Goal: Task Accomplishment & Management: Manage account settings

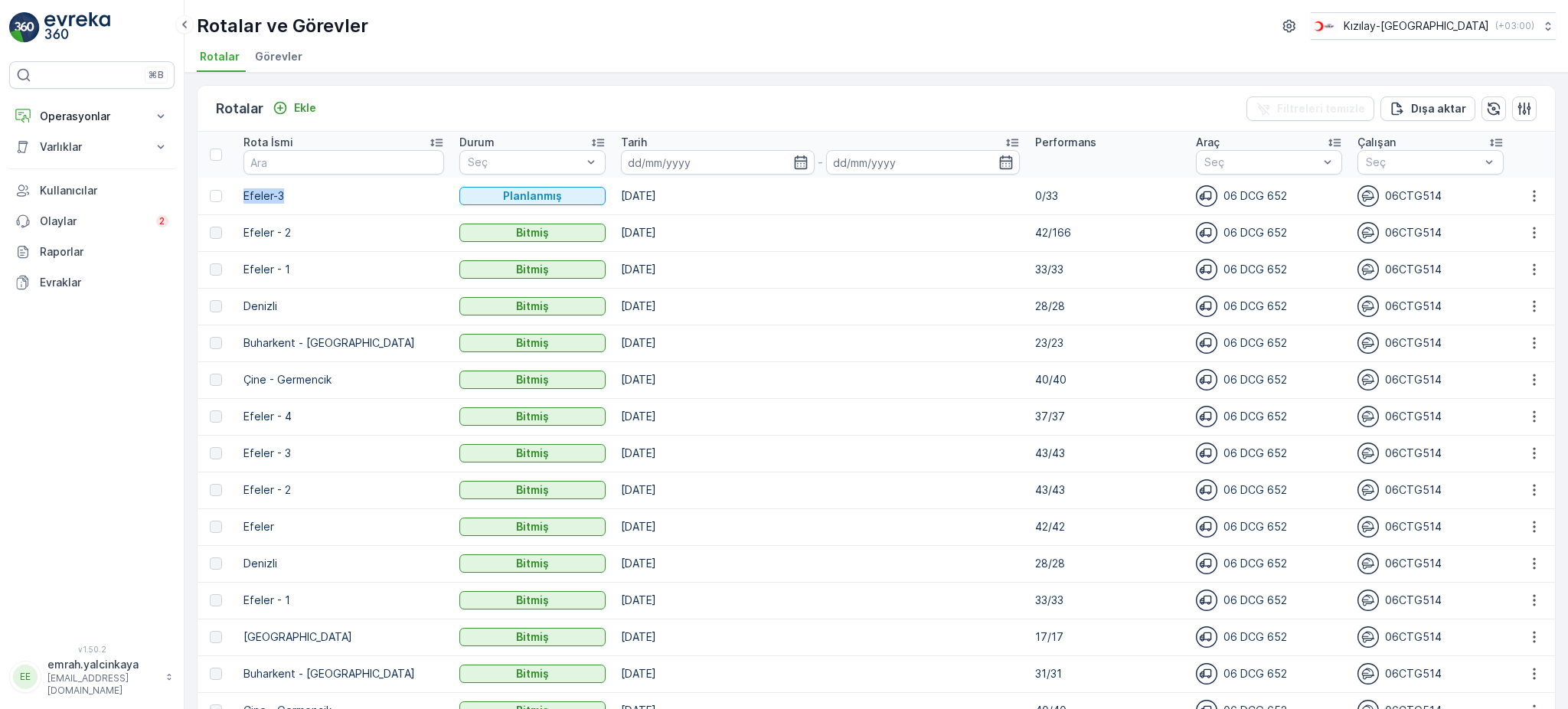
drag, startPoint x: 245, startPoint y: 194, endPoint x: 300, endPoint y: 196, distance: 55.0
click at [300, 196] on p "Efeler-3" at bounding box center [344, 196] width 201 height 16
copy p "Efeler-3"
click at [311, 111] on p "Ekle" at bounding box center [305, 108] width 23 height 16
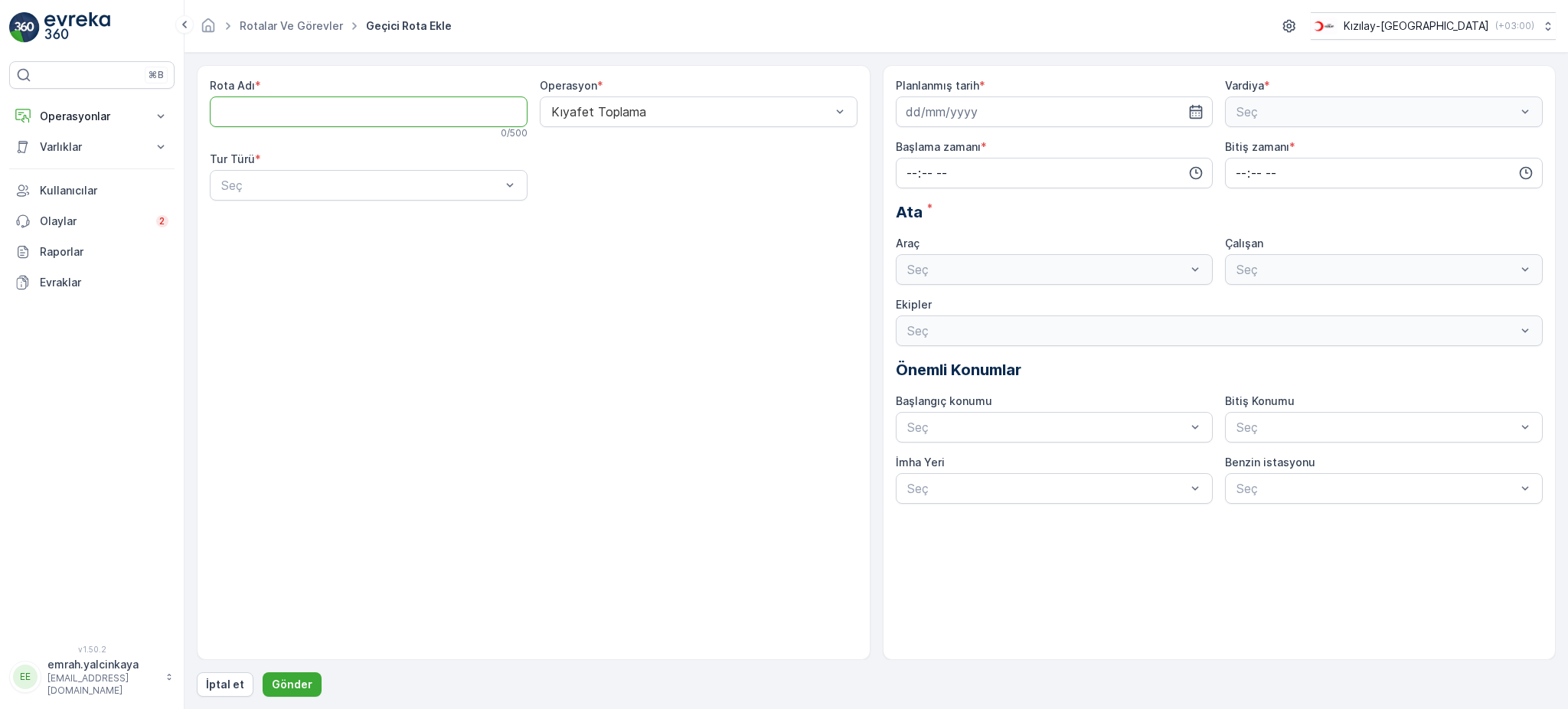
click at [386, 108] on Adı "Rota Adı" at bounding box center [368, 111] width 318 height 30
paste Adı "Efeler-3"
type Adı "Efeler-4"
click at [323, 229] on div "Statik" at bounding box center [368, 223] width 299 height 14
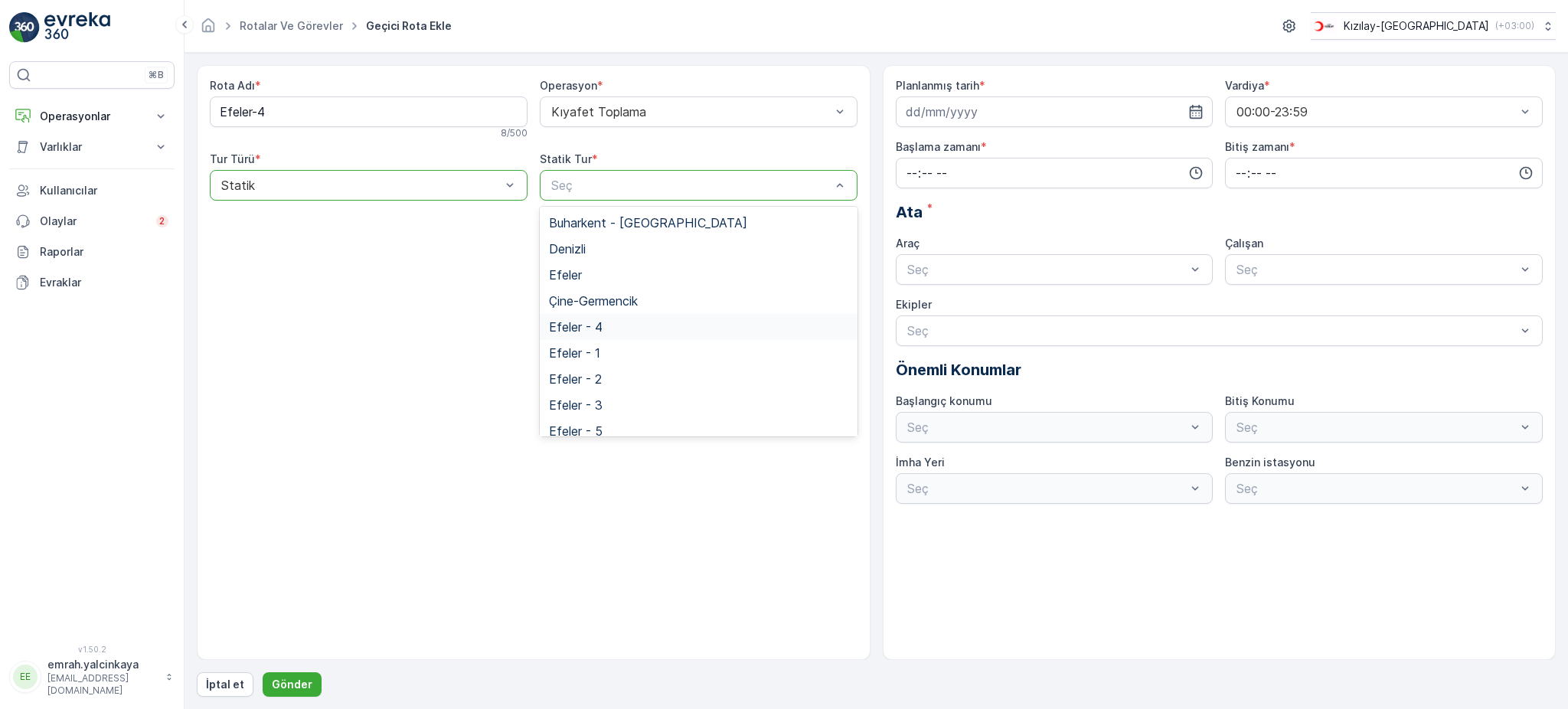
click at [633, 323] on div "Efeler - 4" at bounding box center [699, 327] width 299 height 14
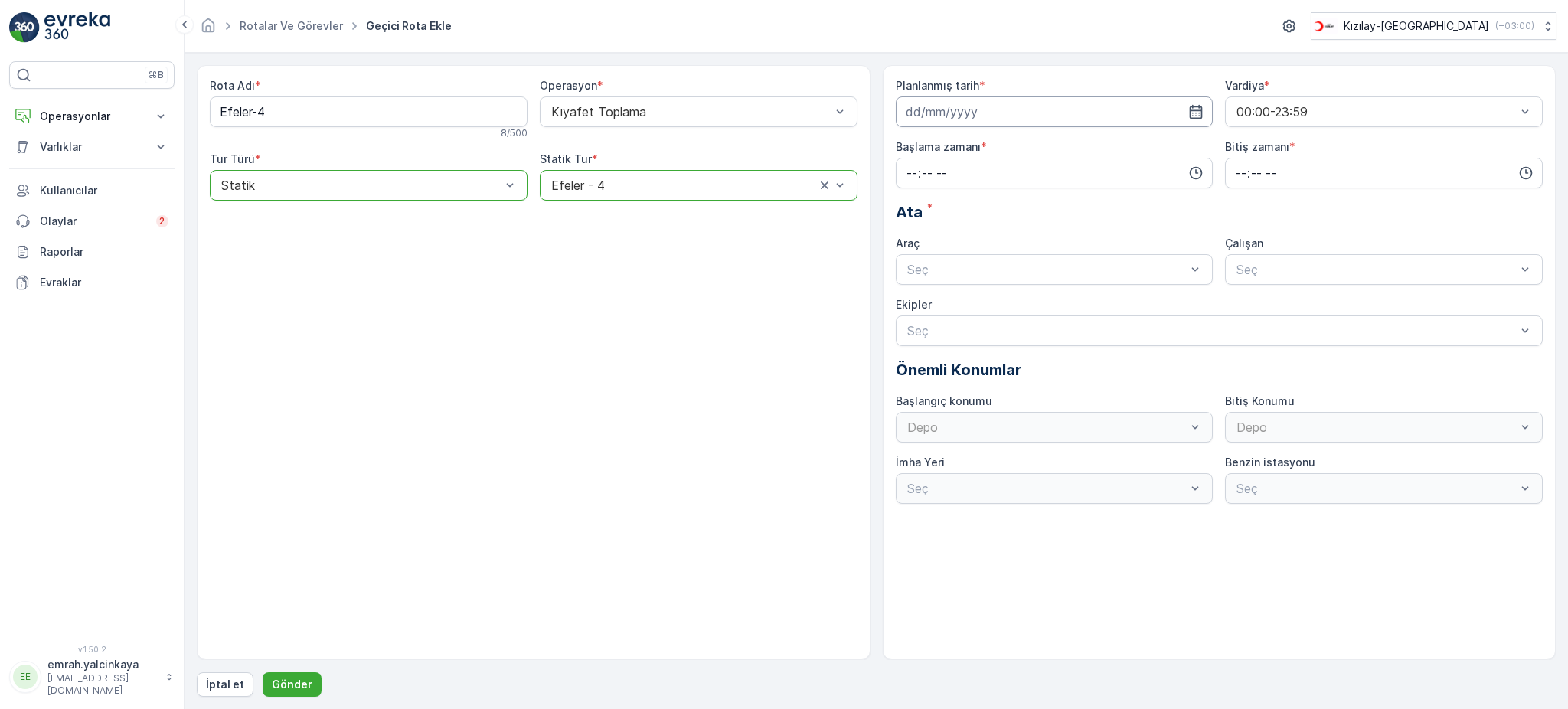
click at [922, 118] on input at bounding box center [1055, 111] width 318 height 30
click at [1010, 271] on div "18" at bounding box center [1003, 270] width 24 height 24
type input "18.09.2025"
click at [939, 176] on input "time" at bounding box center [1055, 172] width 318 height 30
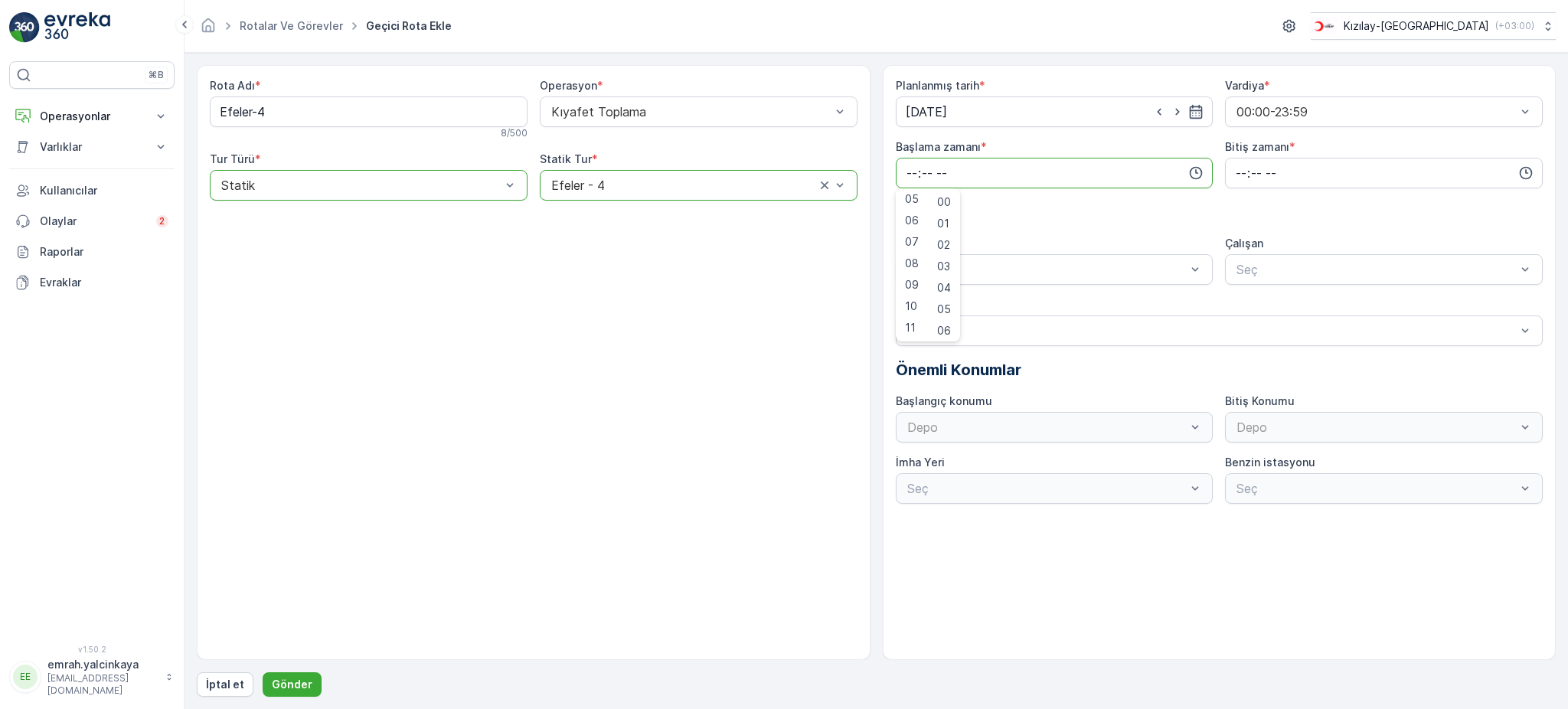
drag, startPoint x: 911, startPoint y: 263, endPoint x: 966, endPoint y: 224, distance: 67.4
click at [911, 263] on span "08" at bounding box center [912, 263] width 14 height 16
type input "08:00"
click at [1237, 162] on input "time" at bounding box center [1384, 172] width 318 height 30
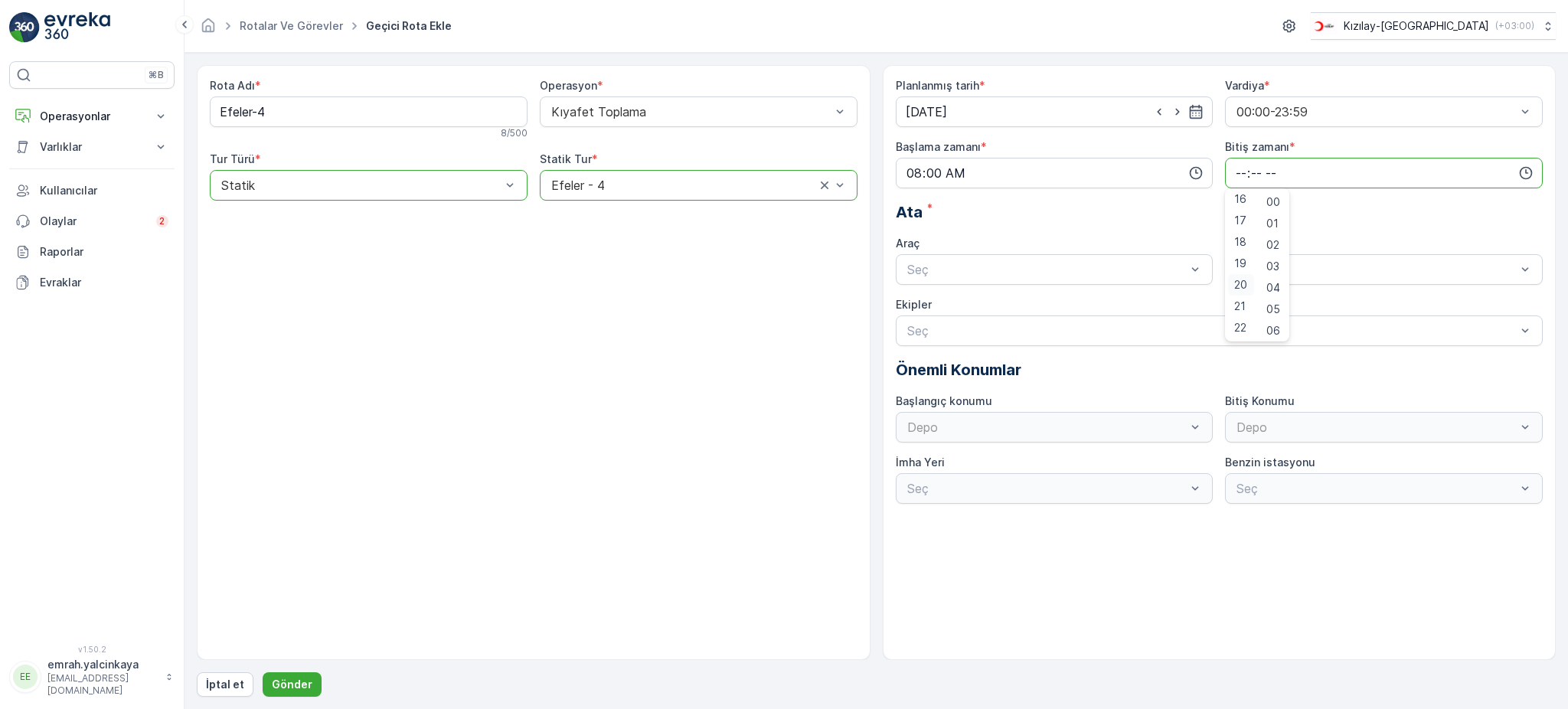
click at [1242, 289] on span "20" at bounding box center [1240, 285] width 13 height 16
type input "20:00"
drag, startPoint x: 1045, startPoint y: 299, endPoint x: 1286, endPoint y: 320, distance: 241.9
click at [1045, 299] on div "06 DCG 652" at bounding box center [1055, 306] width 318 height 26
click at [1337, 305] on div "06CTG514" at bounding box center [1383, 307] width 299 height 14
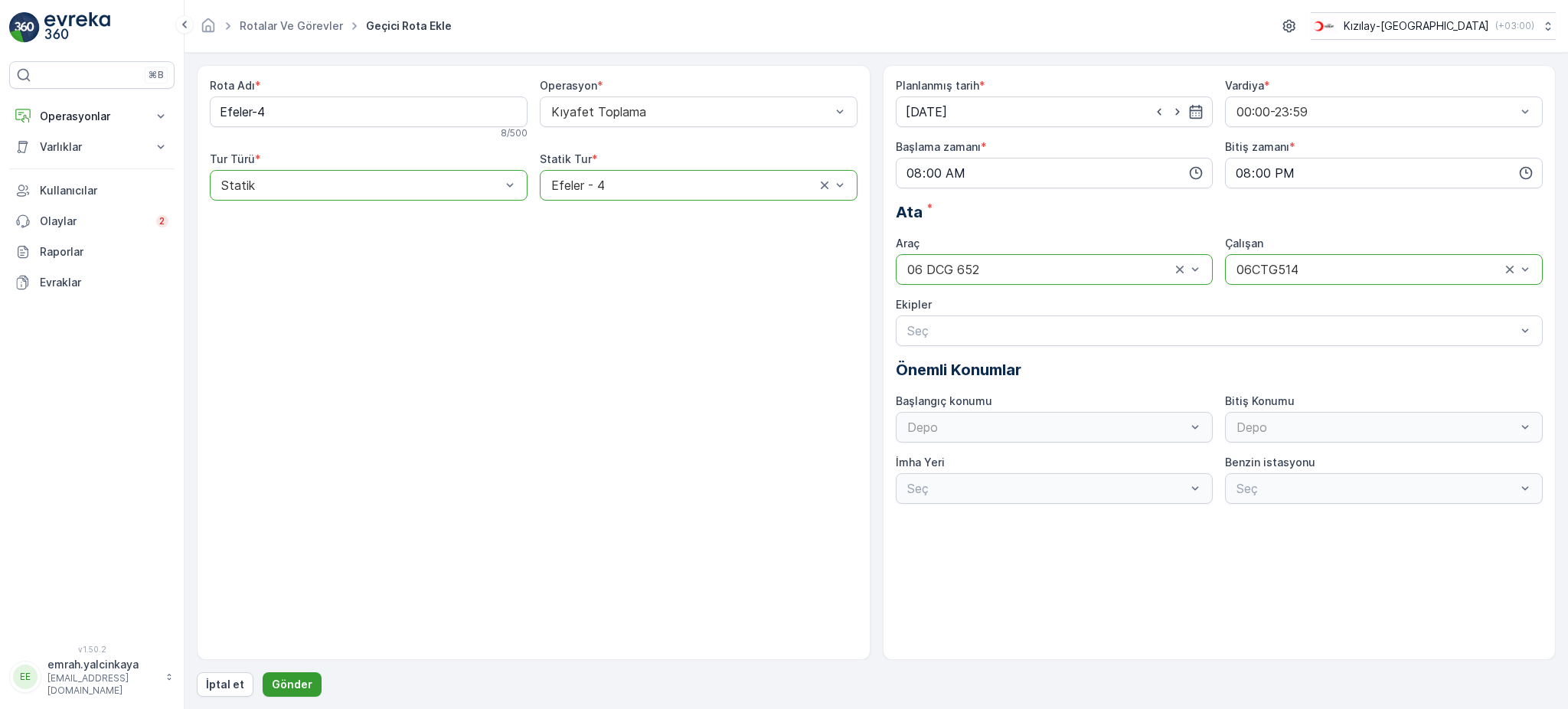
click at [300, 686] on p "Gönder" at bounding box center [292, 685] width 41 height 16
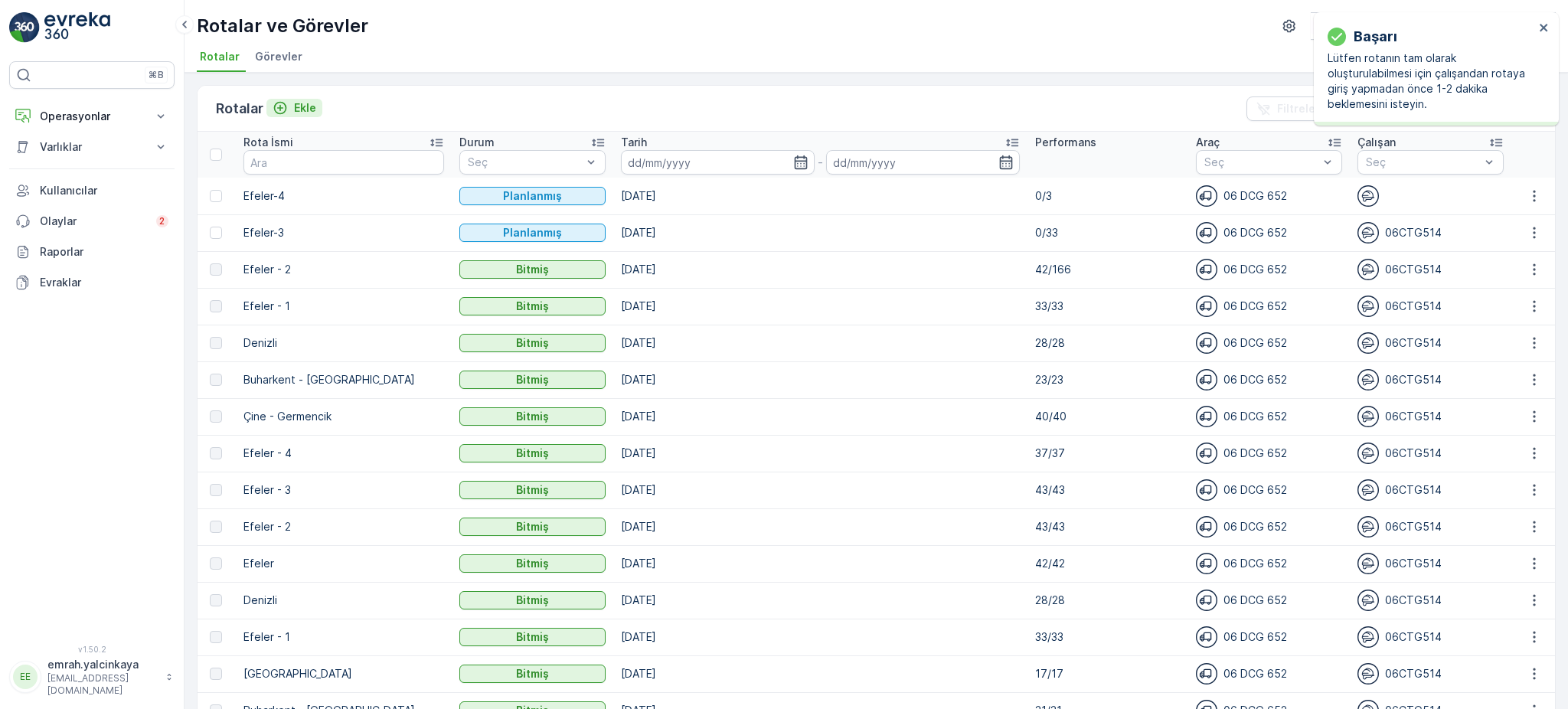
click at [283, 107] on icon "Ekle" at bounding box center [280, 108] width 16 height 16
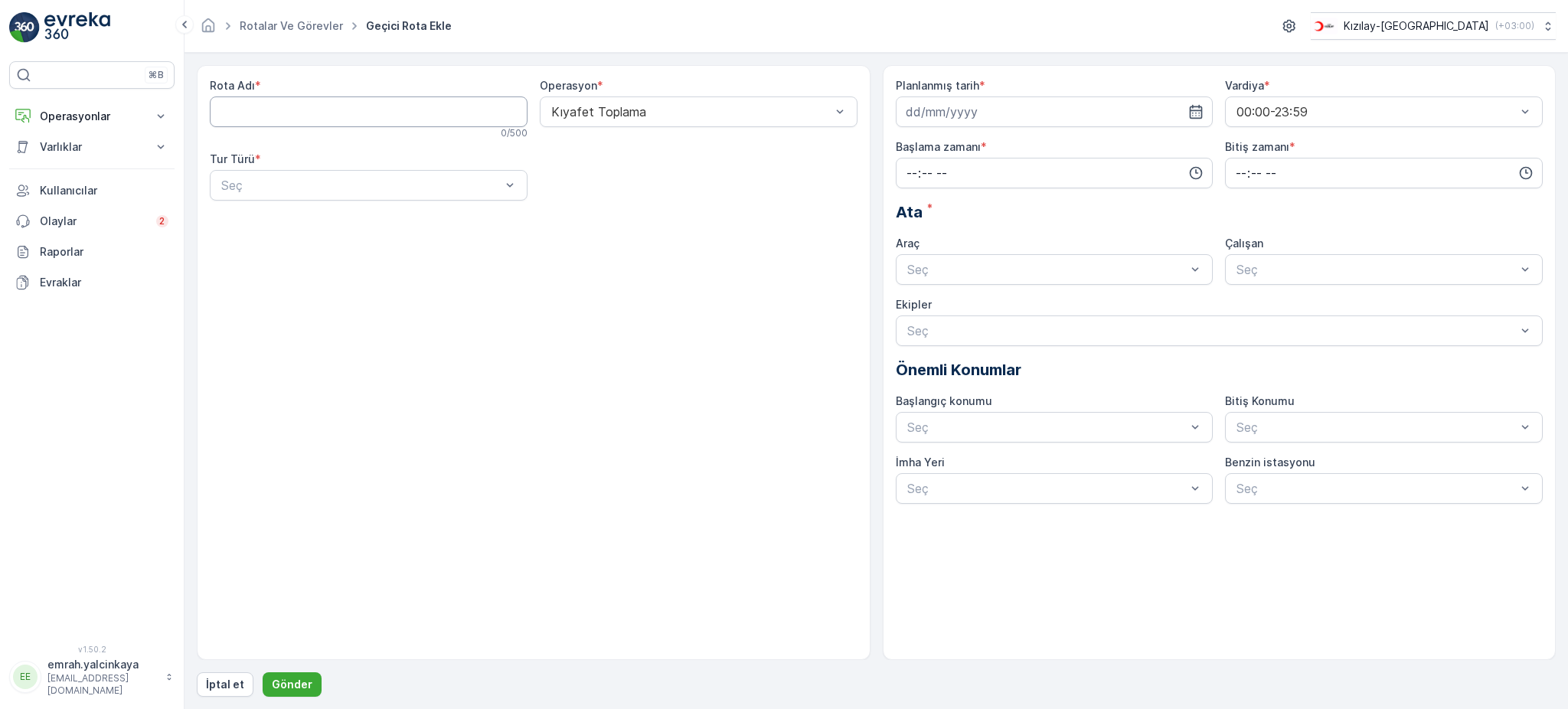
click at [280, 118] on Adı "Rota Adı" at bounding box center [368, 111] width 318 height 30
paste Adı "Efeler-3"
type Adı "Efeler-5"
drag, startPoint x: 254, startPoint y: 178, endPoint x: 270, endPoint y: 196, distance: 24.1
click at [273, 220] on div "Statik" at bounding box center [368, 223] width 299 height 14
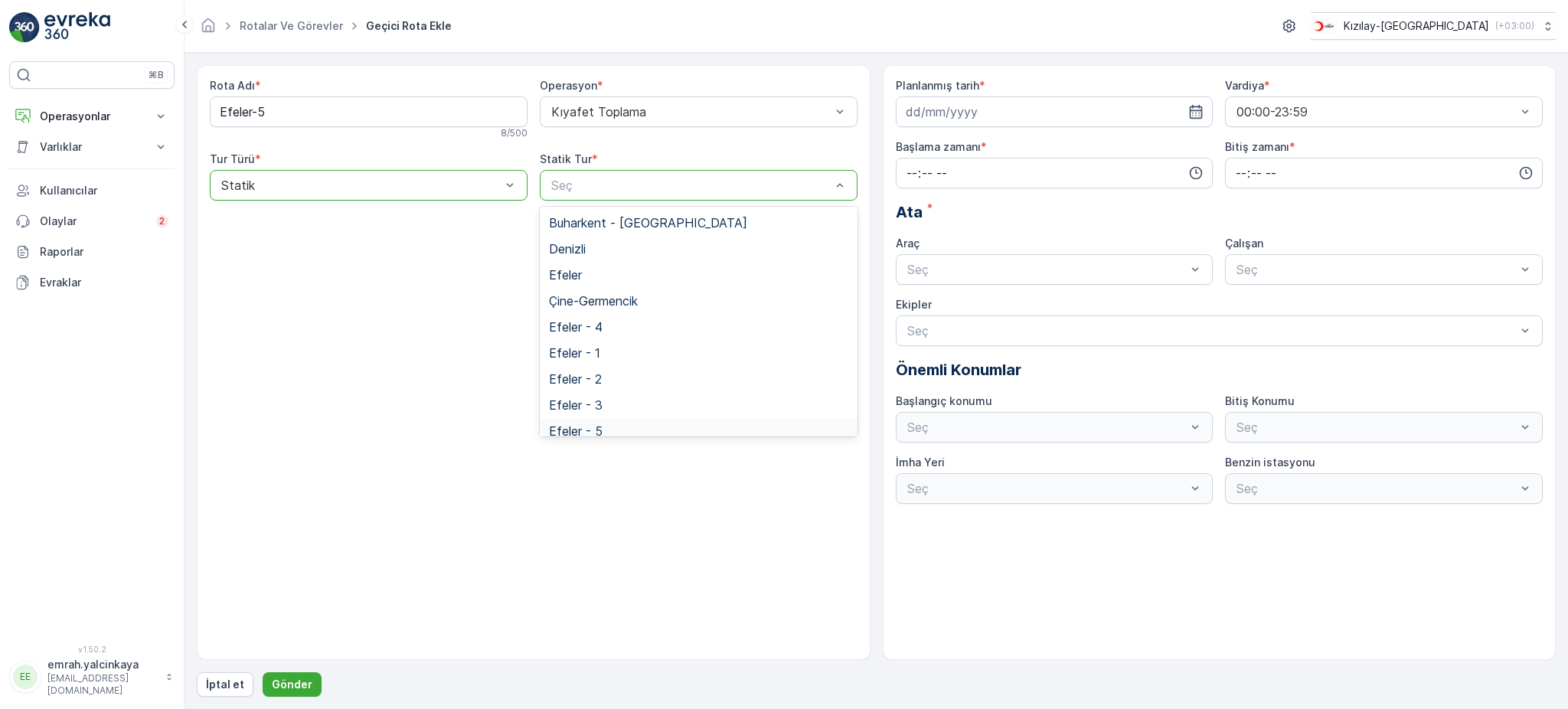
click at [628, 426] on div "Efeler - 5" at bounding box center [699, 432] width 299 height 14
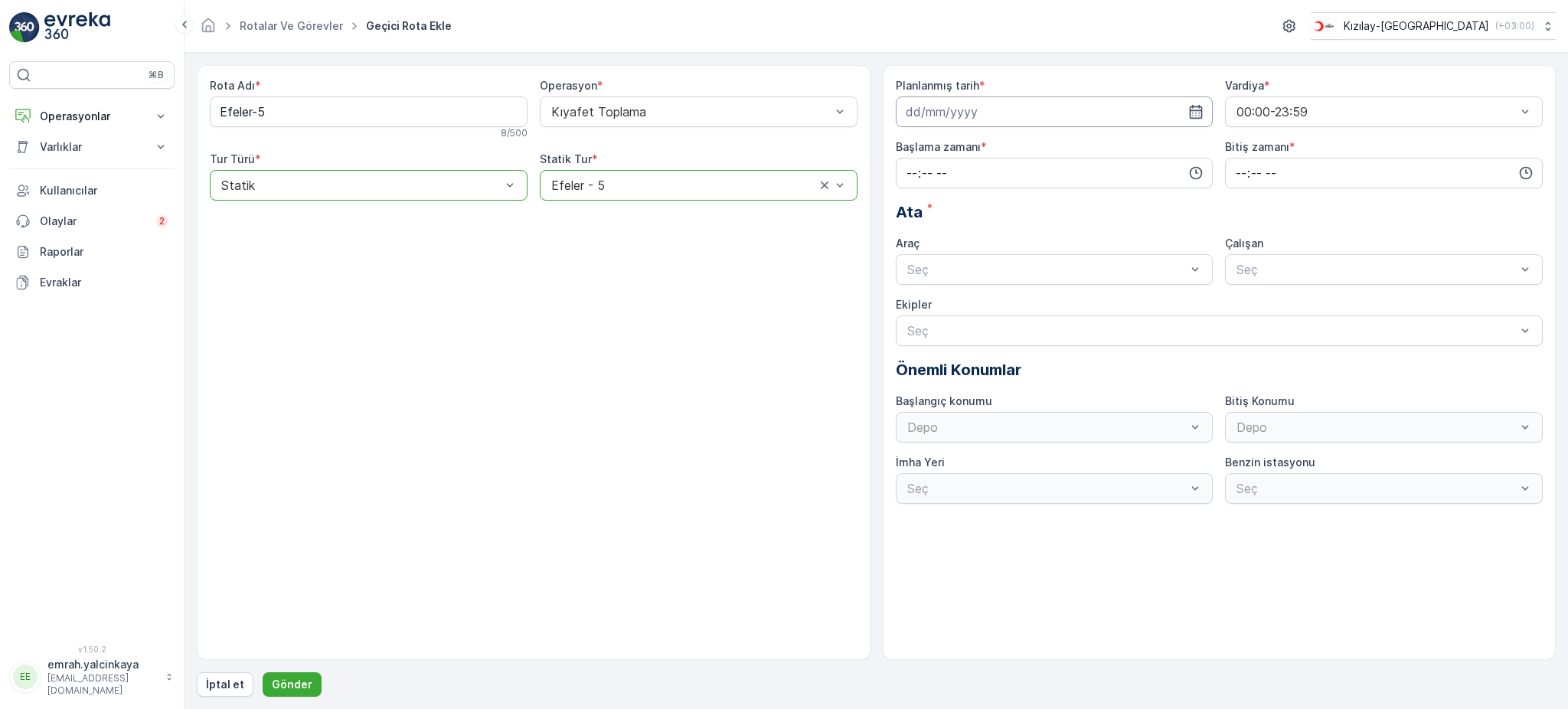
drag, startPoint x: 999, startPoint y: 100, endPoint x: 1018, endPoint y: 123, distance: 29.8
click at [999, 99] on input at bounding box center [1055, 111] width 318 height 30
click at [1038, 271] on div "19" at bounding box center [1031, 270] width 24 height 24
type input "[DATE]"
click at [1010, 176] on input "time" at bounding box center [1055, 172] width 318 height 30
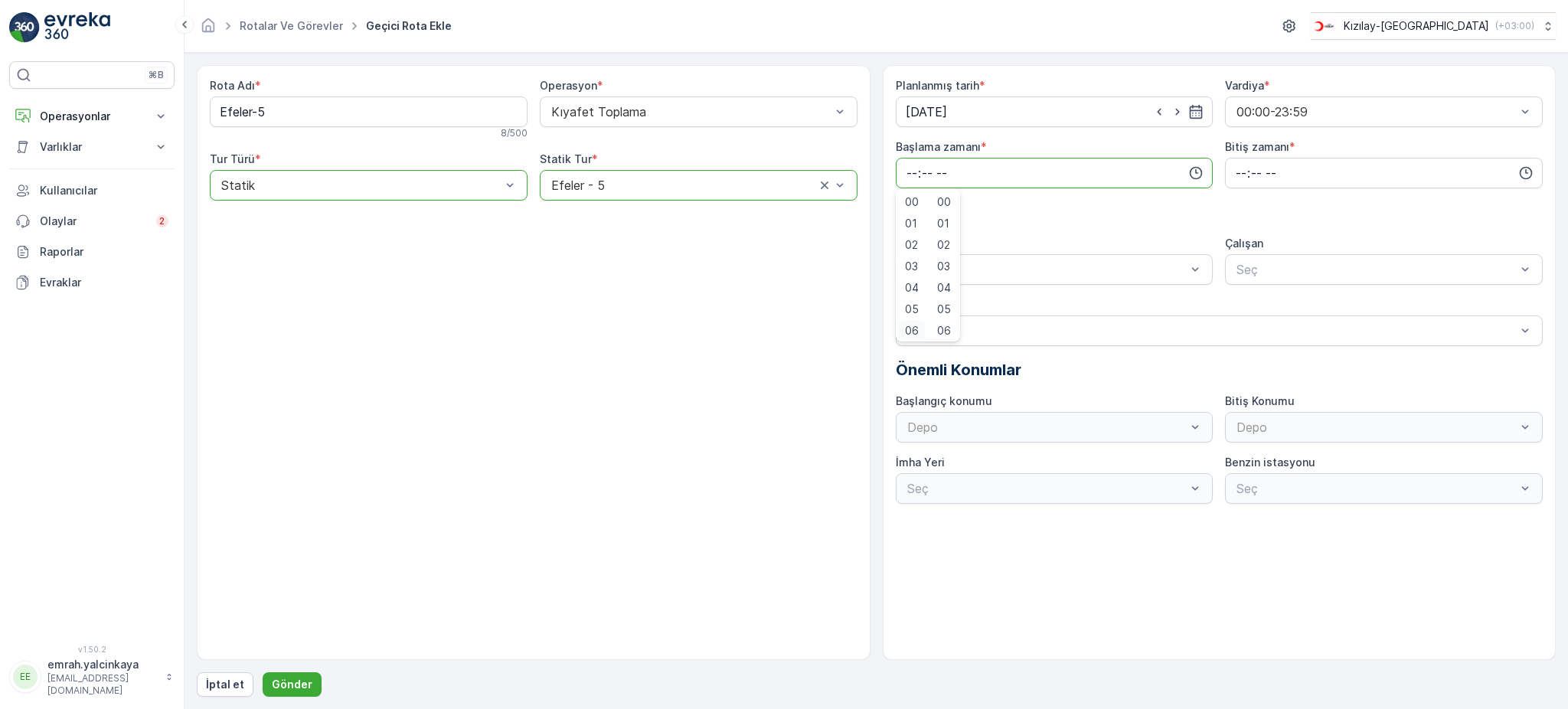
scroll to position [3, 0]
click at [917, 325] on span "06" at bounding box center [912, 328] width 14 height 16
click at [919, 263] on div "08" at bounding box center [911, 263] width 26 height 22
type input "08:00"
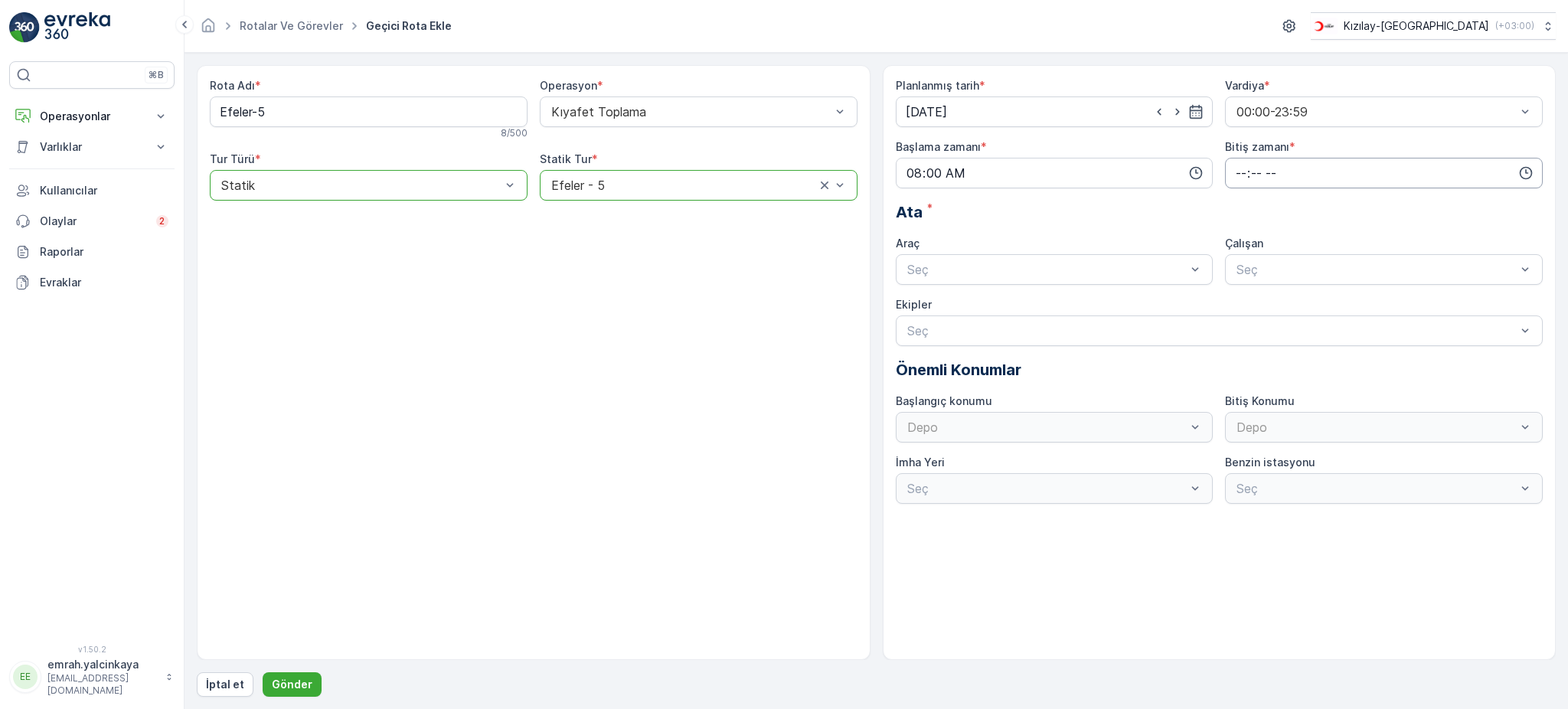
click at [1233, 170] on input "time" at bounding box center [1384, 172] width 318 height 30
click at [1241, 264] on span "20" at bounding box center [1240, 263] width 13 height 16
type input "20:00"
click at [1067, 302] on div "06 DCG 652" at bounding box center [1055, 307] width 299 height 14
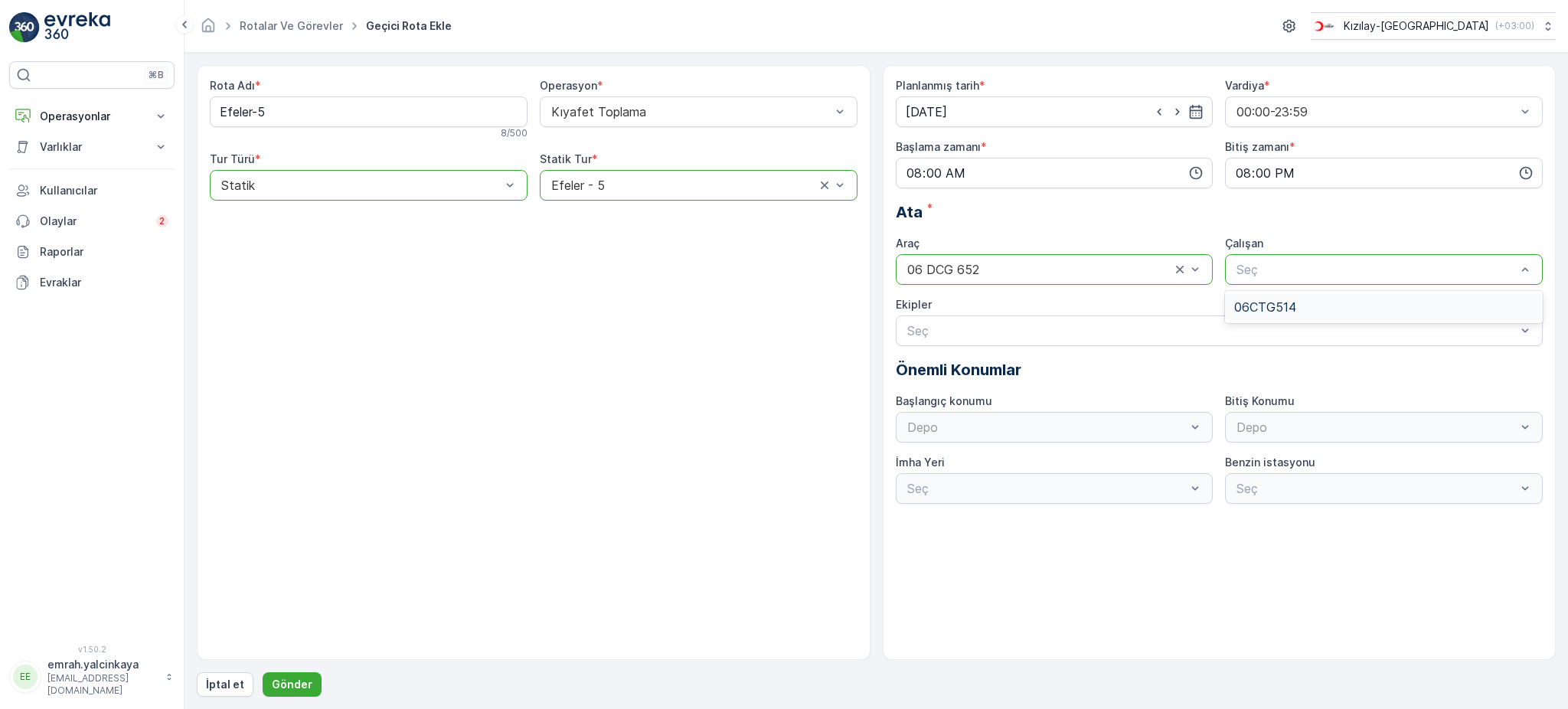
drag, startPoint x: 1278, startPoint y: 306, endPoint x: 1245, endPoint y: 302, distance: 33.2
click at [1278, 307] on span "06CTG514" at bounding box center [1265, 307] width 62 height 14
click at [298, 684] on p "Gönder" at bounding box center [292, 685] width 41 height 16
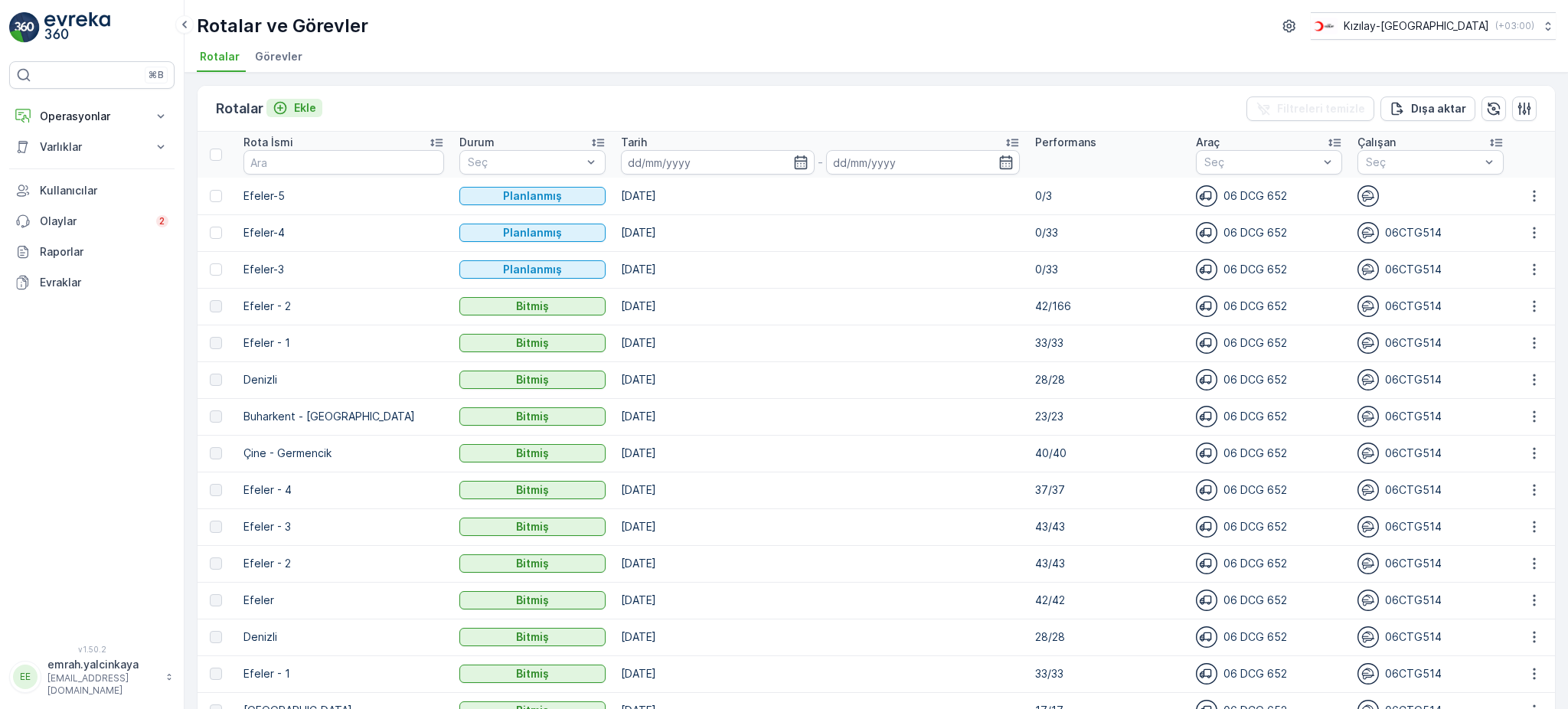
click at [282, 111] on icon "Ekle" at bounding box center [280, 108] width 16 height 16
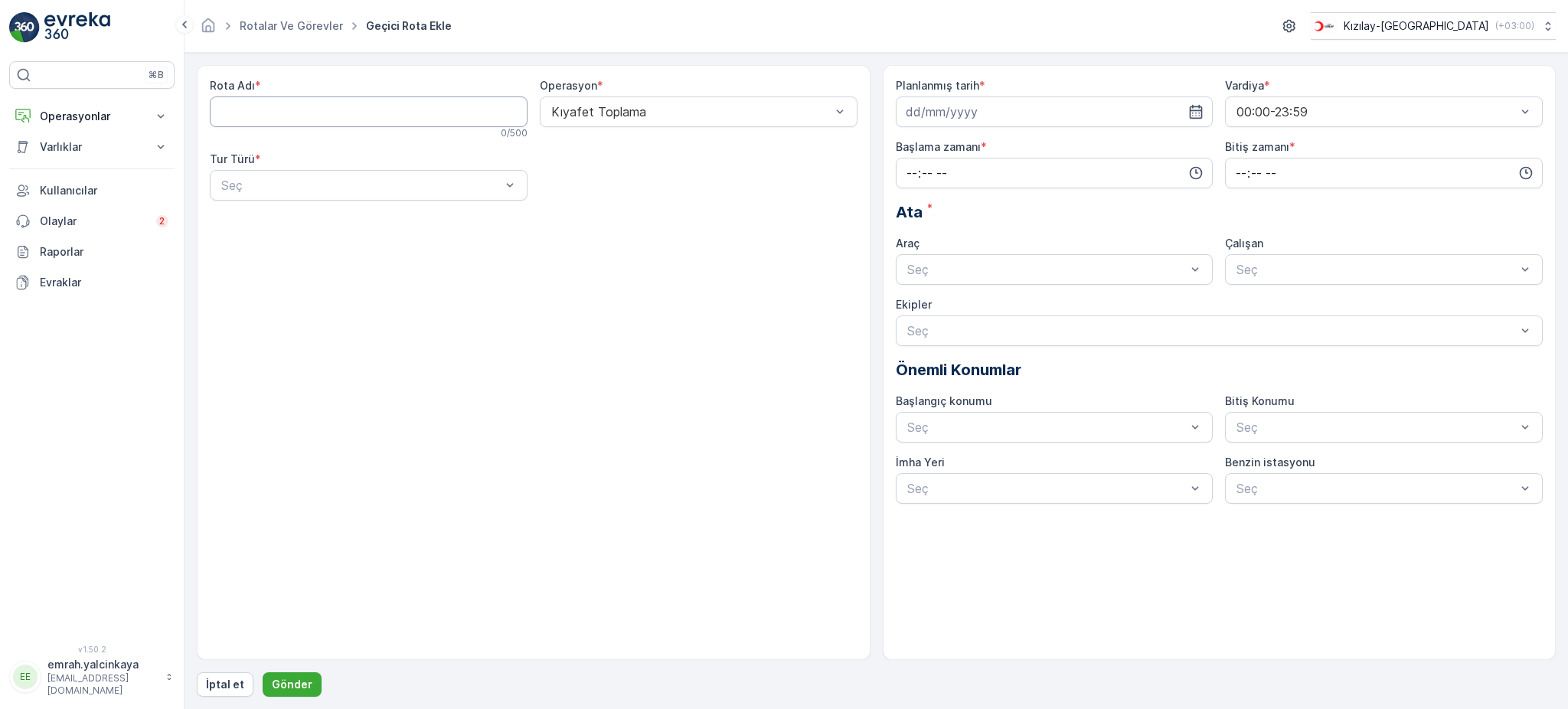
click at [347, 108] on Adı "Rota Adı" at bounding box center [368, 111] width 318 height 30
paste Adı "Efeler-3"
type Adı "Efeler-6"
click at [310, 222] on div "Statik" at bounding box center [368, 223] width 299 height 14
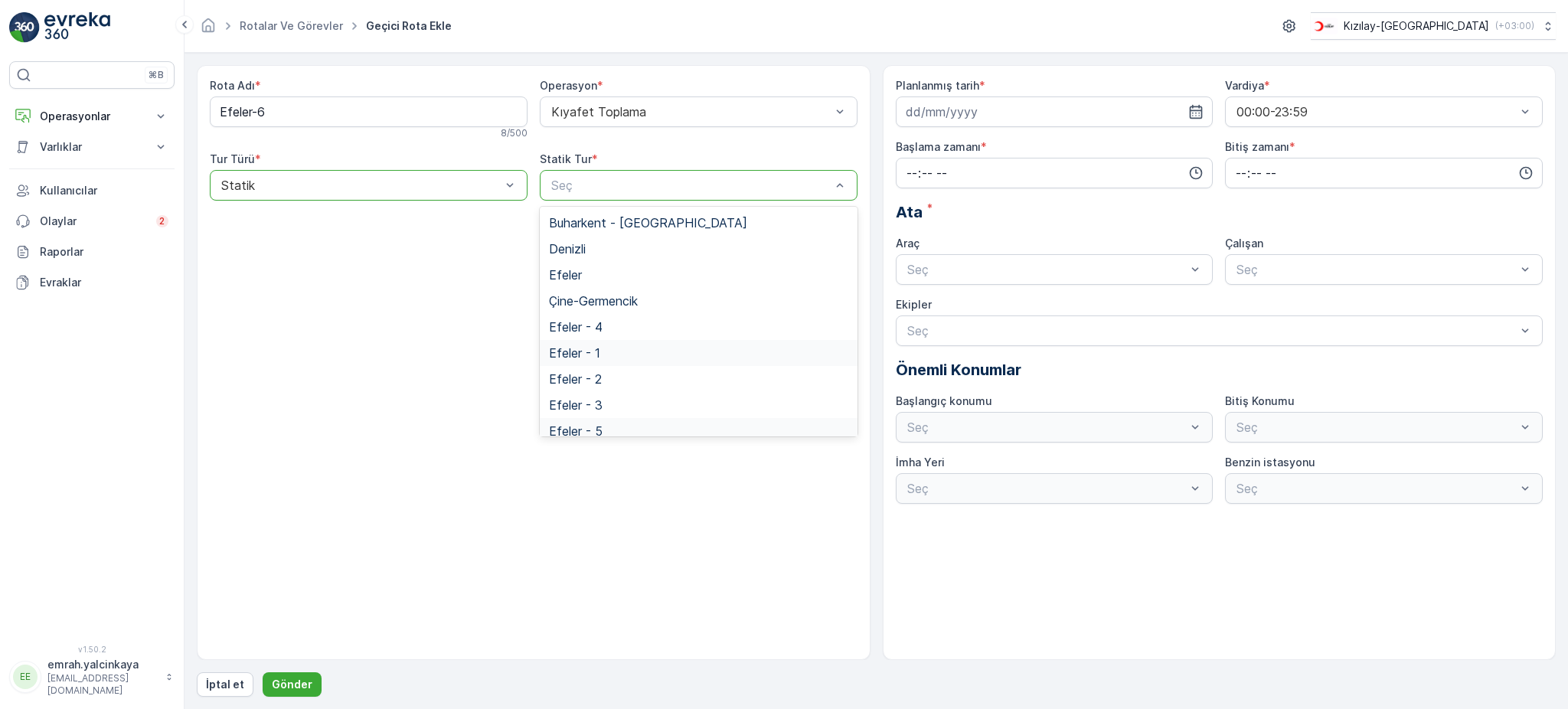
scroll to position [63, 0]
click at [628, 415] on div "Efeler - 6" at bounding box center [699, 421] width 299 height 14
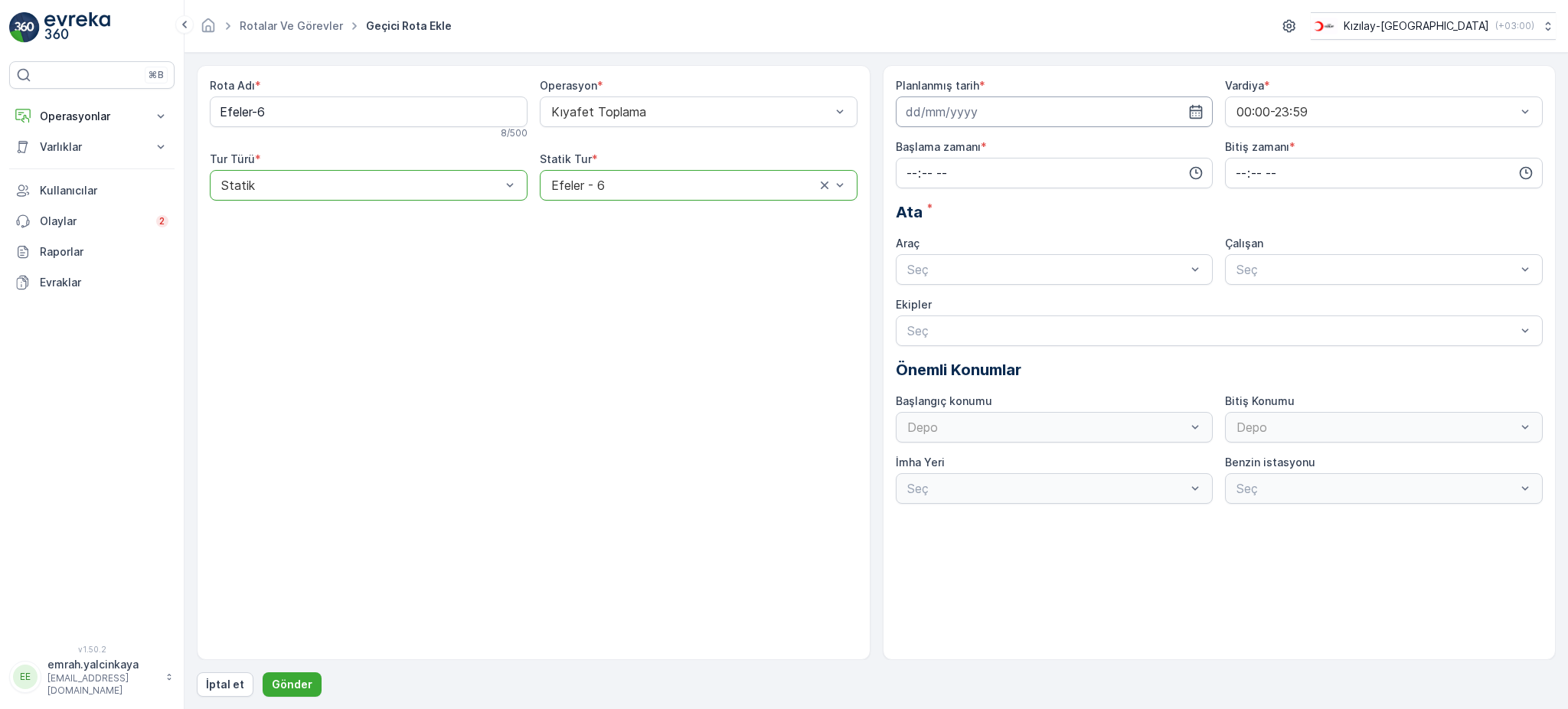
click at [1034, 115] on input at bounding box center [1055, 111] width 318 height 30
drag, startPoint x: 919, startPoint y: 303, endPoint x: 942, endPoint y: 292, distance: 25.5
click at [919, 302] on div "22" at bounding box center [921, 302] width 24 height 24
type input "22.09.2025"
click at [1054, 166] on input "time" at bounding box center [1055, 172] width 318 height 30
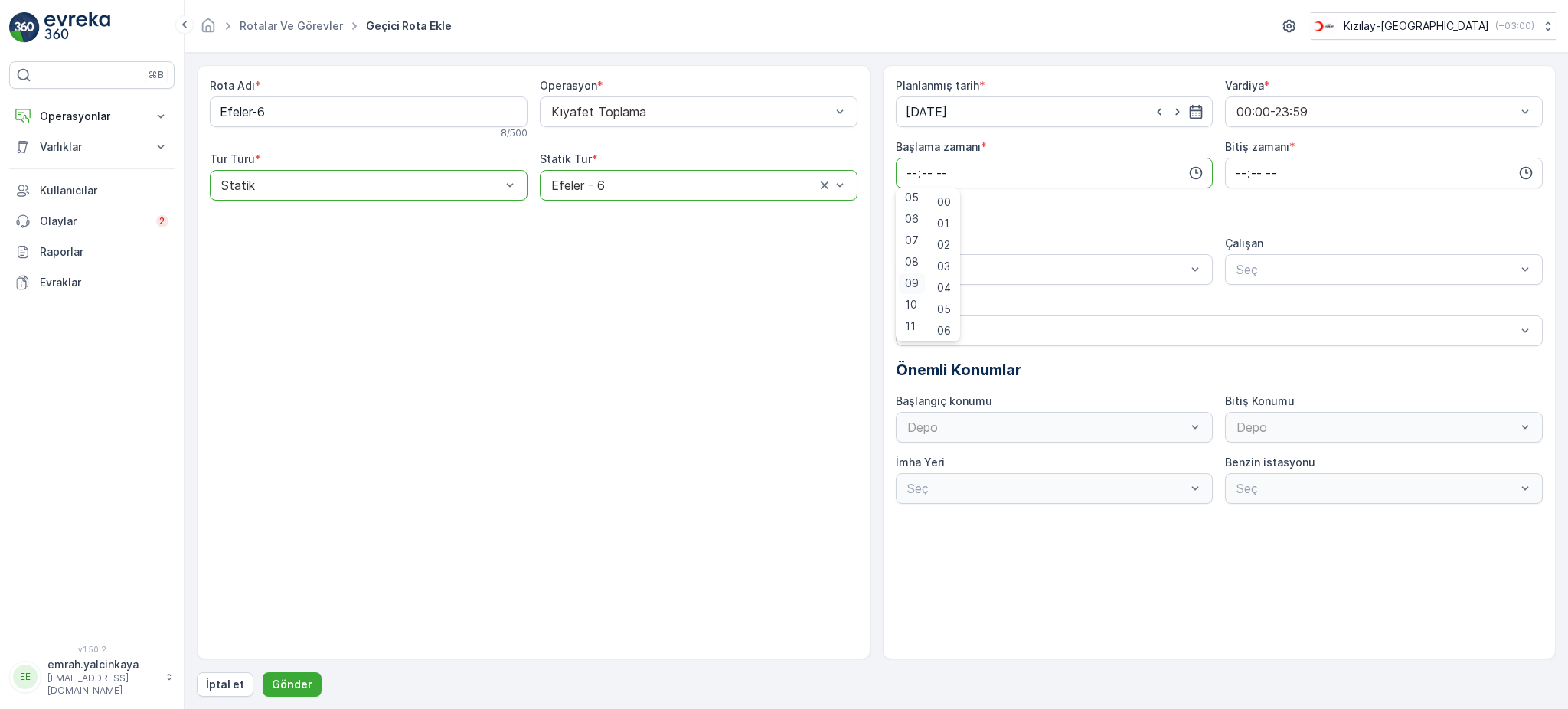
scroll to position [112, 0]
click at [910, 254] on span "08" at bounding box center [912, 261] width 14 height 16
type input "08:00"
click at [1240, 169] on input "time" at bounding box center [1384, 172] width 318 height 30
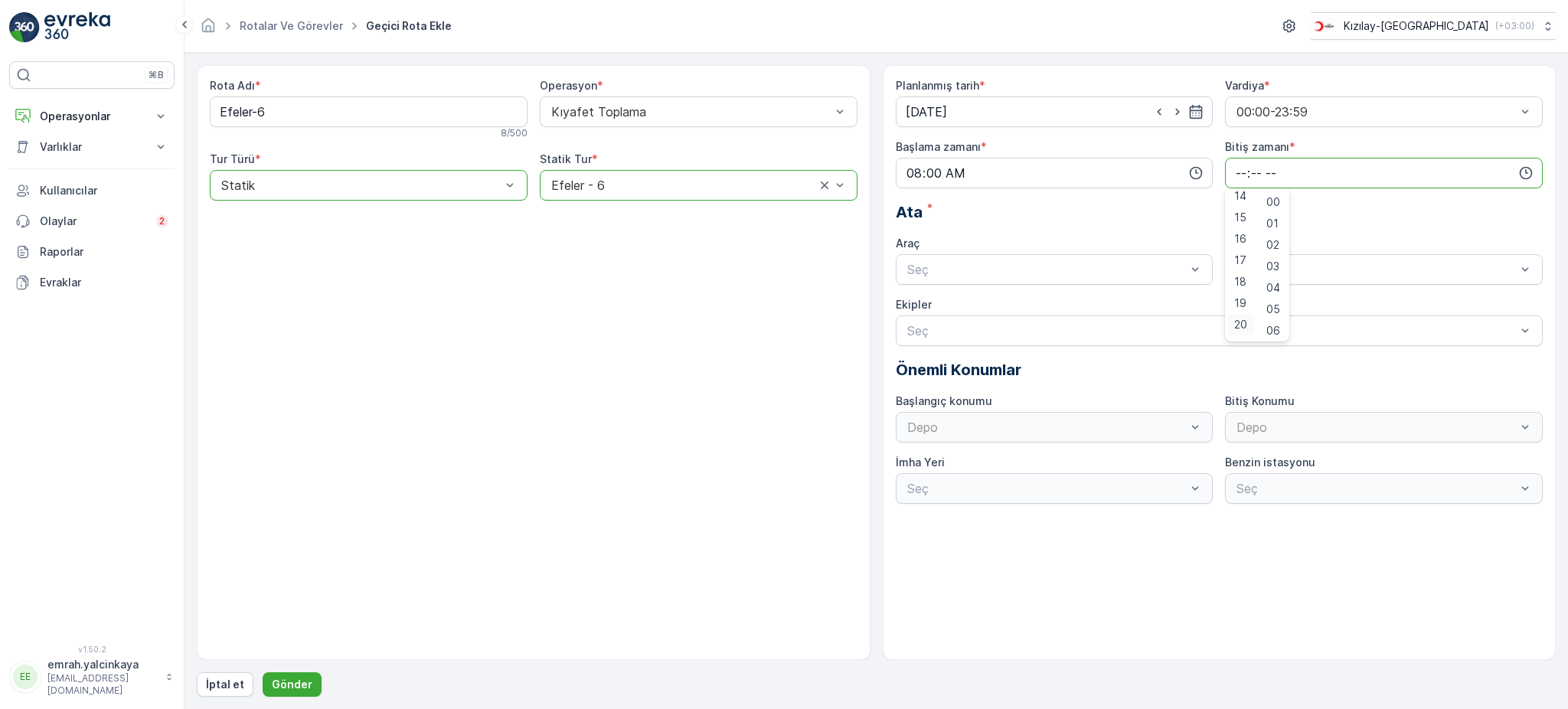
click at [1238, 317] on span "20" at bounding box center [1240, 325] width 13 height 16
type input "20:00"
click at [1135, 279] on div "Seç" at bounding box center [1055, 269] width 318 height 30
click at [1115, 302] on div "06 DCG 652" at bounding box center [1055, 307] width 299 height 14
click at [1286, 279] on div "Seç" at bounding box center [1384, 269] width 318 height 30
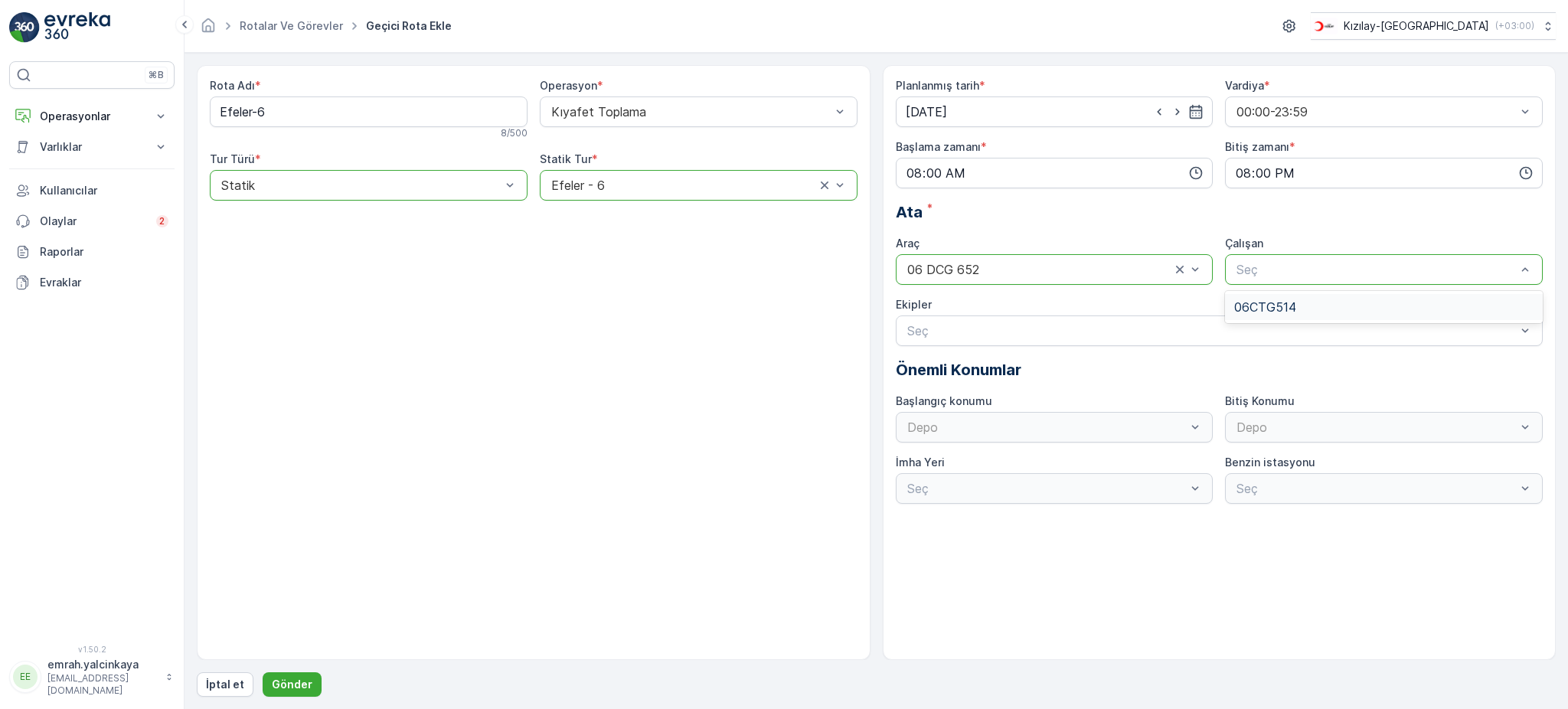
click at [1278, 307] on span "06CTG514" at bounding box center [1265, 307] width 62 height 14
click at [296, 683] on p "Gönder" at bounding box center [292, 685] width 41 height 16
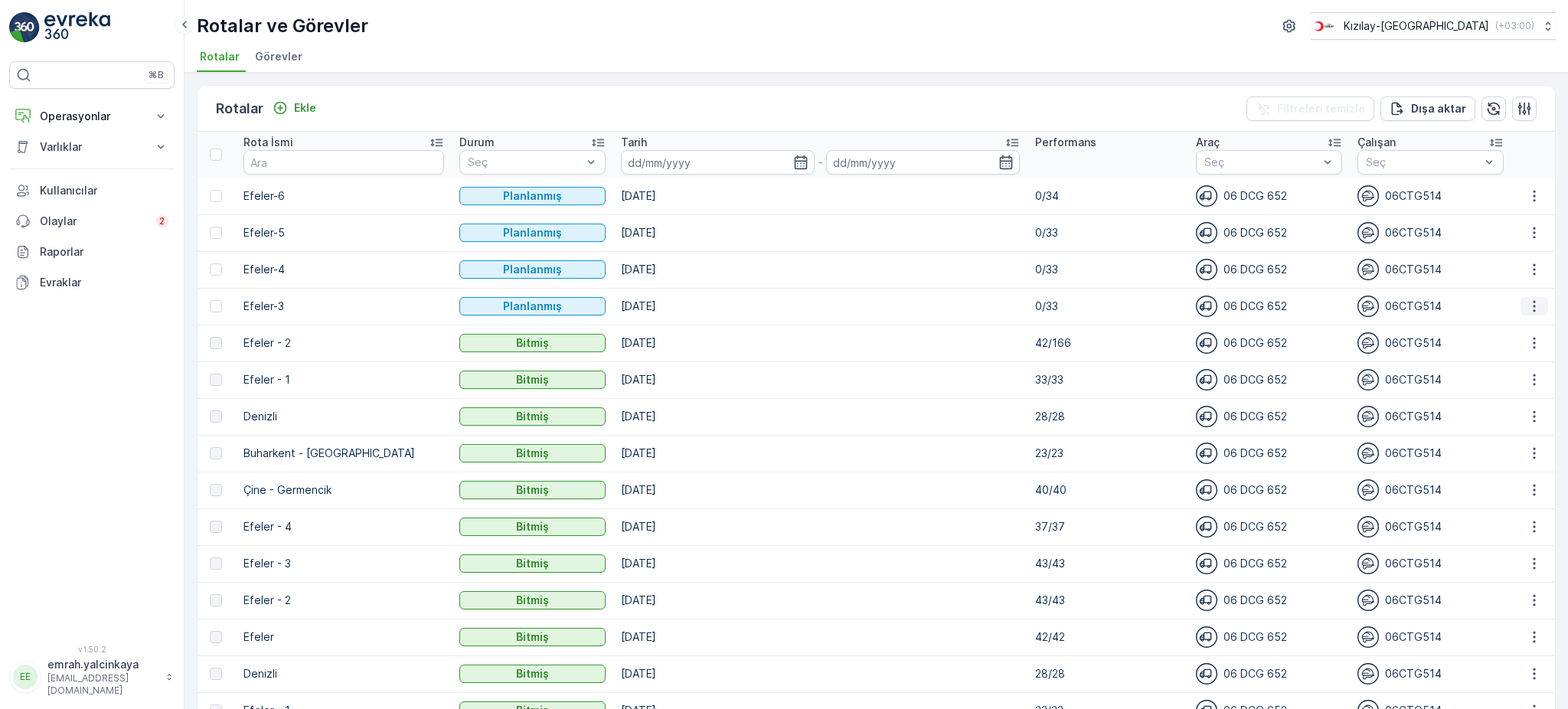
click at [1532, 312] on icon "button" at bounding box center [1535, 306] width 16 height 16
click at [1485, 425] on div "Sil" at bounding box center [1500, 421] width 134 height 22
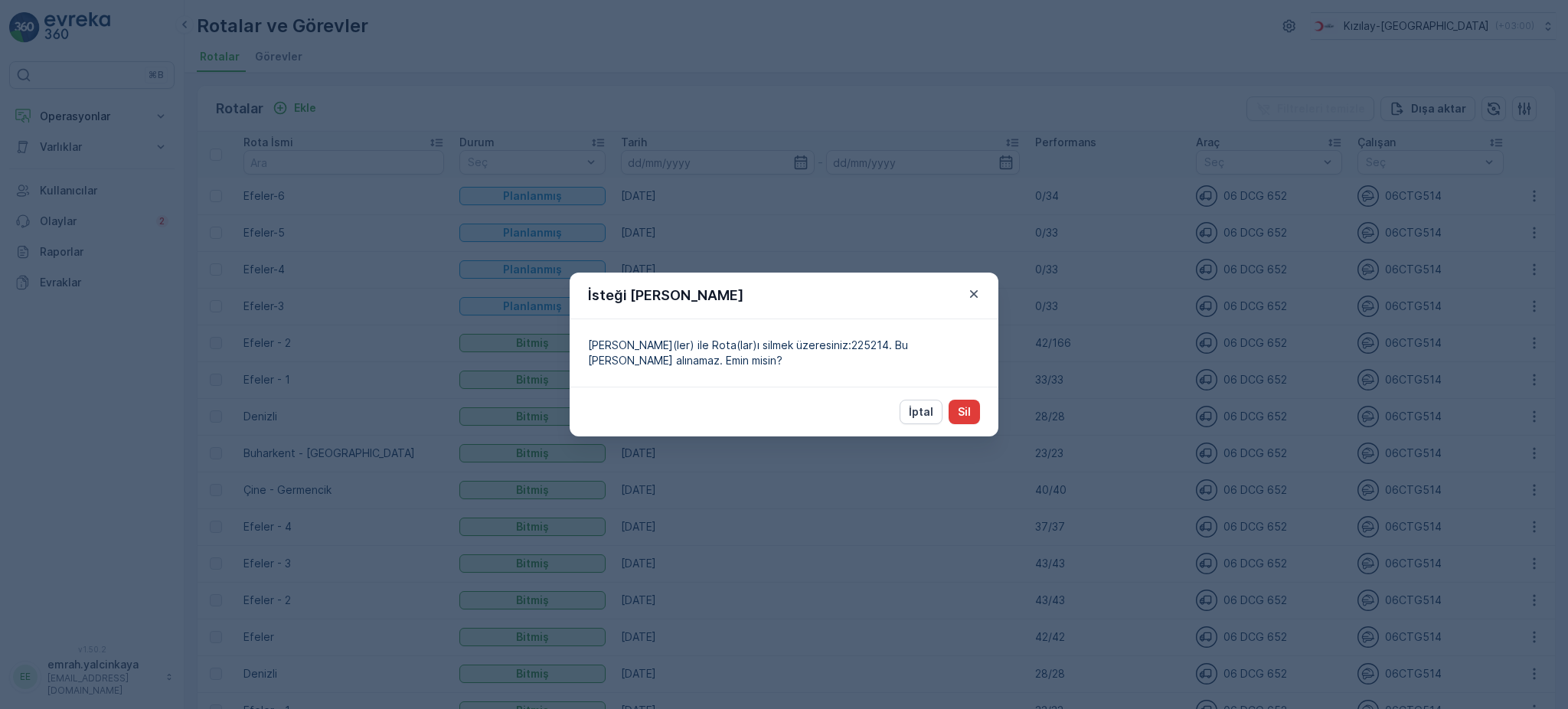
click at [970, 416] on p "Sil" at bounding box center [964, 412] width 13 height 16
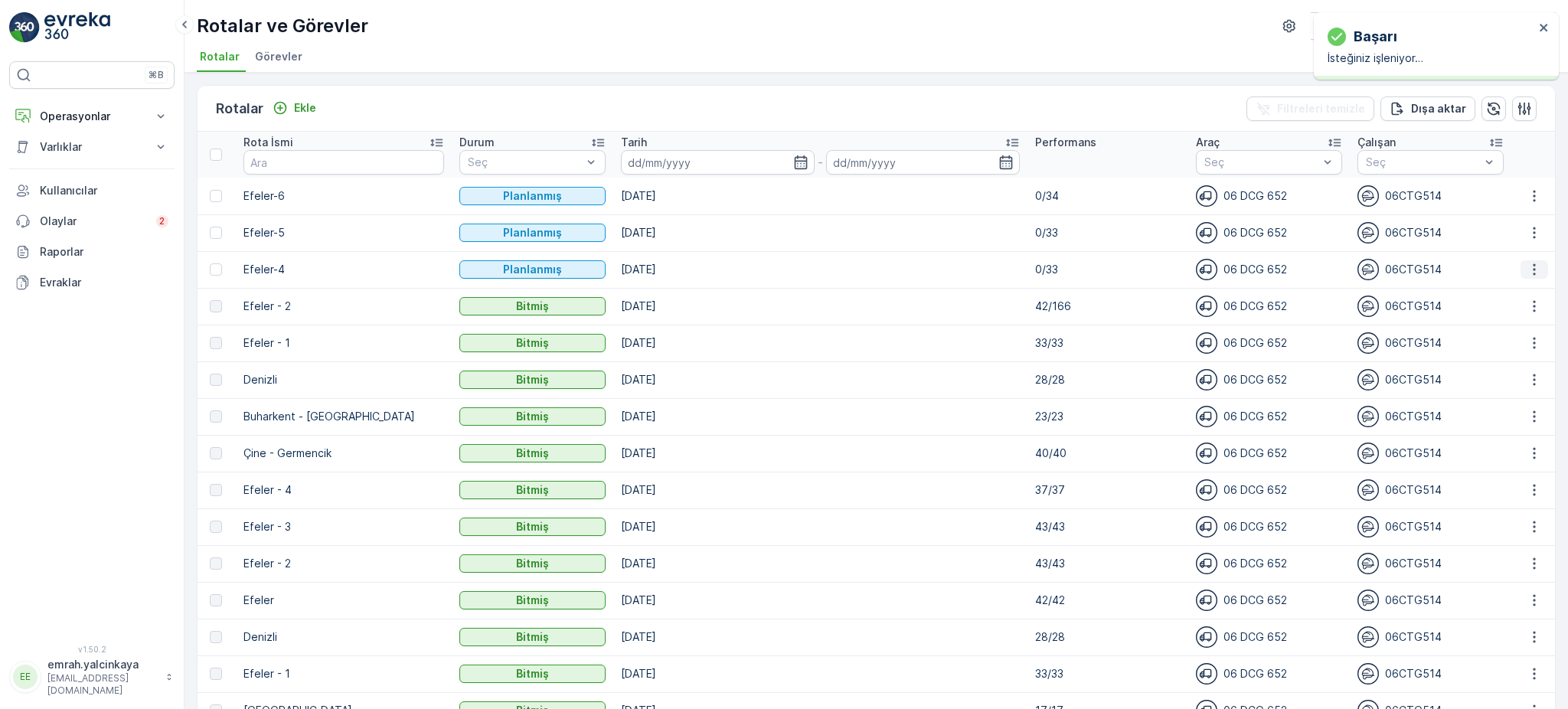
click at [1527, 273] on icon "button" at bounding box center [1535, 270] width 16 height 16
click at [1472, 379] on div "Sil" at bounding box center [1500, 384] width 134 height 22
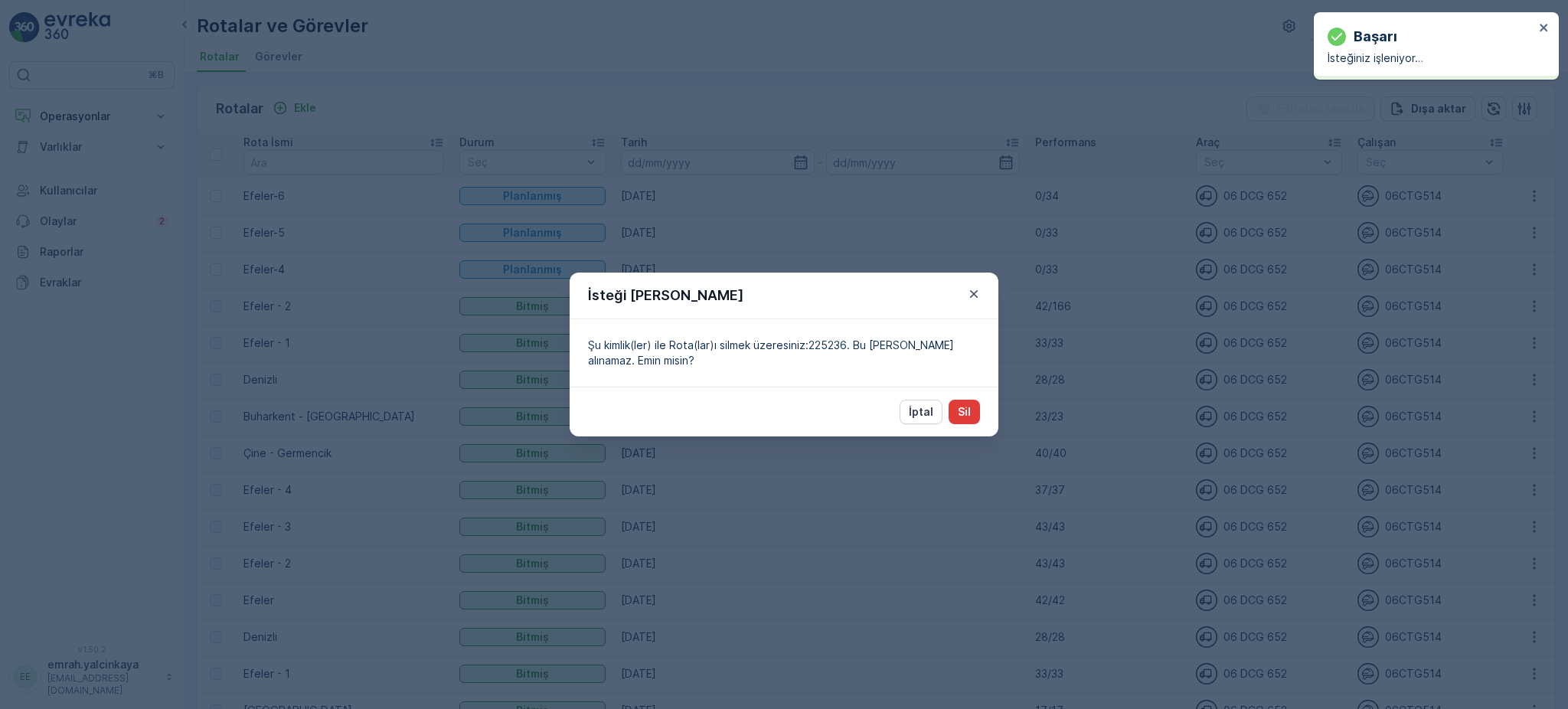
click at [971, 413] on button "Sil" at bounding box center [964, 411] width 31 height 24
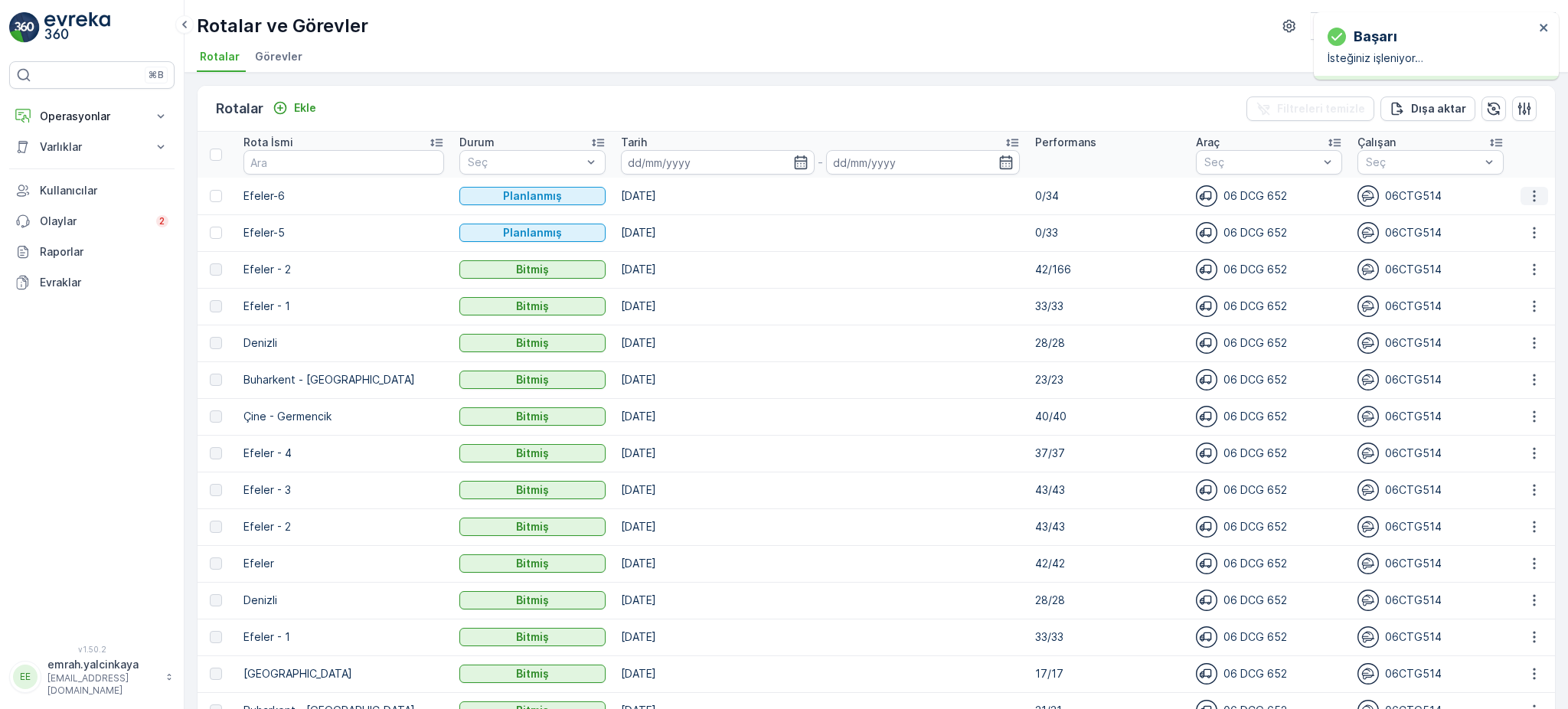
click at [1527, 199] on icon "button" at bounding box center [1535, 196] width 16 height 16
click at [1460, 305] on div "Sil" at bounding box center [1500, 310] width 134 height 22
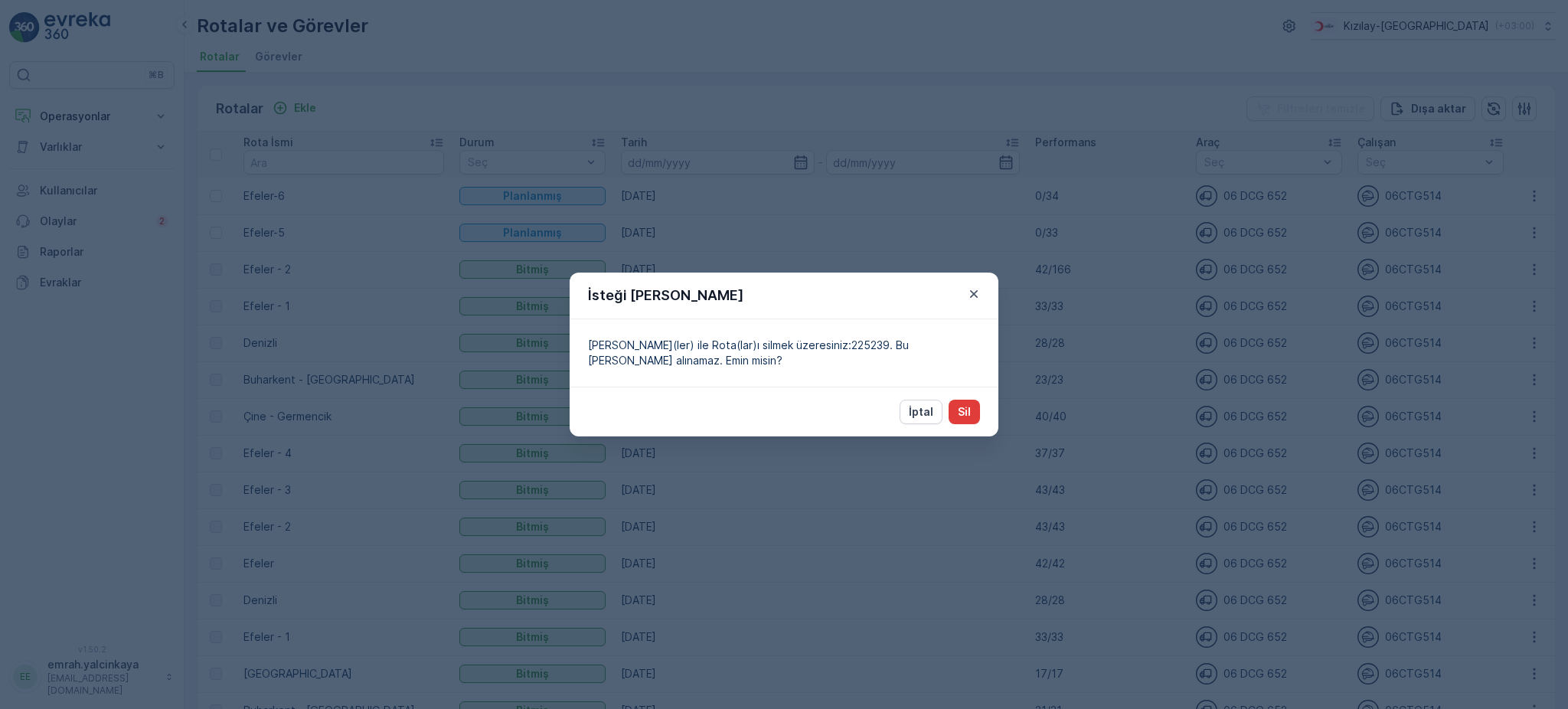
click at [971, 416] on button "Sil" at bounding box center [964, 411] width 31 height 24
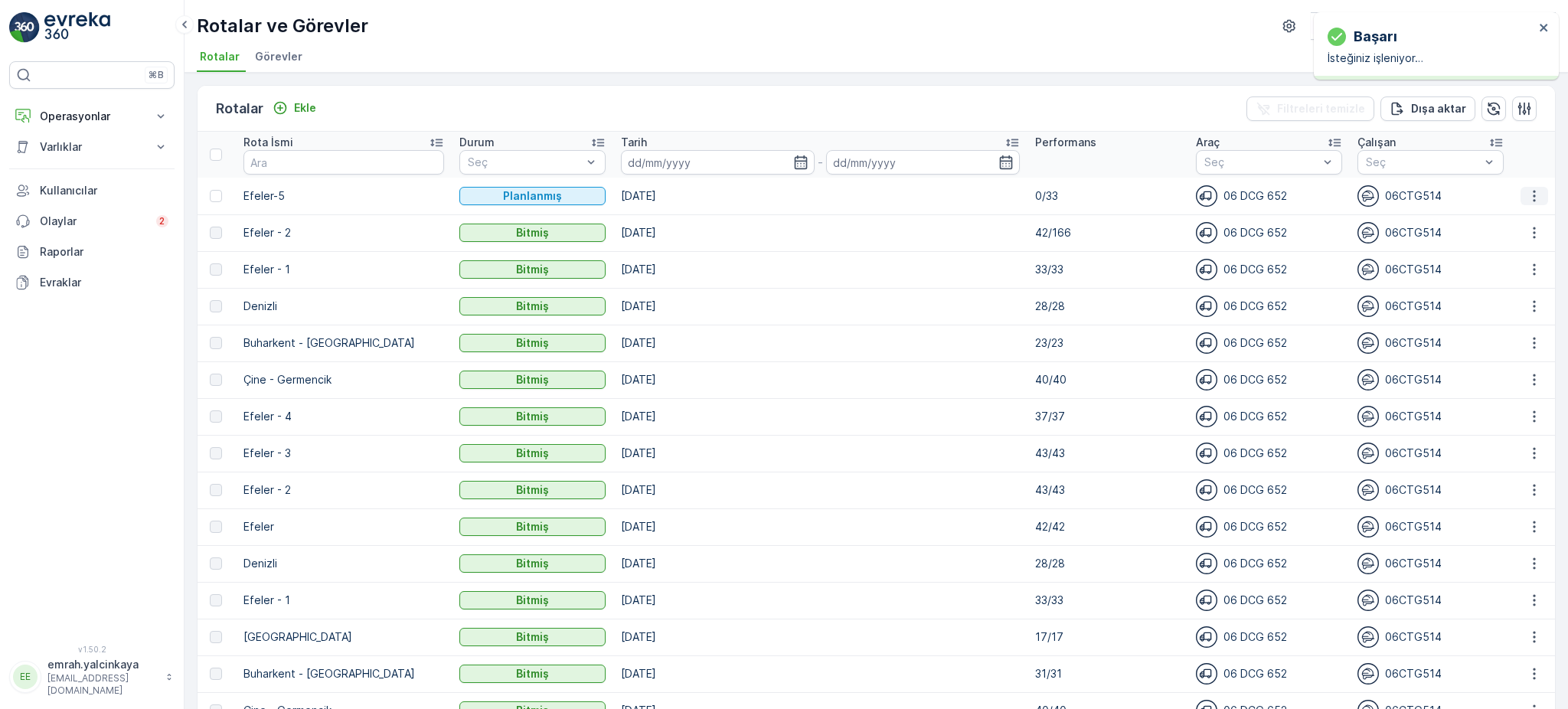
click at [1534, 194] on icon "button" at bounding box center [1535, 196] width 16 height 16
click at [1452, 305] on div "Sil" at bounding box center [1500, 310] width 134 height 22
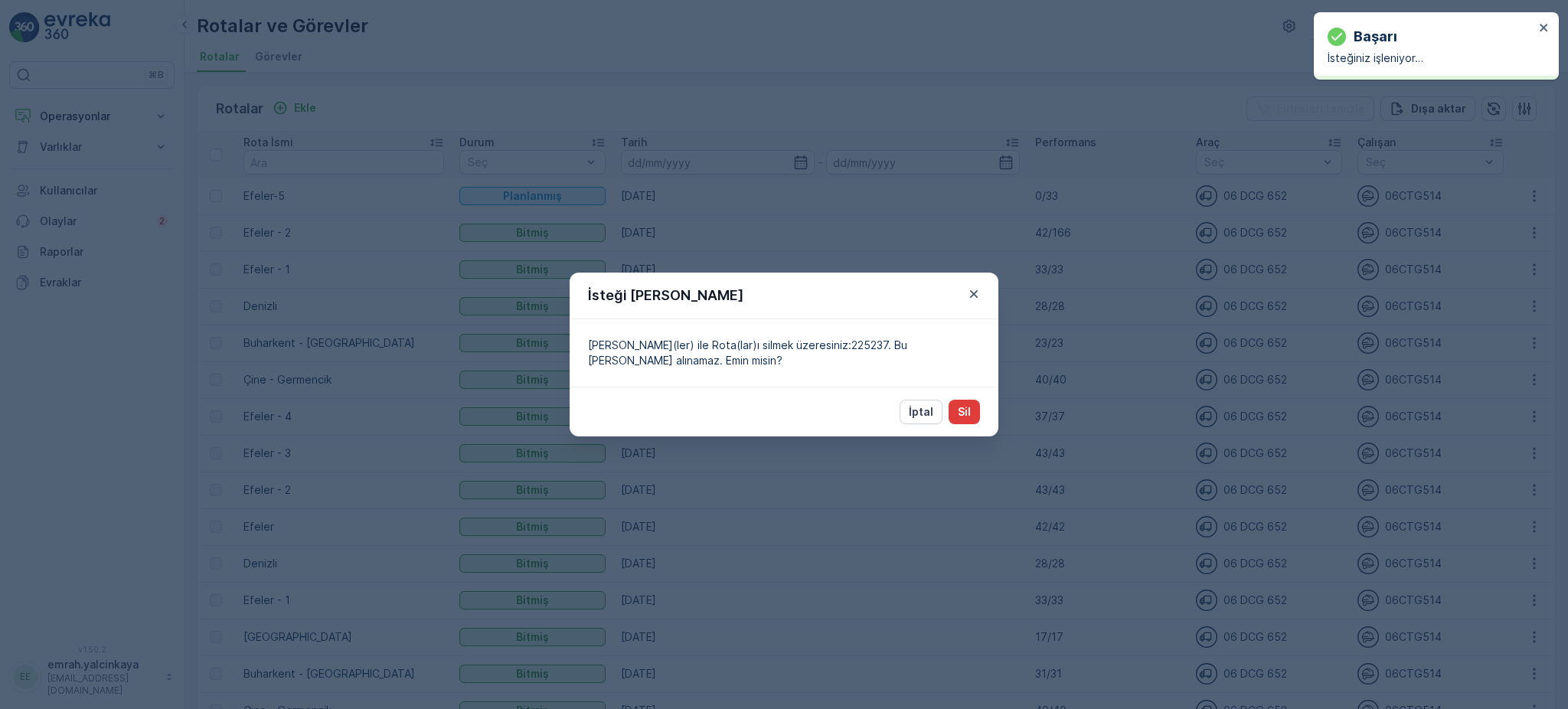
click at [963, 422] on button "Sil" at bounding box center [964, 411] width 31 height 24
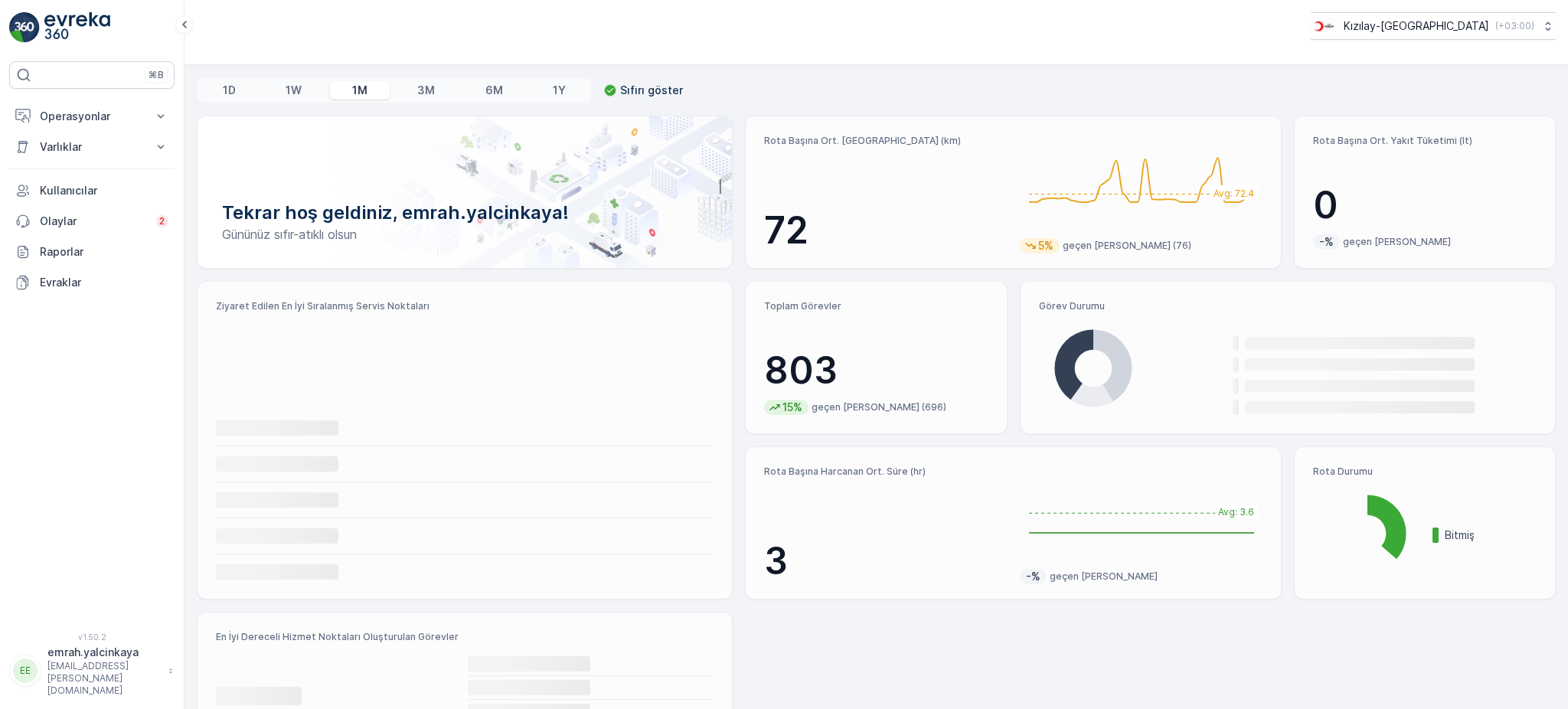
click at [1546, 23] on icon at bounding box center [1549, 27] width 5 height 9
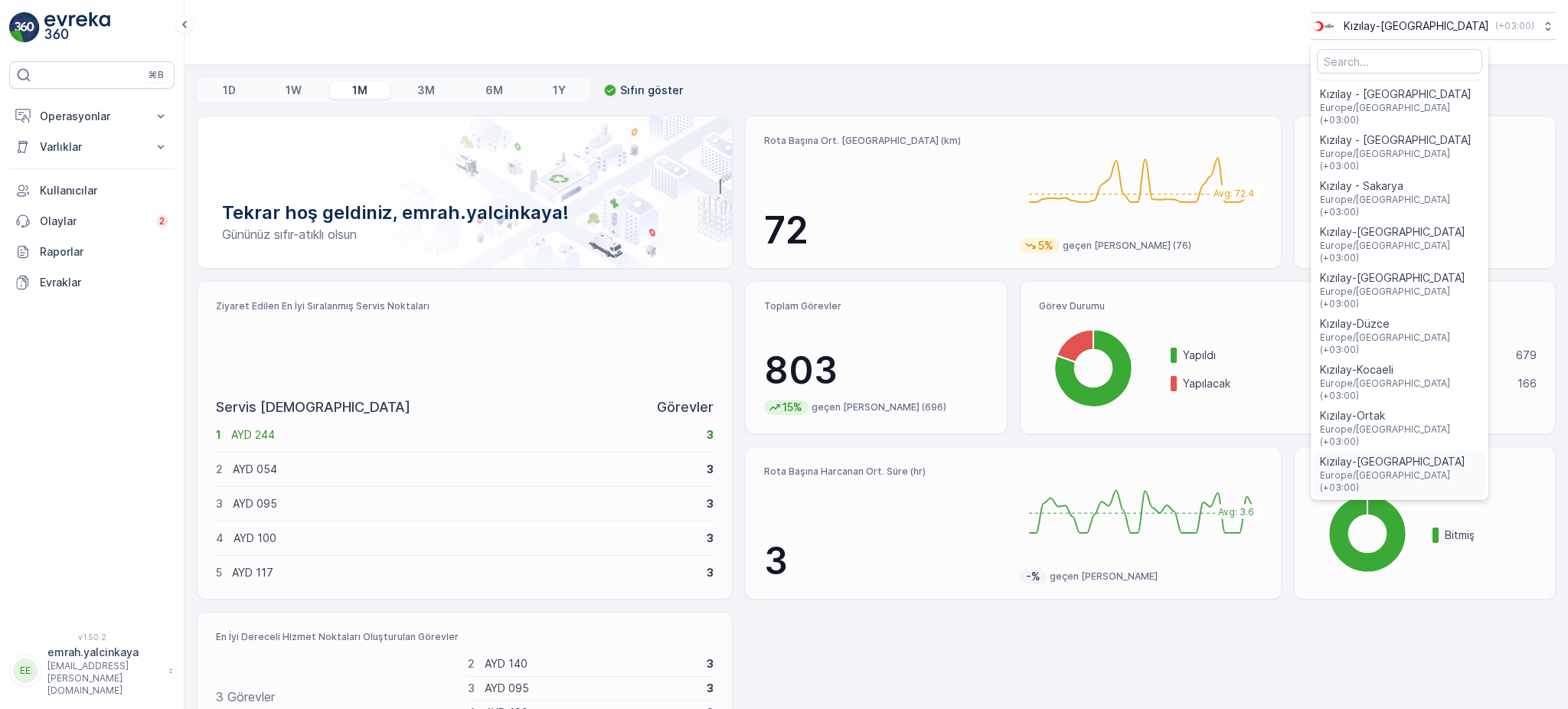
click at [1479, 470] on span "Europe/Istanbul (+03:00)" at bounding box center [1400, 481] width 159 height 24
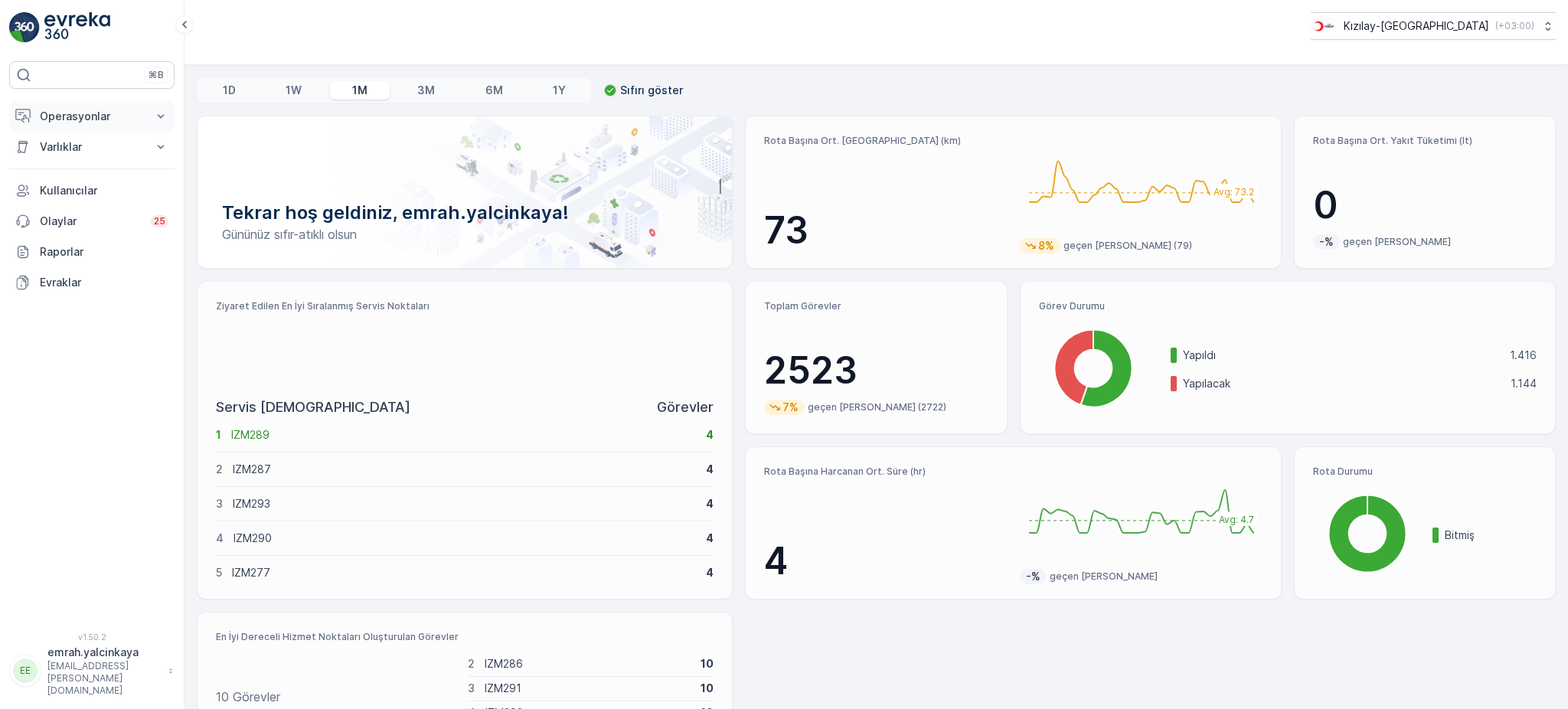
click at [68, 115] on p "Operasyonlar" at bounding box center [92, 117] width 104 height 16
click at [94, 189] on p "Rotalar & Görevler" at bounding box center [86, 185] width 95 height 16
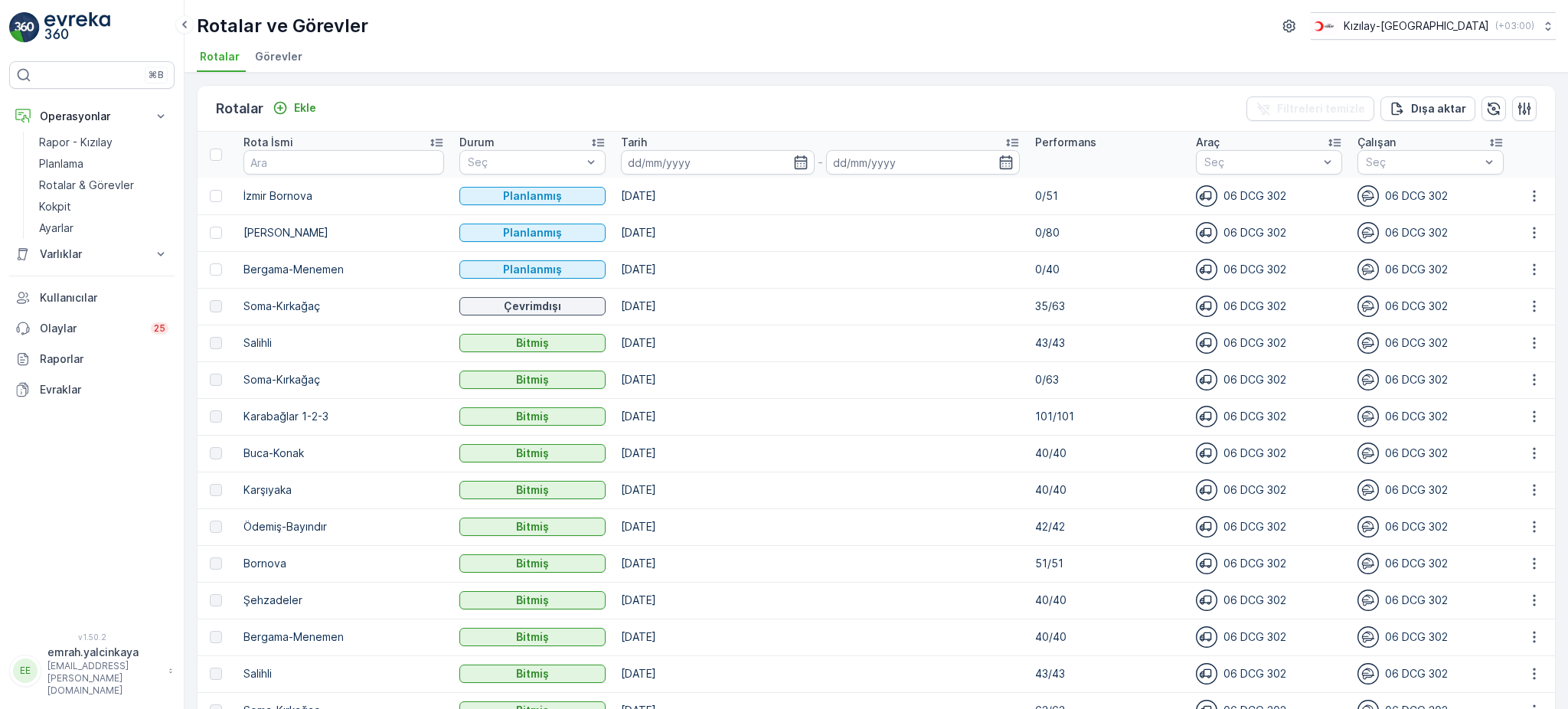
click at [1056, 308] on p "35/63" at bounding box center [1108, 306] width 146 height 16
click at [756, 316] on td "[DATE]" at bounding box center [820, 306] width 414 height 37
click at [1035, 303] on p "35/63" at bounding box center [1108, 306] width 146 height 16
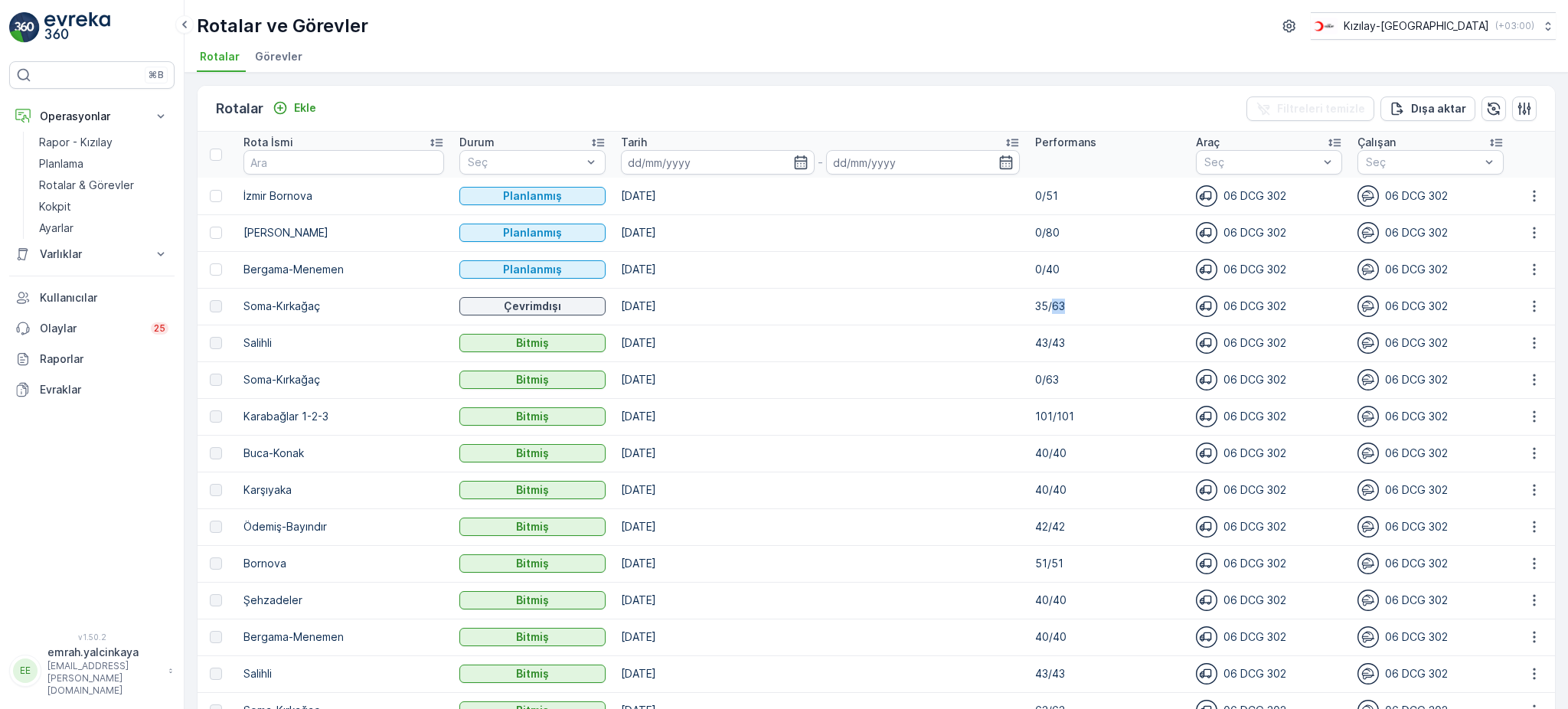
click at [1035, 303] on p "35/63" at bounding box center [1108, 306] width 146 height 16
click at [1035, 302] on p "35/63" at bounding box center [1108, 306] width 146 height 16
click at [1533, 269] on icon "button" at bounding box center [1534, 270] width 2 height 12
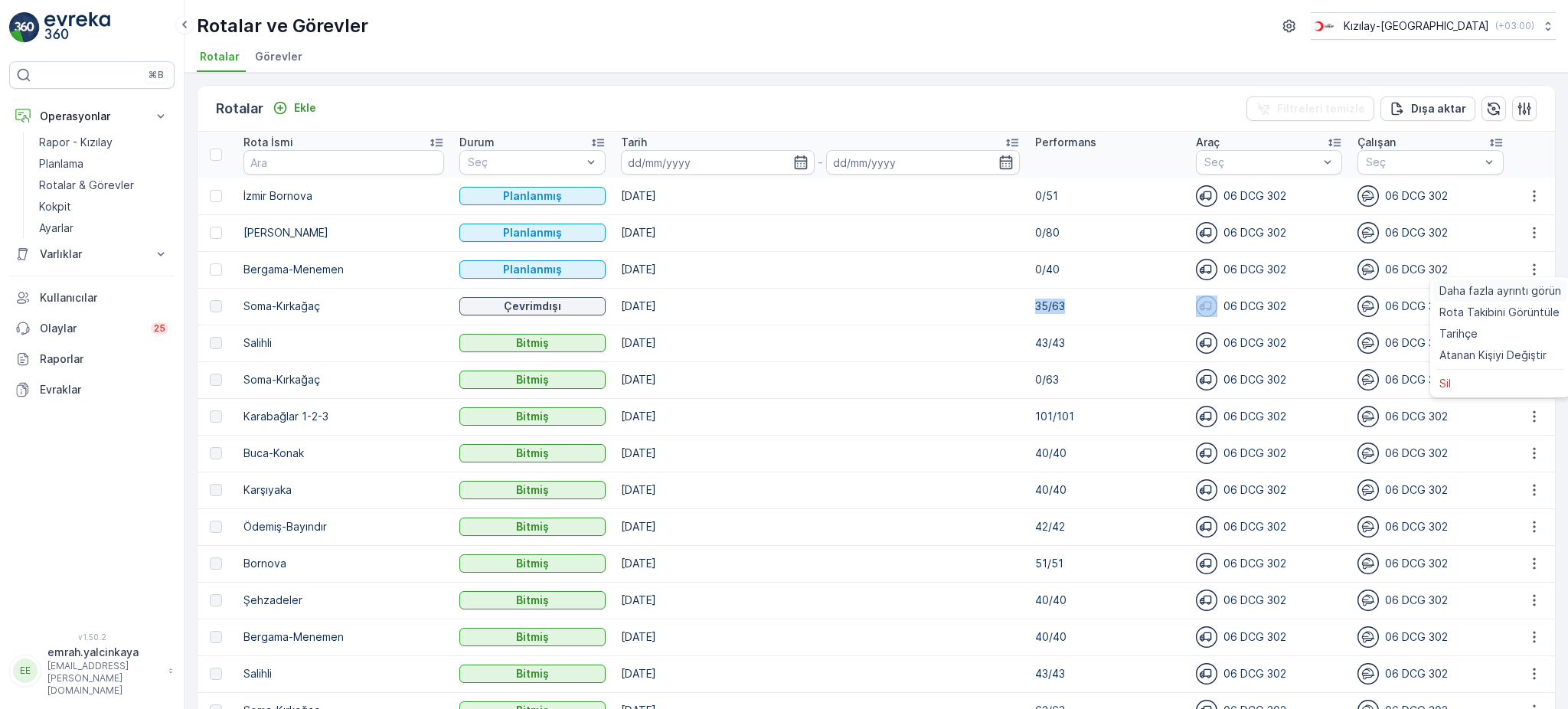
click at [1489, 291] on span "Daha fazla ayrıntı görün" at bounding box center [1500, 291] width 122 height 16
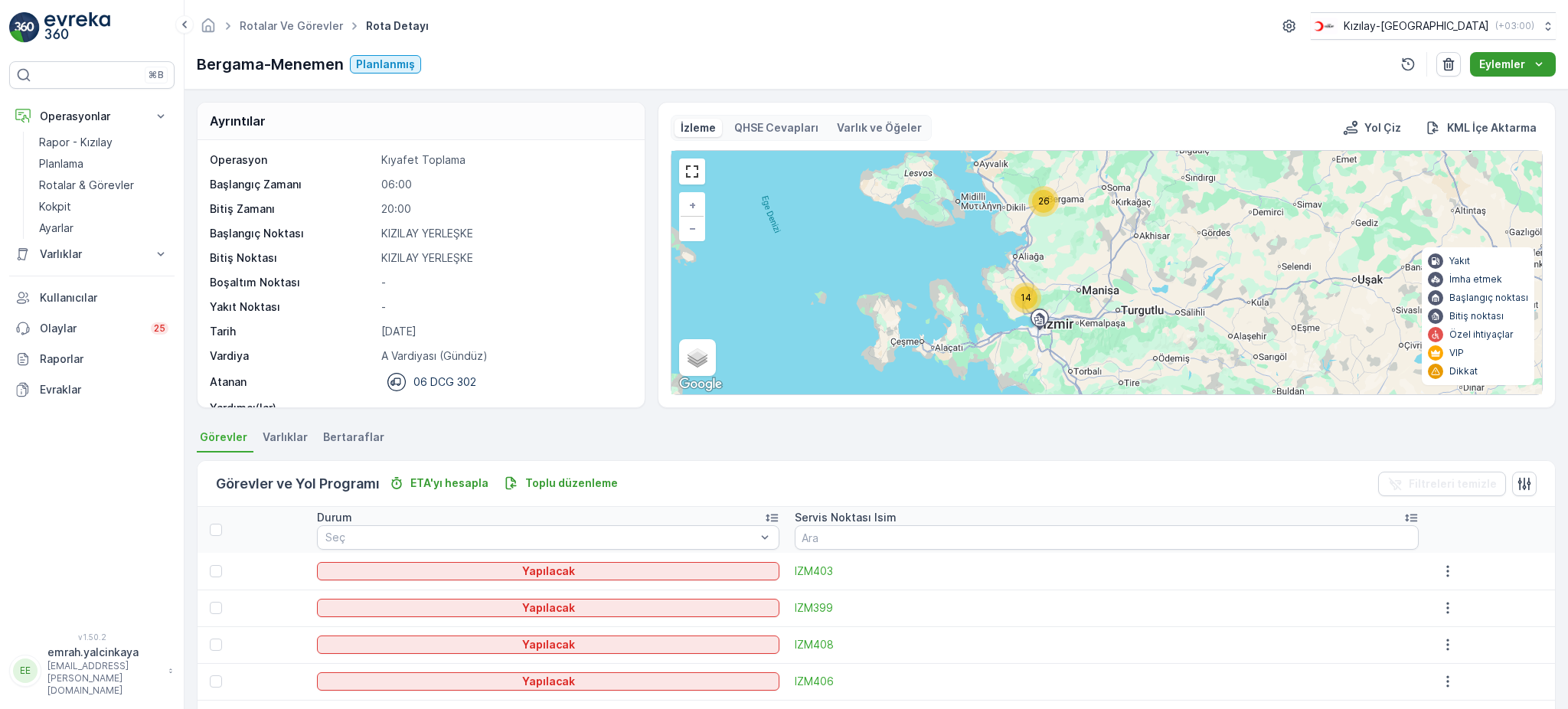
click at [1548, 61] on button "Eylemler" at bounding box center [1513, 64] width 86 height 24
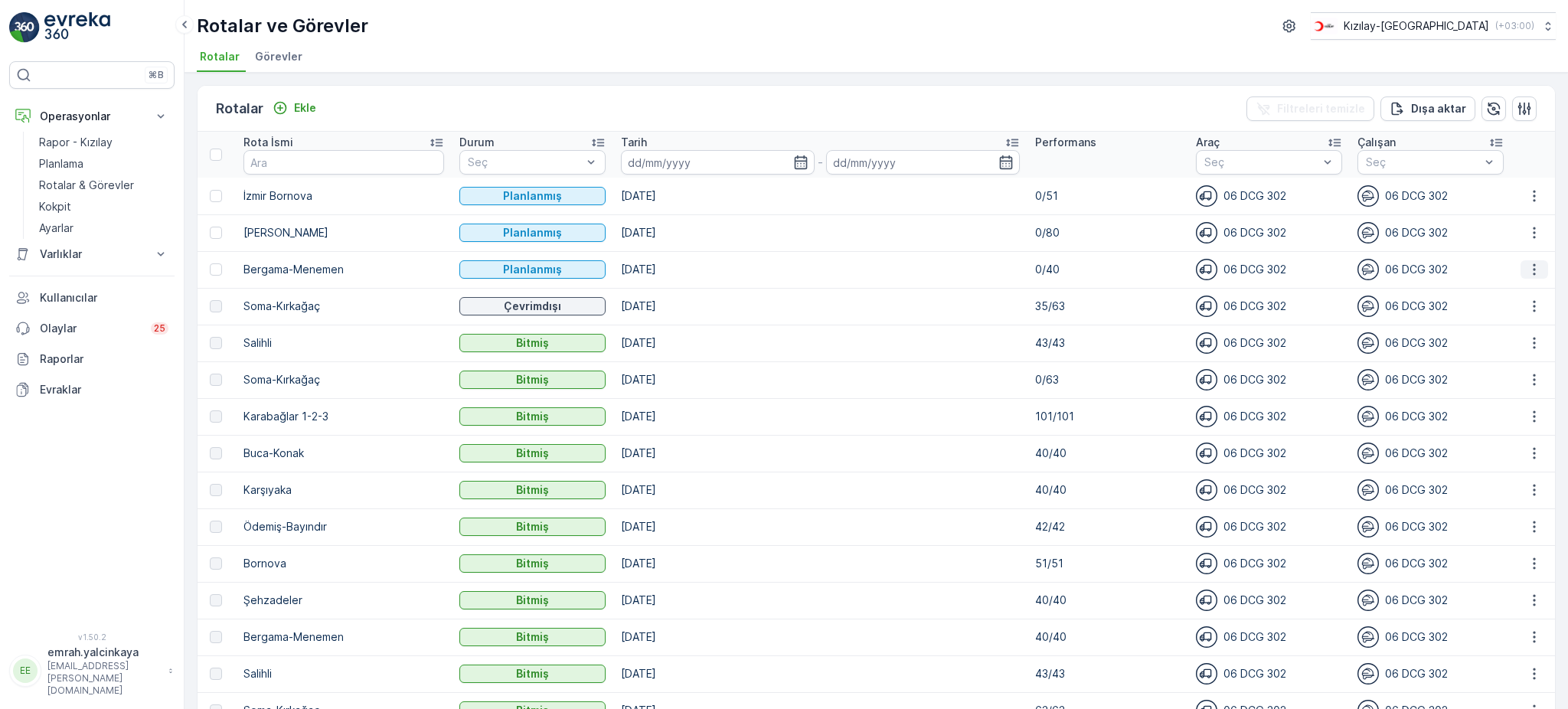
click at [1540, 273] on button "button" at bounding box center [1534, 270] width 27 height 19
click at [1471, 380] on div "Sil" at bounding box center [1500, 384] width 134 height 22
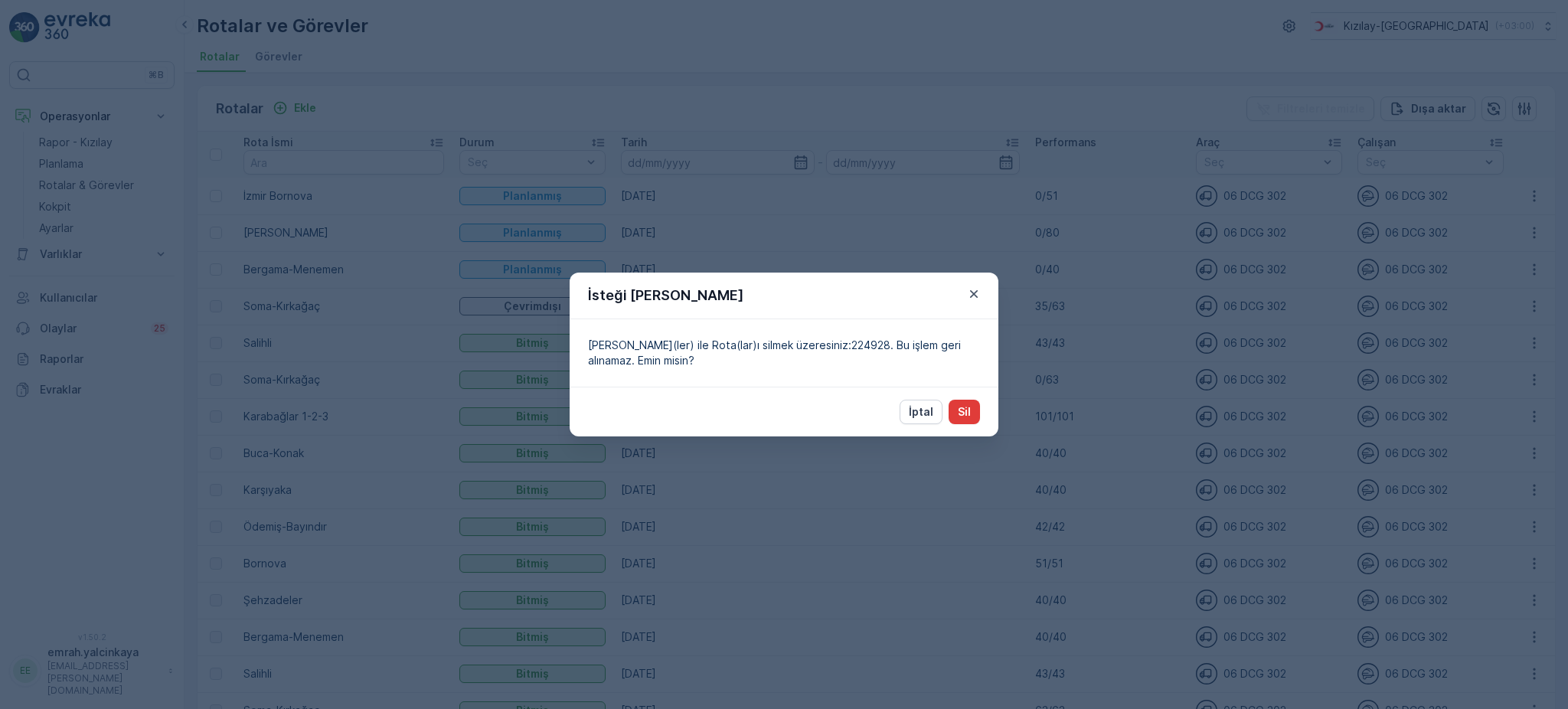
click at [971, 413] on button "Sil" at bounding box center [964, 411] width 31 height 24
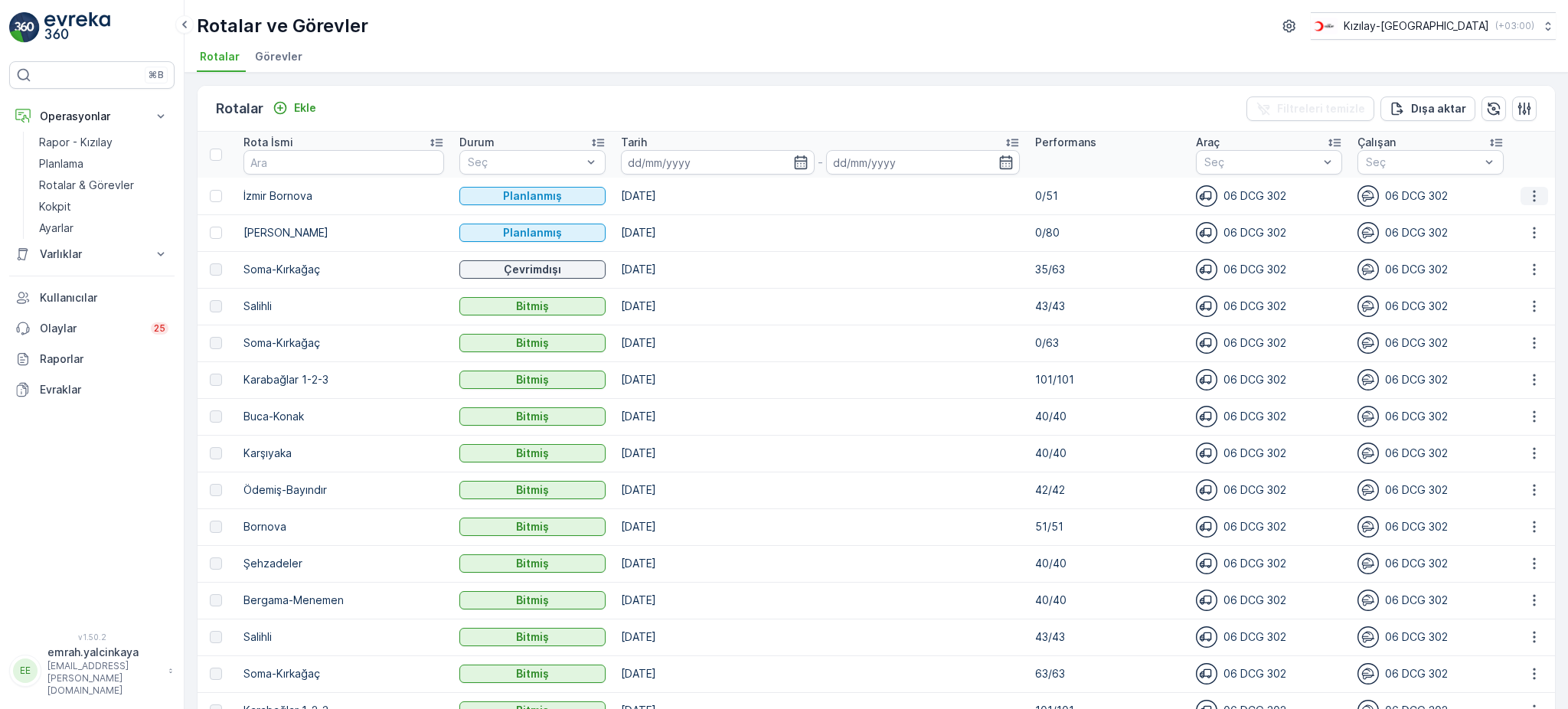
click at [1527, 194] on icon "button" at bounding box center [1535, 196] width 16 height 16
click at [1484, 305] on div "Sil" at bounding box center [1500, 310] width 134 height 22
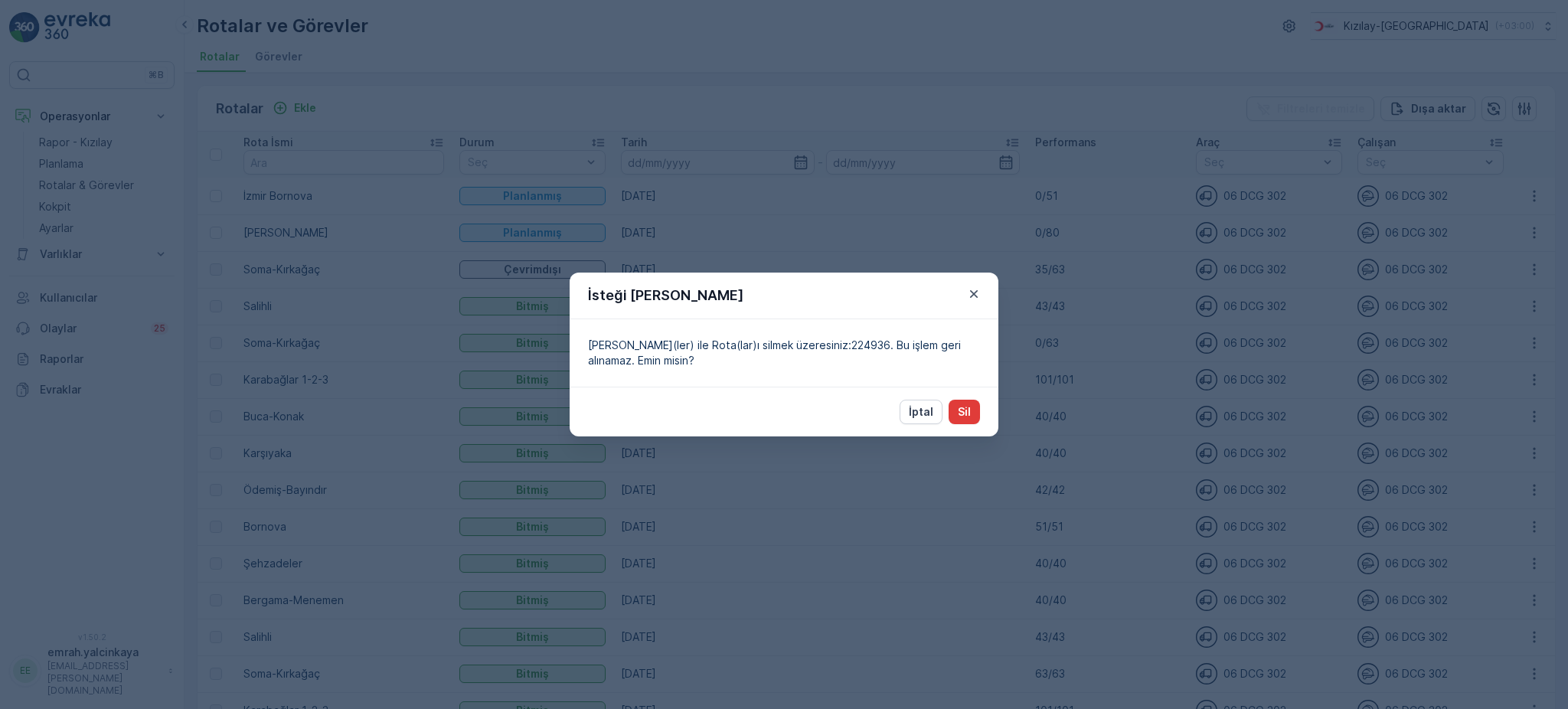
click at [964, 412] on p "Sil" at bounding box center [964, 412] width 13 height 16
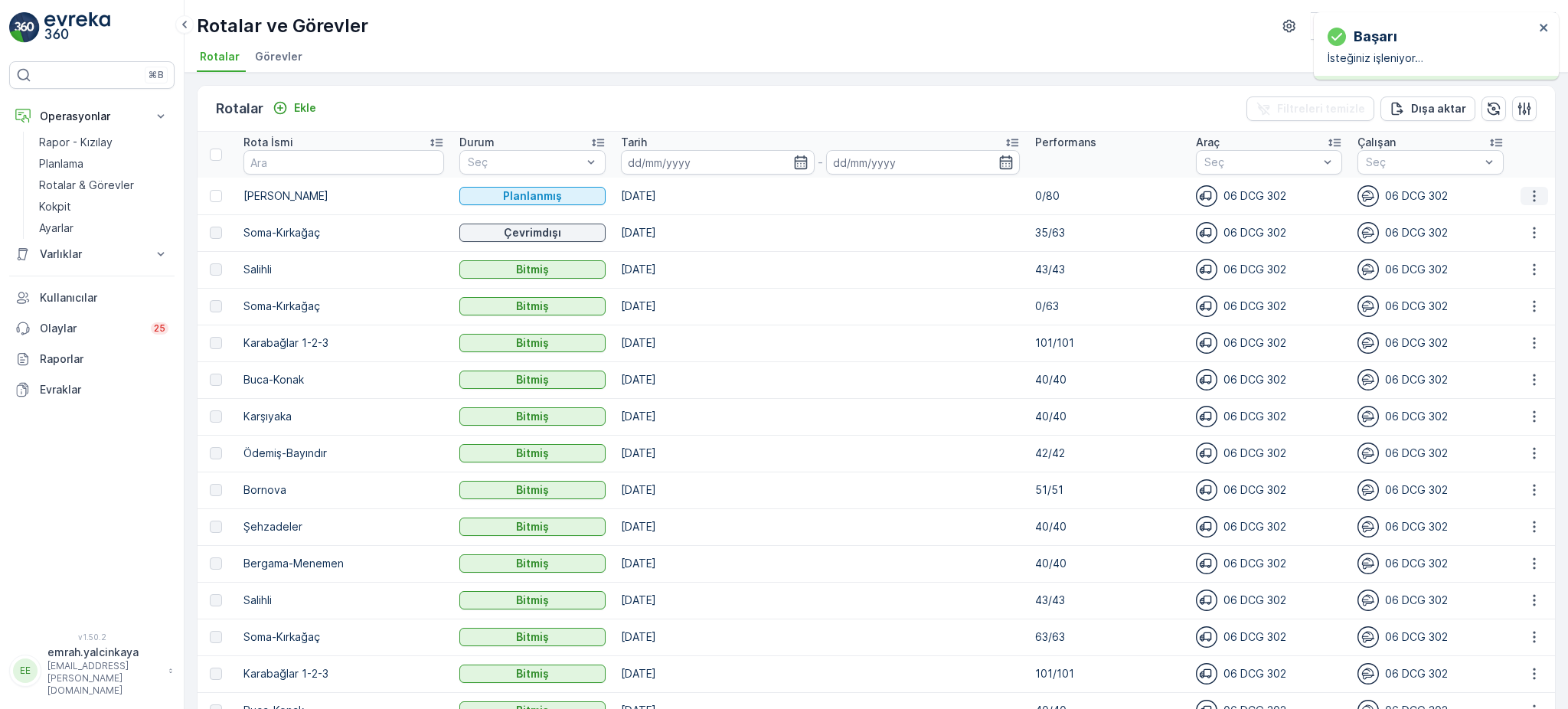
click at [1535, 192] on icon "button" at bounding box center [1535, 196] width 16 height 16
click at [1504, 317] on div "Sil" at bounding box center [1500, 310] width 134 height 22
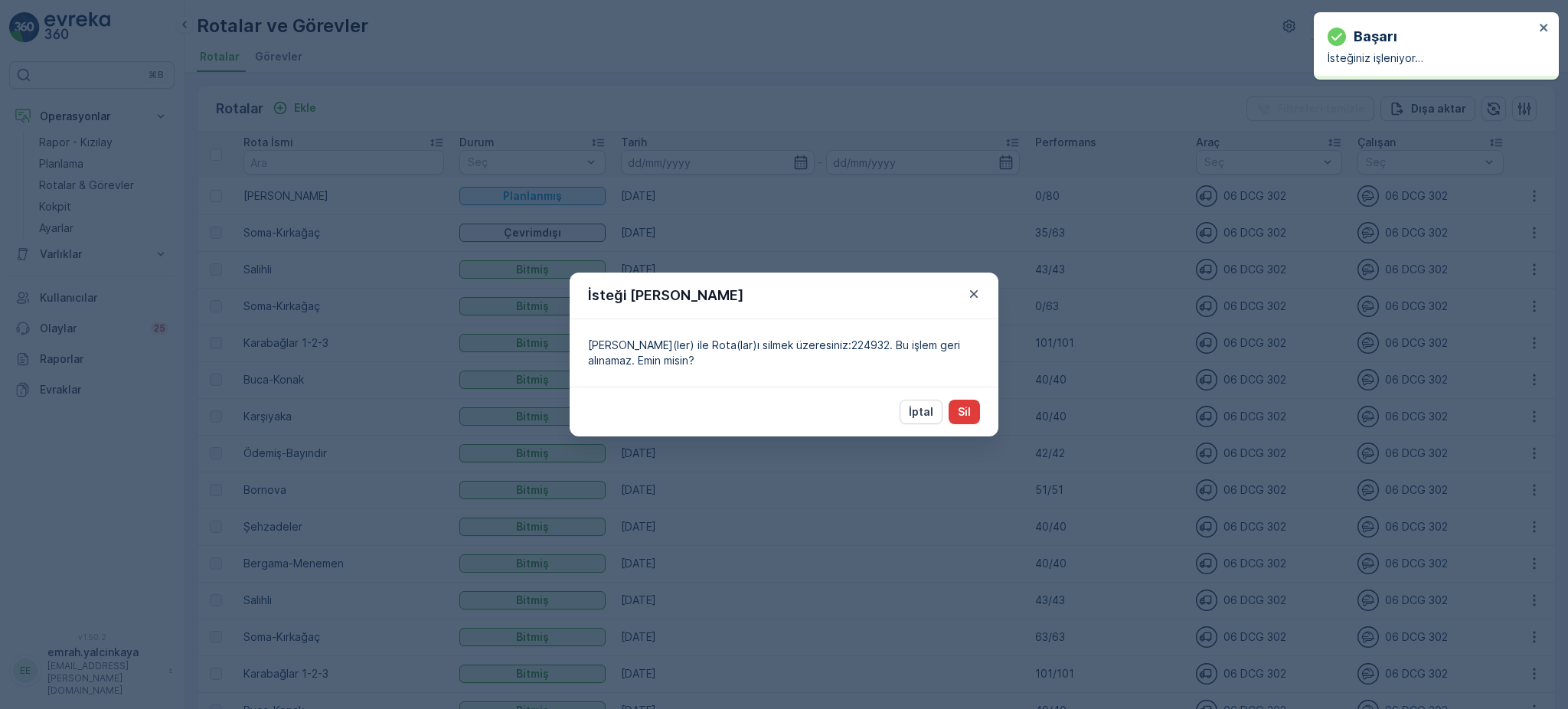
click at [951, 414] on button "Sil" at bounding box center [964, 411] width 31 height 24
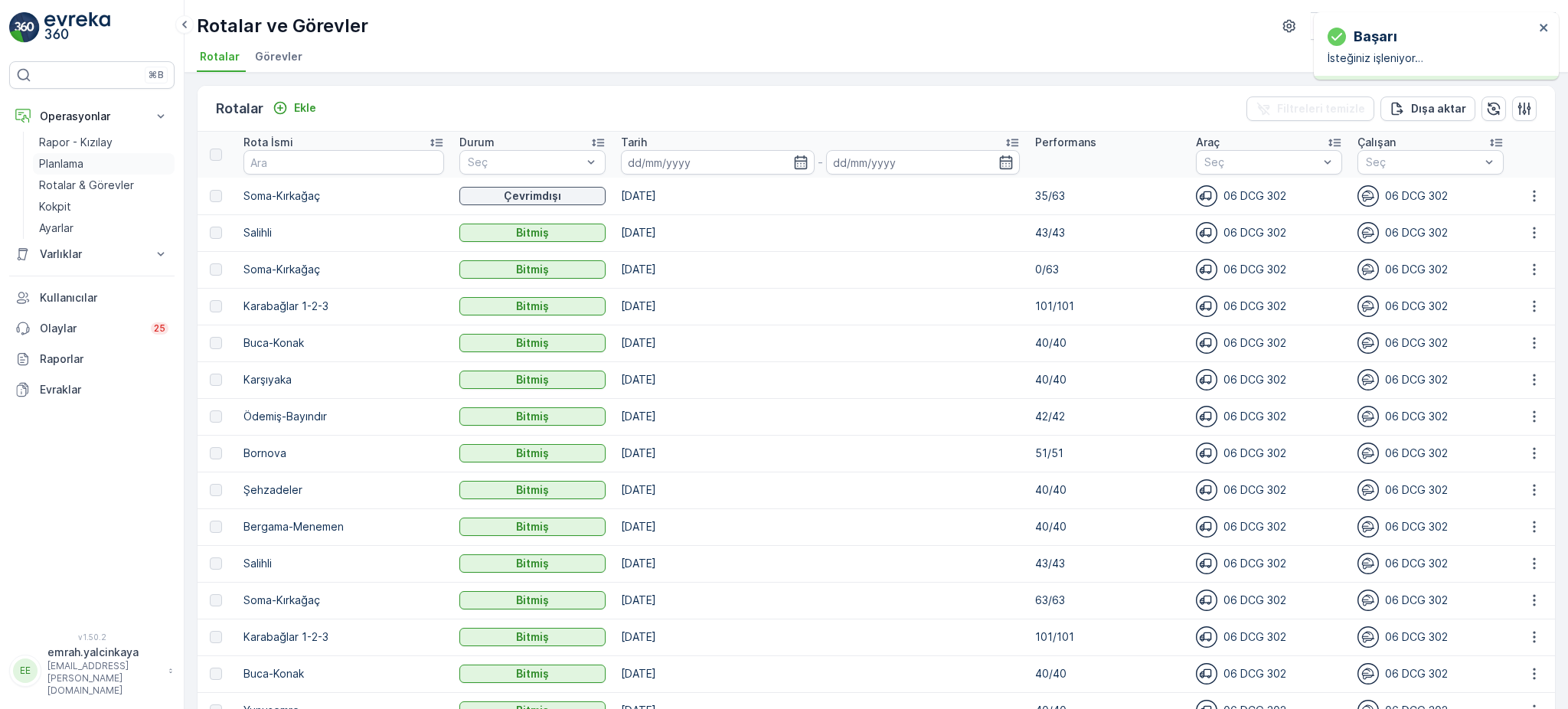
click at [77, 166] on p "Planlama" at bounding box center [61, 164] width 44 height 16
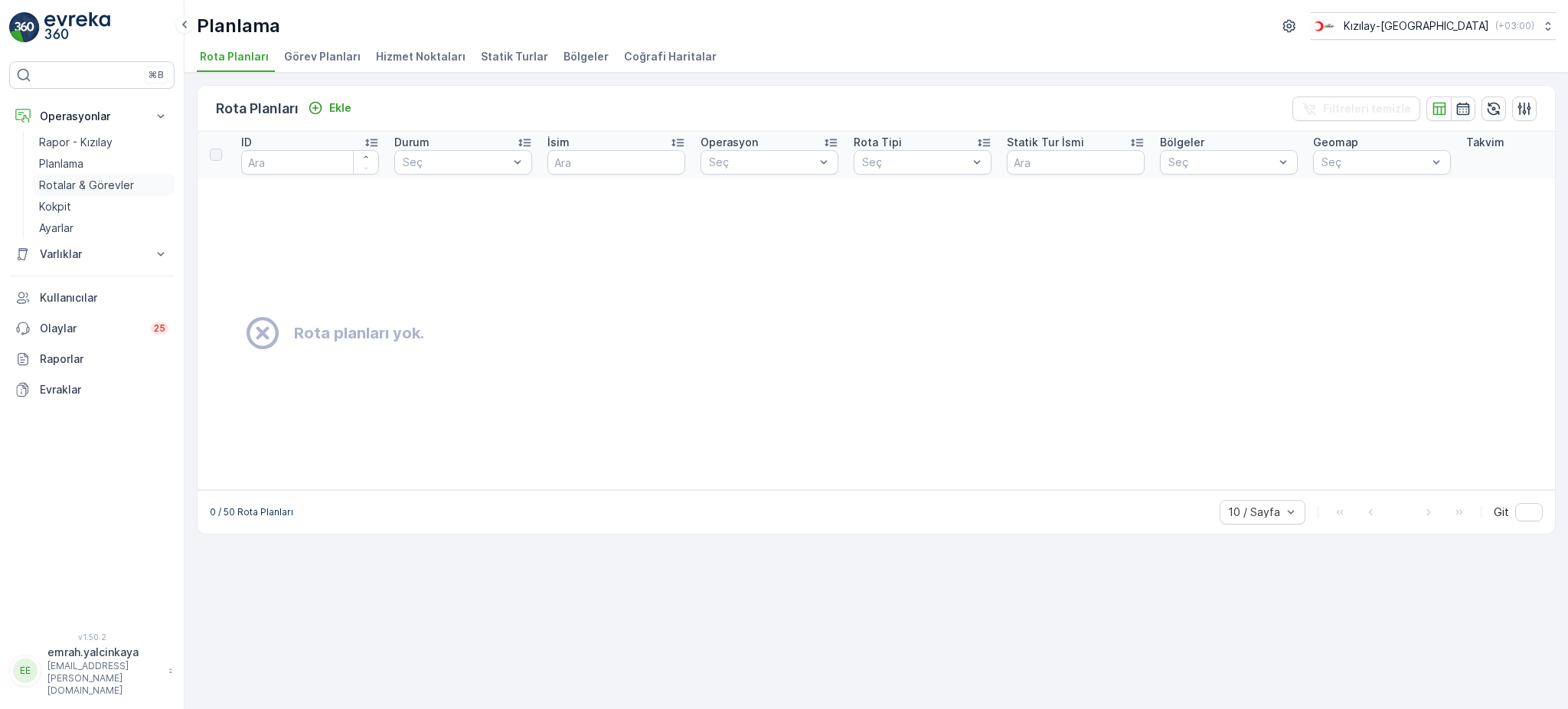
click at [104, 189] on p "Rotalar & Görevler" at bounding box center [86, 185] width 95 height 16
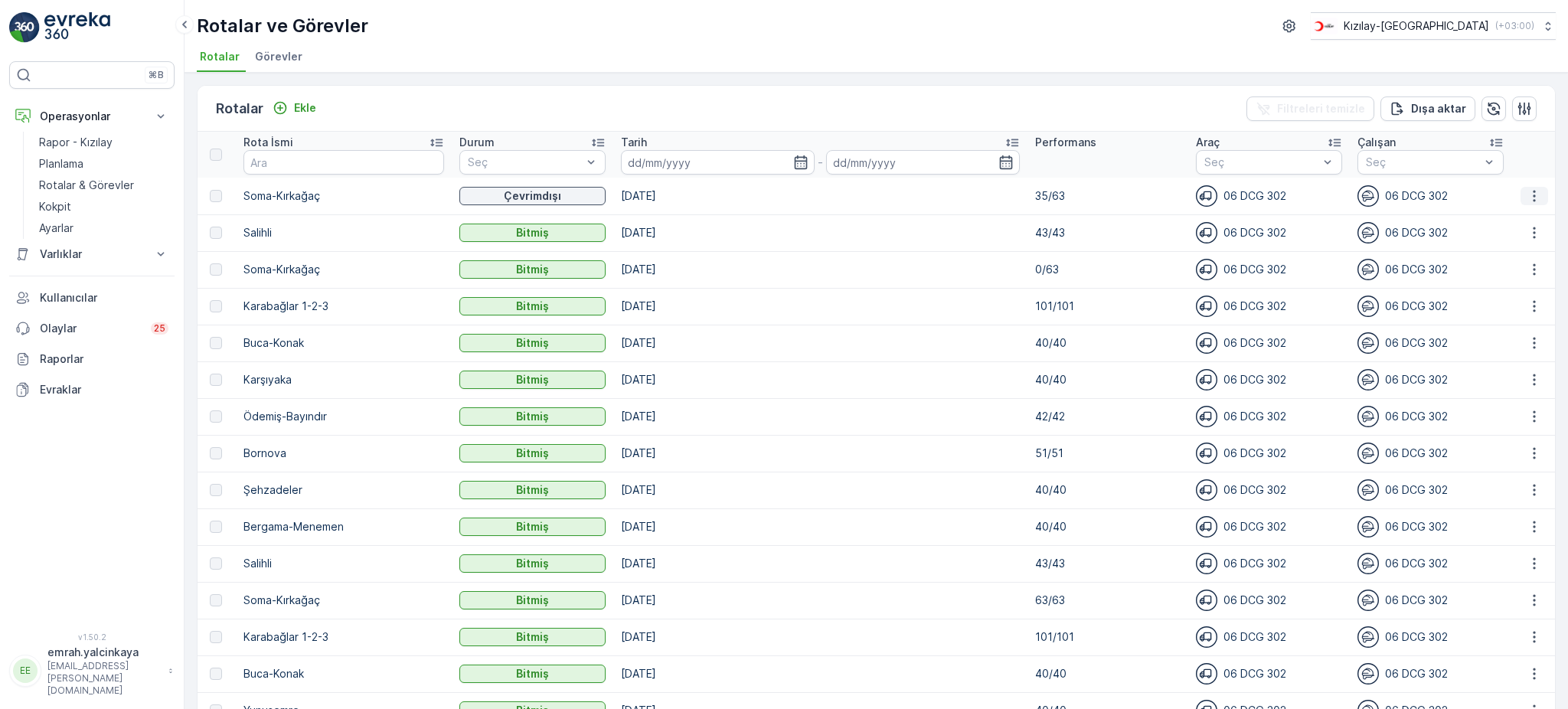
click at [1527, 189] on icon "button" at bounding box center [1535, 196] width 16 height 16
click at [1539, 218] on span "Daha fazla ayrıntı görün" at bounding box center [1500, 217] width 122 height 16
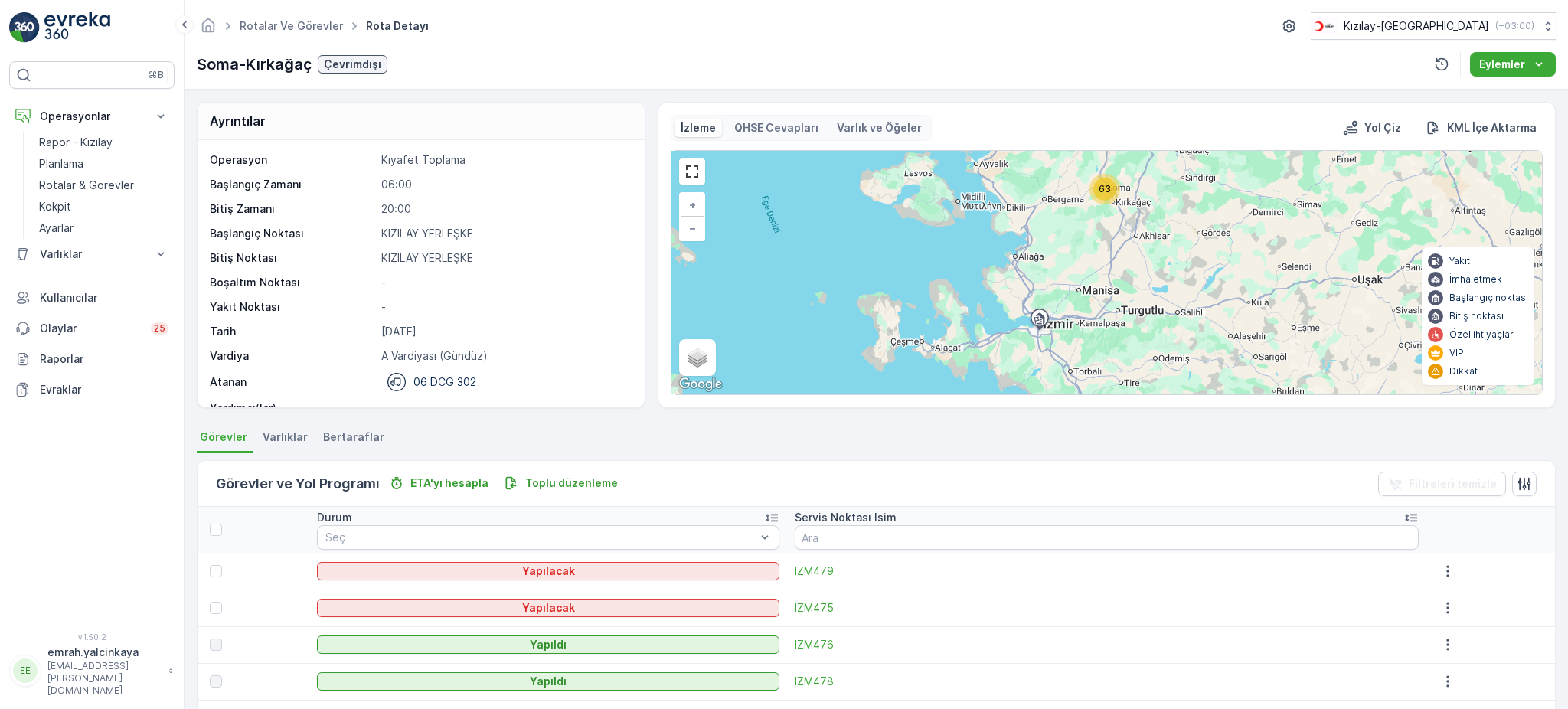
click at [778, 520] on icon at bounding box center [772, 519] width 12 height 8
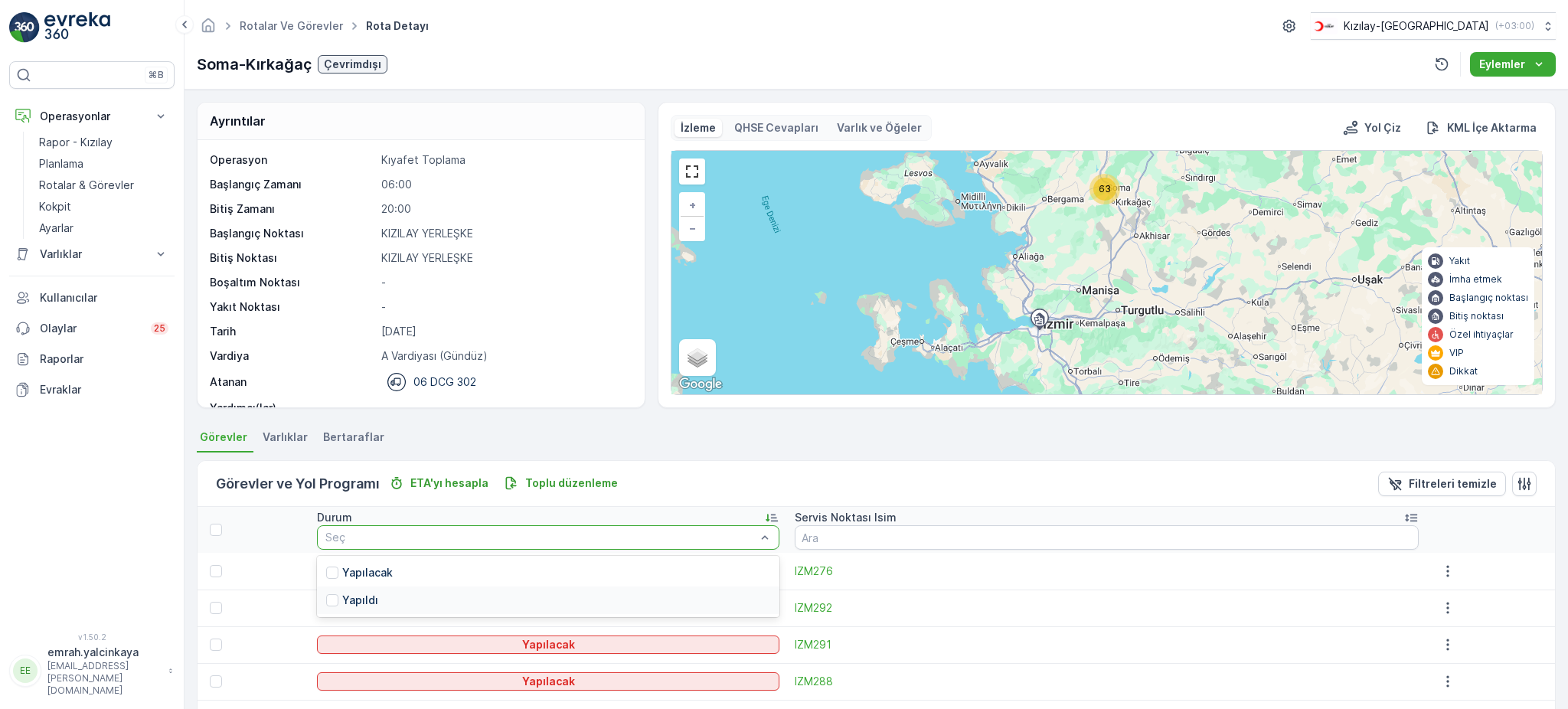
click at [756, 594] on div "Yapıldı" at bounding box center [548, 600] width 462 height 27
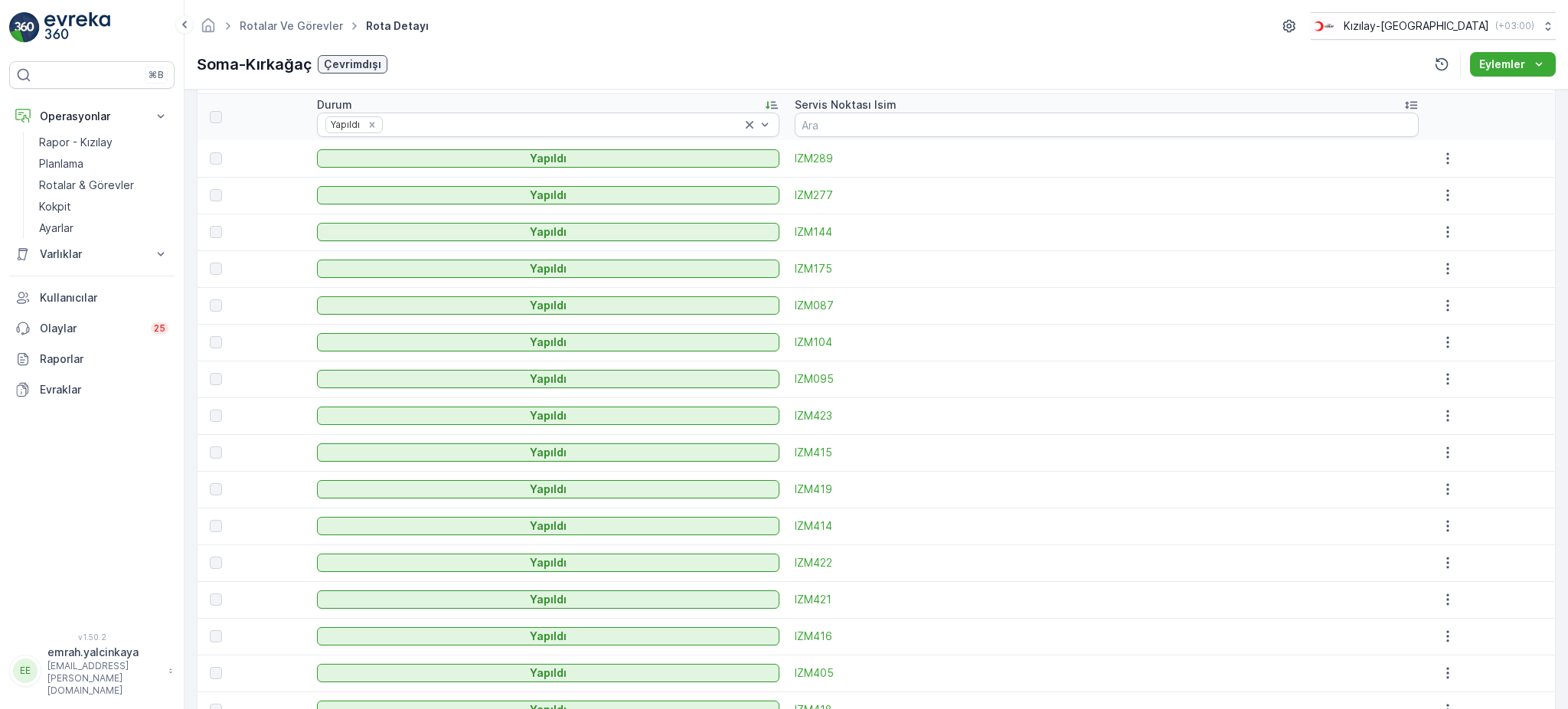
scroll to position [408, 0]
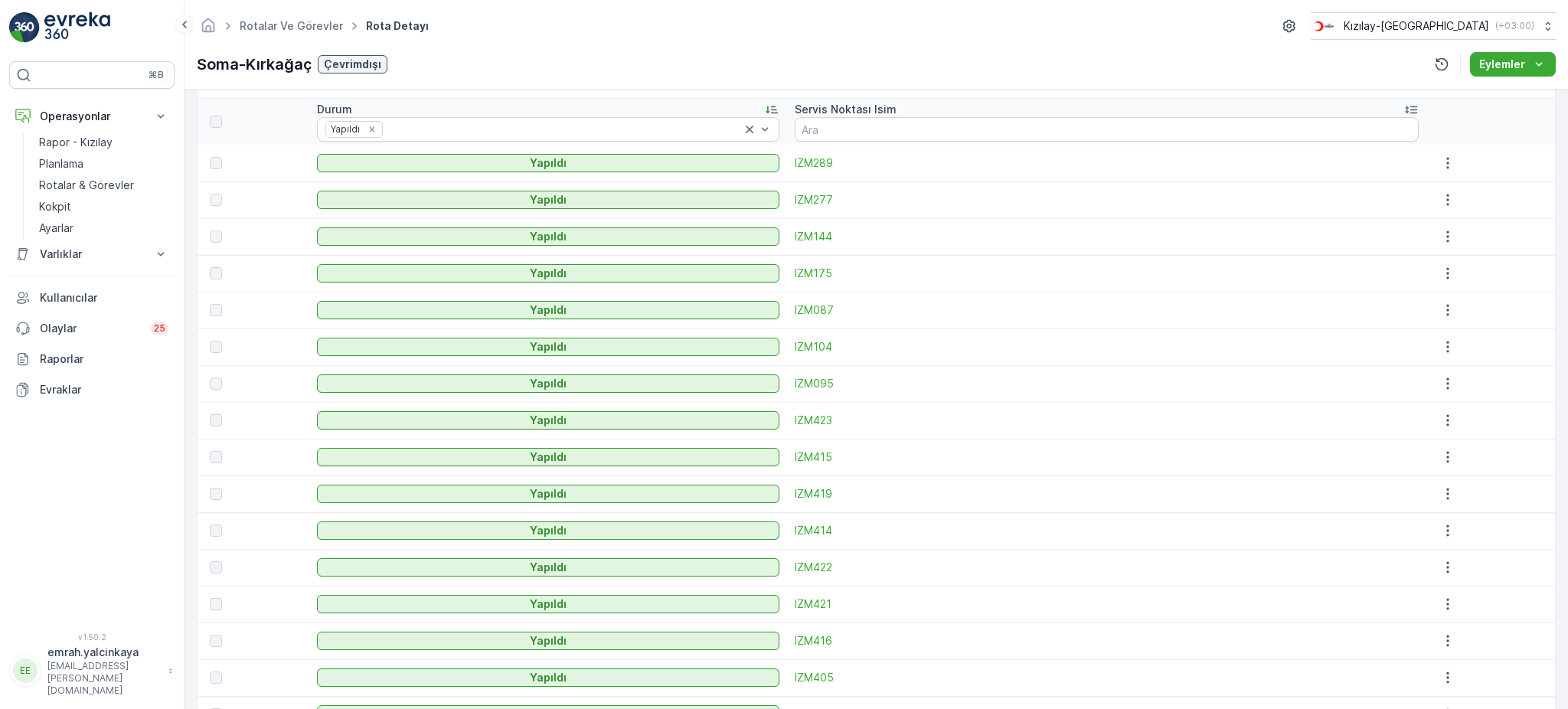
click at [780, 110] on icon at bounding box center [772, 110] width 16 height 16
drag, startPoint x: 802, startPoint y: 104, endPoint x: 991, endPoint y: 158, distance: 196.6
click at [780, 104] on icon at bounding box center [772, 110] width 16 height 16
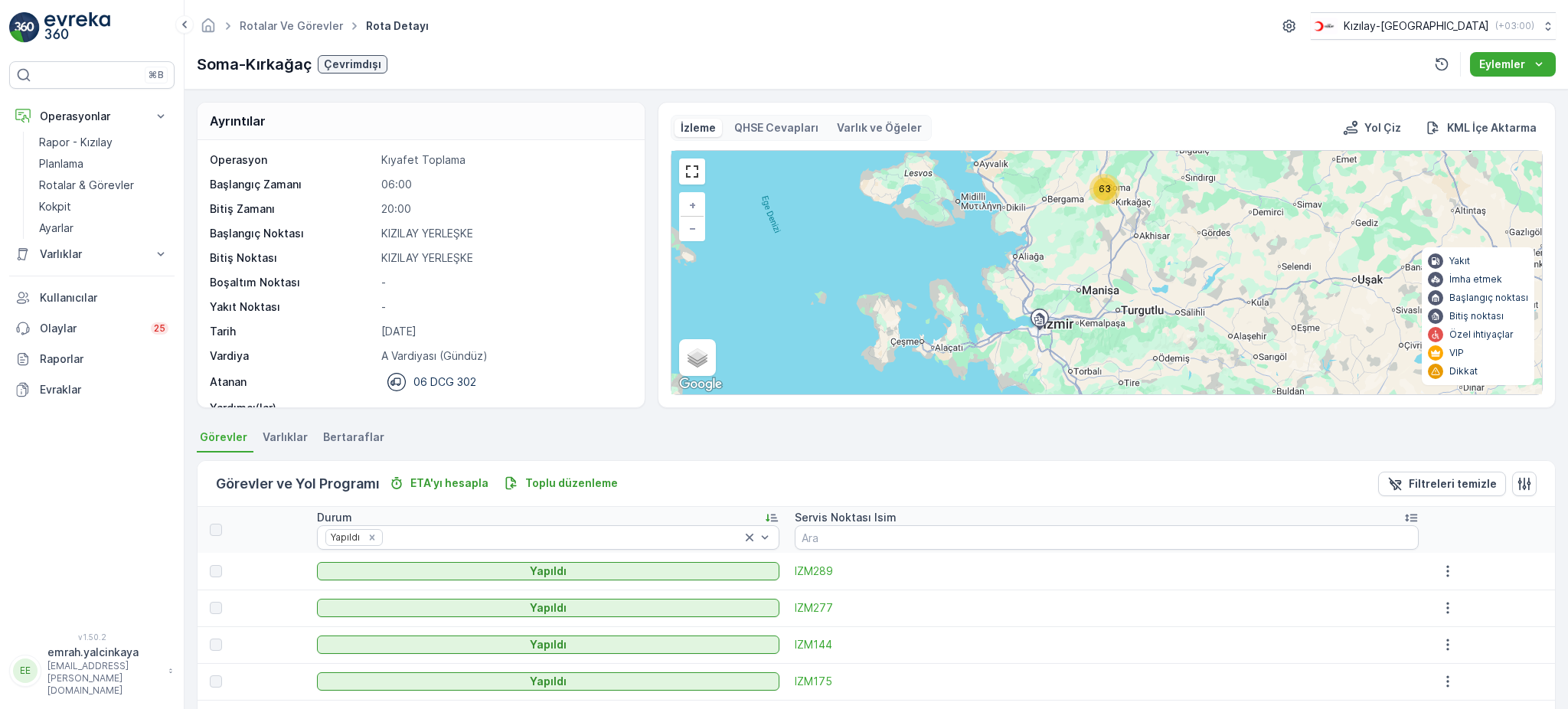
click at [778, 520] on icon at bounding box center [772, 519] width 12 height 8
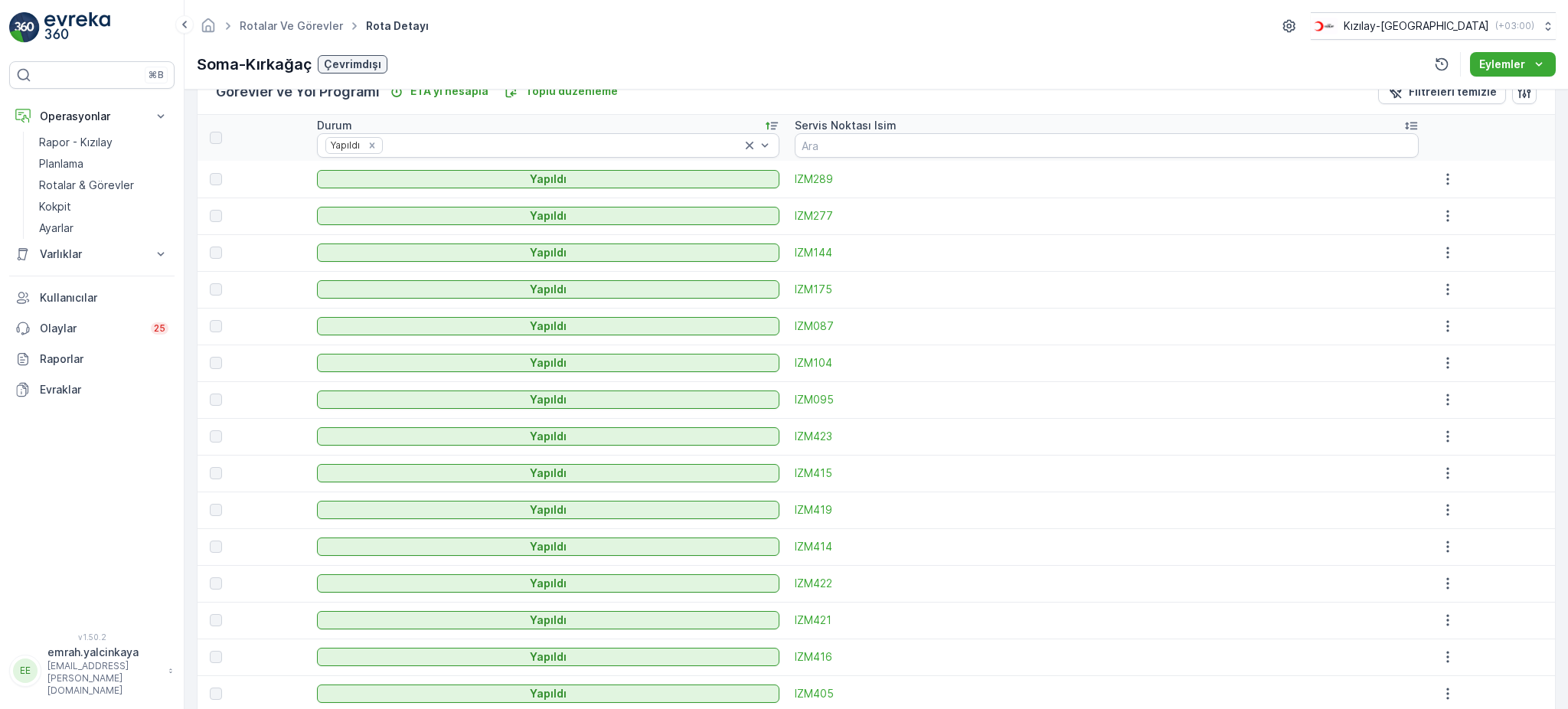
scroll to position [408, 0]
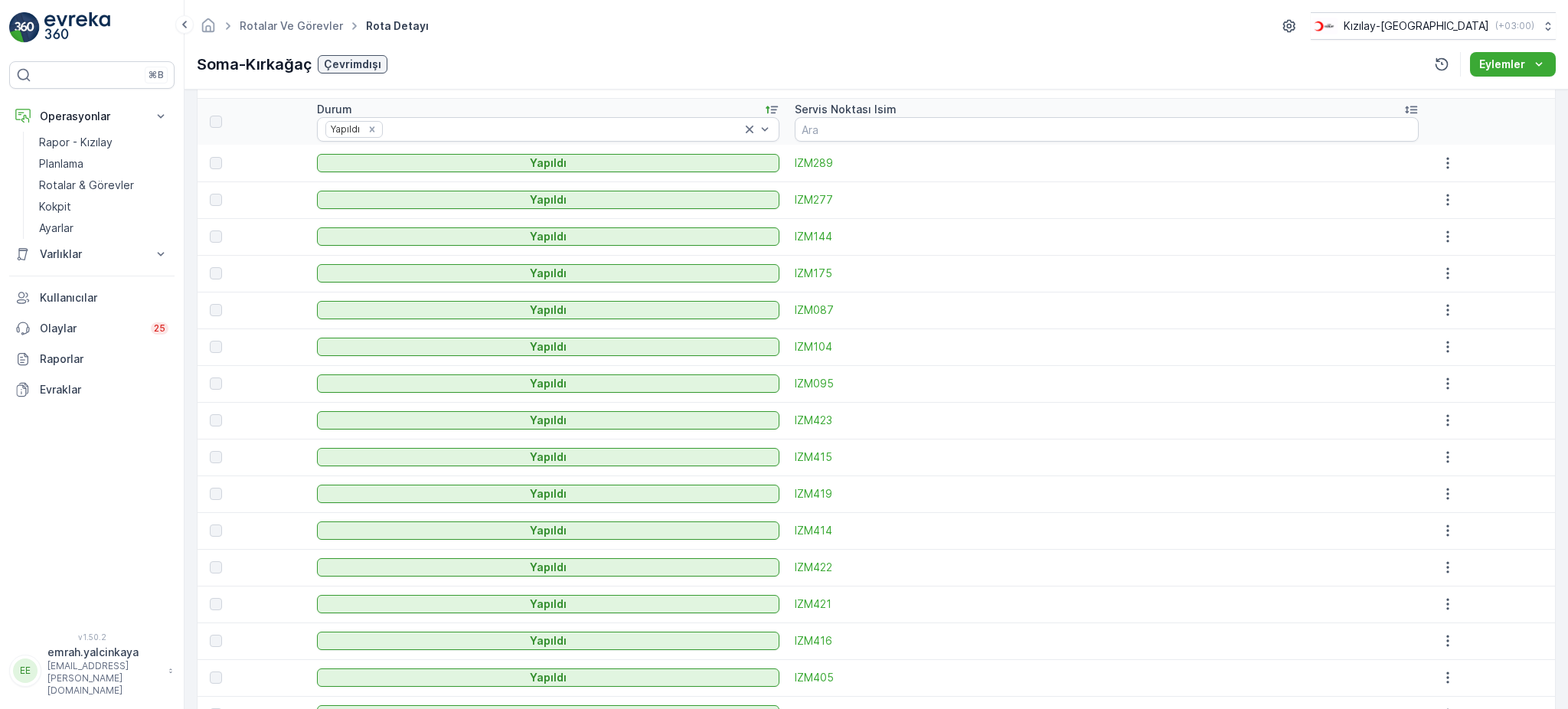
click at [1404, 111] on icon at bounding box center [1411, 110] width 16 height 16
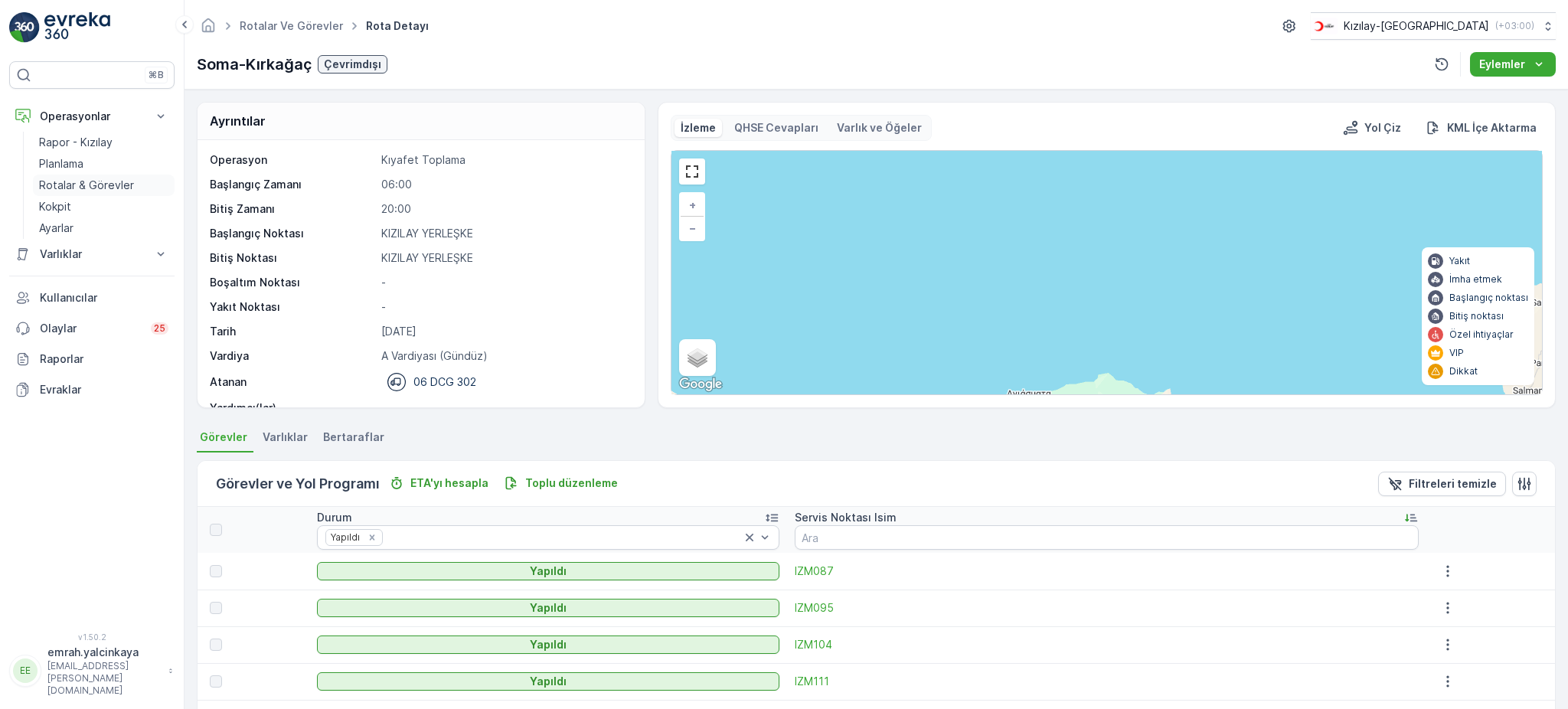
click at [60, 179] on p "Rotalar & Görevler" at bounding box center [86, 185] width 95 height 16
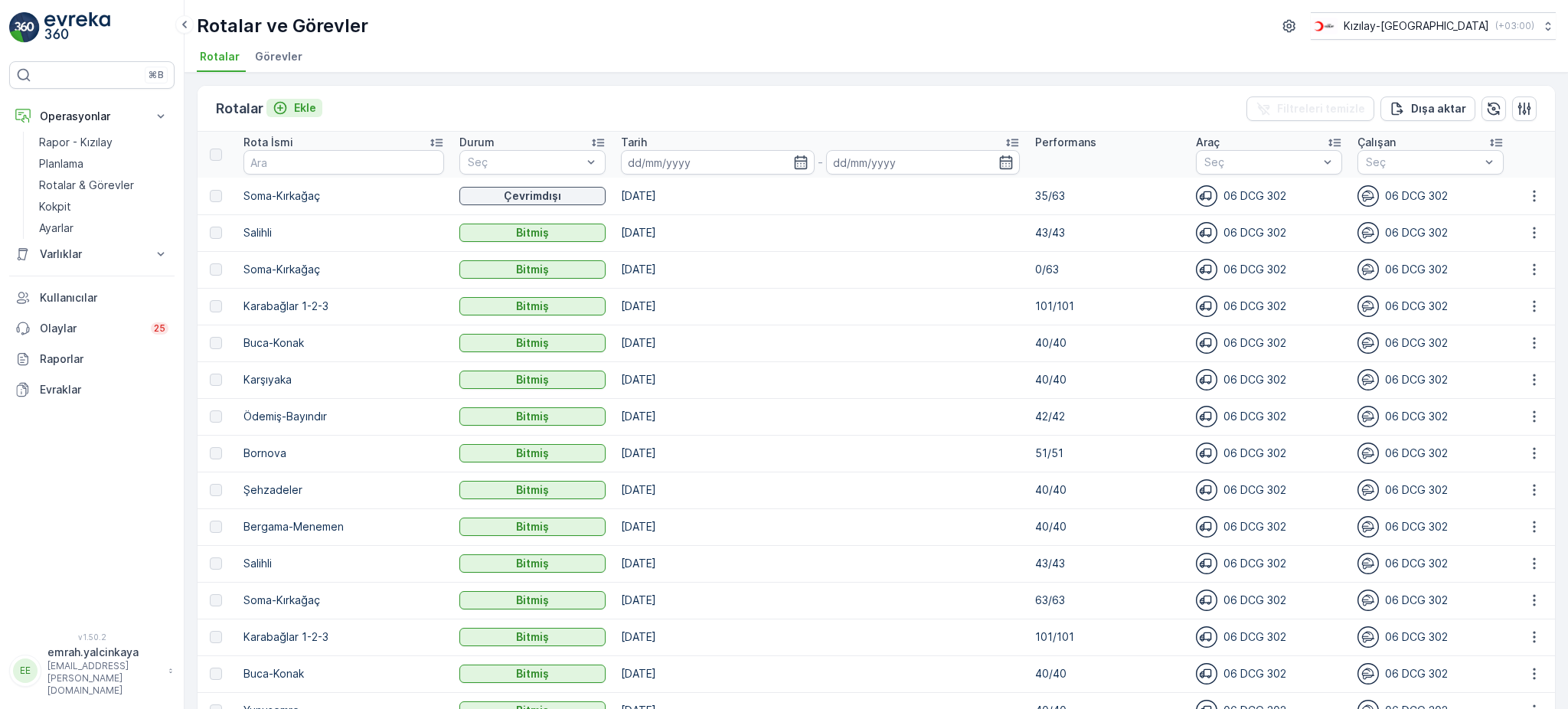
click at [294, 103] on p "Ekle" at bounding box center [305, 108] width 23 height 16
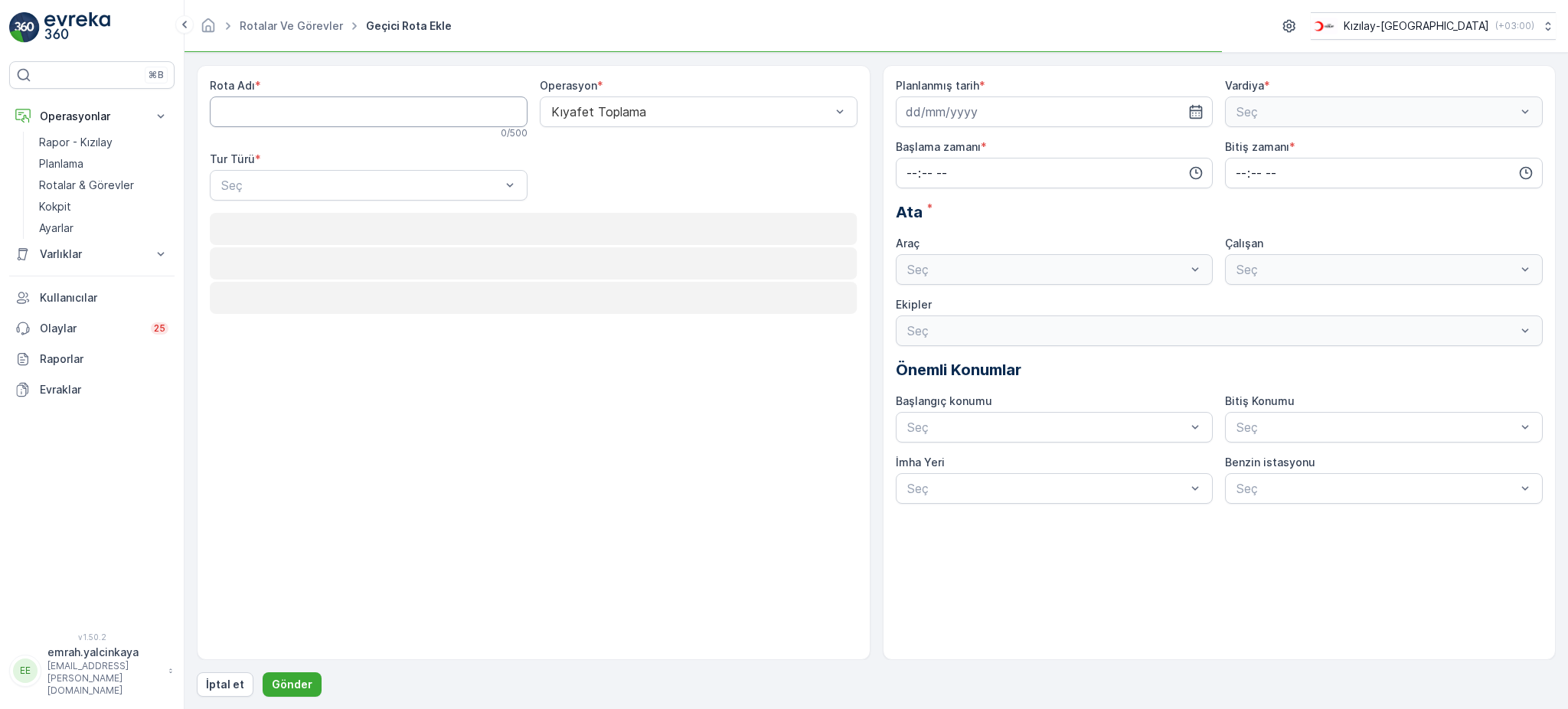
click at [263, 110] on Adı "Rota Adı" at bounding box center [368, 111] width 318 height 30
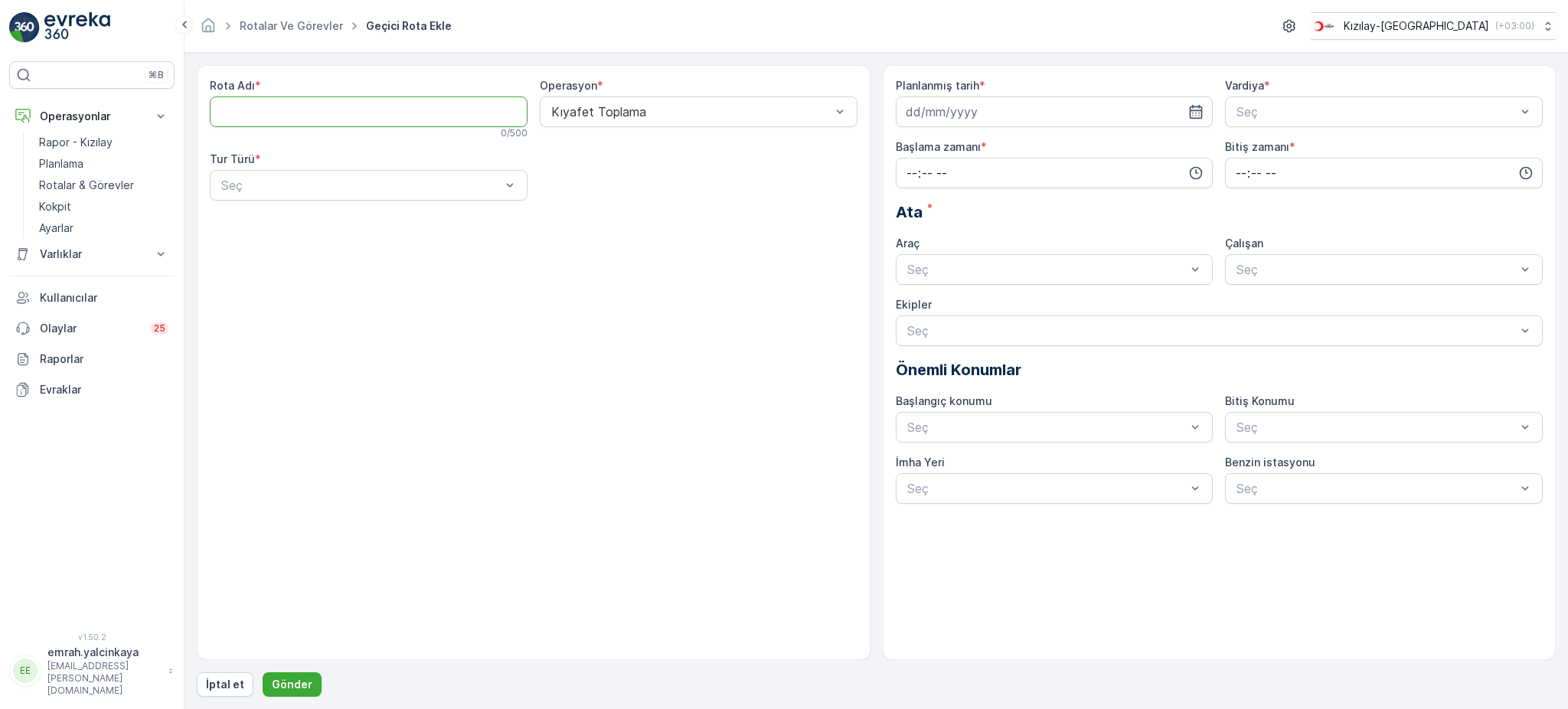
click at [263, 110] on Adı "Rota Adı" at bounding box center [368, 111] width 318 height 30
type Adı "s"
type Adı "Soma-Kırkağaç-Bergama"
click at [509, 196] on div at bounding box center [510, 185] width 16 height 29
click at [497, 217] on div "Statik" at bounding box center [368, 223] width 299 height 14
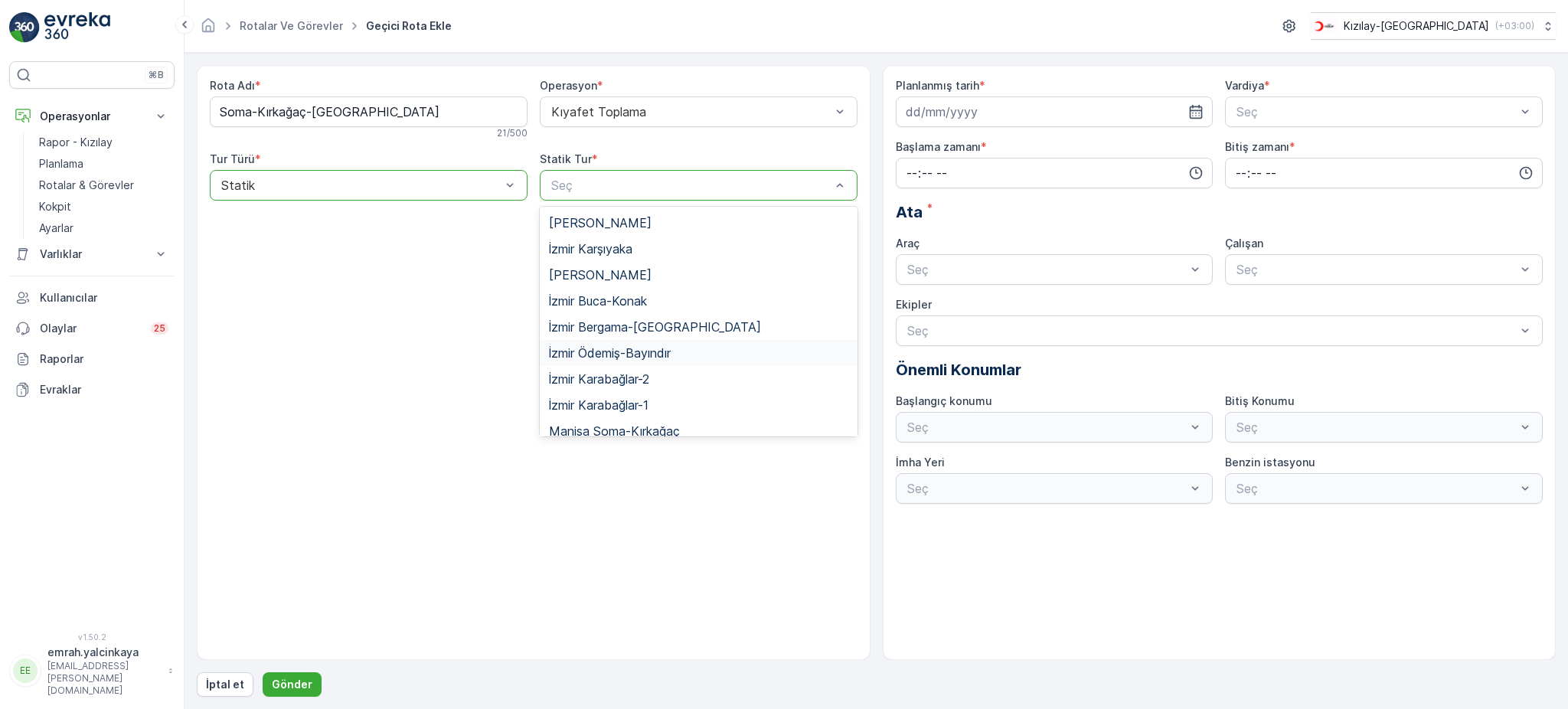
click at [378, 377] on div "Rota Adı * Soma-Kırkağaç-Bergama 21 / 500 Operasyon * Kıyafet Toplama Tur Türü …" at bounding box center [534, 363] width 674 height 595
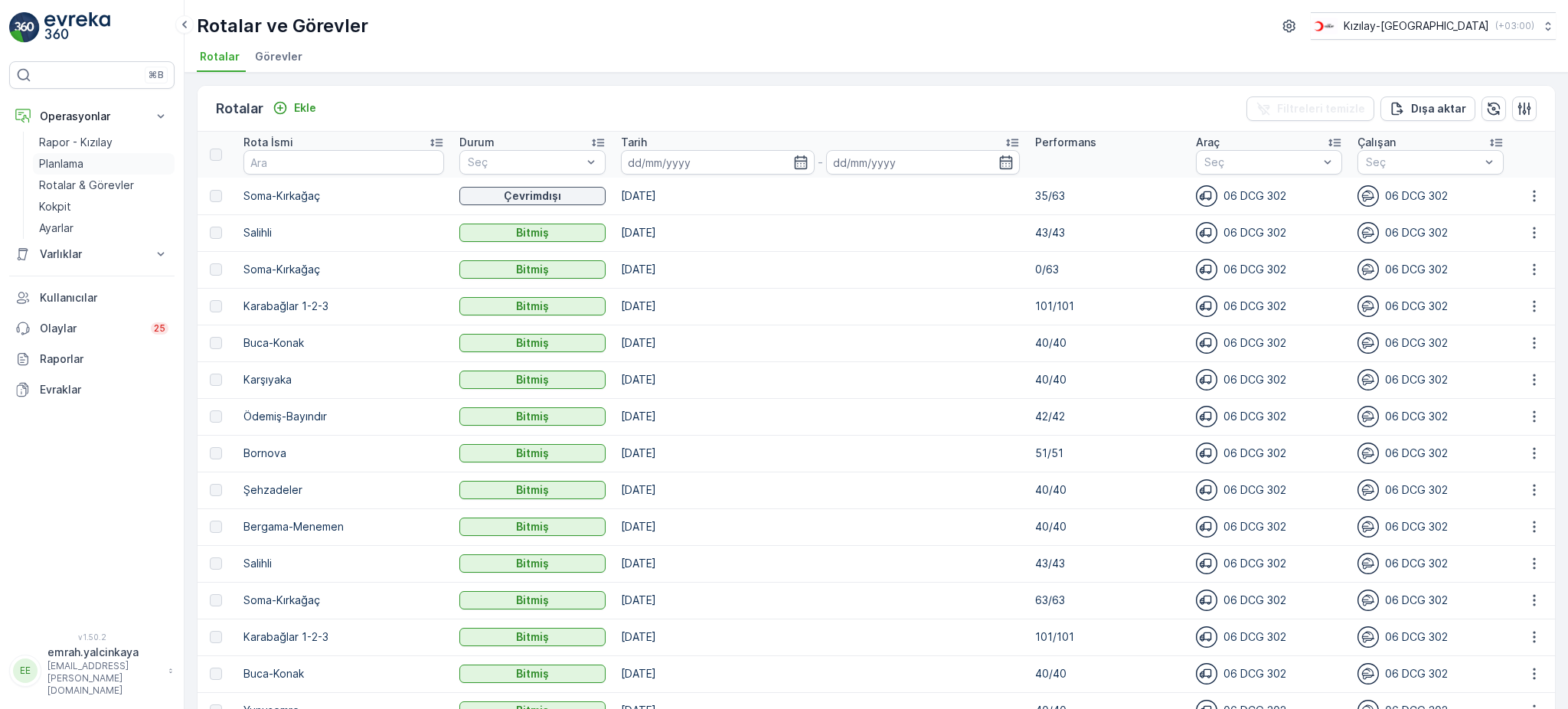
click at [79, 165] on p "Planlama" at bounding box center [61, 164] width 44 height 16
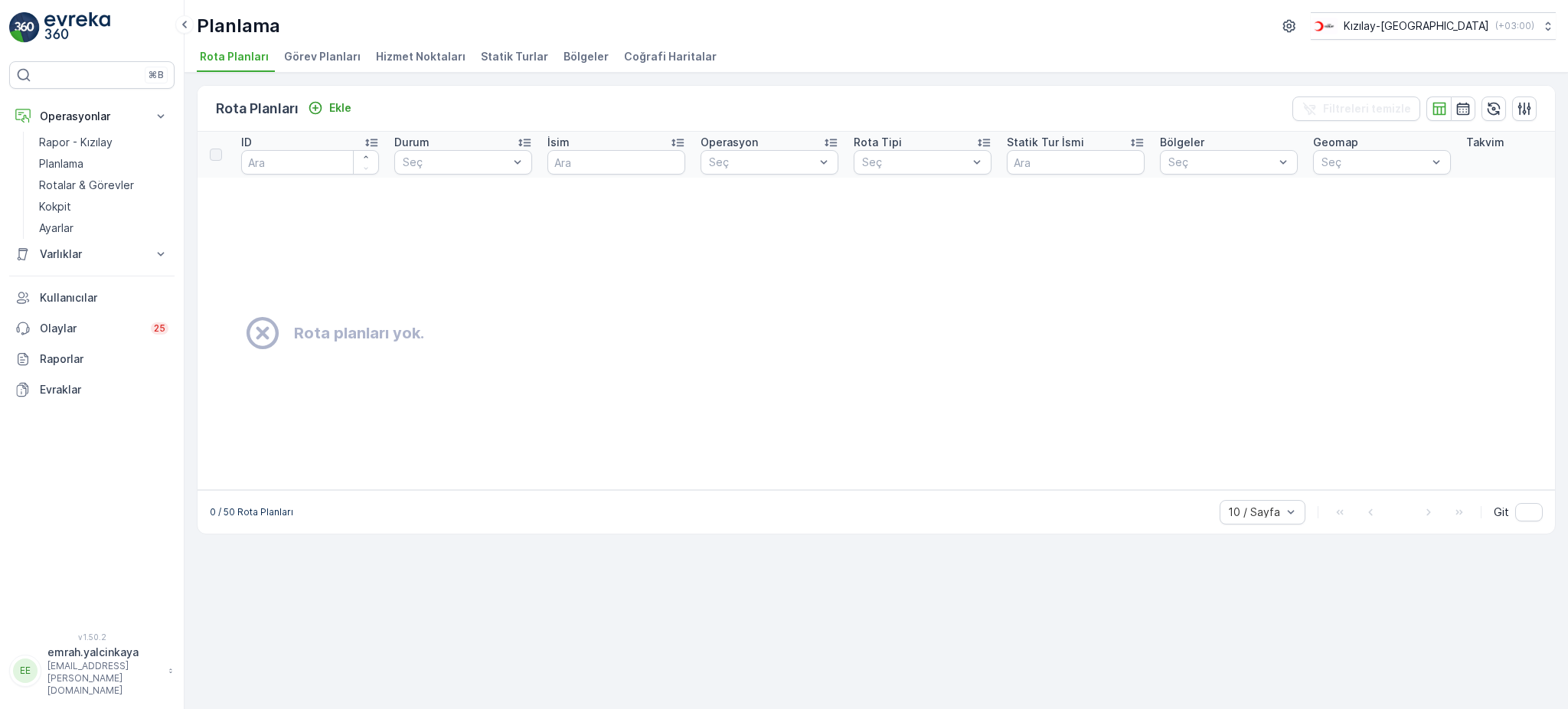
click at [516, 62] on span "Statik Turlar" at bounding box center [514, 57] width 67 height 16
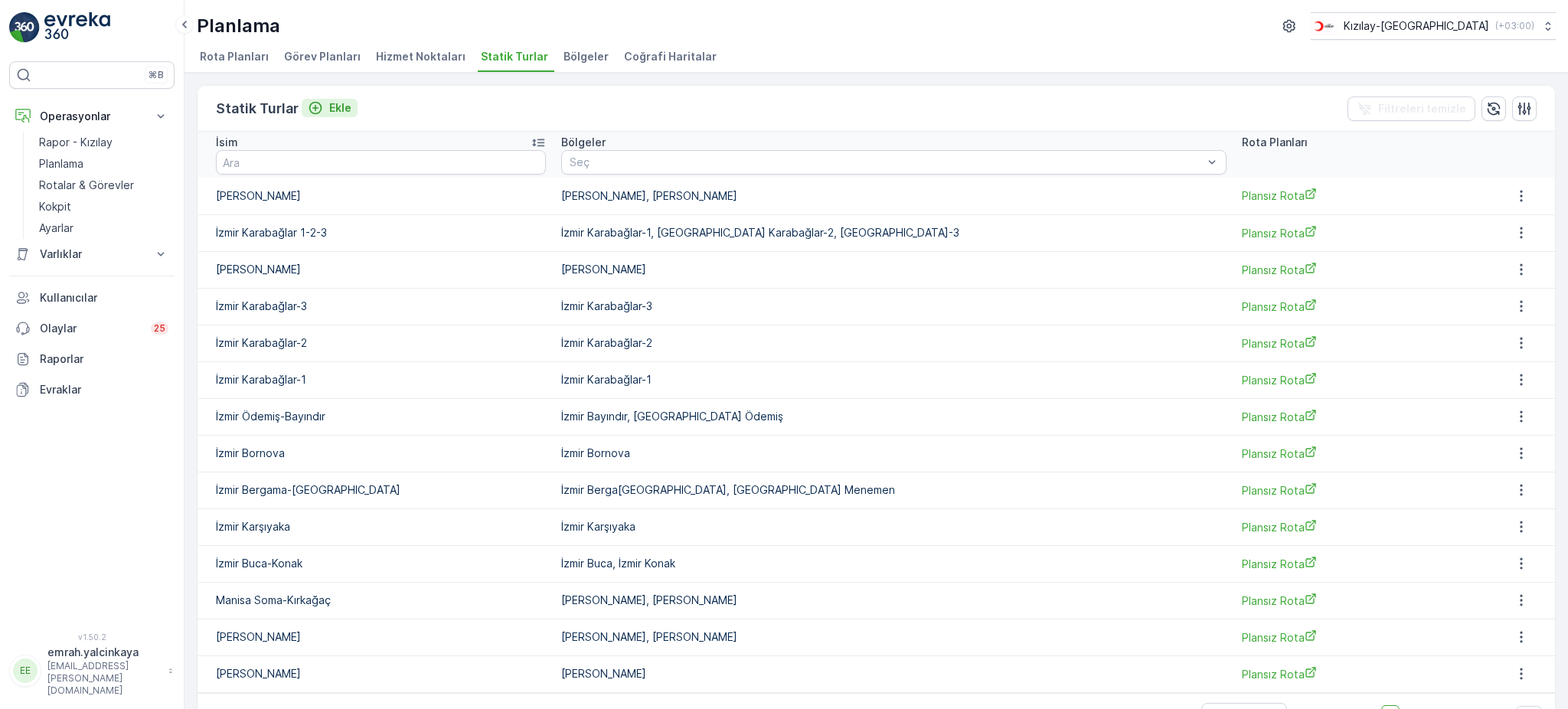
click at [326, 106] on div "Ekle" at bounding box center [329, 108] width 44 height 16
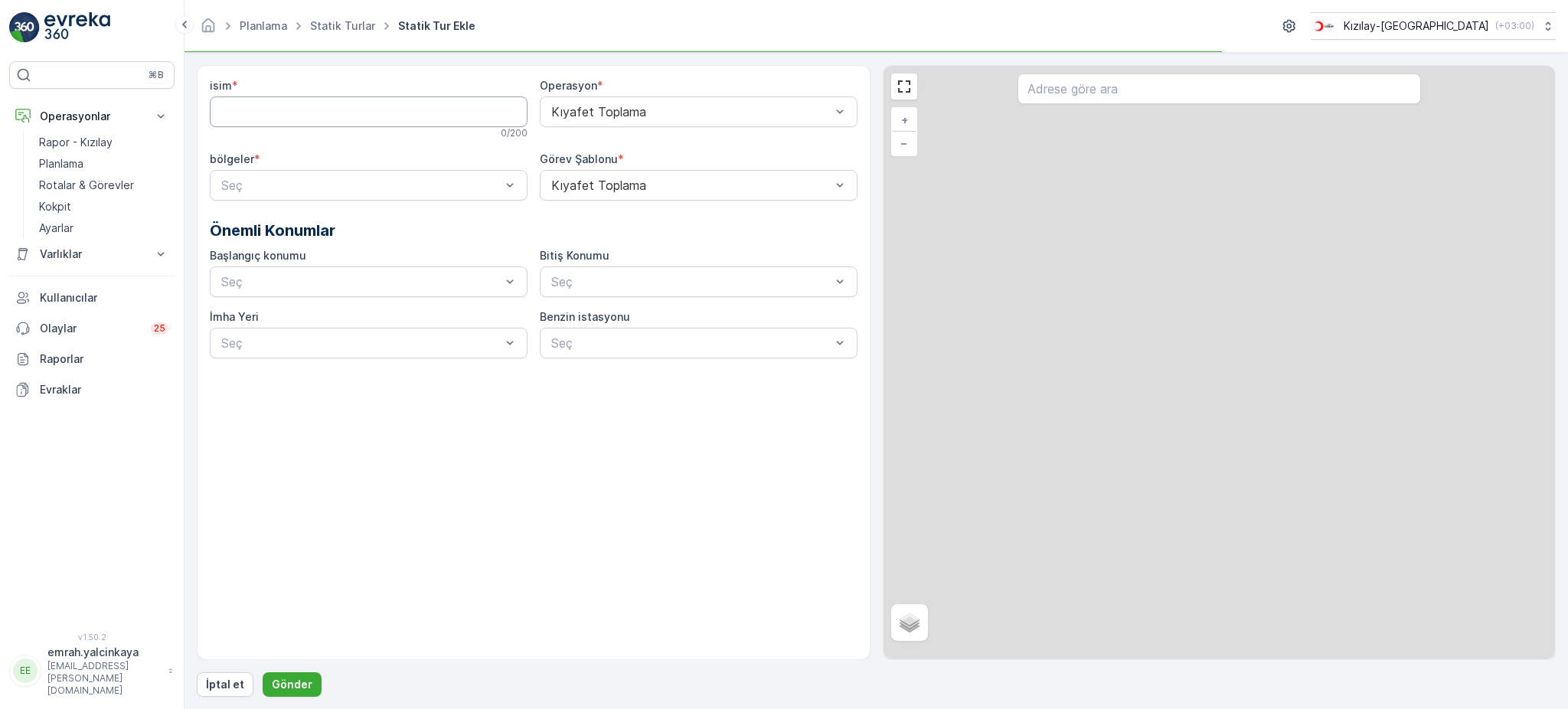
click at [303, 118] on input "isim" at bounding box center [368, 111] width 318 height 30
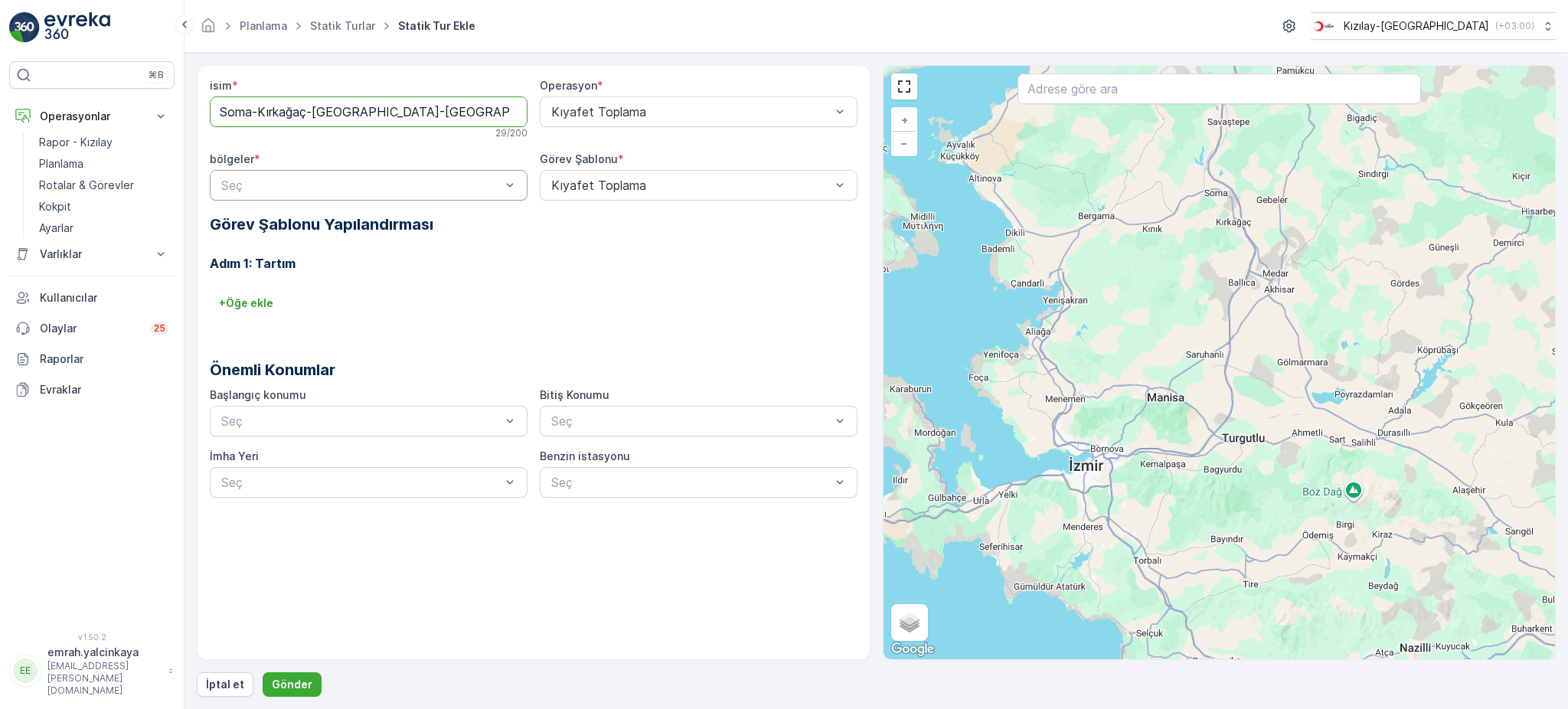
type input "Soma-Kırkağaç-Bergama-Menemen"
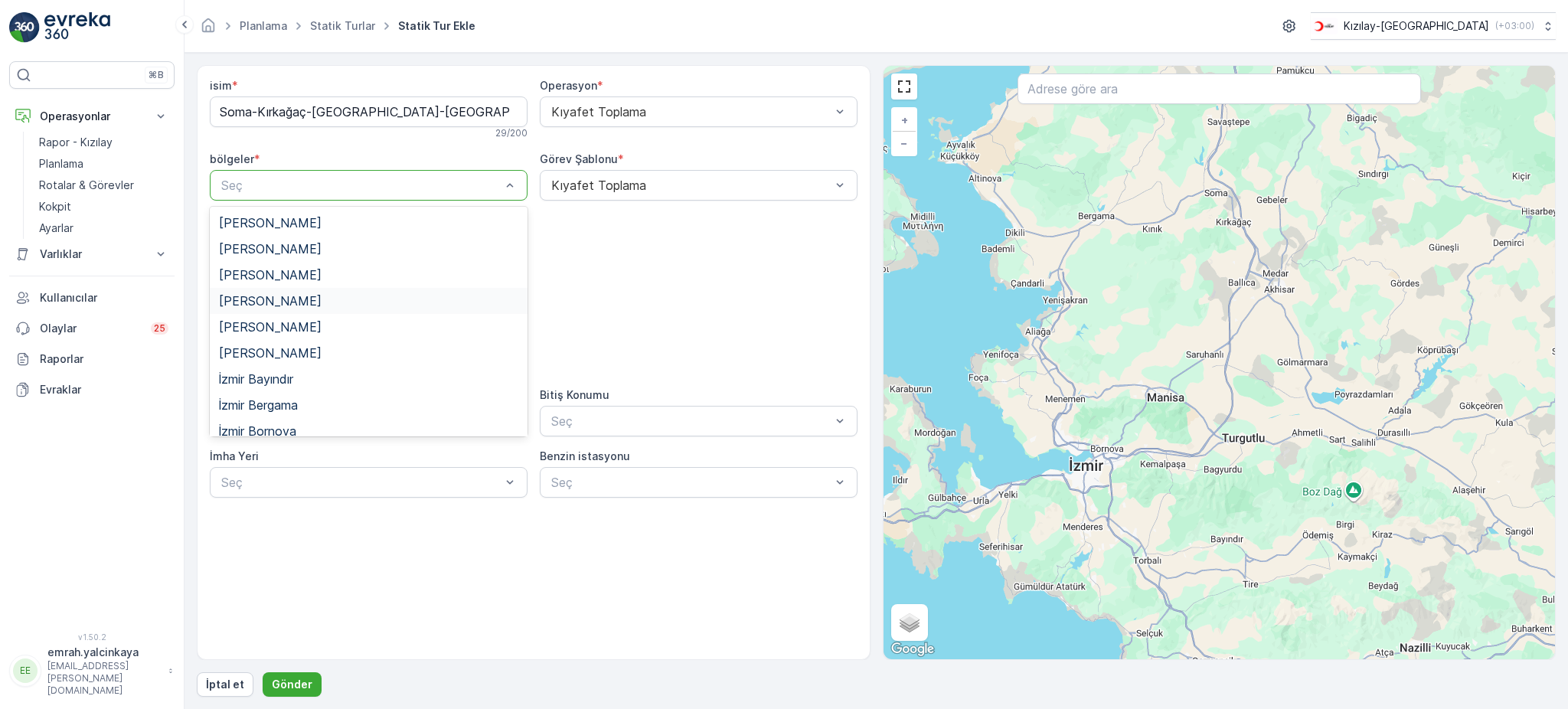
click at [301, 307] on div "Manisa Soma" at bounding box center [368, 301] width 299 height 14
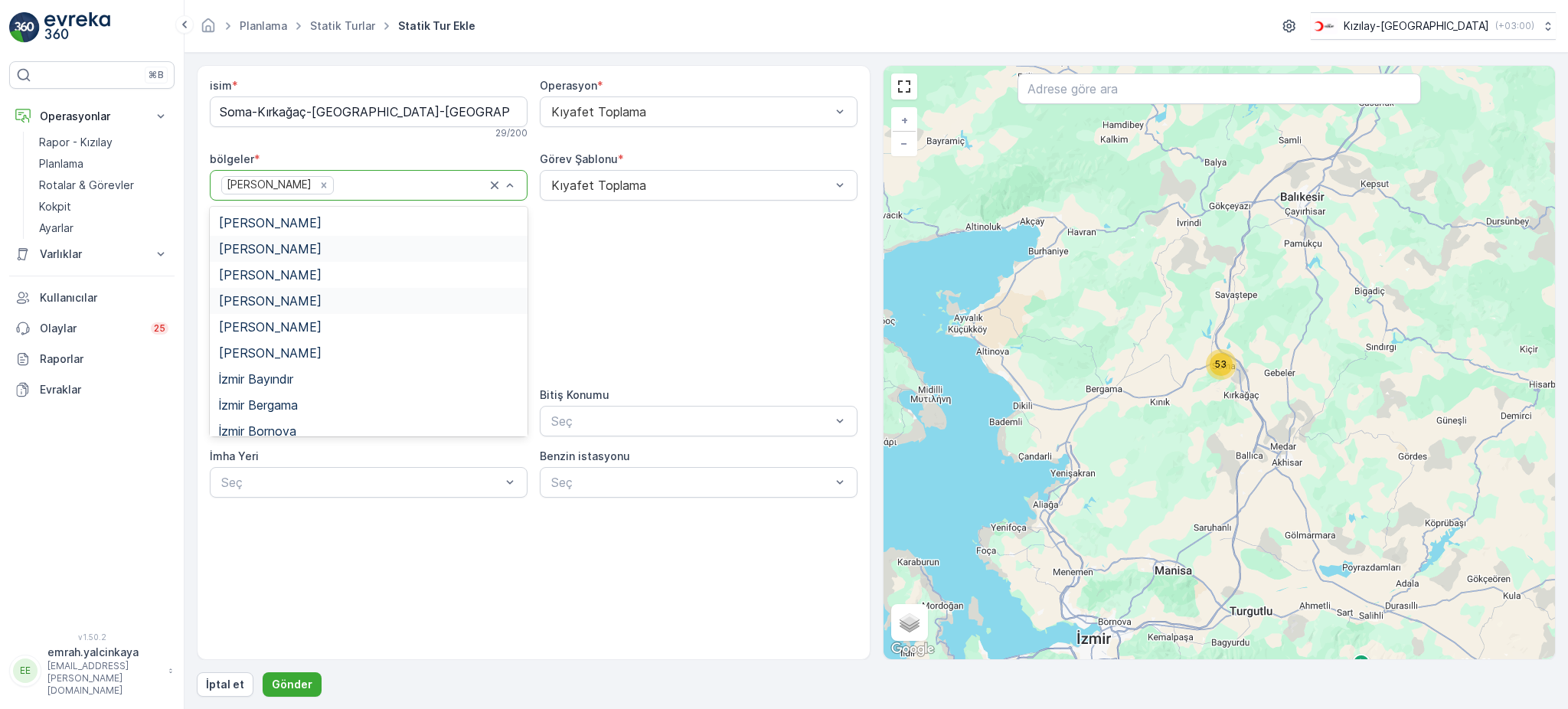
click at [291, 253] on span "Manisa Kırkağaç" at bounding box center [270, 249] width 103 height 14
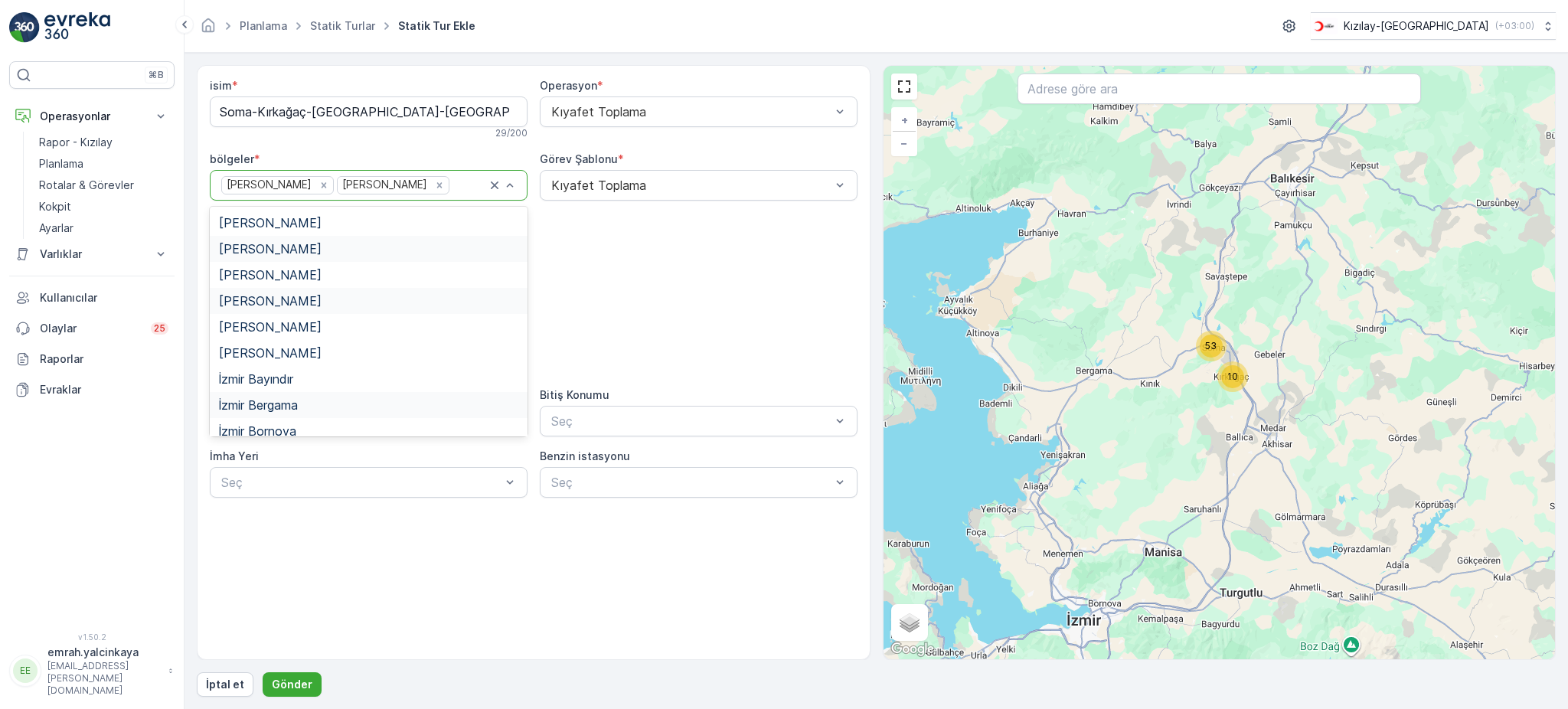
click at [308, 397] on div "İzmir Bergama" at bounding box center [368, 404] width 318 height 26
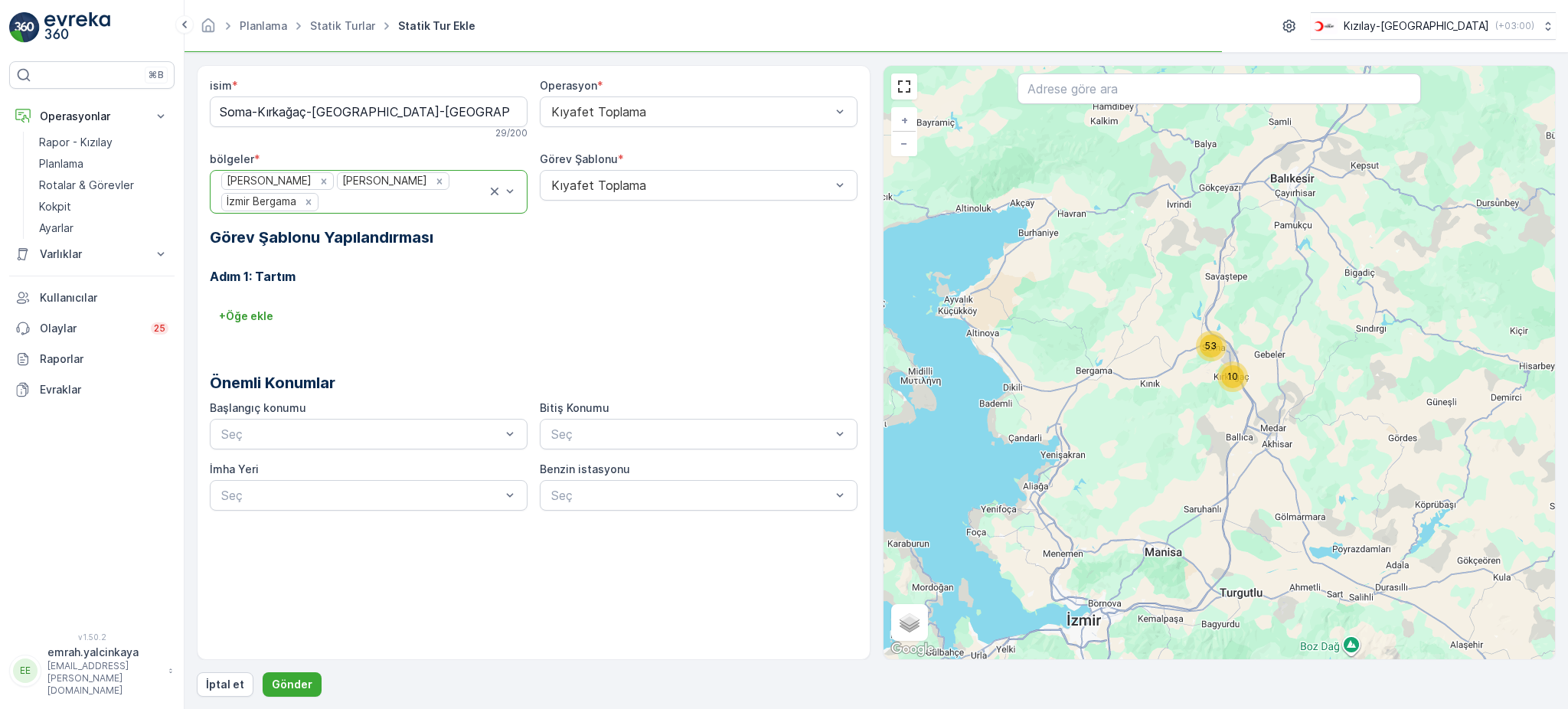
click at [516, 192] on div "Manisa Soma Manisa Kırkağaç İzmir Bergama" at bounding box center [368, 192] width 318 height 44
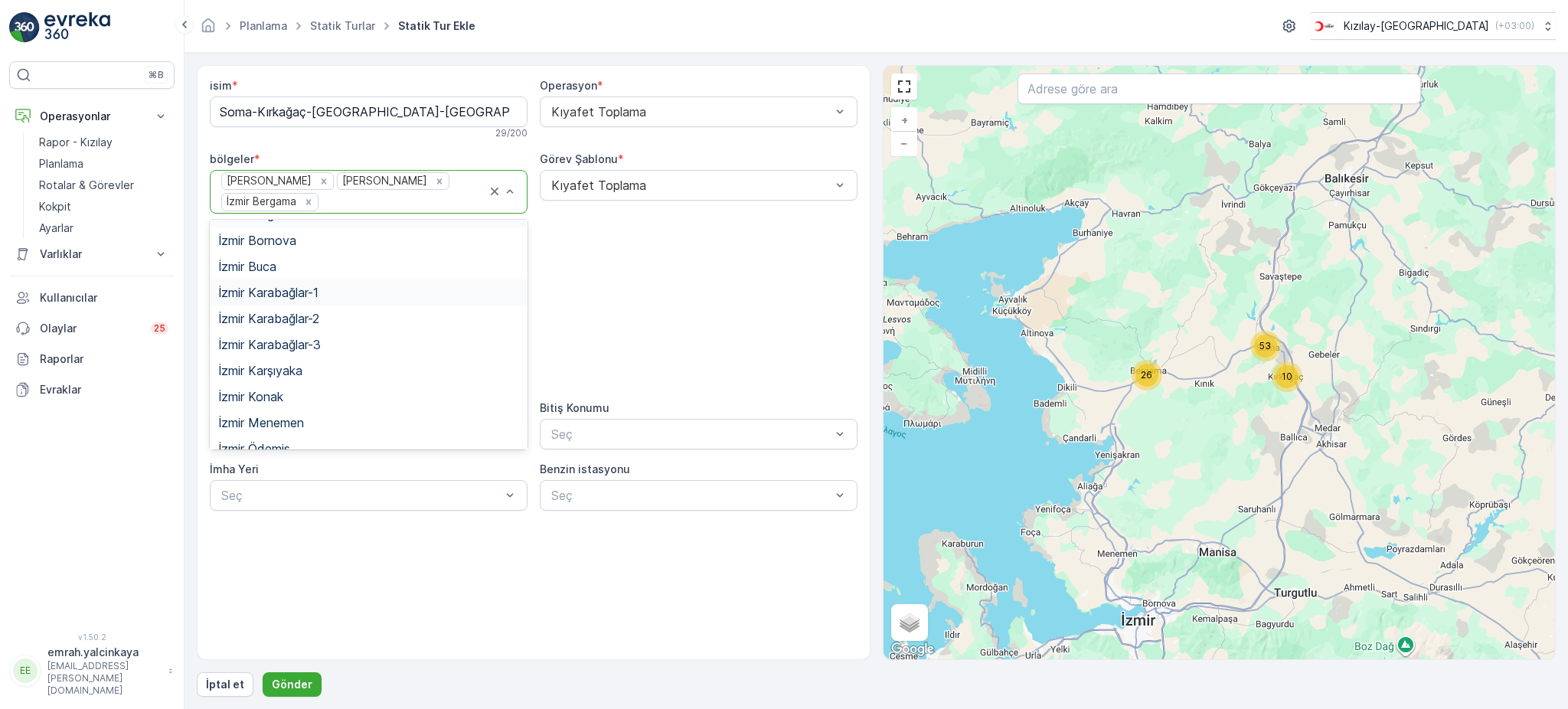
scroll to position [218, 0]
click at [304, 407] on span "İzmir Menemen" at bounding box center [261, 408] width 85 height 14
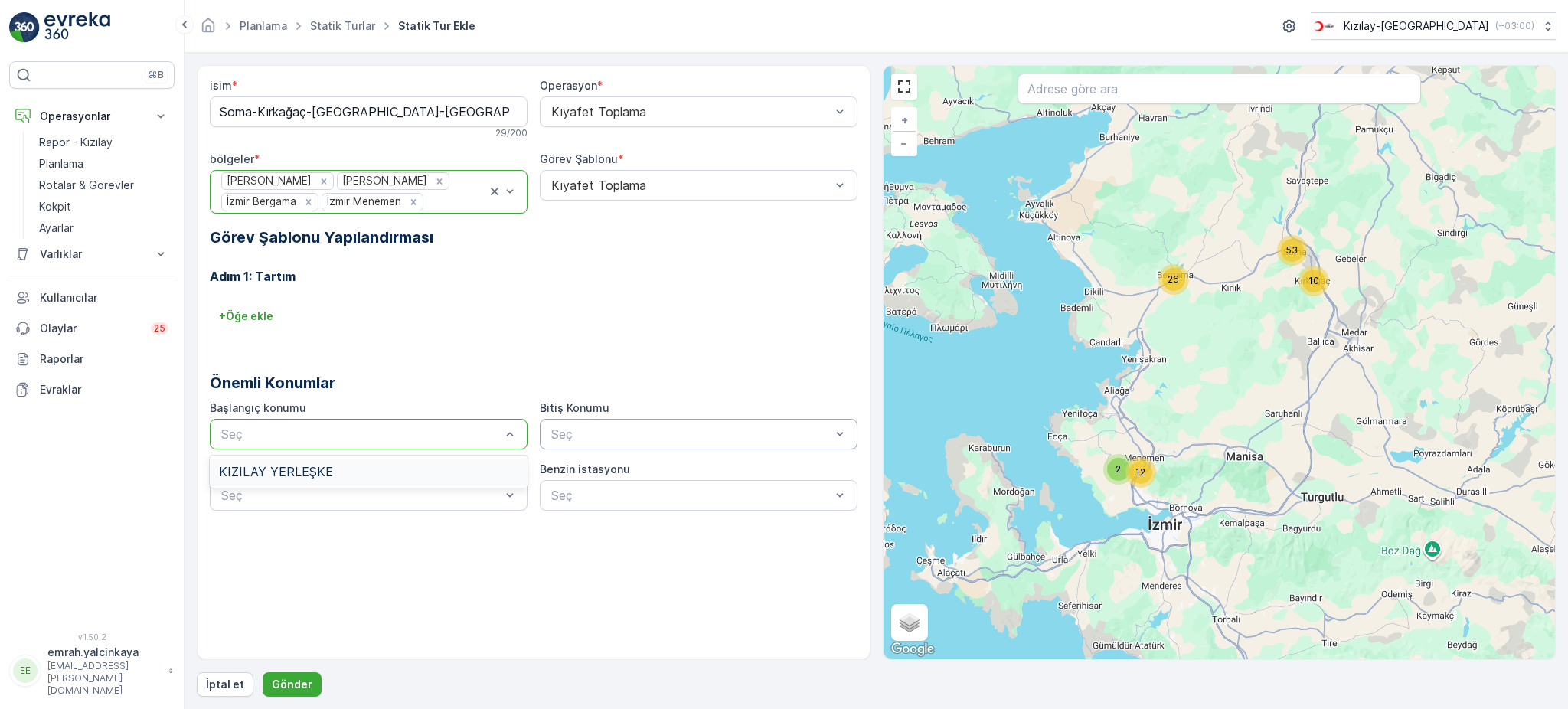
drag, startPoint x: 335, startPoint y: 467, endPoint x: 558, endPoint y: 424, distance: 227.1
click at [337, 467] on div "KIZILAY YERLEŞKE" at bounding box center [368, 472] width 299 height 14
click at [580, 469] on span "KIZILAY YERLEŞKE" at bounding box center [606, 472] width 114 height 14
drag, startPoint x: 288, startPoint y: 683, endPoint x: 458, endPoint y: 266, distance: 450.3
click at [458, 523] on div "isim * Soma-Kırkağaç-Bergama-Menemen 29 / 200 Operasyon * Kıyafet Toplama bölge…" at bounding box center [876, 381] width 1359 height 632
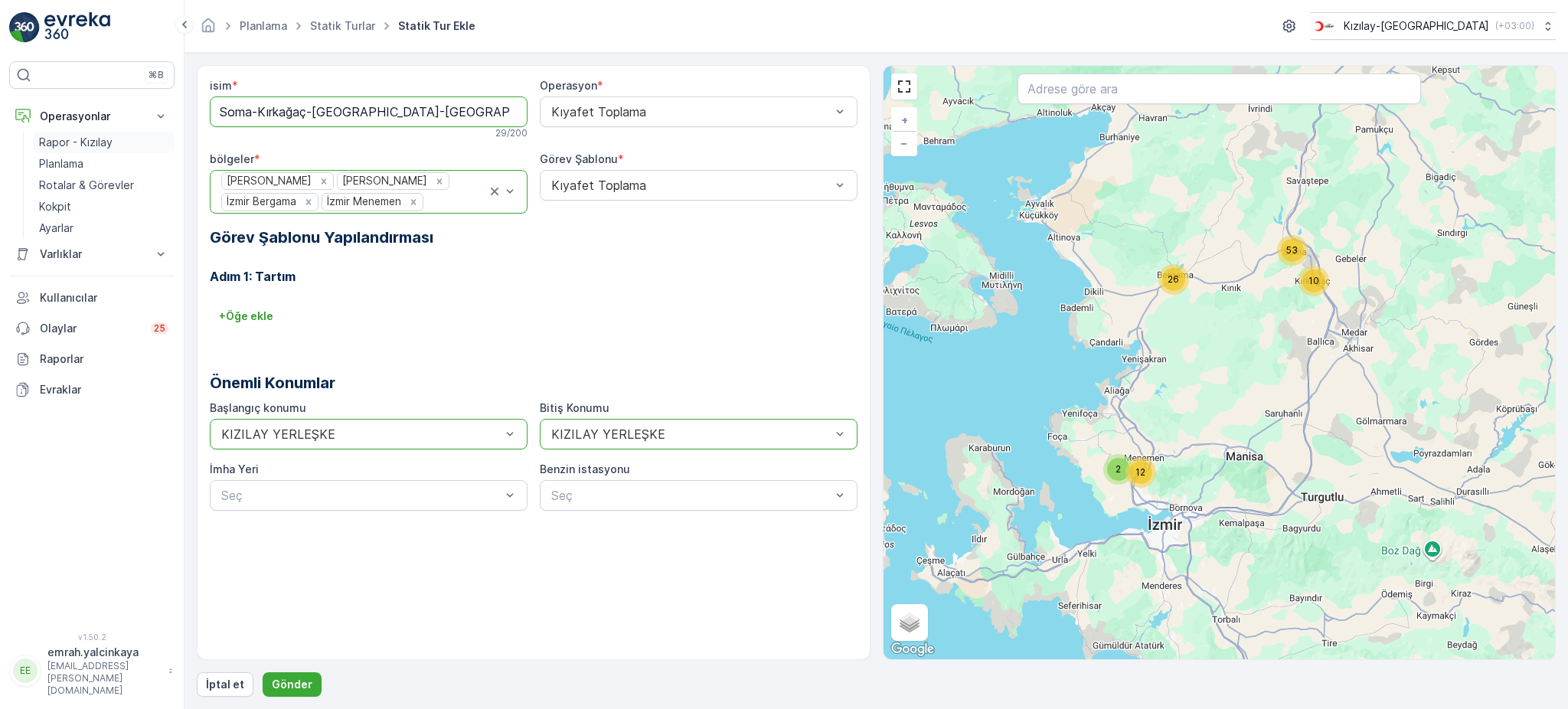
drag, startPoint x: 441, startPoint y: 113, endPoint x: 92, endPoint y: 146, distance: 350.6
click at [92, 146] on div "⌘B Operasyonlar Rapor - Kızılay Planlama Rotalar & Görevler Kokpit Ayarlar Varl…" at bounding box center [784, 354] width 1568 height 709
click at [303, 683] on p "Gönder" at bounding box center [292, 685] width 41 height 16
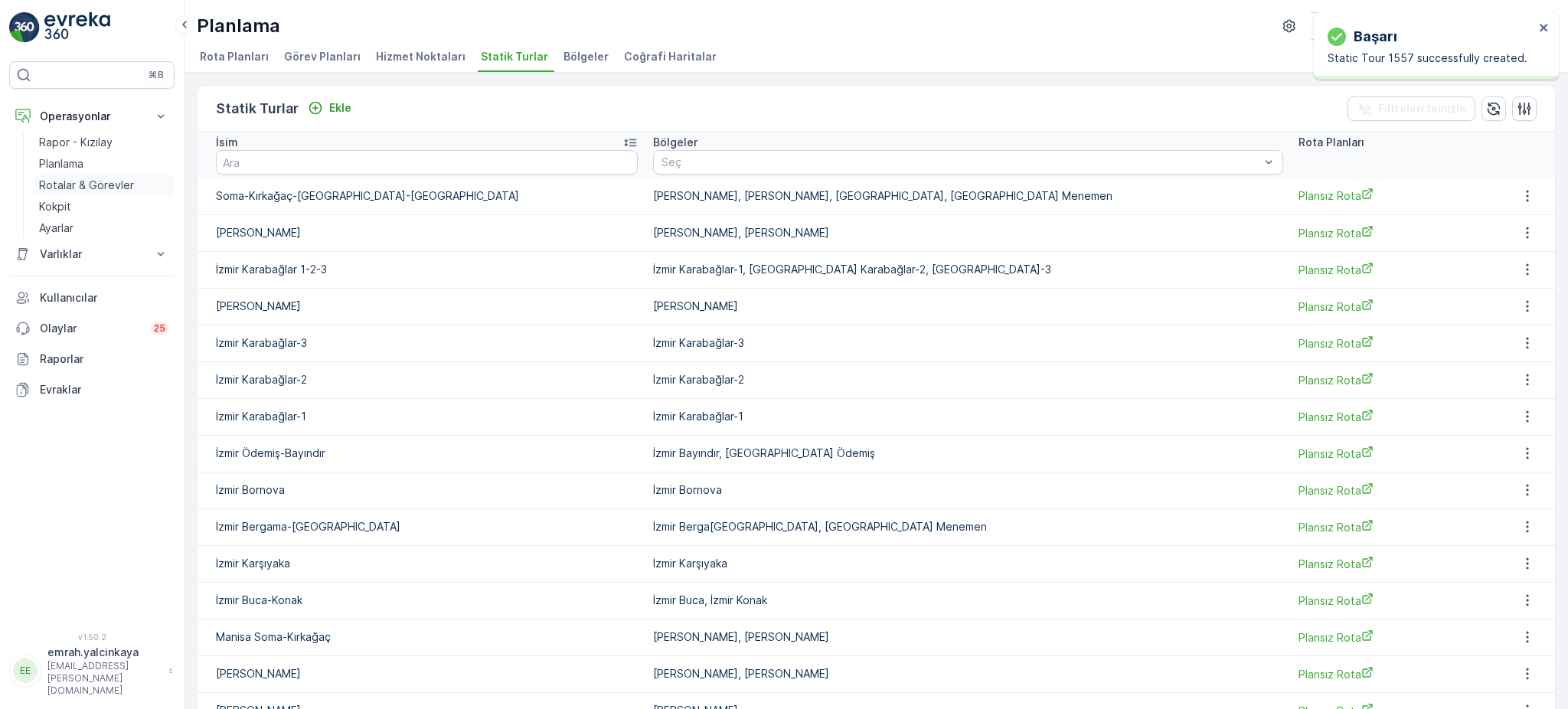
click at [63, 184] on p "Rotalar & Görevler" at bounding box center [86, 185] width 95 height 16
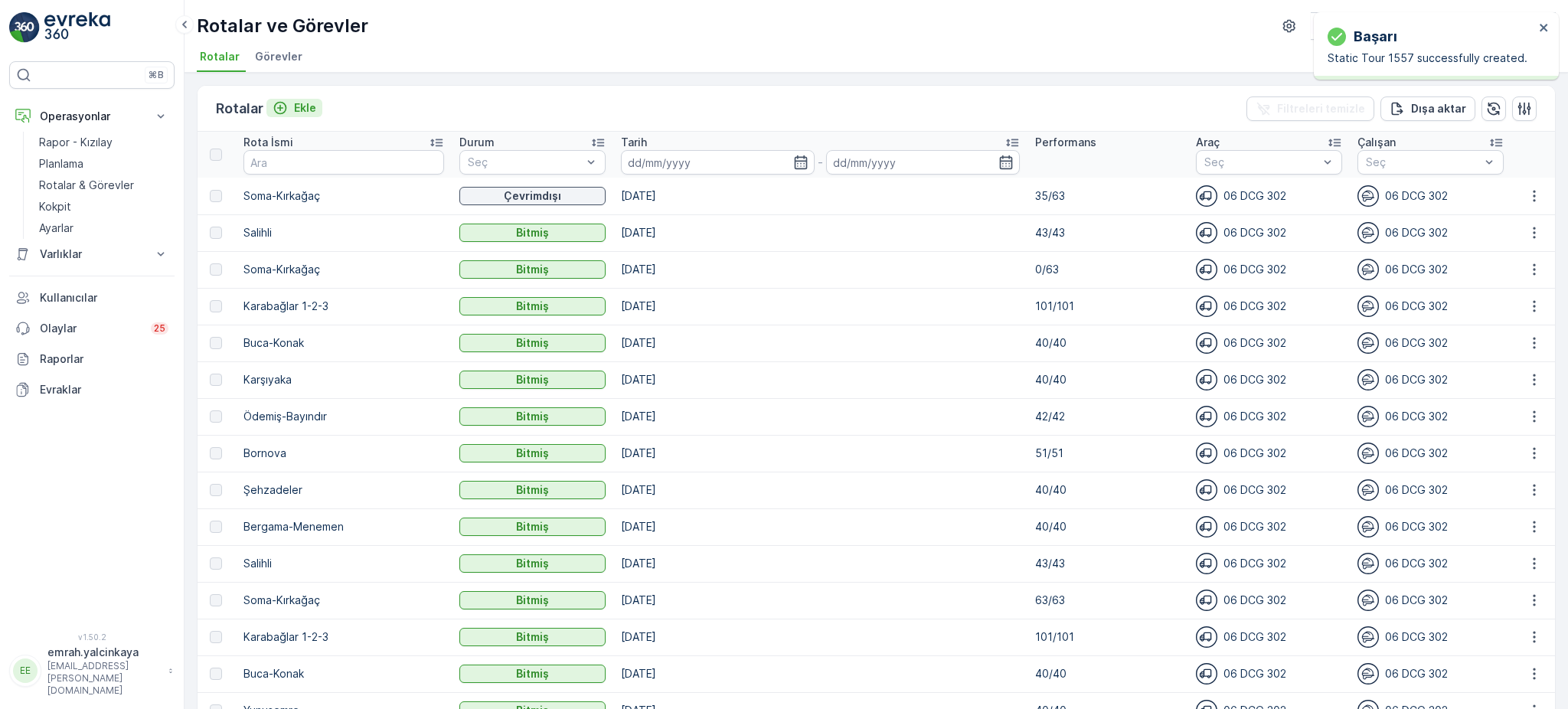
click at [298, 106] on p "Ekle" at bounding box center [305, 108] width 23 height 16
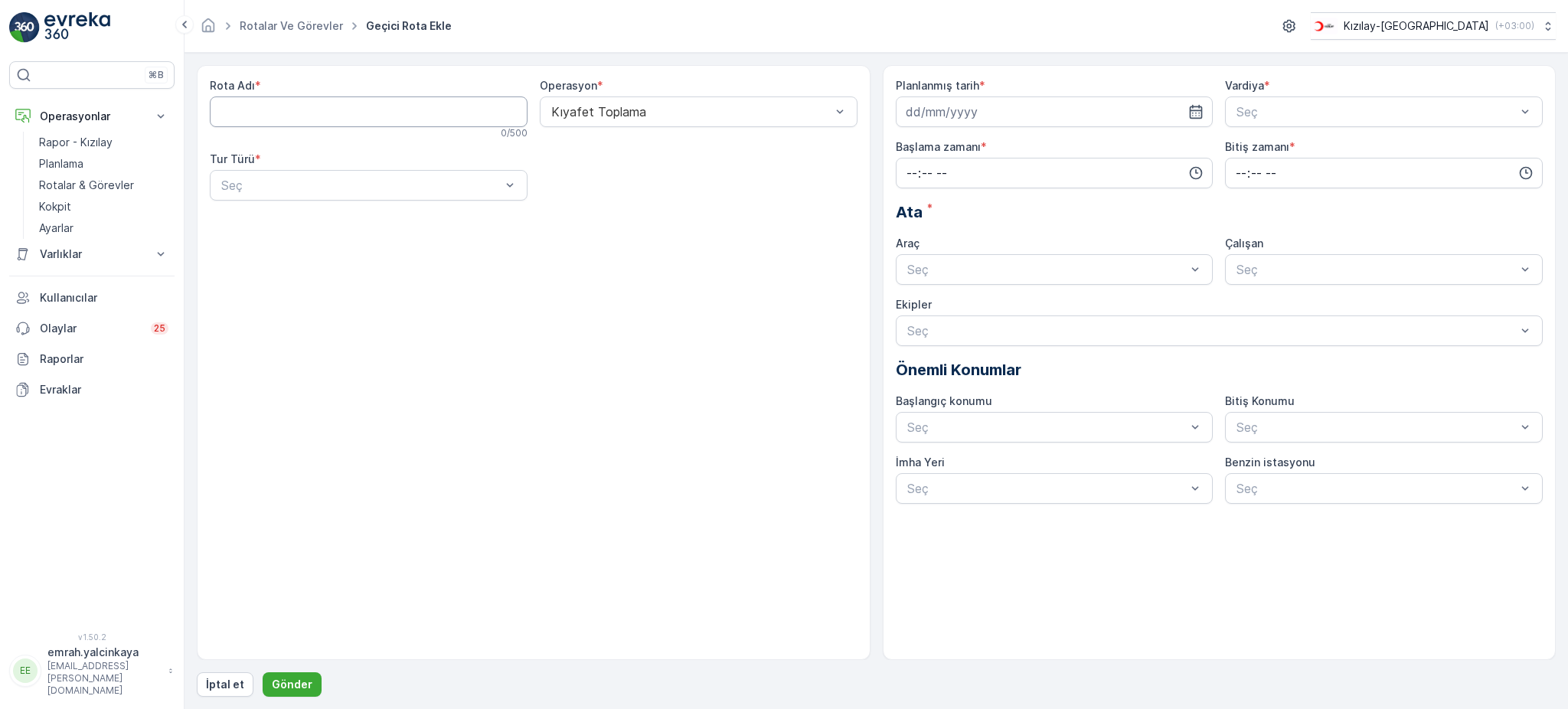
click at [315, 108] on Adı "Rota Adı" at bounding box center [368, 111] width 318 height 30
paste Adı "Soma-Kırkağaç-Bergama-Menemen"
type Adı "Soma-Kırkağaç-Bergama-Menemen"
click at [336, 199] on div "Seç" at bounding box center [368, 185] width 318 height 30
click at [334, 219] on div "Statik" at bounding box center [368, 223] width 299 height 14
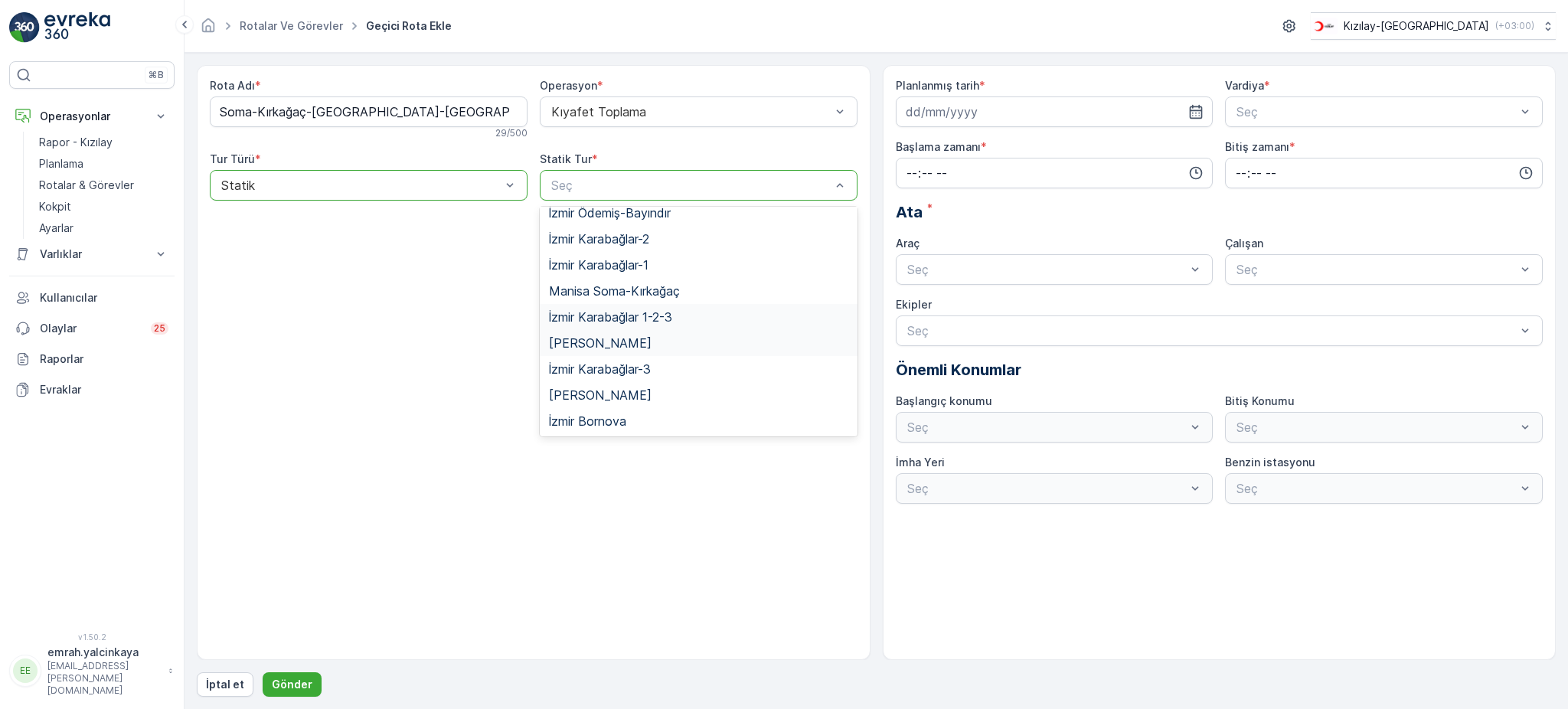
scroll to position [141, 0]
drag, startPoint x: 664, startPoint y: 513, endPoint x: 701, endPoint y: 494, distance: 41.6
click at [664, 513] on div "Rota Adı * Soma-Kırkağaç-Bergama-Menemen 29 / 500 Operasyon * Kıyafet Toplama T…" at bounding box center [534, 363] width 674 height 595
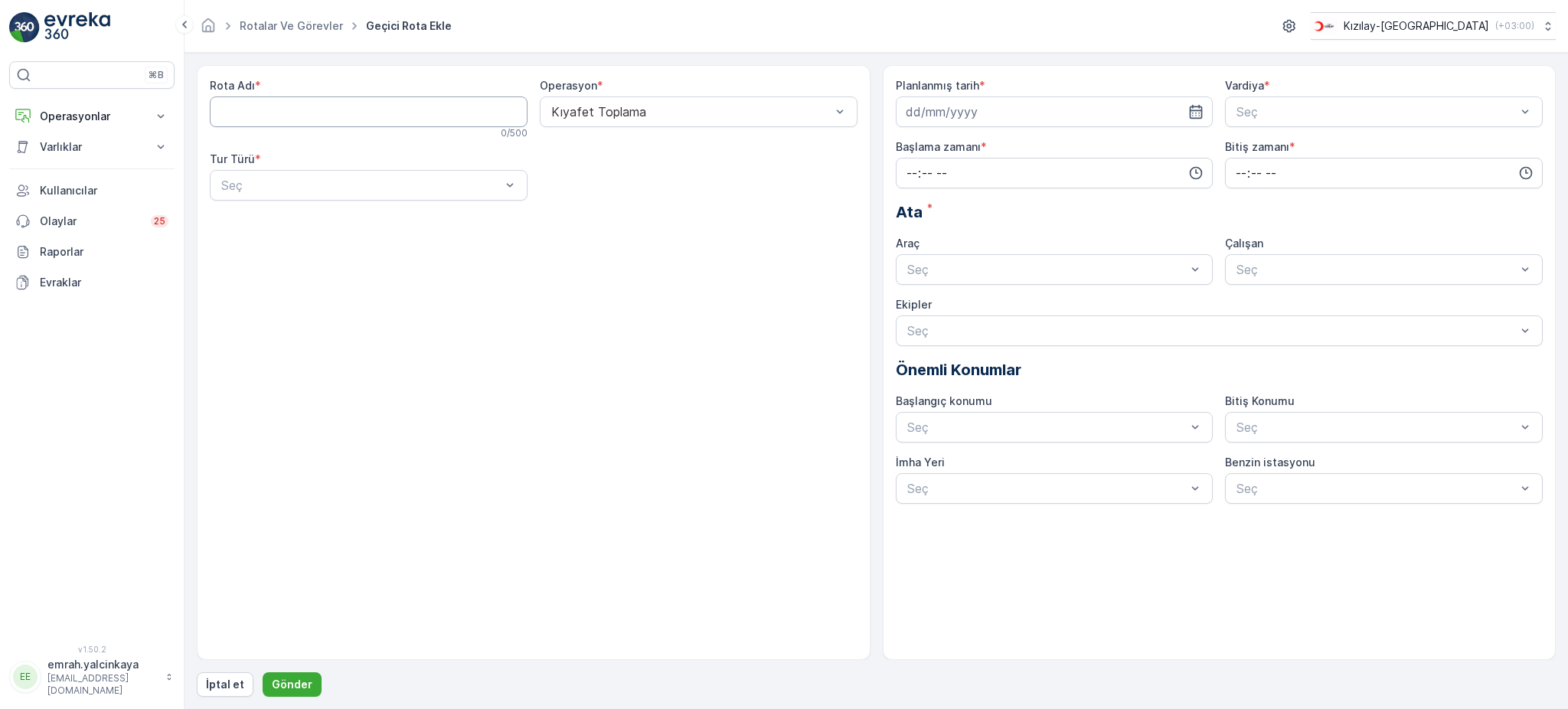
click at [254, 106] on Adı "Rota Adı" at bounding box center [368, 111] width 318 height 30
paste Adı "Soma-Kırkağaç-[GEOGRAPHIC_DATA]-[GEOGRAPHIC_DATA]"
type Adı "Soma-Kırkağaç-[GEOGRAPHIC_DATA]-[GEOGRAPHIC_DATA]"
click at [333, 220] on div "Statik" at bounding box center [368, 223] width 299 height 14
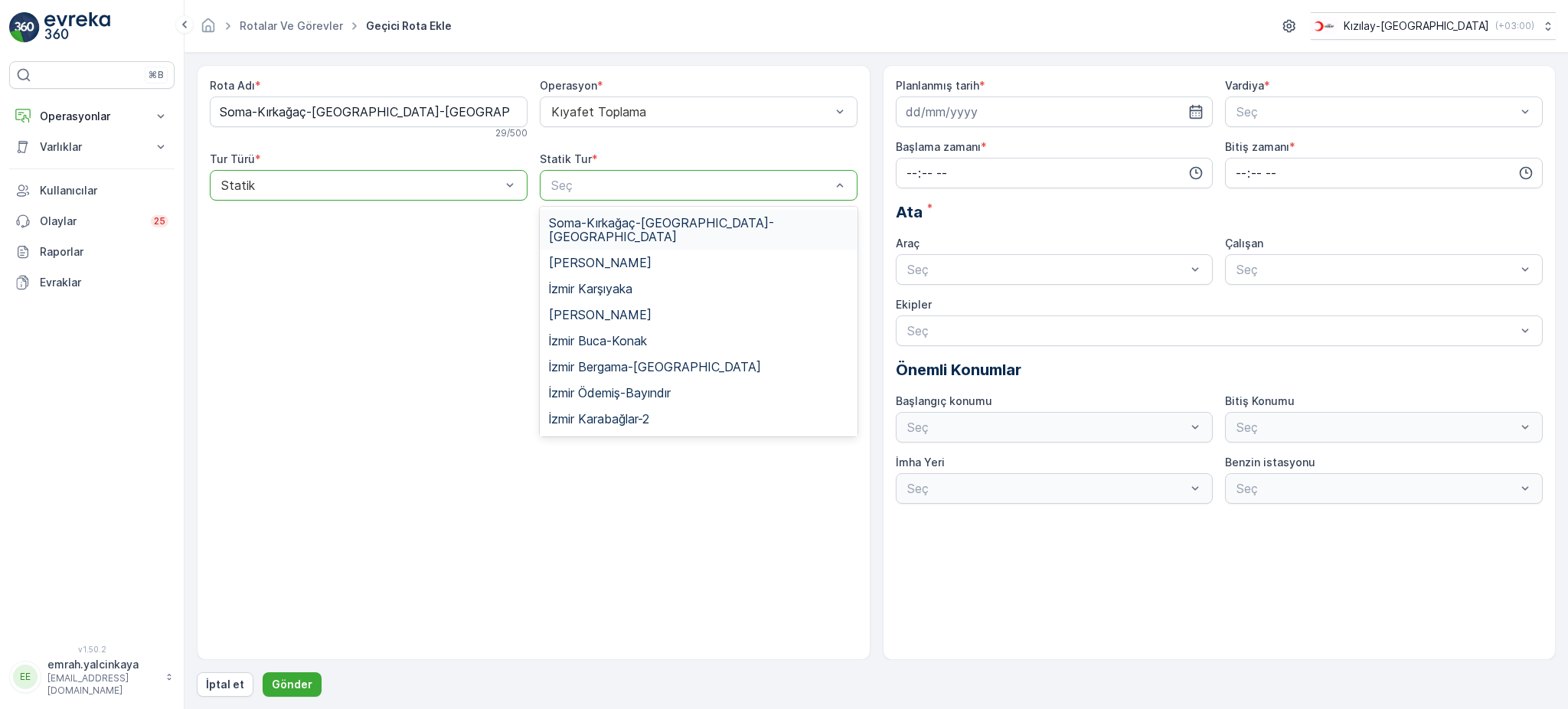
click at [716, 220] on span "Soma-Kırkağaç-Bergama-Menemen" at bounding box center [699, 229] width 299 height 27
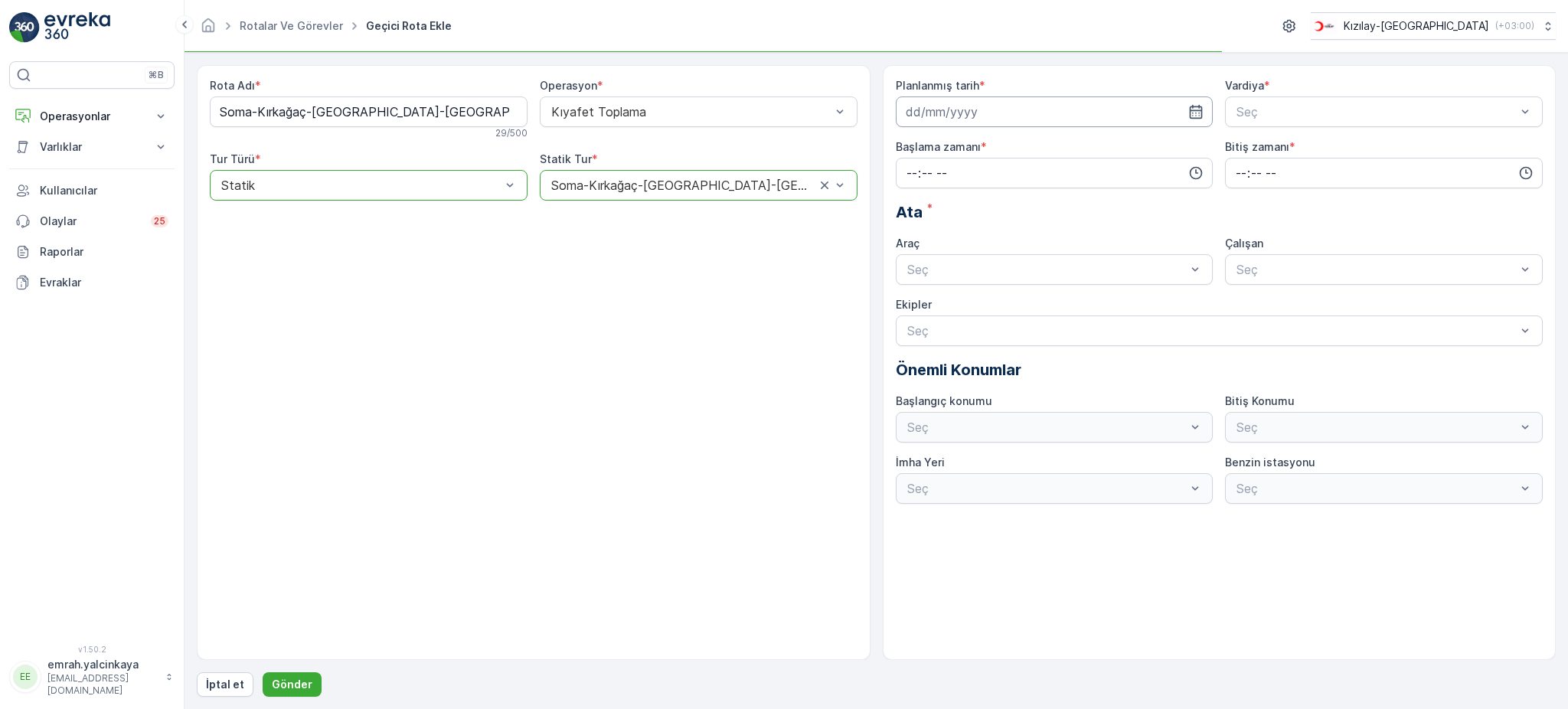
click at [960, 112] on input at bounding box center [1055, 111] width 318 height 30
click at [975, 273] on div "17" at bounding box center [976, 270] width 24 height 24
type input "[DATE]"
click at [1267, 144] on span "A Vardiyası (Gündüz)" at bounding box center [1293, 150] width 118 height 14
click at [1036, 176] on input "time" at bounding box center [1055, 172] width 318 height 30
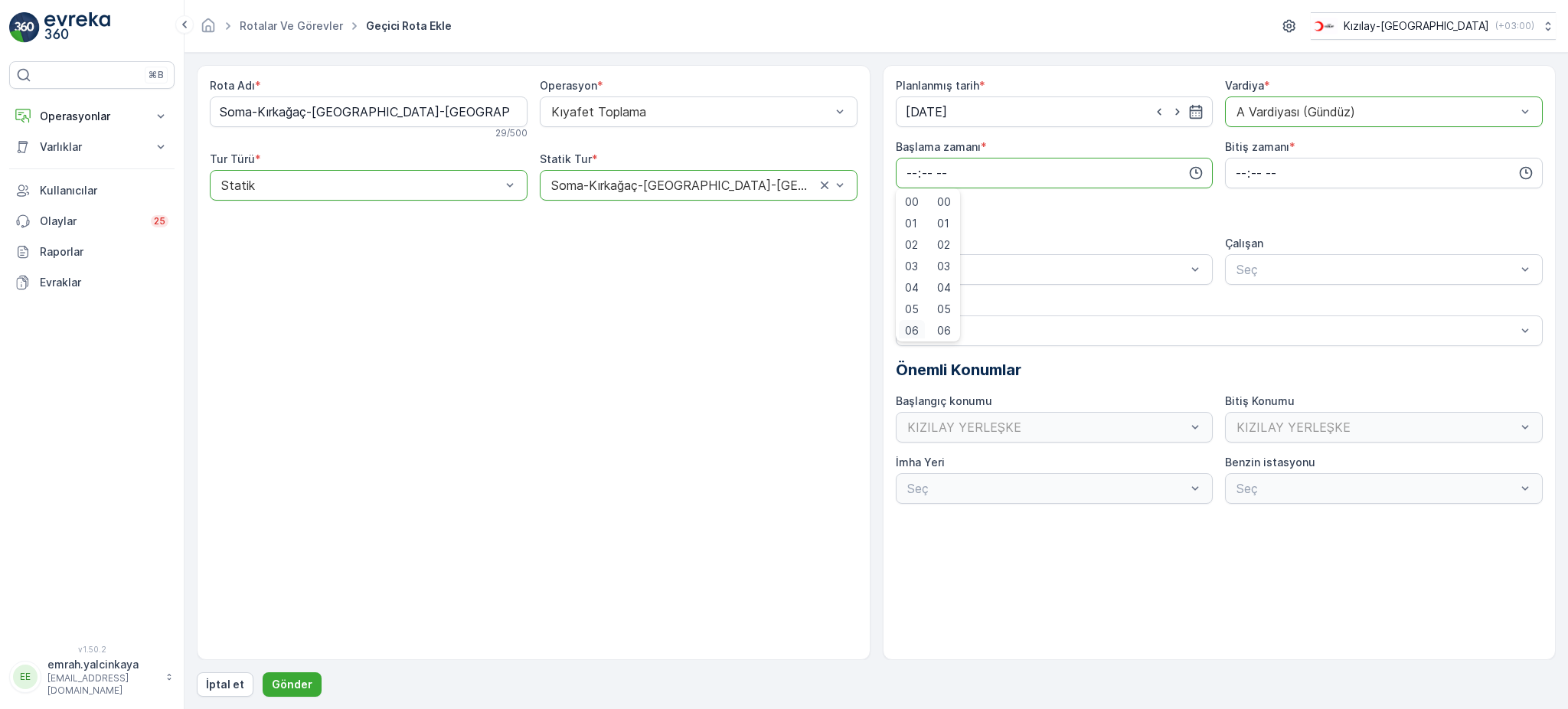
scroll to position [3, 0]
click at [914, 328] on span "06" at bounding box center [912, 328] width 14 height 16
type input "06:00"
click at [1234, 172] on input "time" at bounding box center [1384, 172] width 318 height 30
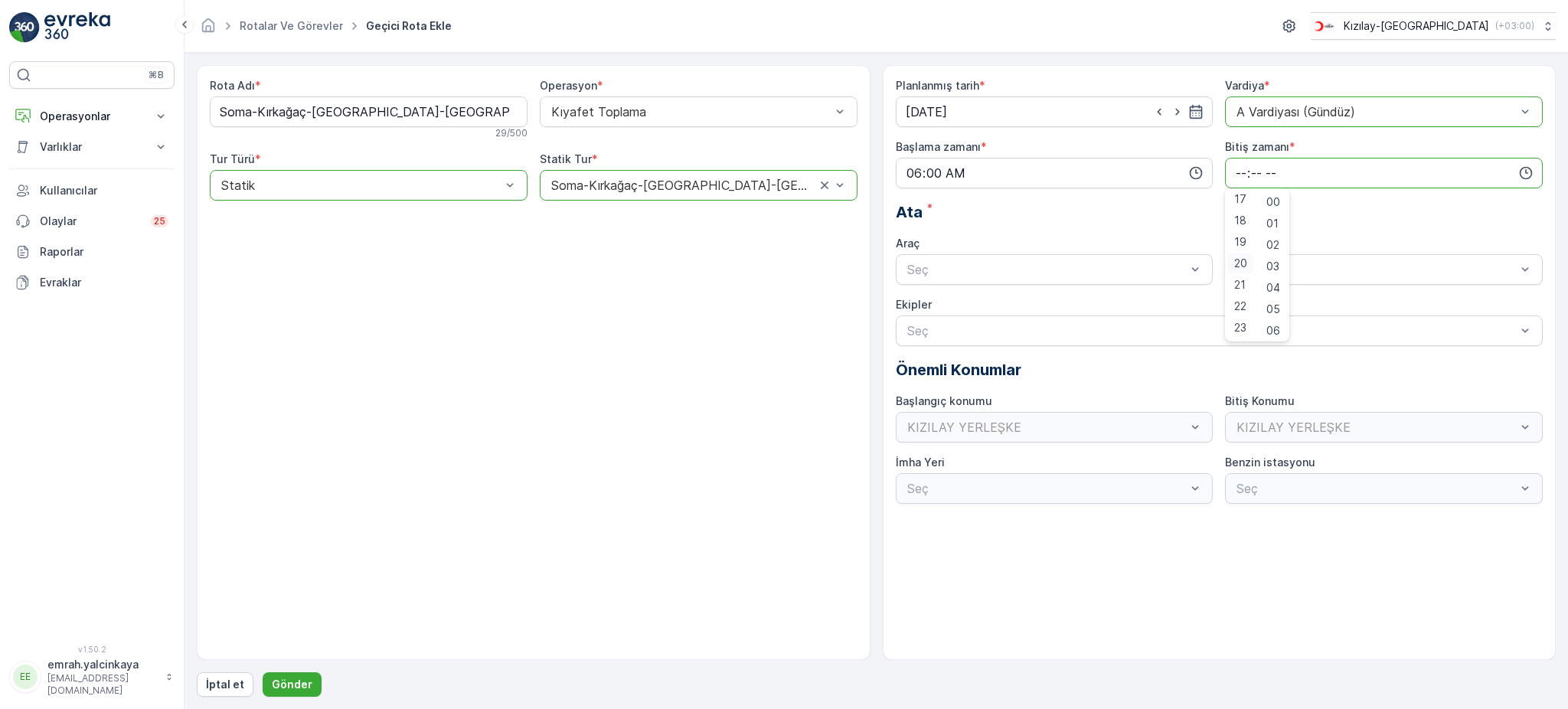
click at [1234, 265] on span "20" at bounding box center [1240, 263] width 13 height 16
type input "20:00"
click at [1124, 304] on div "06 DCG 302" at bounding box center [1055, 307] width 299 height 14
click at [1278, 281] on div "Seç" at bounding box center [1384, 269] width 318 height 30
click at [1267, 304] on span "06 DCG 302" at bounding box center [1270, 307] width 72 height 14
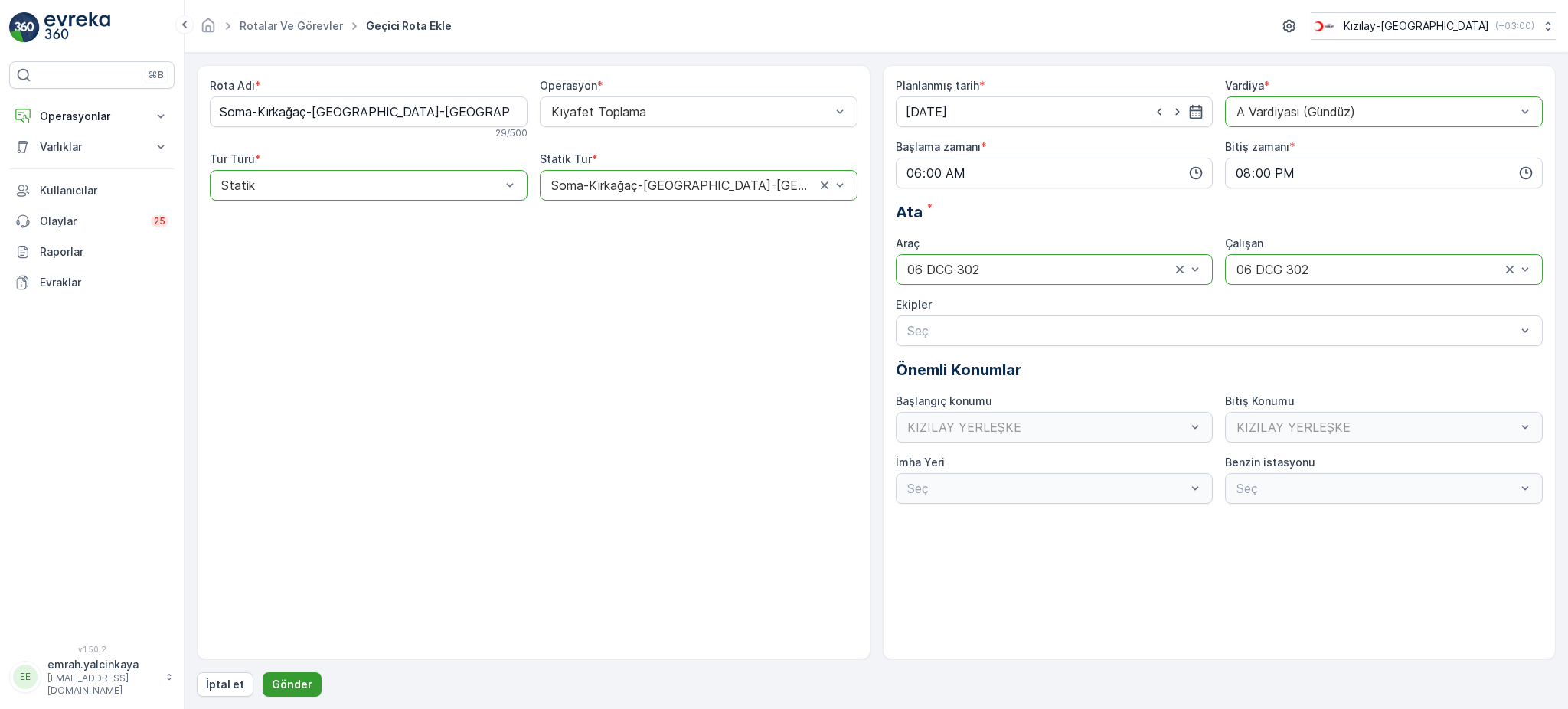
click at [291, 682] on p "Gönder" at bounding box center [292, 685] width 41 height 16
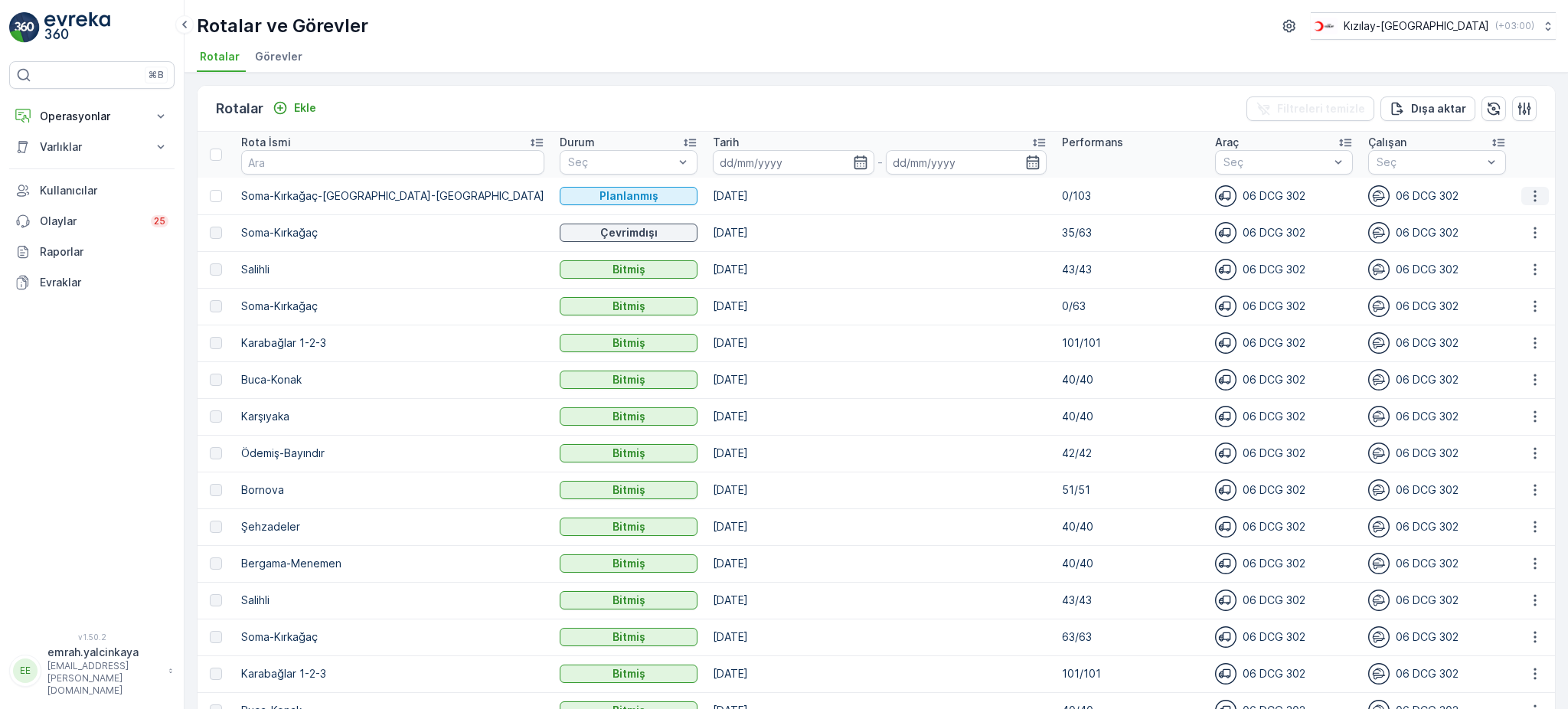
click at [1527, 194] on icon "button" at bounding box center [1535, 196] width 16 height 16
click at [1534, 215] on span "Daha fazla ayrıntı görün" at bounding box center [1500, 217] width 122 height 16
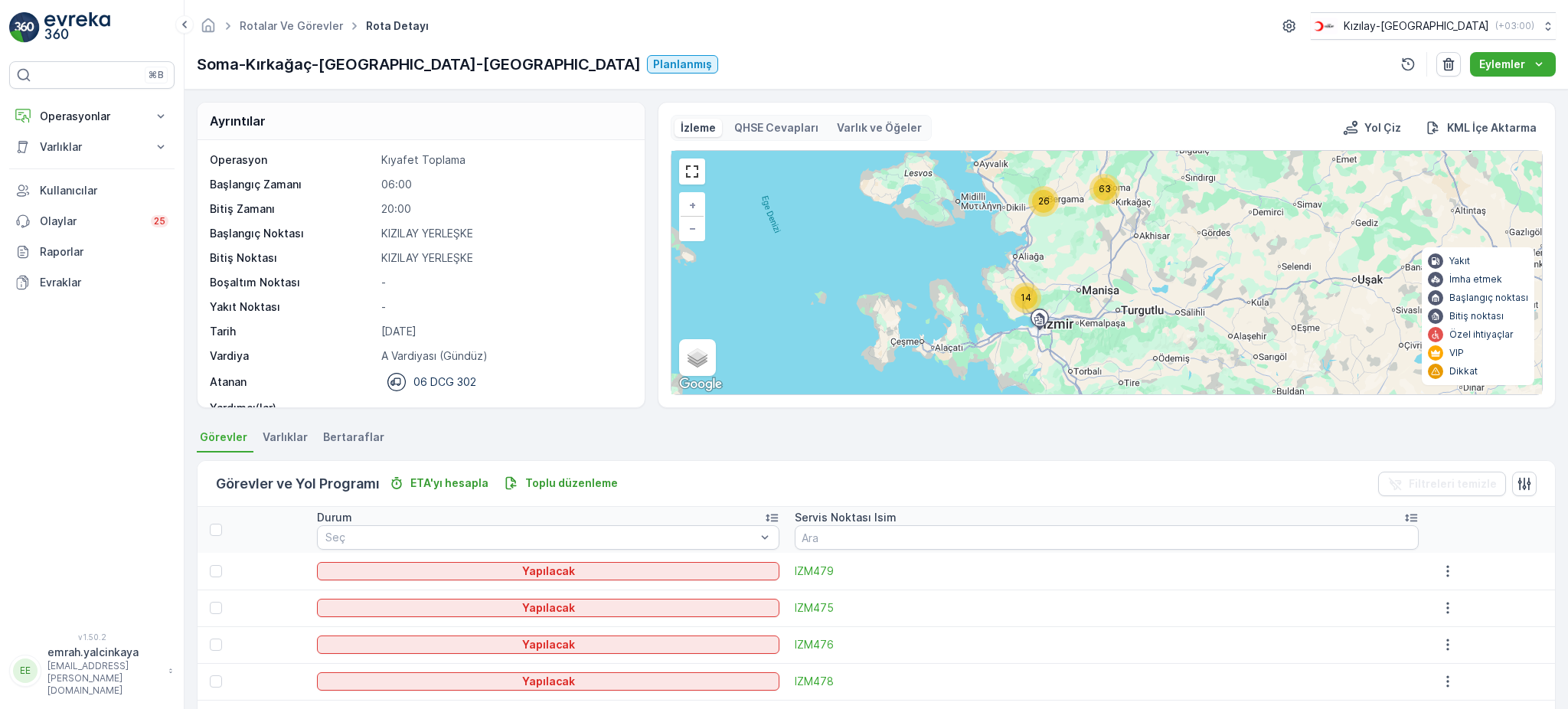
click at [1406, 512] on icon at bounding box center [1411, 518] width 16 height 16
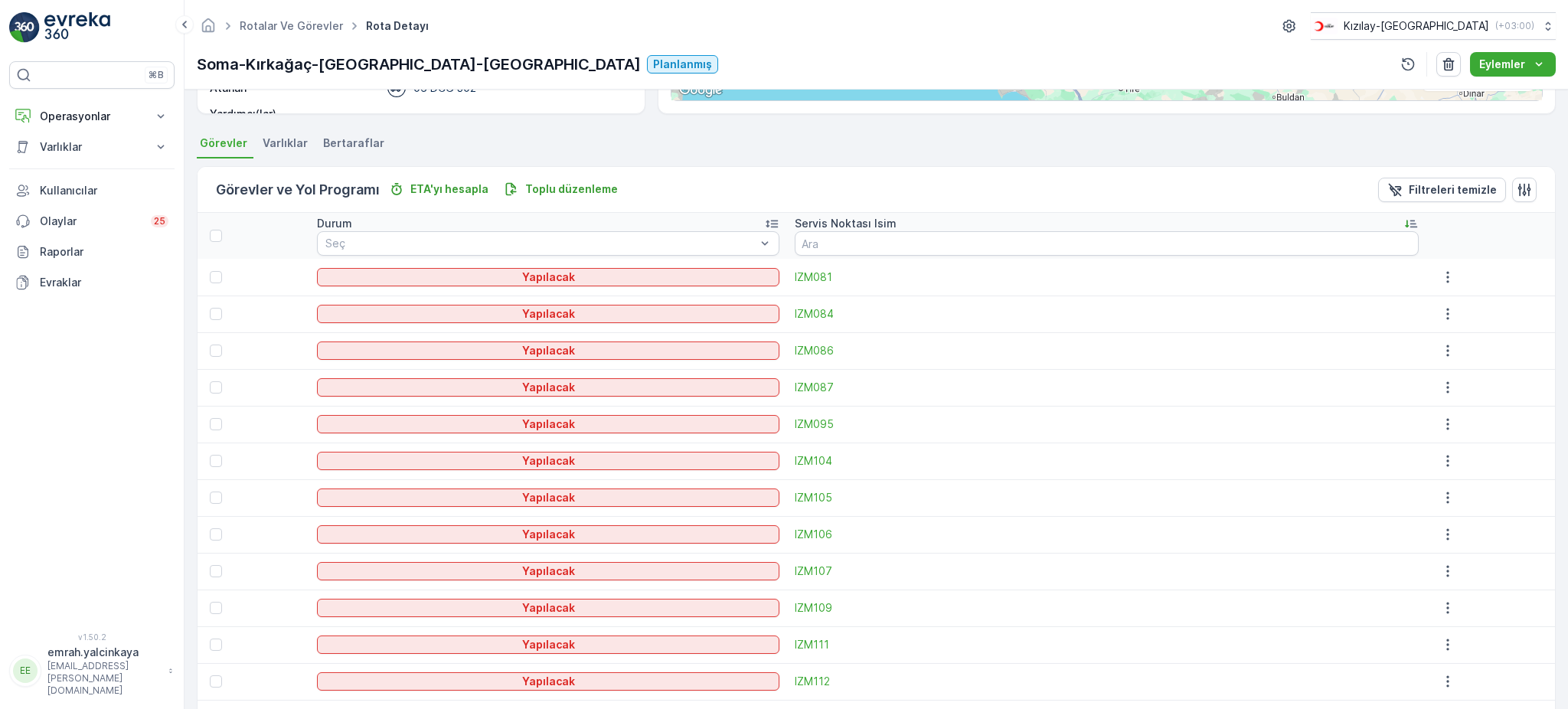
scroll to position [306, 0]
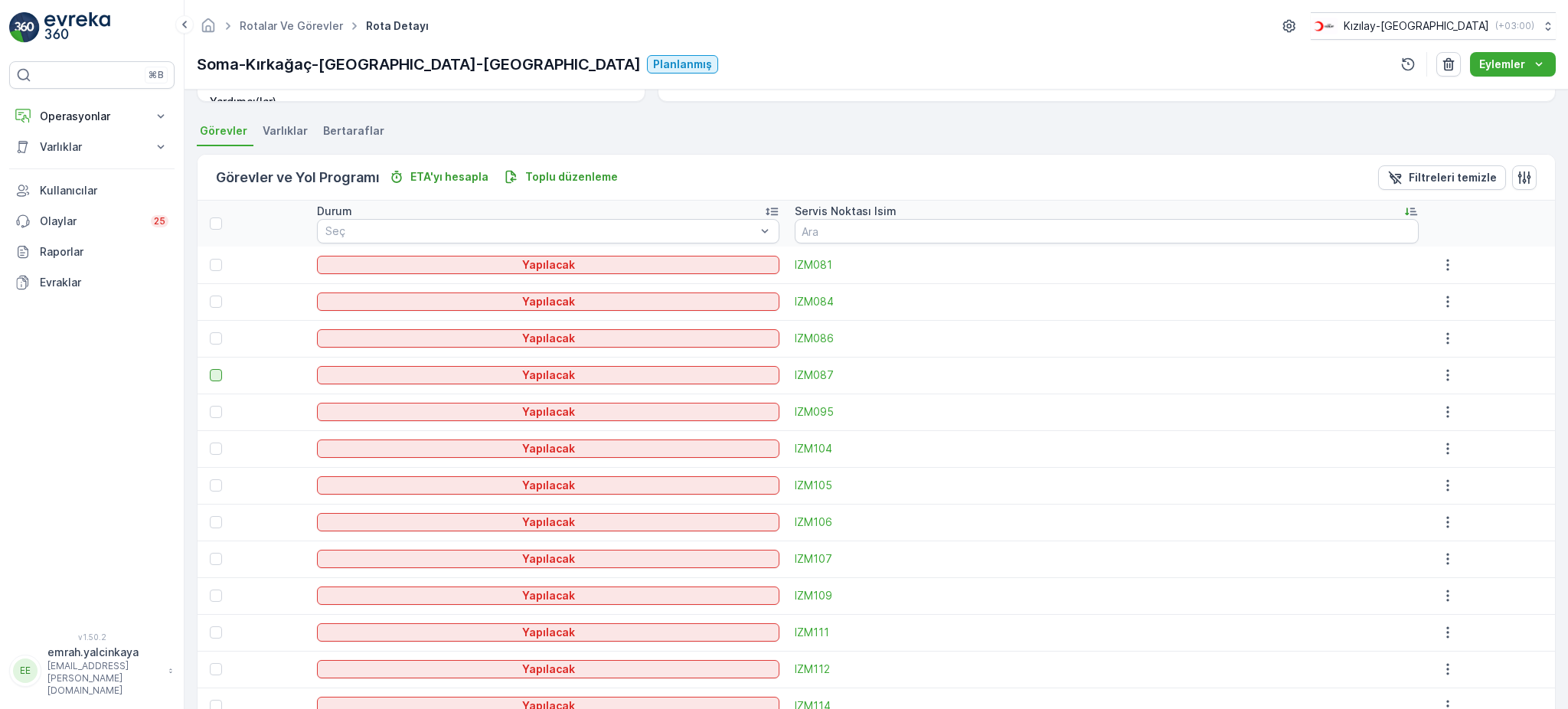
click at [217, 374] on div at bounding box center [216, 376] width 12 height 12
click at [210, 369] on input "checkbox" at bounding box center [210, 369] width 0 height 0
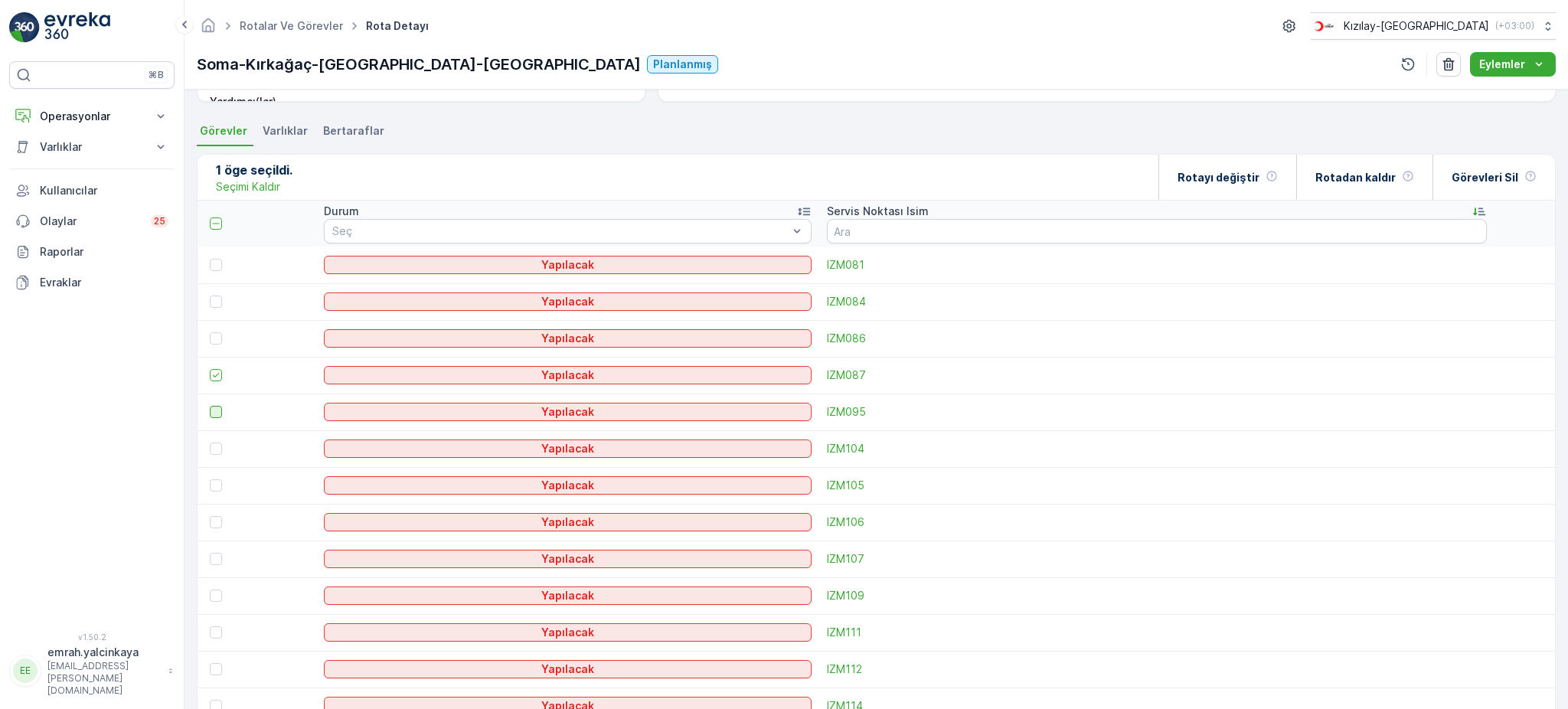
click at [218, 409] on div at bounding box center [216, 412] width 12 height 12
click at [210, 406] on input "checkbox" at bounding box center [210, 406] width 0 height 0
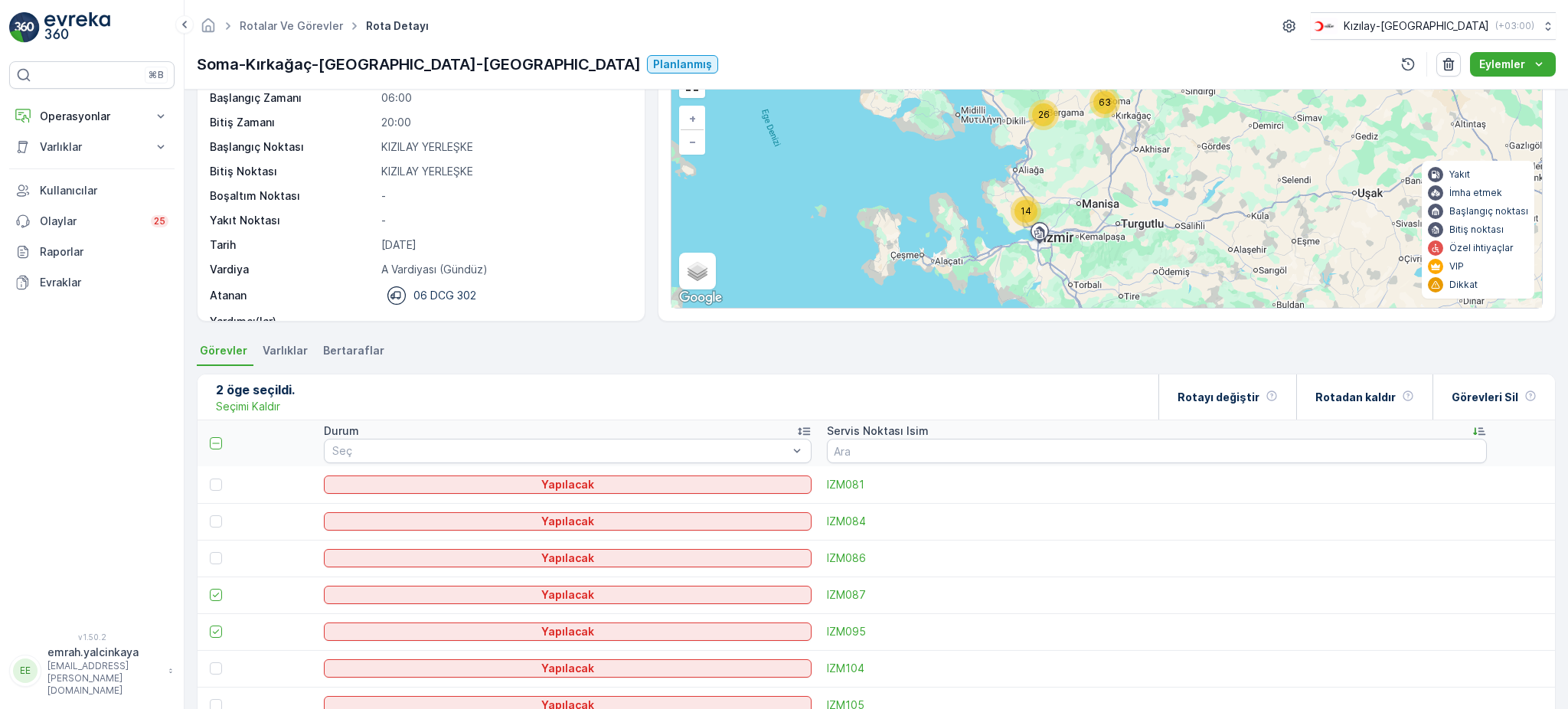
scroll to position [0, 0]
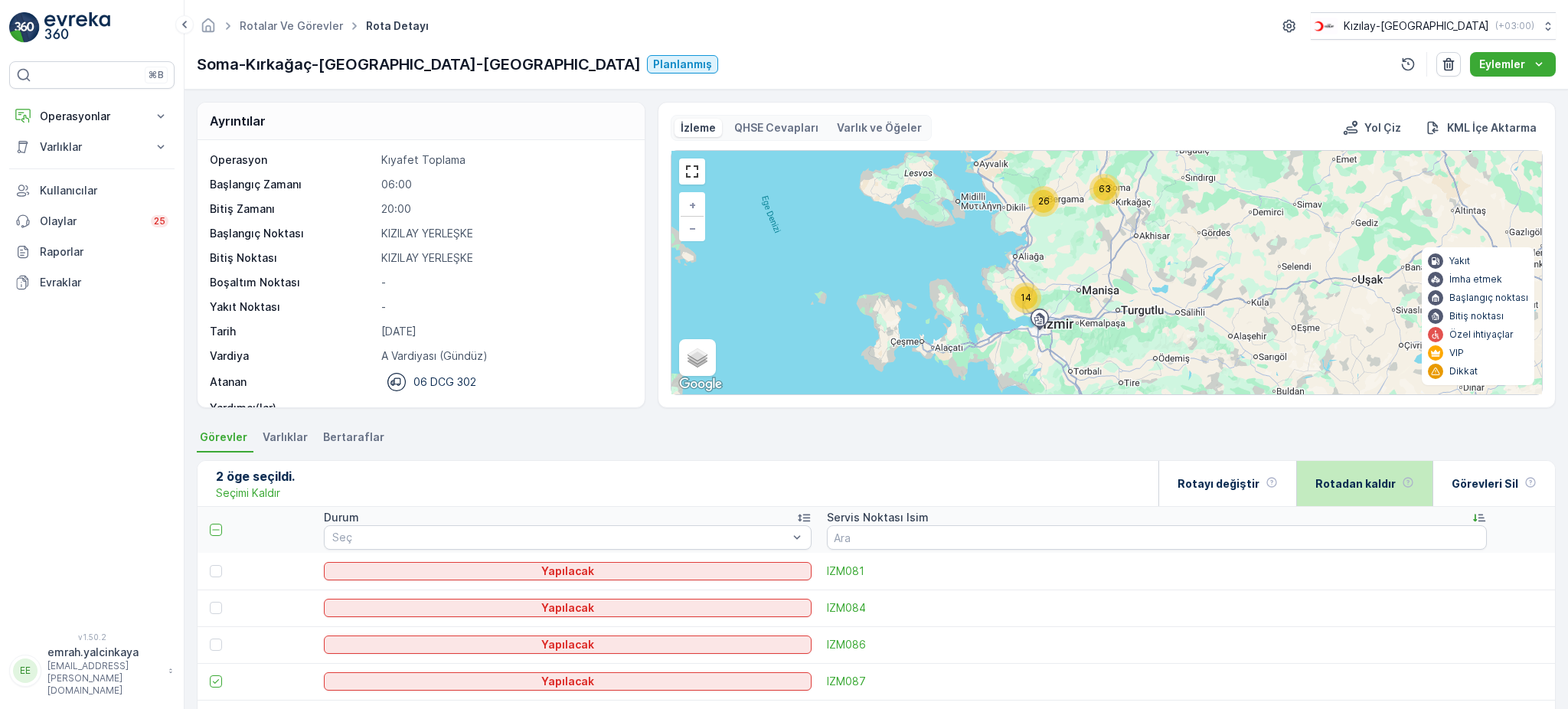
click at [1369, 482] on p "Rotadan kaldır" at bounding box center [1355, 484] width 80 height 16
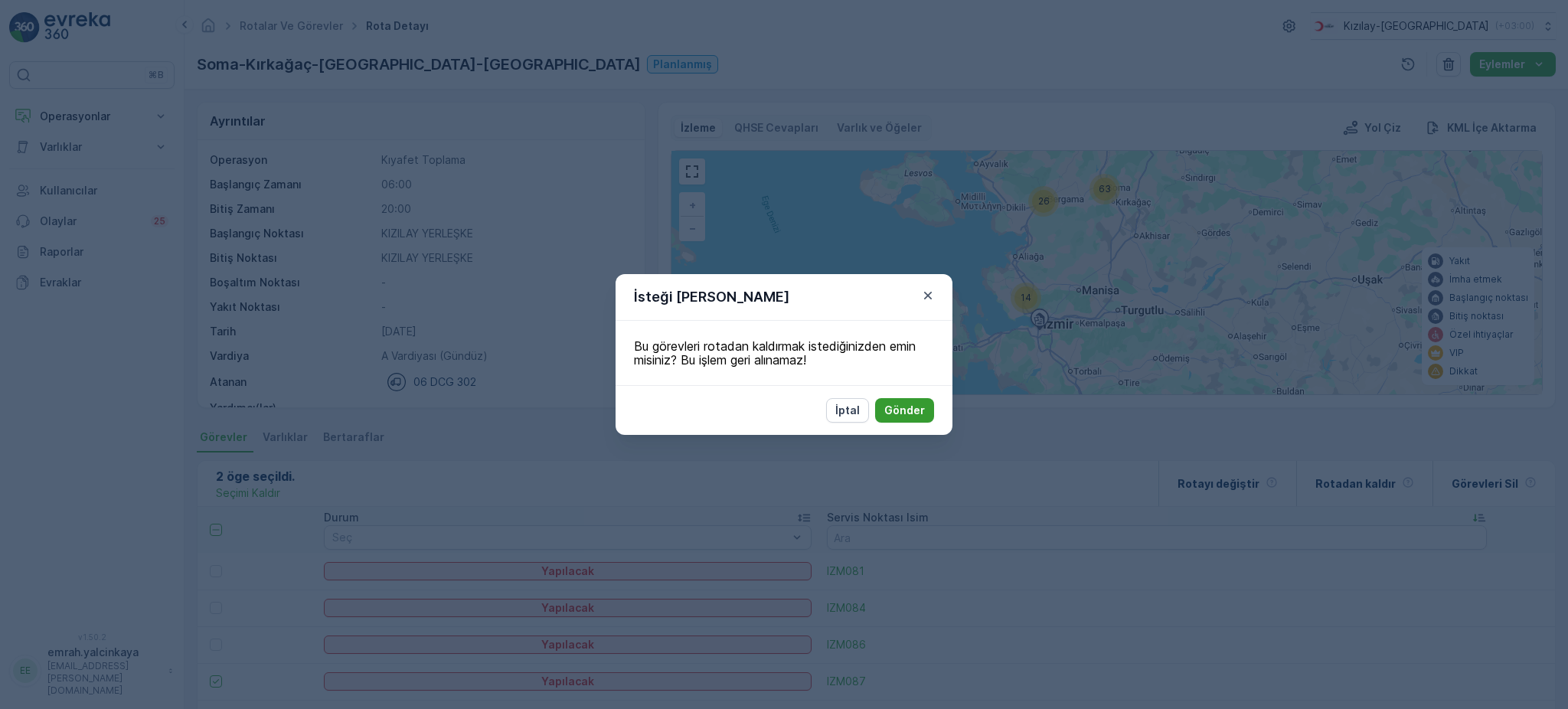
click at [898, 411] on p "Gönder" at bounding box center [904, 411] width 41 height 16
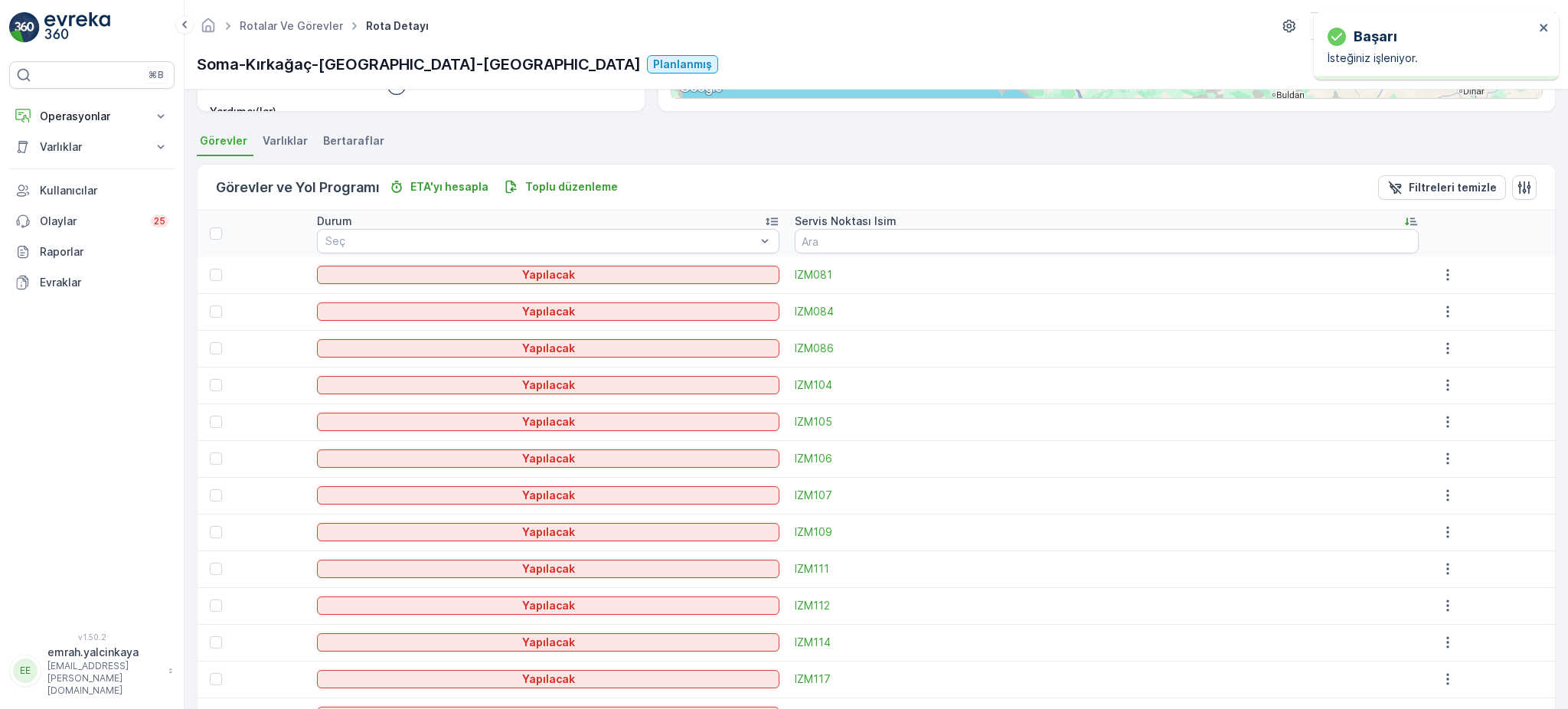
scroll to position [306, 0]
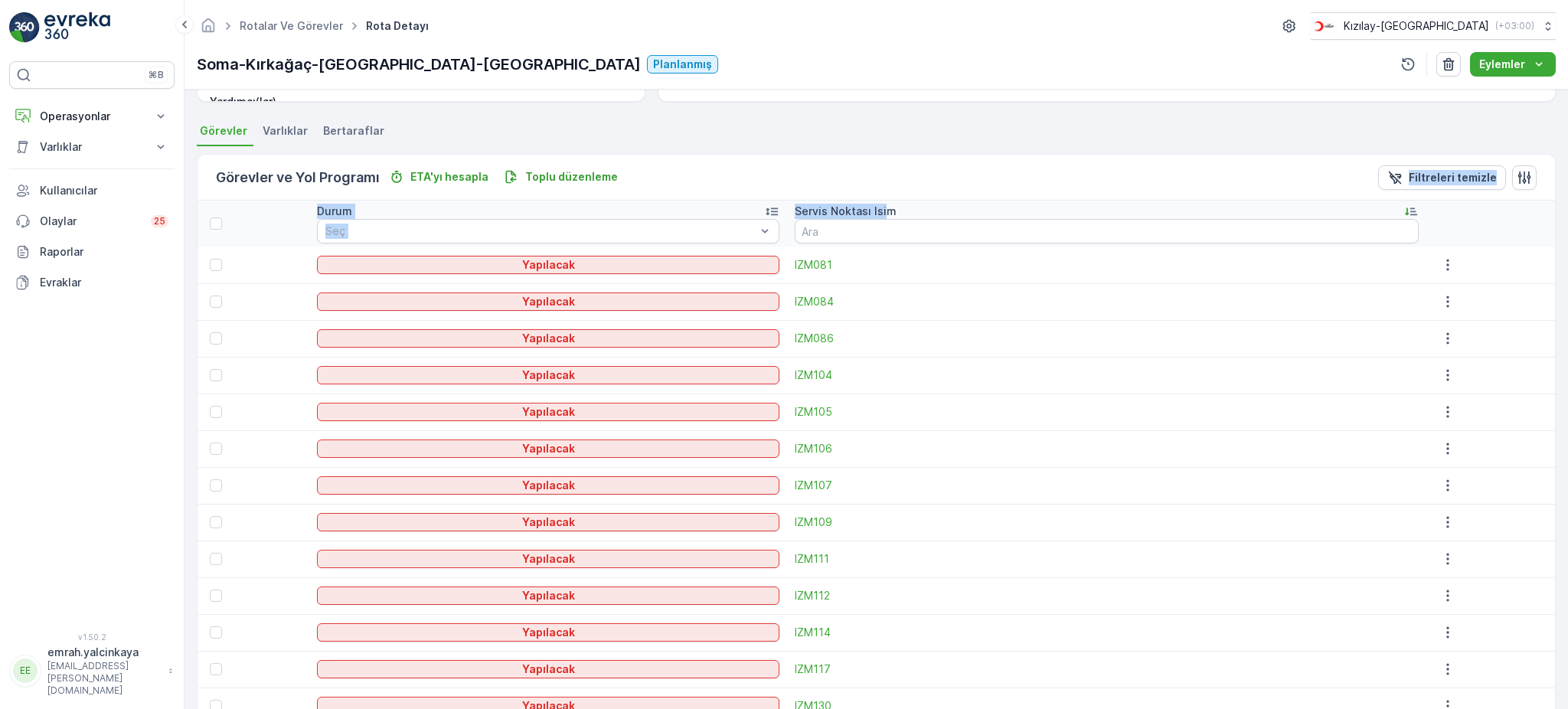
drag, startPoint x: 915, startPoint y: 206, endPoint x: 664, endPoint y: 192, distance: 251.4
click at [1531, 251] on td at bounding box center [1490, 265] width 129 height 37
click at [1524, 184] on icon "button" at bounding box center [1524, 178] width 16 height 16
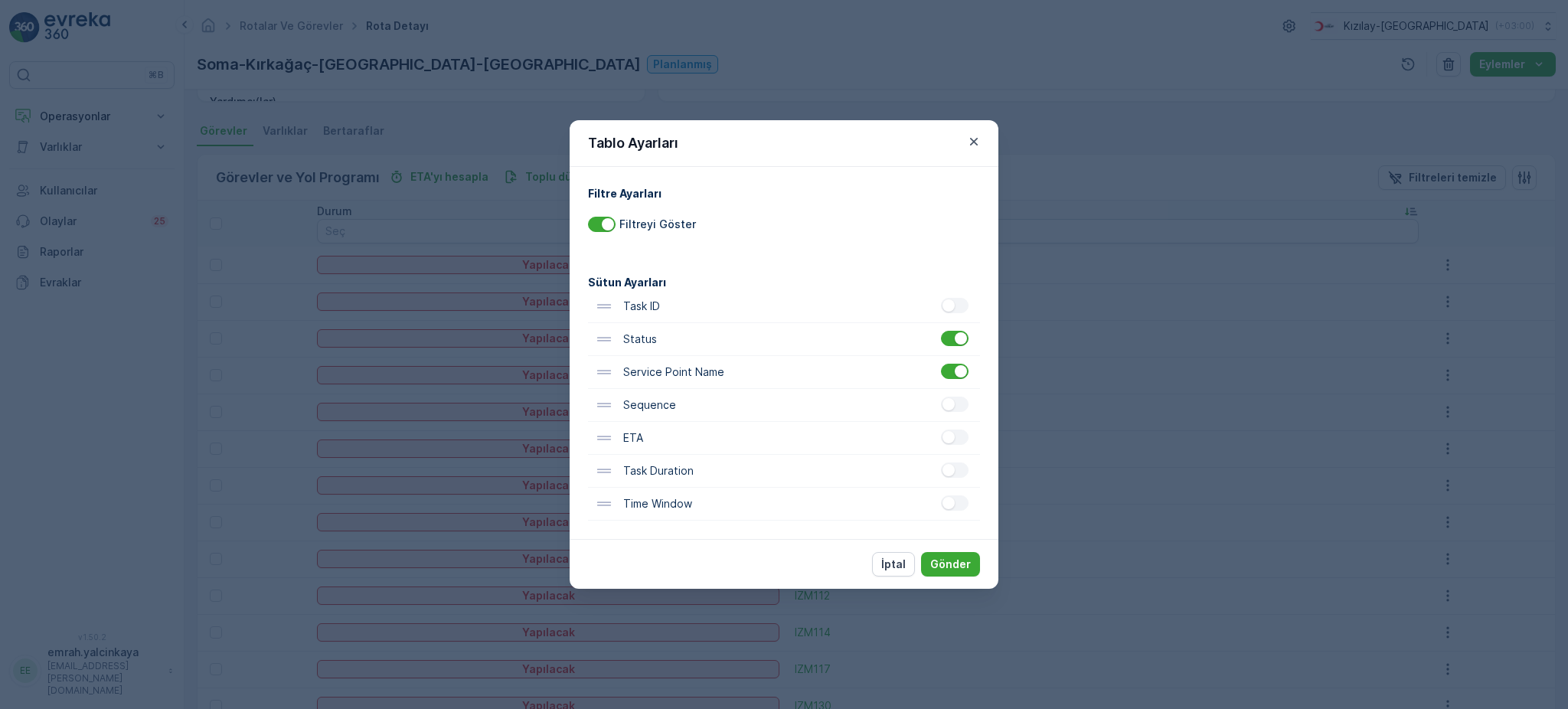
click at [951, 349] on div "Status" at bounding box center [784, 340] width 392 height 33
click at [962, 337] on div at bounding box center [961, 339] width 12 height 12
click at [941, 331] on input "checkbox" at bounding box center [941, 331] width 0 height 0
click at [964, 566] on p "Gönder" at bounding box center [950, 565] width 41 height 16
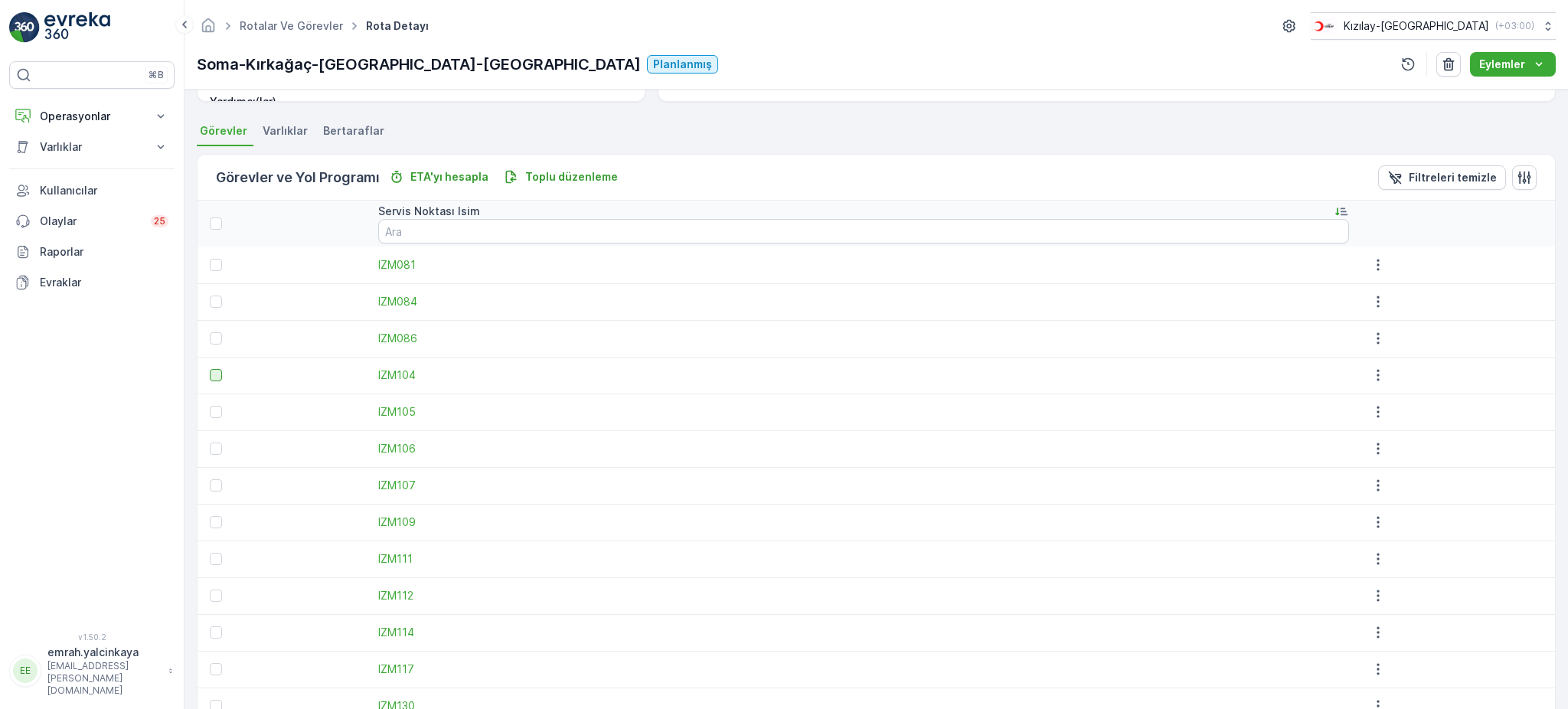
click at [214, 377] on div at bounding box center [216, 376] width 12 height 12
click at [210, 369] on input "checkbox" at bounding box center [210, 369] width 0 height 0
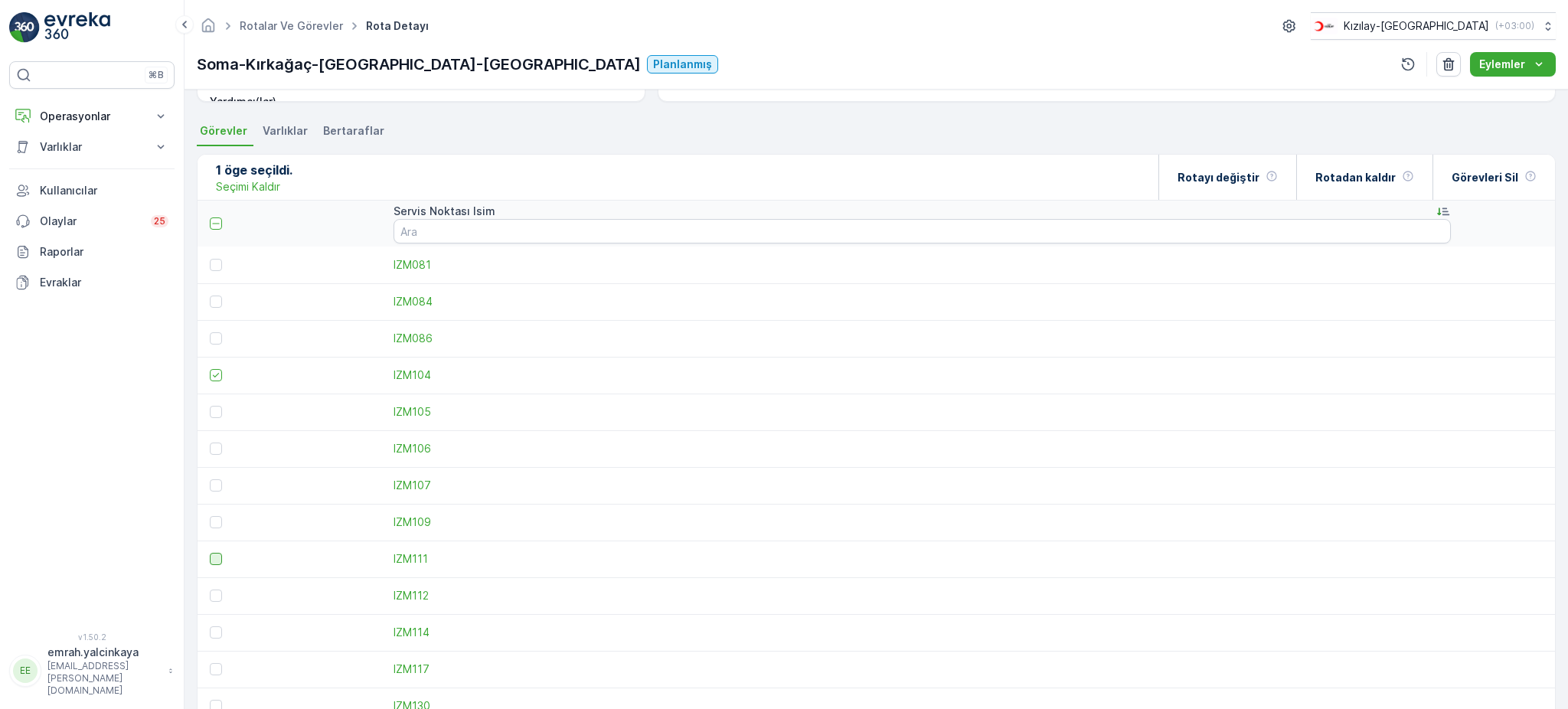
click at [217, 556] on div at bounding box center [216, 559] width 12 height 12
click at [210, 553] on input "checkbox" at bounding box center [210, 553] width 0 height 0
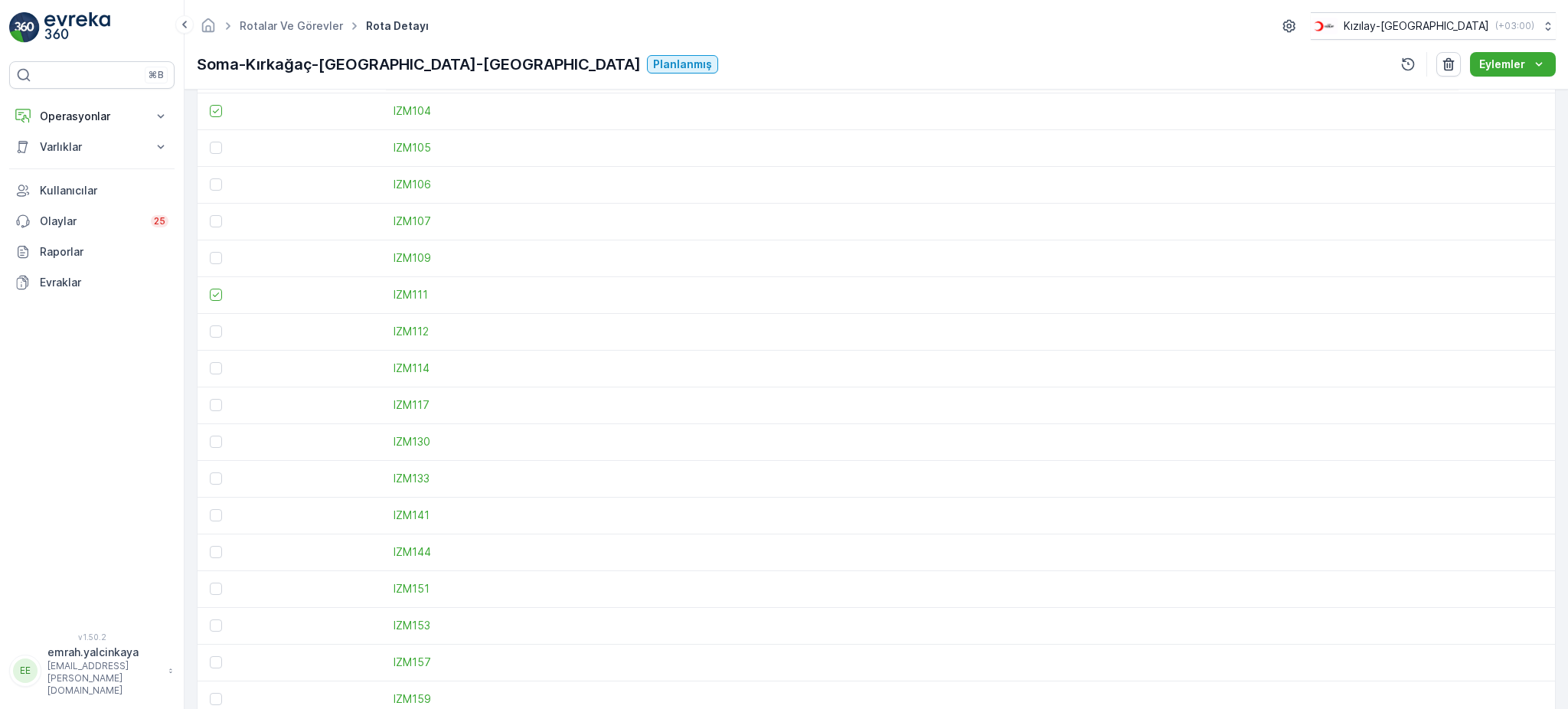
scroll to position [612, 0]
click at [220, 396] on div at bounding box center [216, 400] width 12 height 12
click at [210, 393] on input "checkbox" at bounding box center [210, 393] width 0 height 0
click at [215, 502] on td at bounding box center [292, 510] width 189 height 37
click at [215, 504] on div at bounding box center [216, 510] width 12 height 12
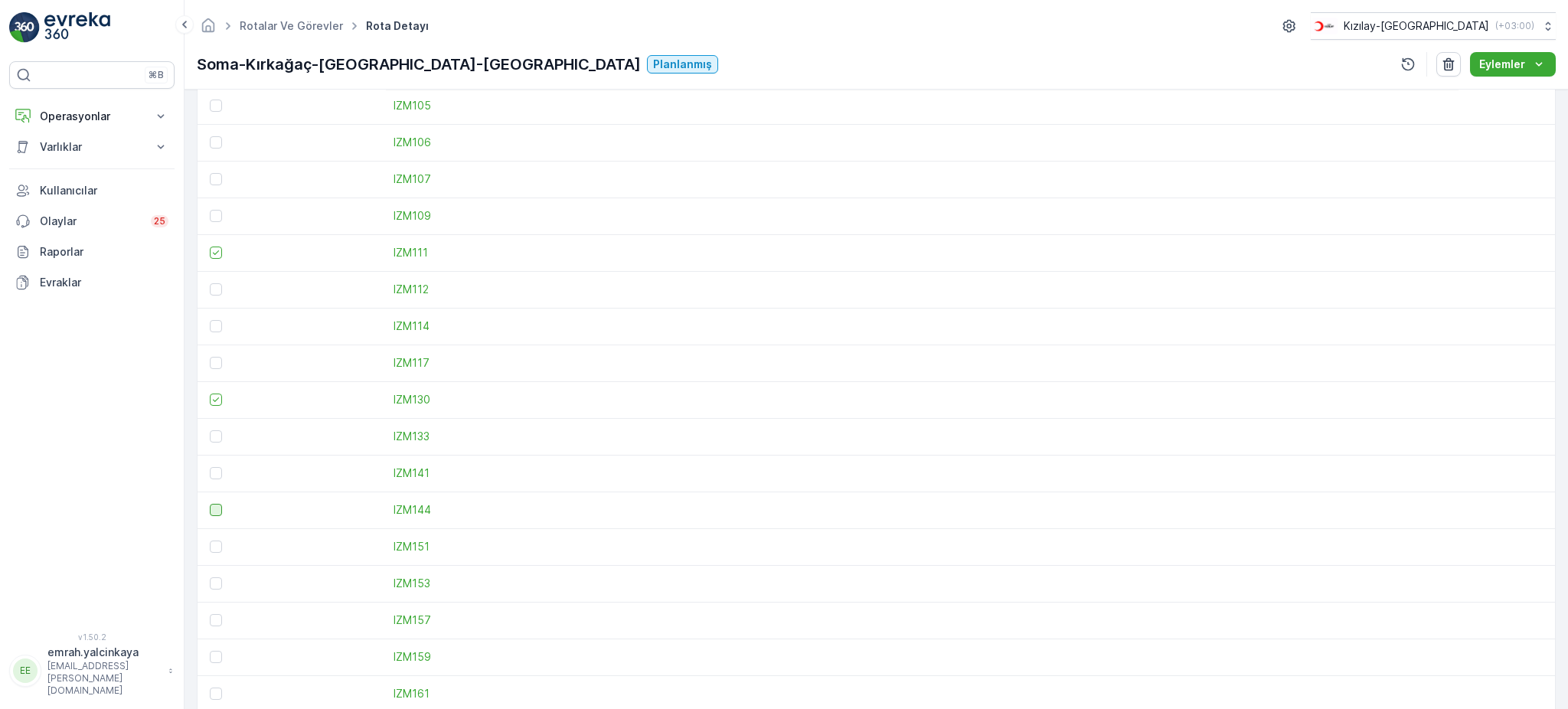
click at [210, 504] on input "checkbox" at bounding box center [210, 504] width 0 height 0
drag, startPoint x: 213, startPoint y: 425, endPoint x: 219, endPoint y: 457, distance: 32.6
click at [213, 425] on div at bounding box center [216, 425] width 12 height 12
click at [210, 418] on input "checkbox" at bounding box center [210, 418] width 0 height 0
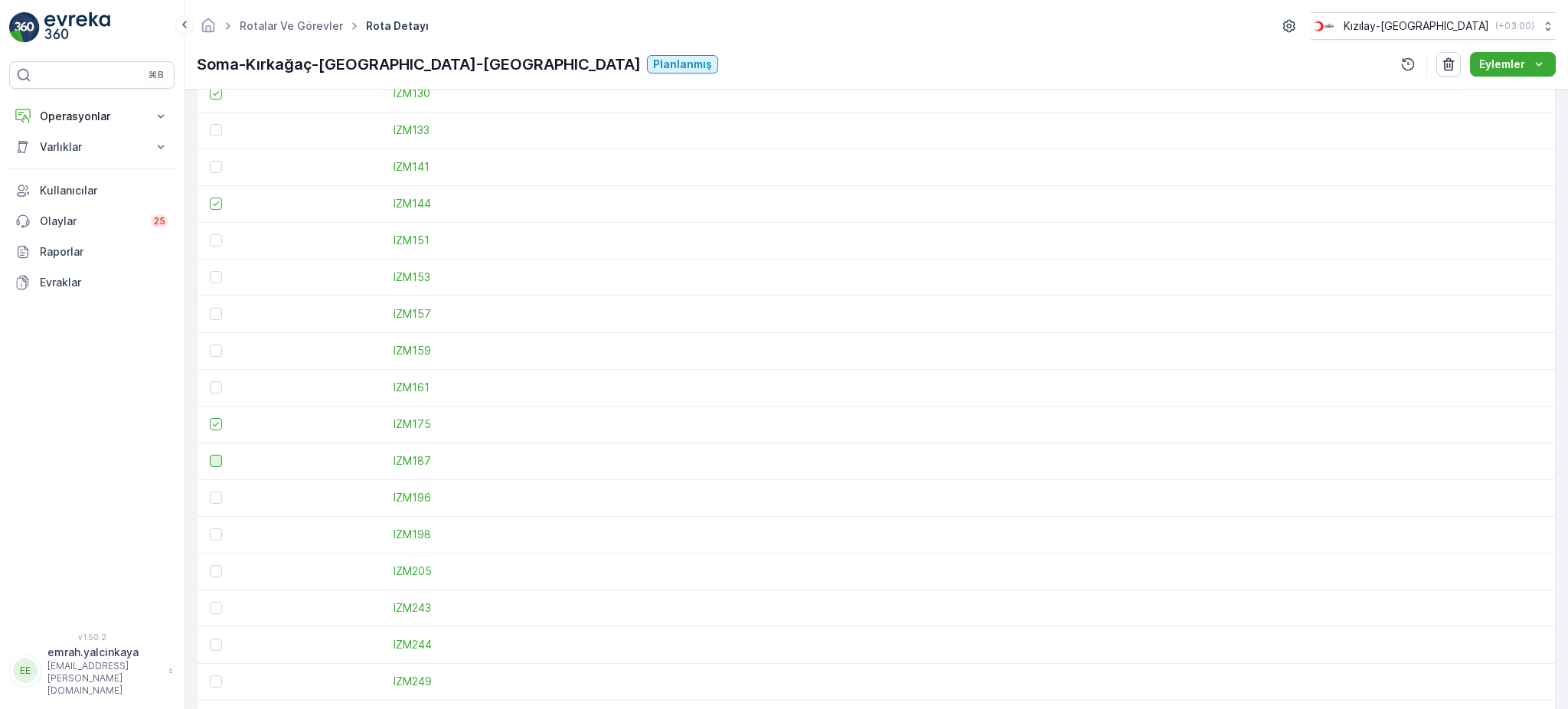
click at [217, 457] on div at bounding box center [216, 461] width 12 height 12
click at [210, 455] on input "checkbox" at bounding box center [210, 455] width 0 height 0
click at [216, 535] on div at bounding box center [216, 534] width 12 height 12
click at [210, 528] on input "checkbox" at bounding box center [210, 528] width 0 height 0
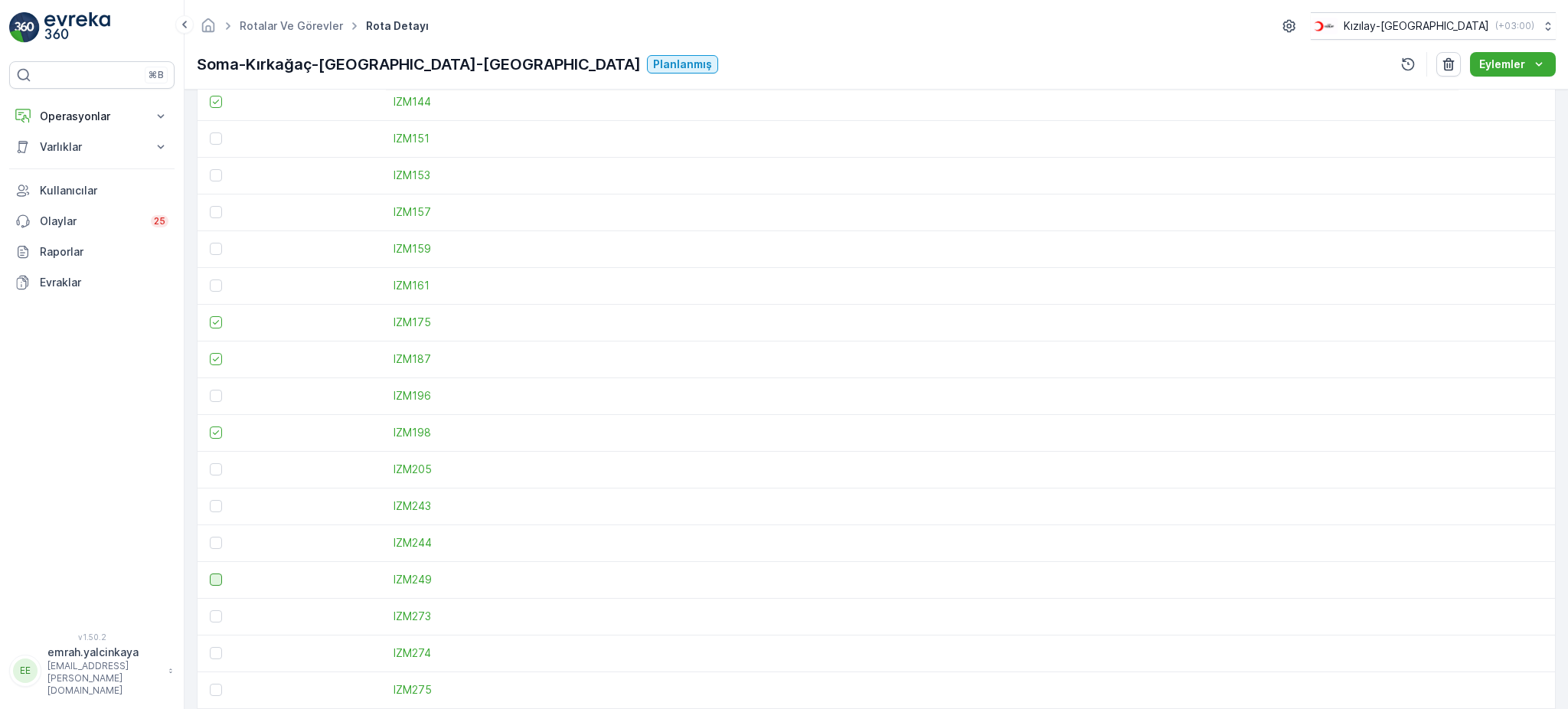
click at [210, 577] on div at bounding box center [216, 580] width 12 height 12
click at [210, 573] on input "checkbox" at bounding box center [210, 573] width 0 height 0
click at [213, 661] on div at bounding box center [216, 661] width 12 height 12
click at [210, 655] on input "checkbox" at bounding box center [210, 655] width 0 height 0
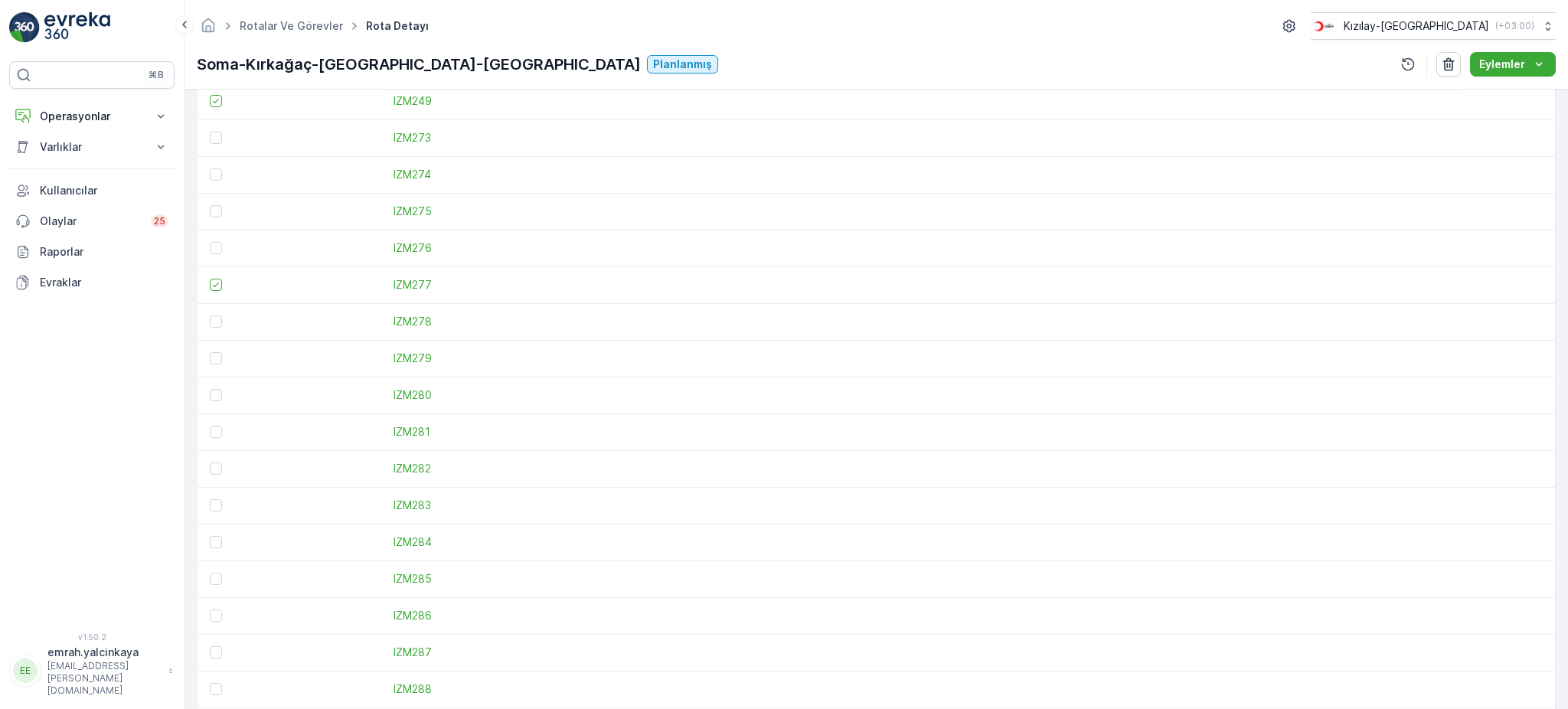
scroll to position [1532, 0]
click at [222, 618] on div at bounding box center [217, 620] width 16 height 12
click at [210, 614] on input "checkbox" at bounding box center [210, 614] width 0 height 0
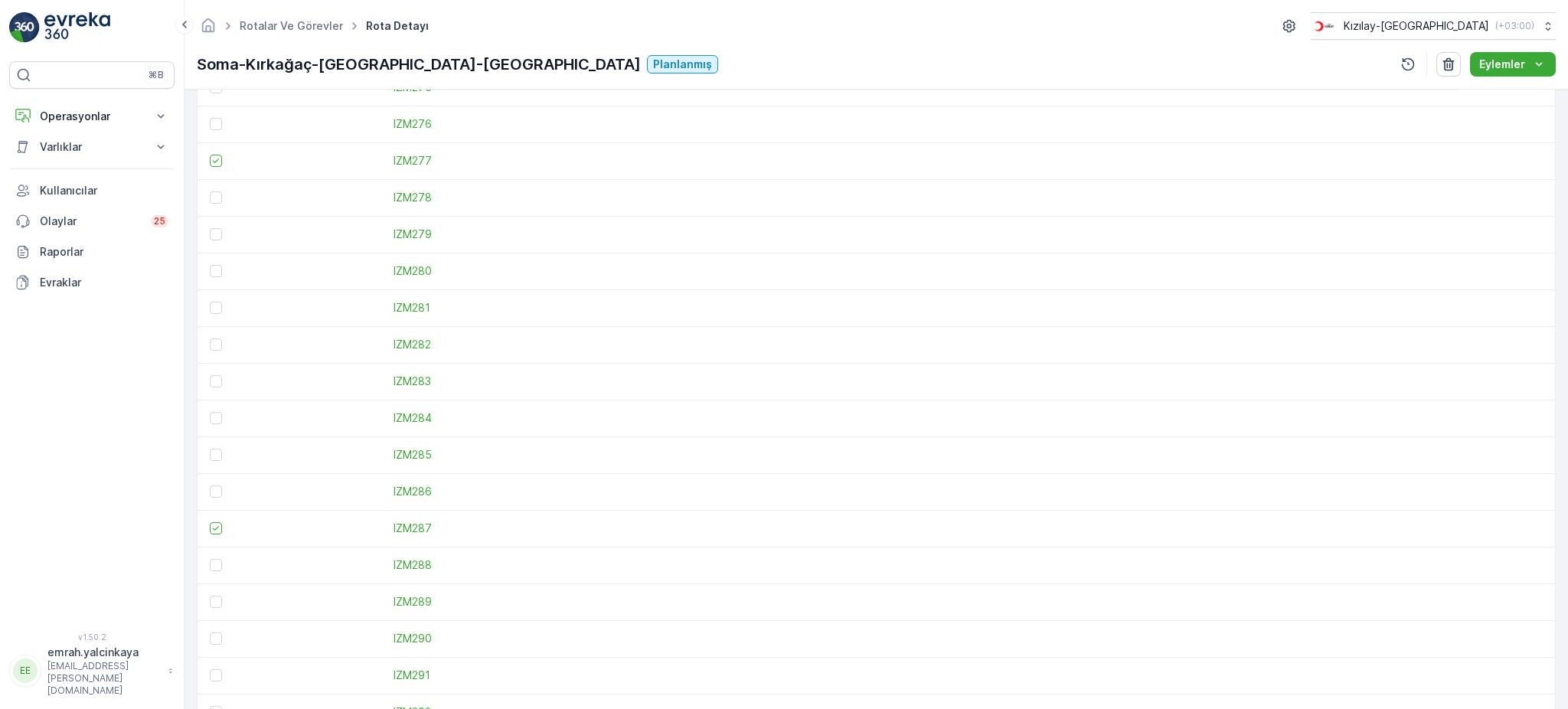
scroll to position [1745, 0]
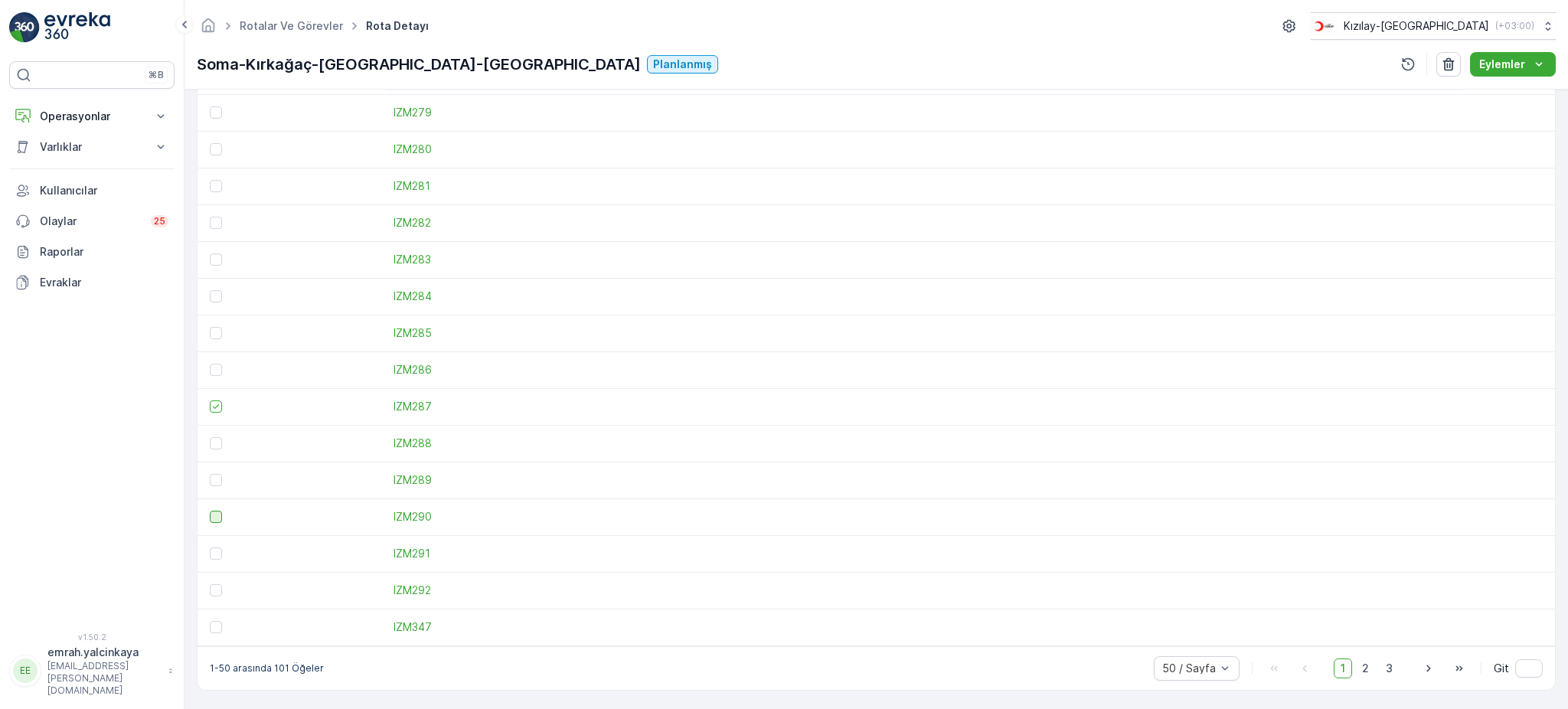
click at [215, 518] on div at bounding box center [216, 517] width 12 height 12
click at [210, 511] on input "checkbox" at bounding box center [210, 511] width 0 height 0
click at [213, 479] on div at bounding box center [216, 480] width 12 height 12
click at [210, 474] on input "checkbox" at bounding box center [210, 474] width 0 height 0
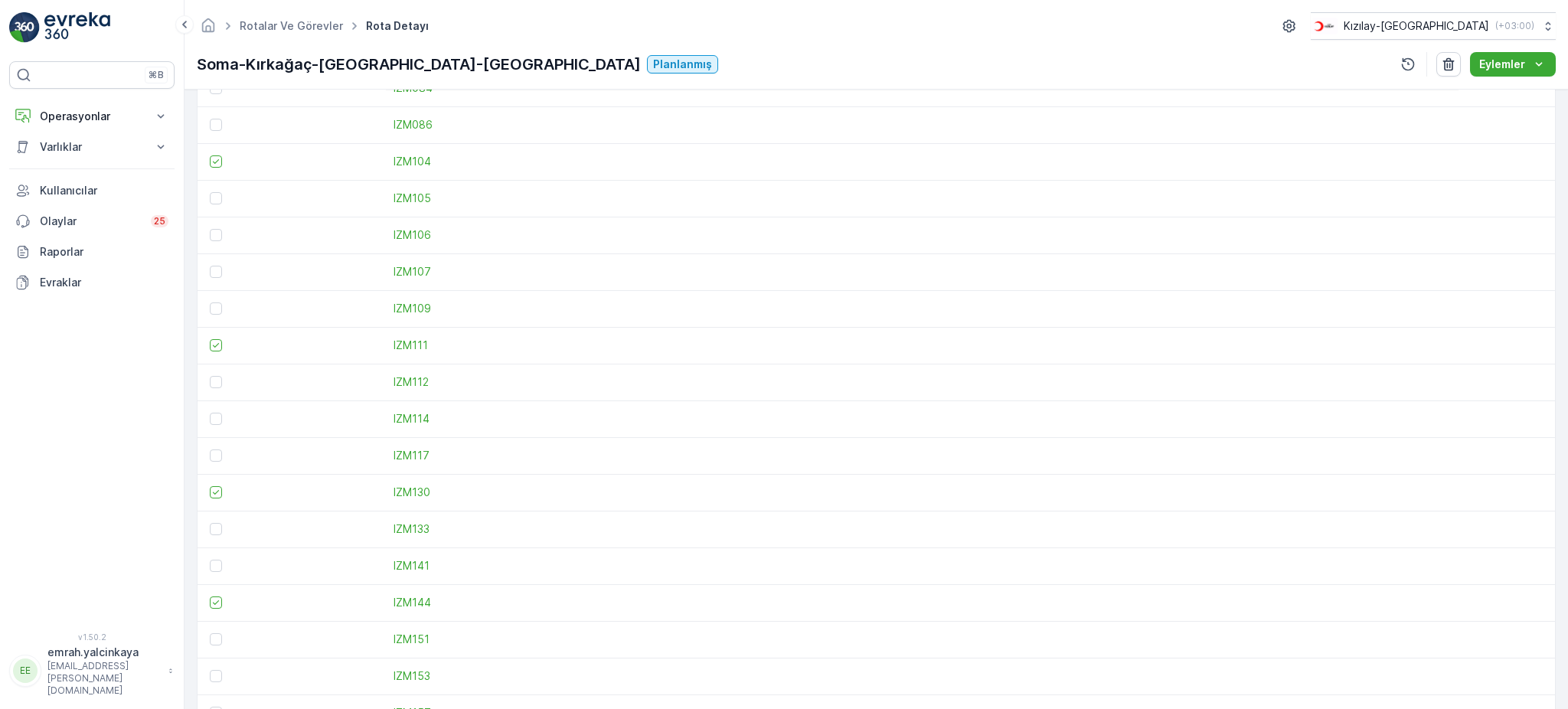
scroll to position [0, 0]
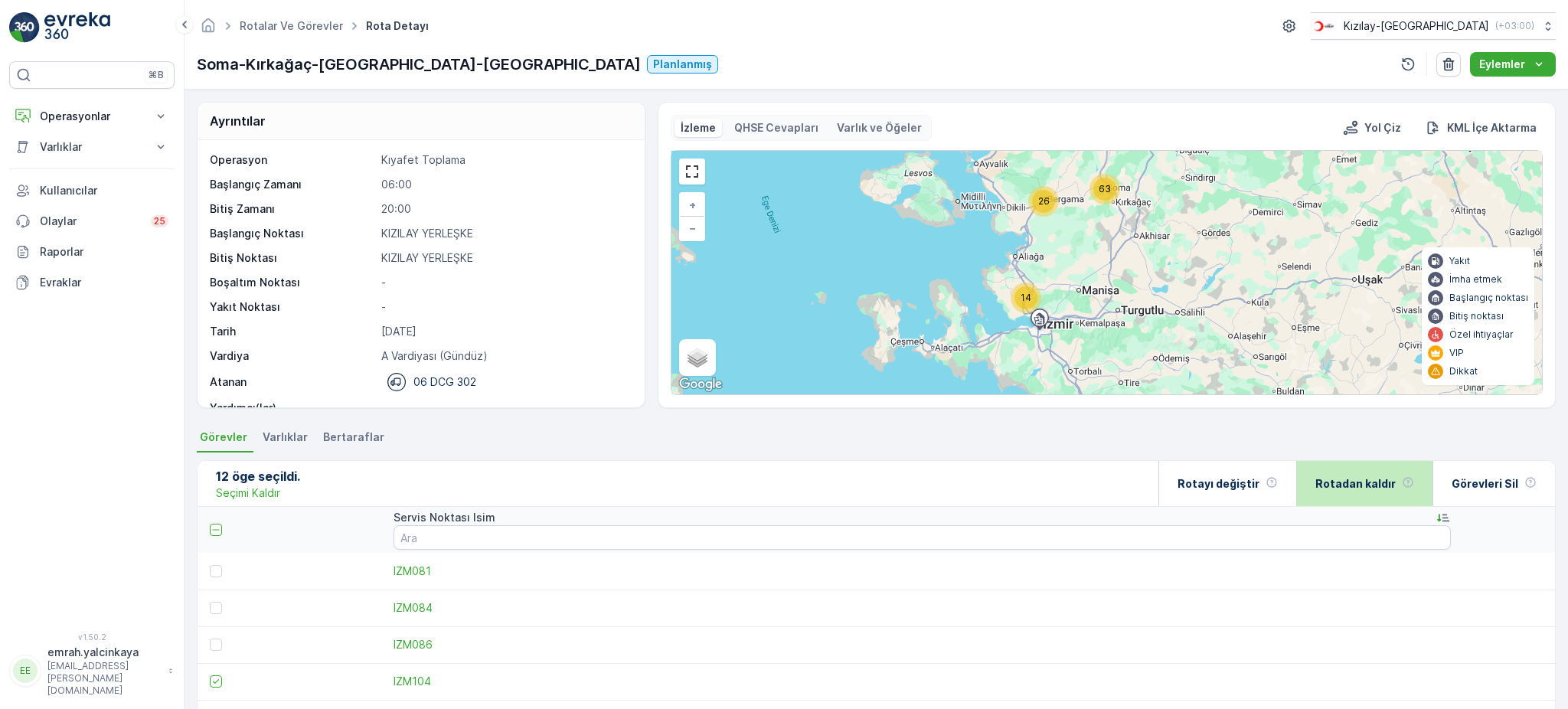
click at [1337, 483] on p "Rotadan kaldır" at bounding box center [1355, 484] width 80 height 16
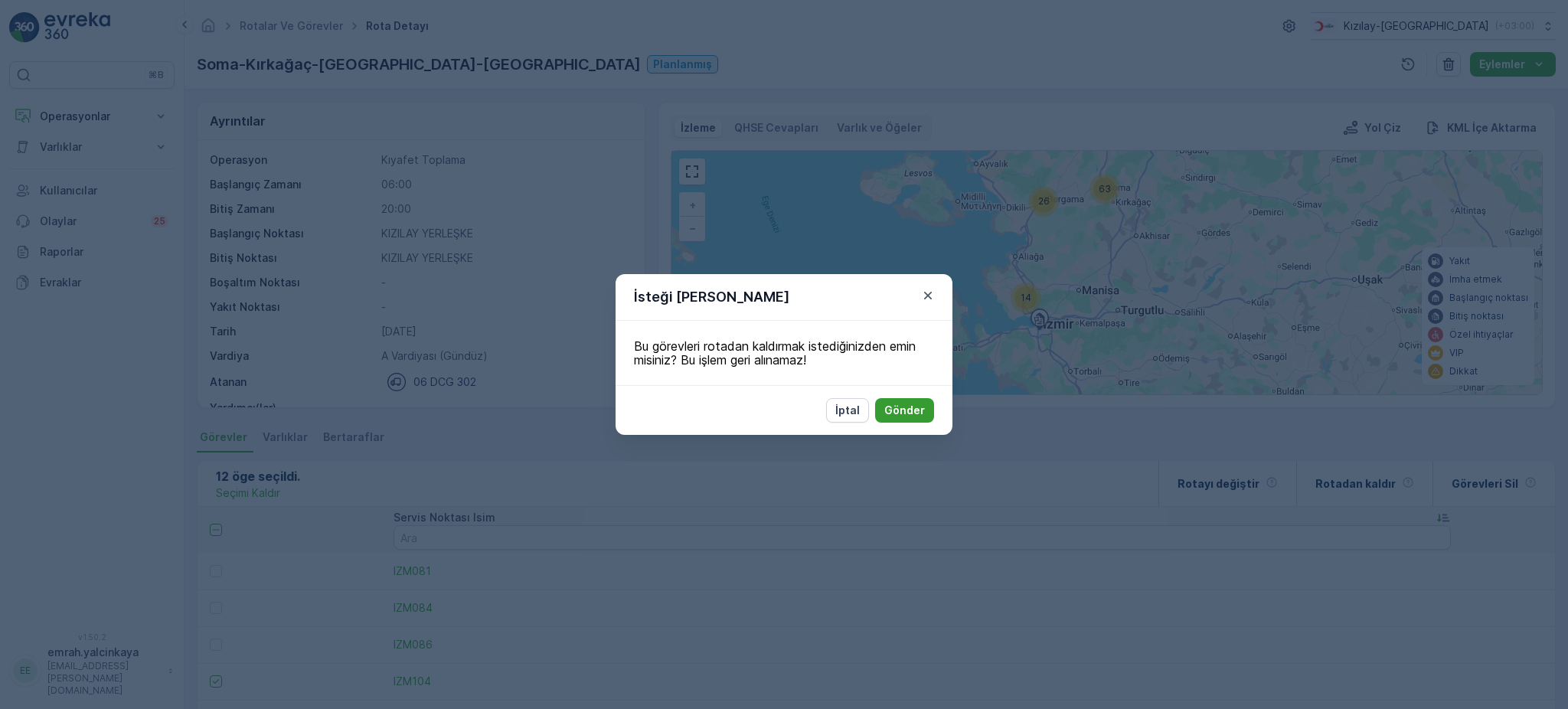
click at [921, 411] on p "Gönder" at bounding box center [904, 411] width 41 height 16
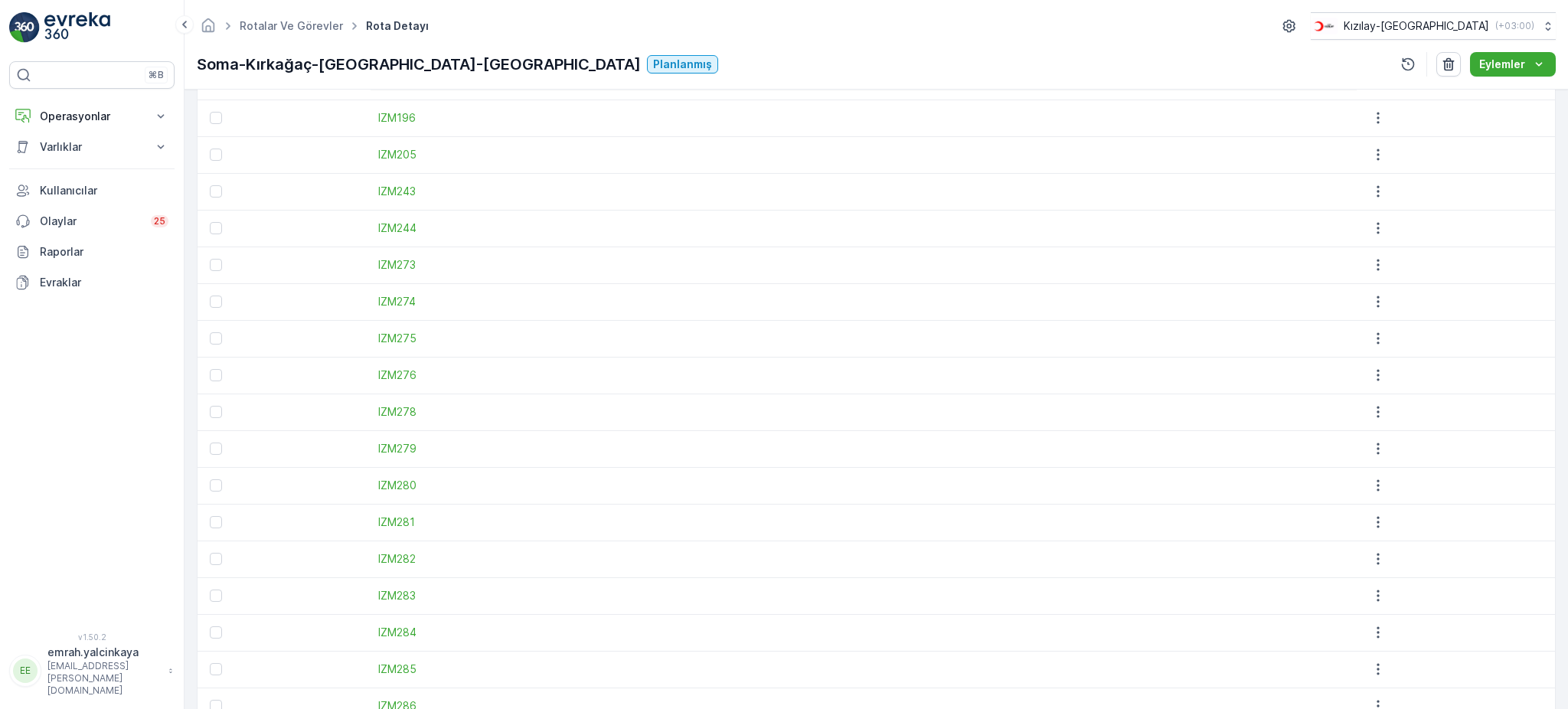
scroll to position [1745, 0]
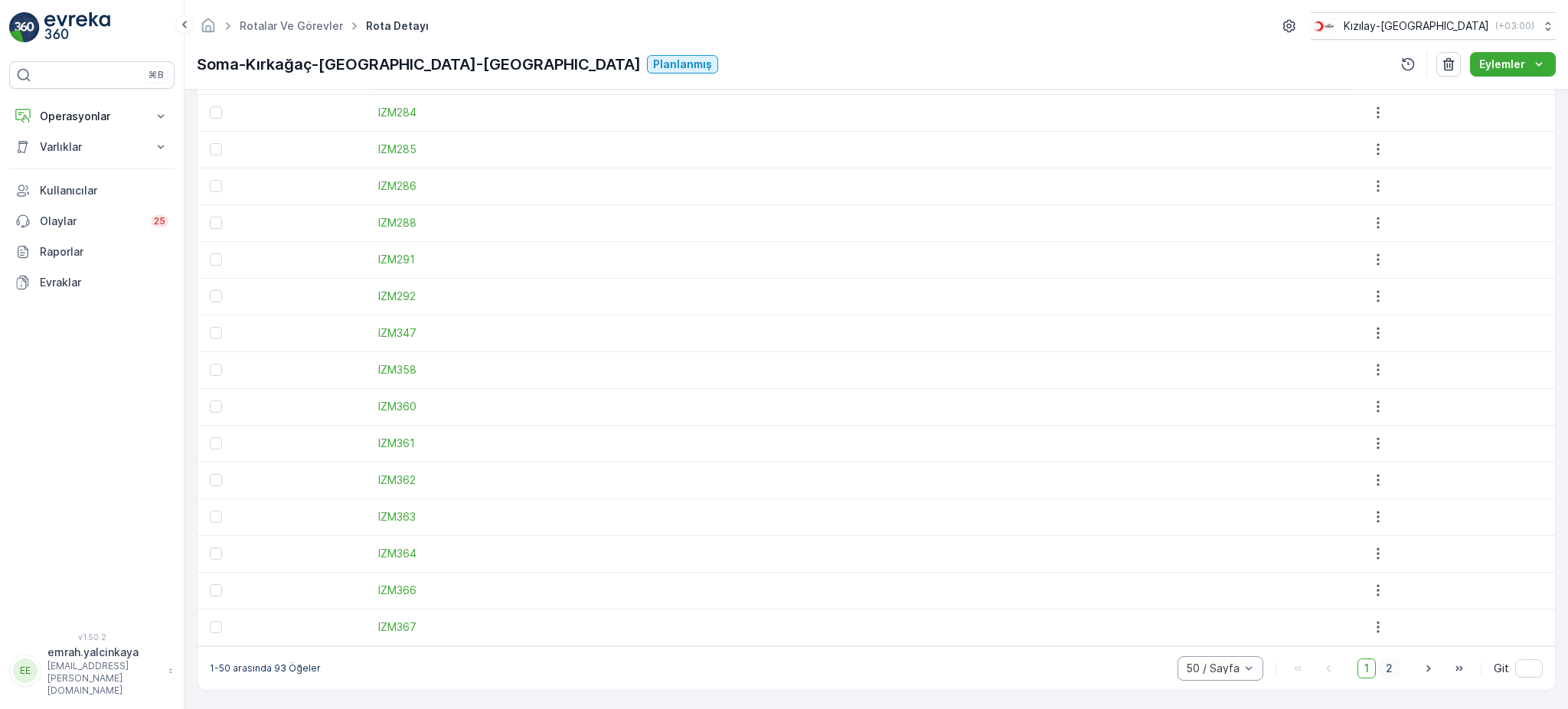
click at [1384, 672] on span "2" at bounding box center [1389, 668] width 21 height 20
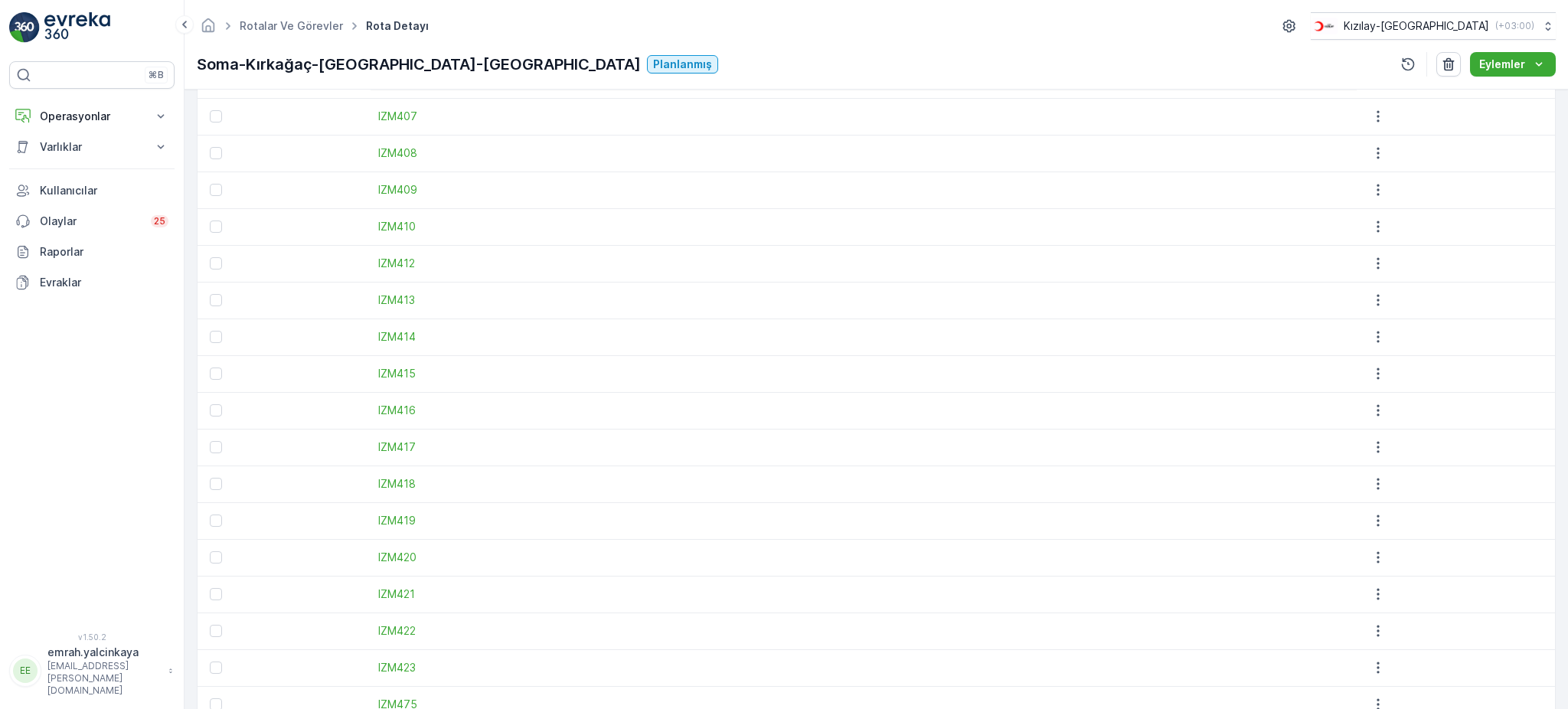
scroll to position [830, 0]
click at [213, 145] on div at bounding box center [216, 146] width 12 height 12
click at [210, 139] on input "checkbox" at bounding box center [210, 139] width 0 height 0
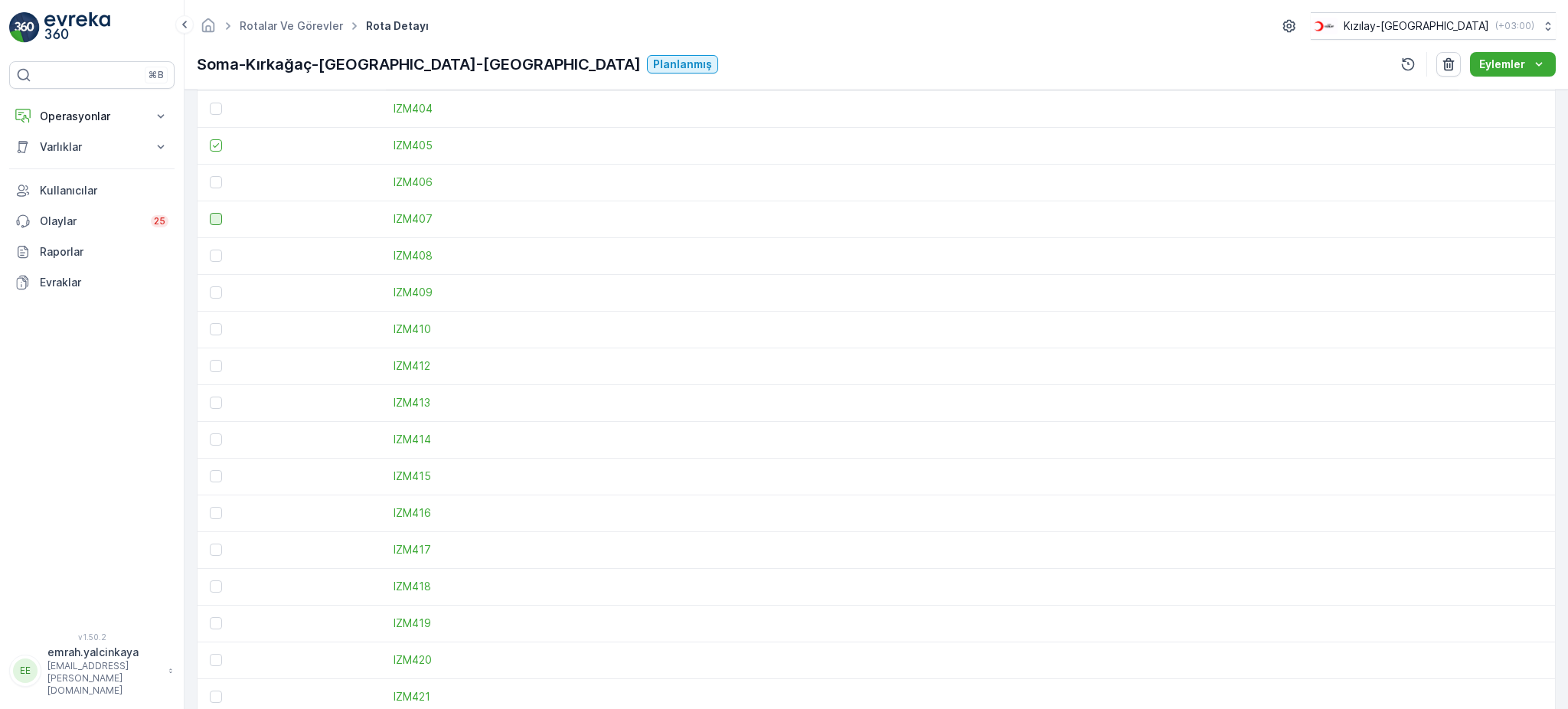
click at [215, 220] on div at bounding box center [216, 219] width 12 height 12
click at [210, 213] on input "checkbox" at bounding box center [210, 213] width 0 height 0
click at [213, 365] on div at bounding box center [216, 366] width 12 height 12
click at [210, 360] on input "checkbox" at bounding box center [210, 360] width 0 height 0
click at [212, 404] on div at bounding box center [216, 403] width 12 height 12
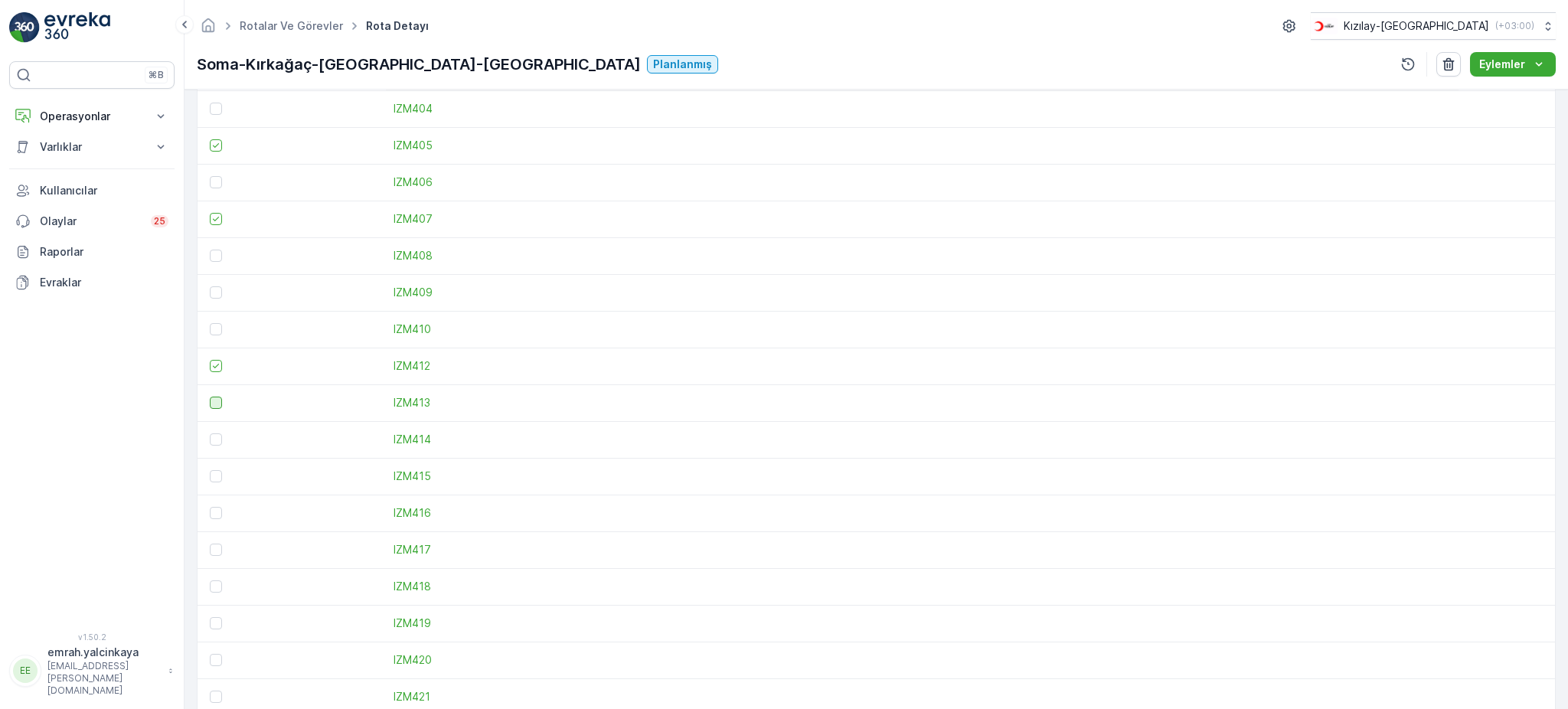
click at [210, 397] on input "checkbox" at bounding box center [210, 397] width 0 height 0
click at [217, 439] on div at bounding box center [216, 439] width 12 height 12
click at [210, 433] on input "checkbox" at bounding box center [210, 433] width 0 height 0
click at [212, 477] on div at bounding box center [216, 477] width 12 height 12
click at [210, 471] on input "checkbox" at bounding box center [210, 471] width 0 height 0
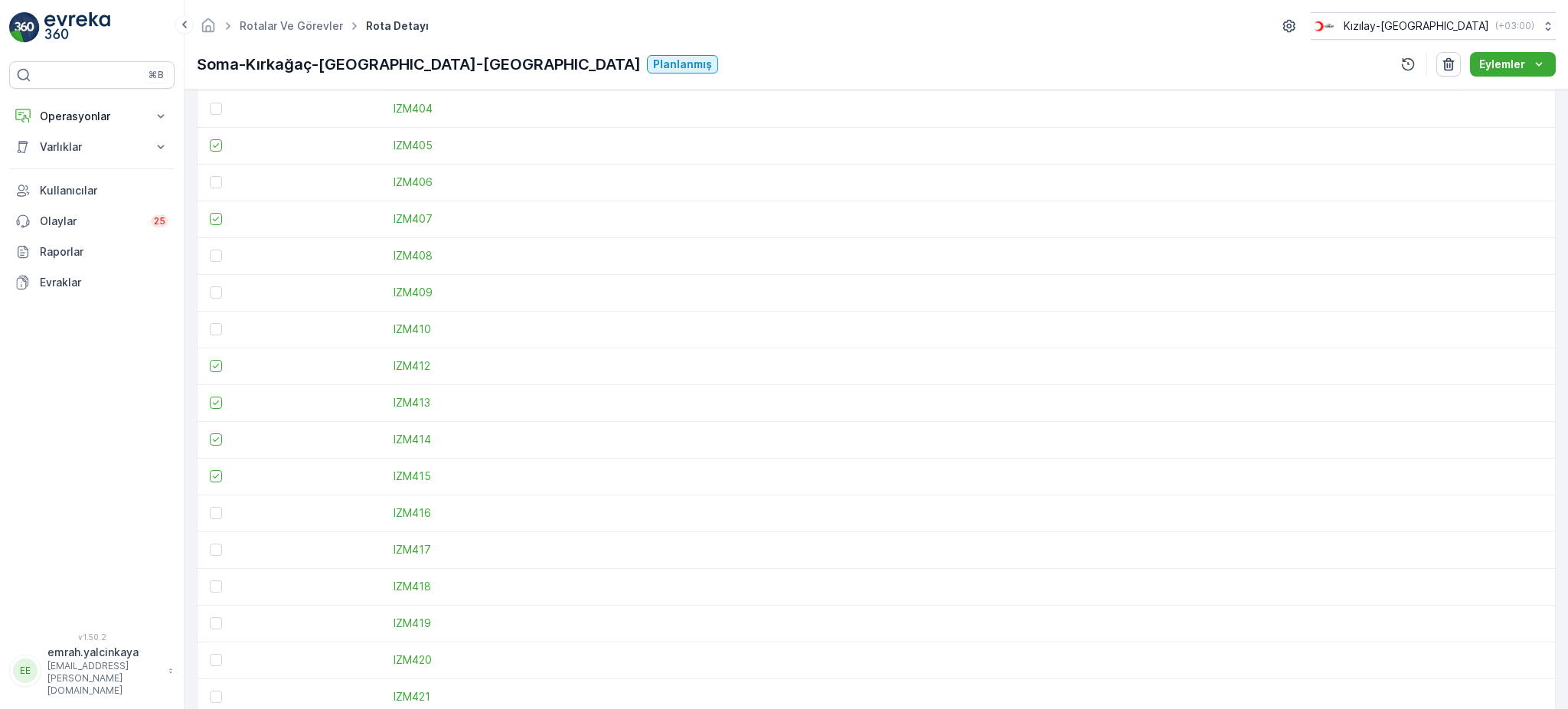
click at [213, 517] on td at bounding box center [292, 513] width 189 height 37
drag, startPoint x: 213, startPoint y: 513, endPoint x: 213, endPoint y: 524, distance: 11.0
click at [213, 514] on div at bounding box center [216, 513] width 12 height 12
click at [210, 507] on input "checkbox" at bounding box center [210, 507] width 0 height 0
click at [217, 552] on div at bounding box center [216, 550] width 12 height 12
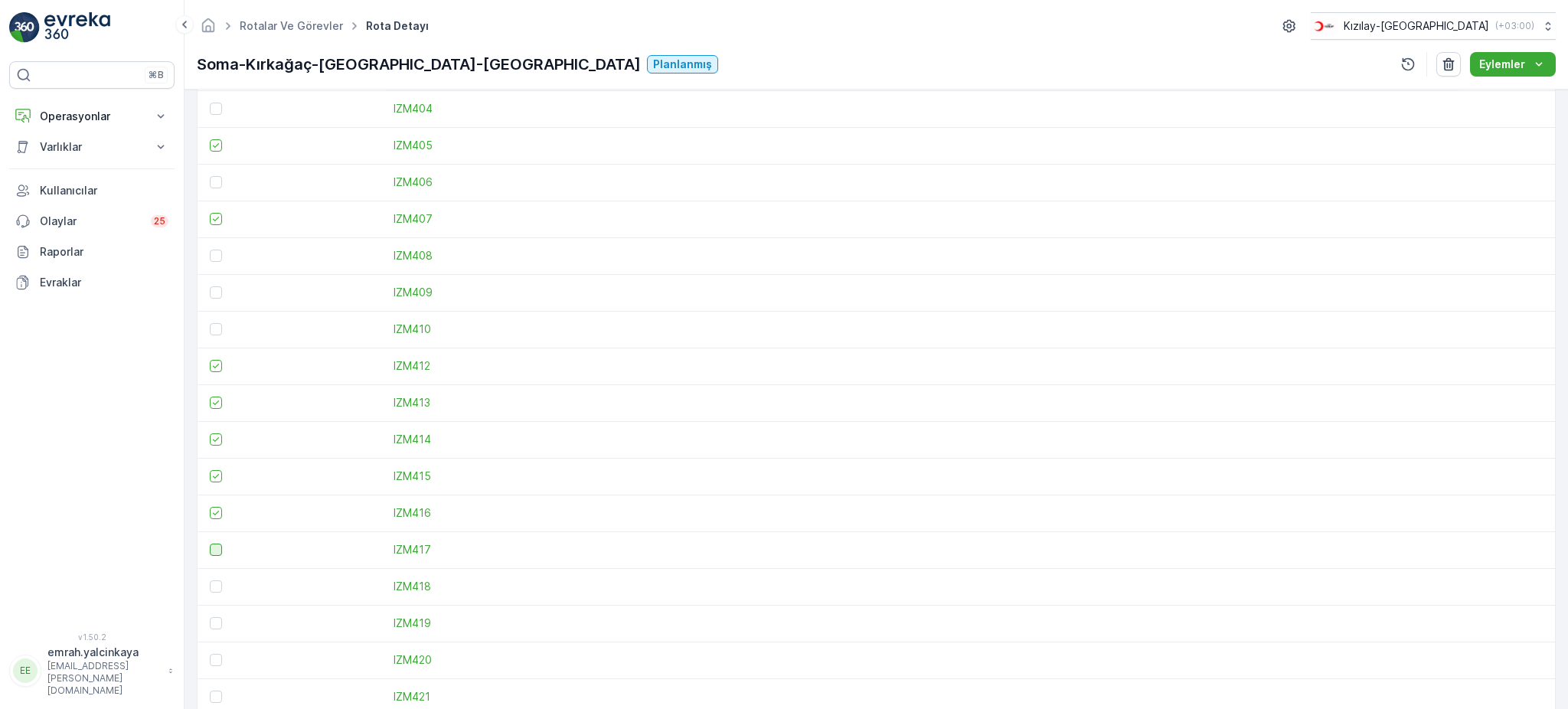
click at [210, 544] on input "checkbox" at bounding box center [210, 544] width 0 height 0
click at [213, 592] on td at bounding box center [292, 586] width 189 height 37
click at [216, 584] on div at bounding box center [216, 587] width 12 height 12
click at [210, 580] on input "checkbox" at bounding box center [210, 580] width 0 height 0
click at [217, 625] on div at bounding box center [216, 623] width 12 height 12
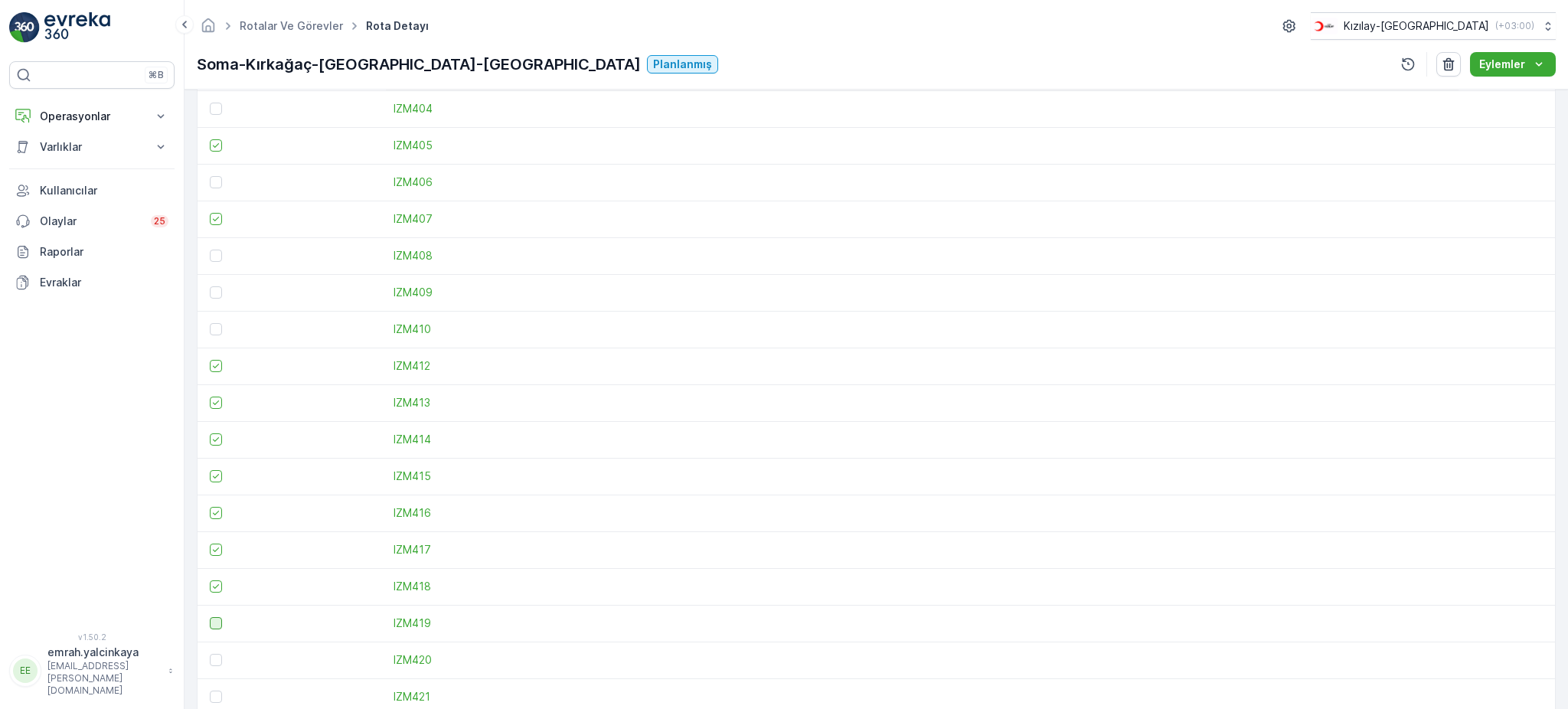
click at [210, 617] on input "checkbox" at bounding box center [210, 617] width 0 height 0
click at [214, 658] on div at bounding box center [216, 660] width 12 height 12
click at [210, 654] on input "checkbox" at bounding box center [210, 654] width 0 height 0
click at [217, 696] on div at bounding box center [216, 697] width 12 height 12
click at [210, 691] on input "checkbox" at bounding box center [210, 691] width 0 height 0
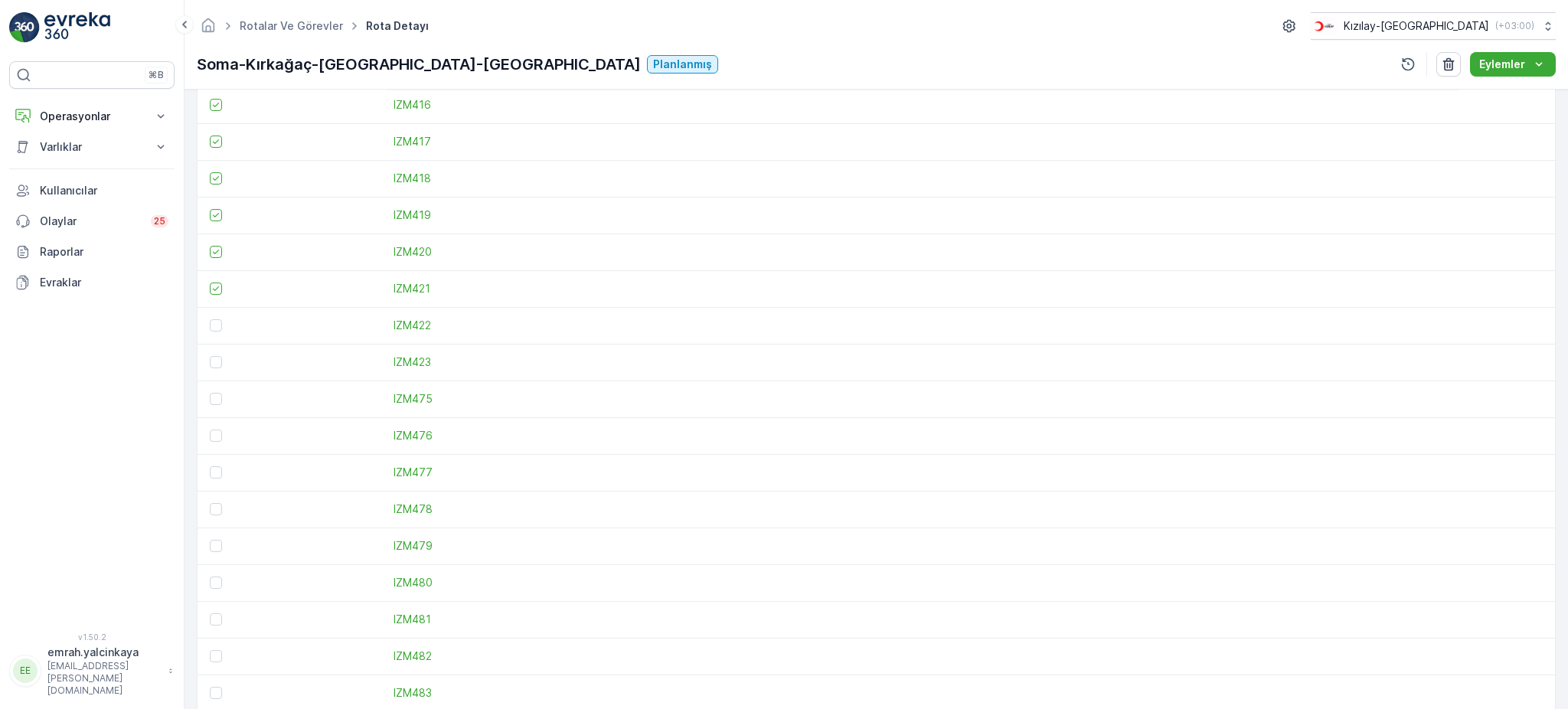
scroll to position [1239, 0]
drag, startPoint x: 213, startPoint y: 323, endPoint x: 209, endPoint y: 362, distance: 39.2
click at [212, 323] on div at bounding box center [216, 325] width 12 height 12
click at [210, 319] on input "checkbox" at bounding box center [210, 319] width 0 height 0
click at [211, 366] on div at bounding box center [216, 362] width 12 height 12
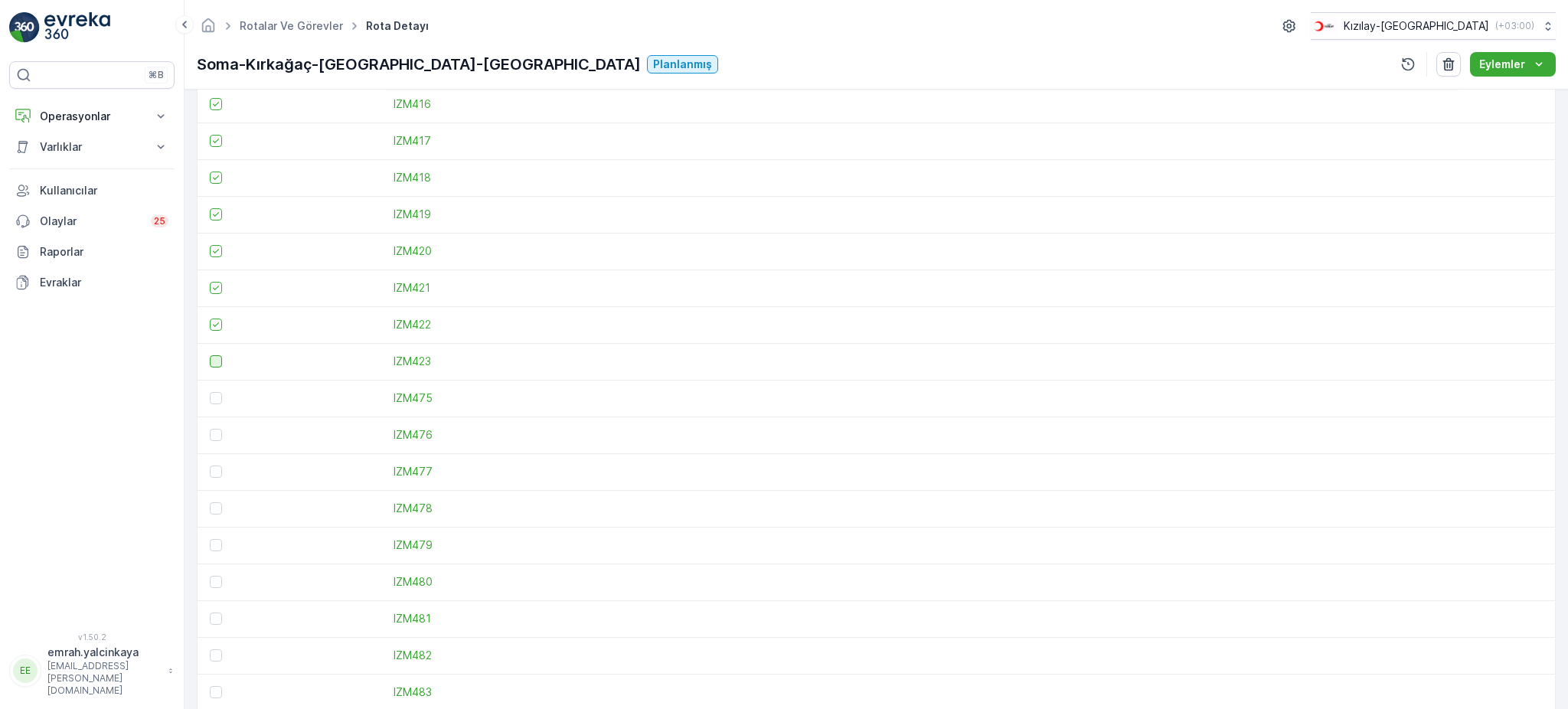
click at [210, 355] on input "checkbox" at bounding box center [210, 355] width 0 height 0
click at [218, 433] on div at bounding box center [216, 435] width 12 height 12
click at [210, 429] on input "checkbox" at bounding box center [210, 429] width 0 height 0
click at [217, 467] on div at bounding box center [216, 472] width 12 height 12
click at [210, 466] on input "checkbox" at bounding box center [210, 466] width 0 height 0
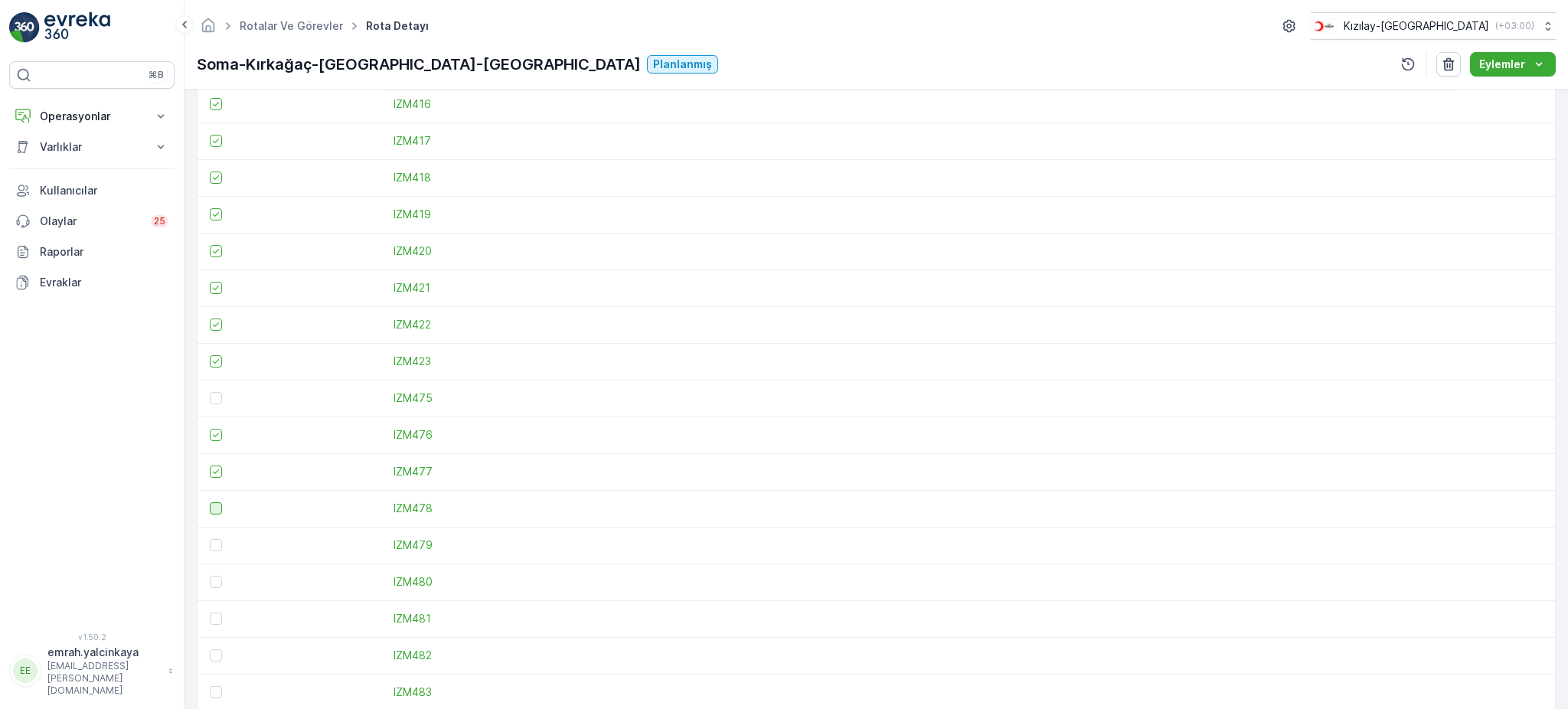
click at [217, 507] on div at bounding box center [216, 509] width 12 height 12
click at [210, 503] on input "checkbox" at bounding box center [210, 503] width 0 height 0
click at [217, 619] on div at bounding box center [216, 619] width 12 height 12
click at [210, 612] on input "checkbox" at bounding box center [210, 612] width 0 height 0
click at [213, 655] on div at bounding box center [216, 656] width 12 height 12
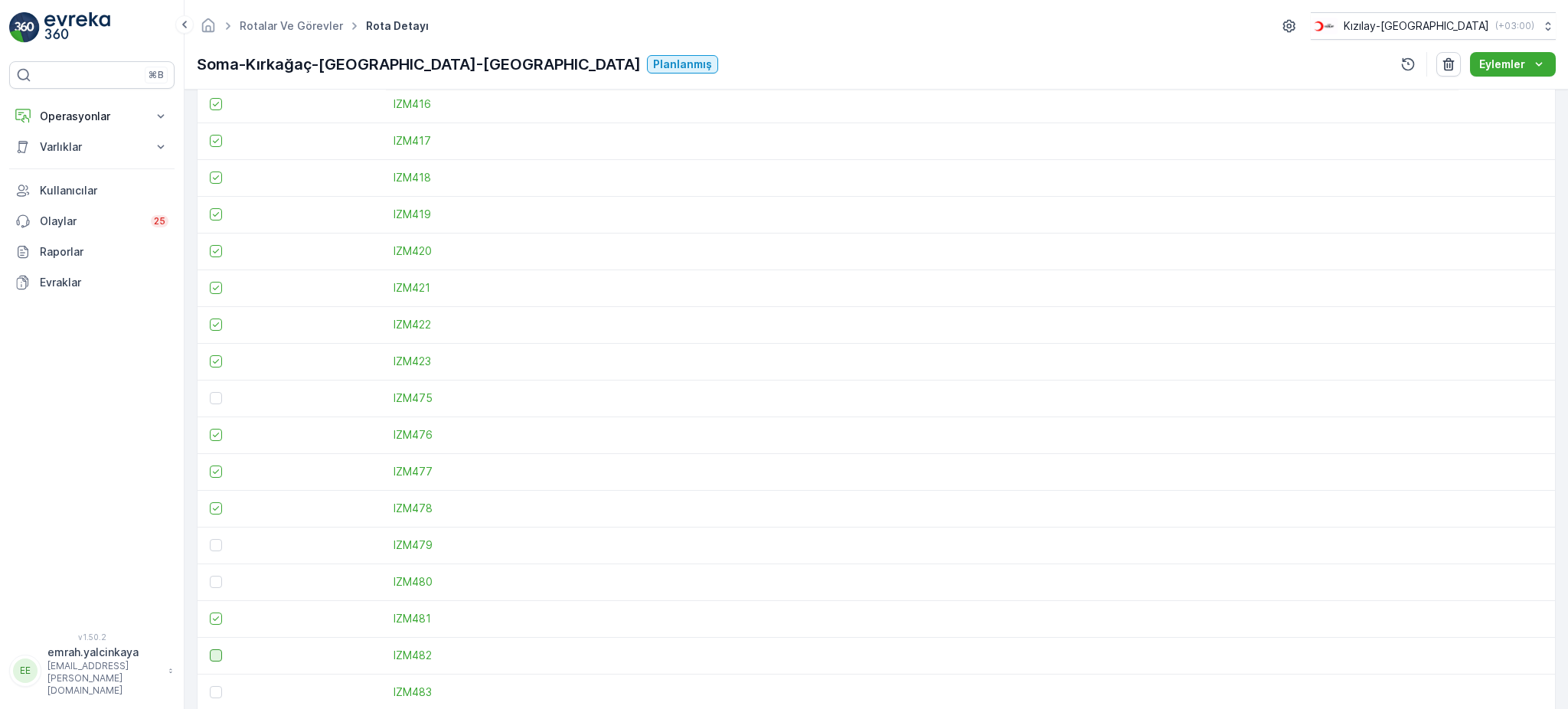
click at [210, 650] on input "checkbox" at bounding box center [210, 650] width 0 height 0
click at [215, 690] on div at bounding box center [216, 693] width 12 height 12
click at [210, 686] on input "checkbox" at bounding box center [210, 686] width 0 height 0
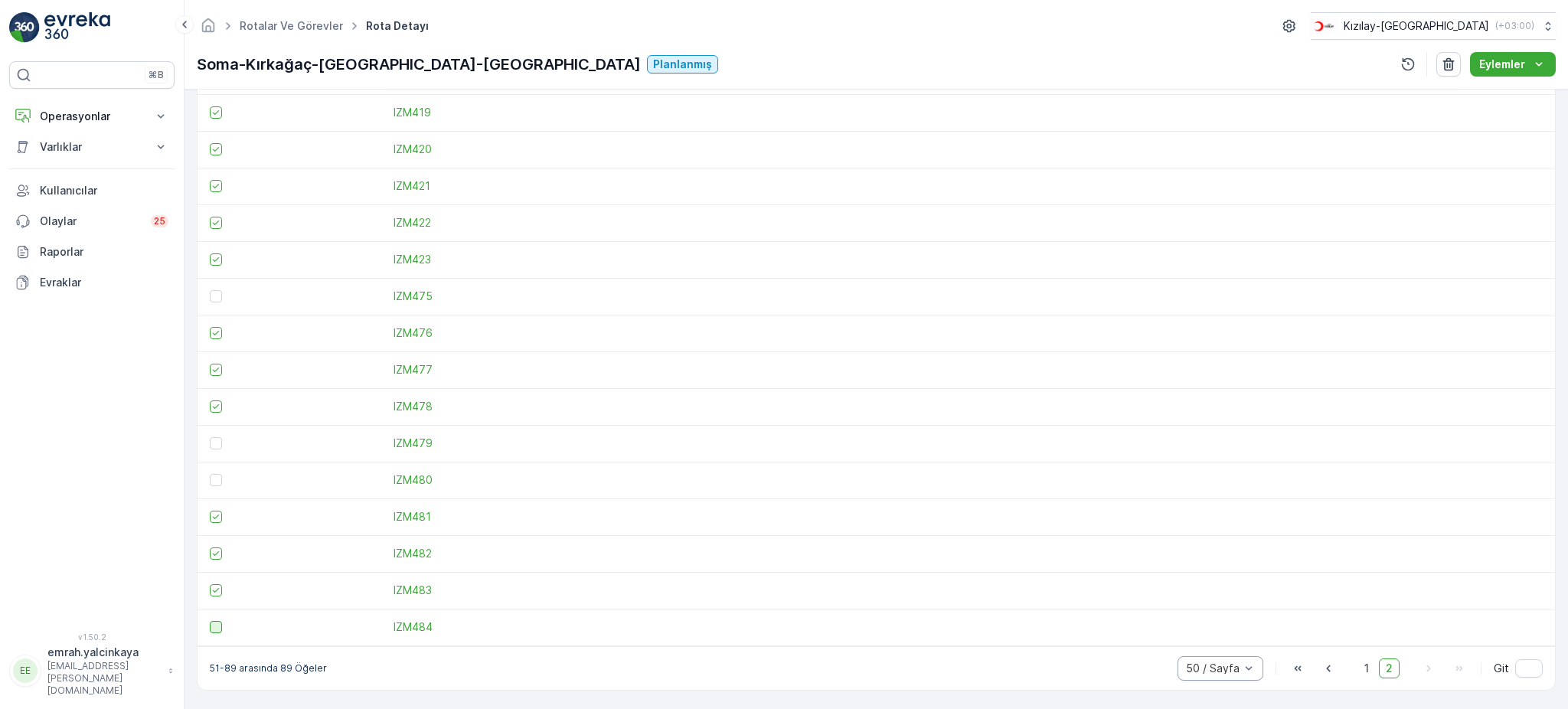
click at [214, 630] on div at bounding box center [216, 627] width 12 height 12
click at [210, 621] on input "checkbox" at bounding box center [210, 621] width 0 height 0
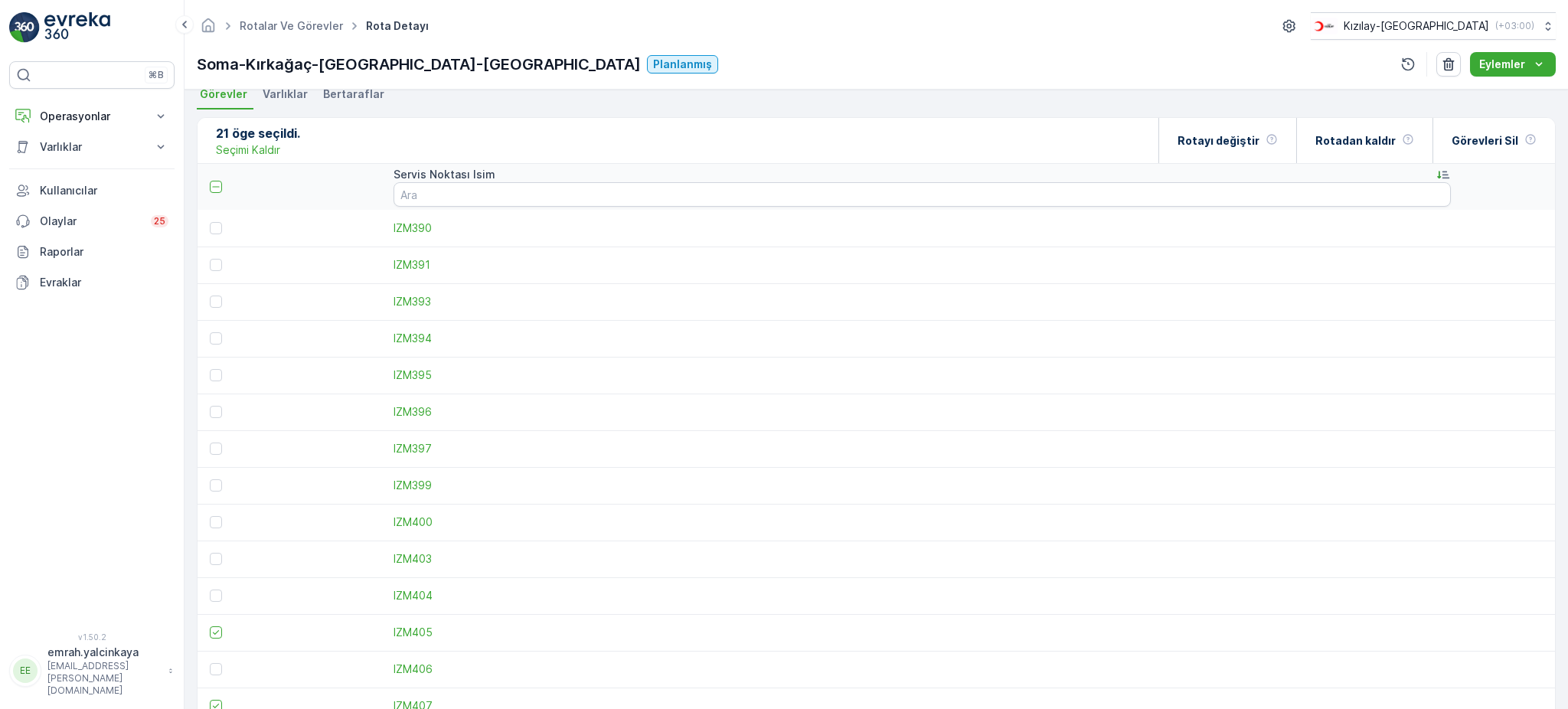
scroll to position [0, 0]
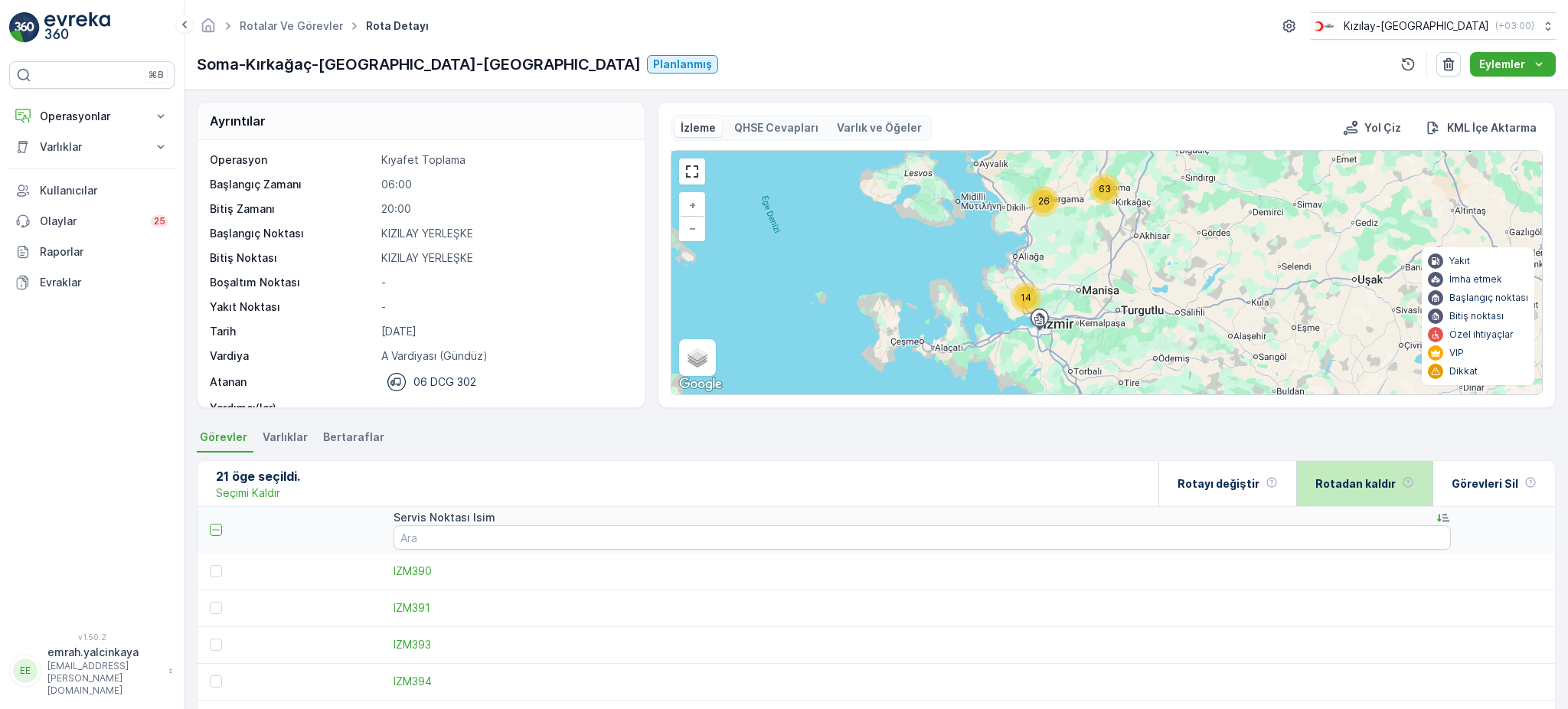
click at [1370, 490] on div "Rotadan kaldır" at bounding box center [1365, 484] width 99 height 45
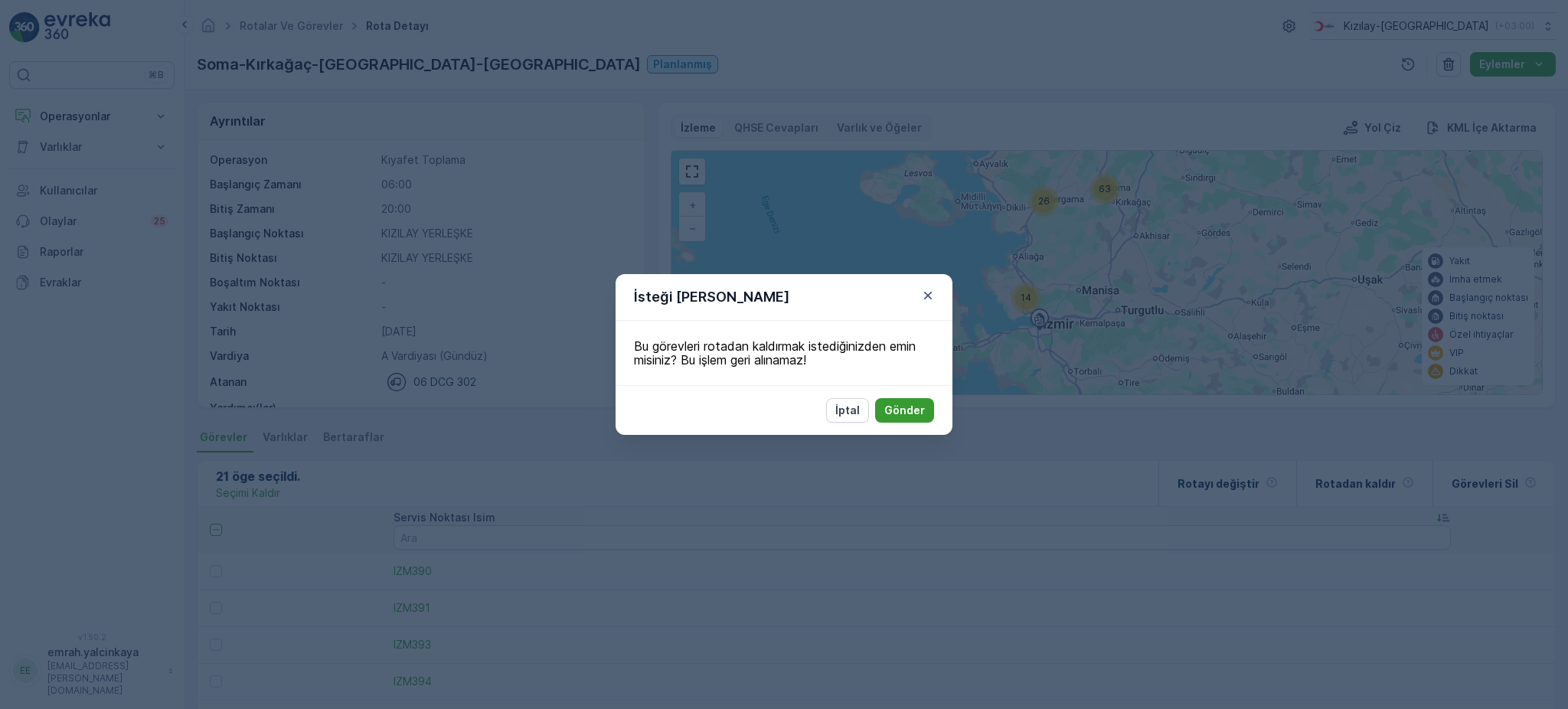
click at [907, 413] on p "Gönder" at bounding box center [904, 411] width 41 height 16
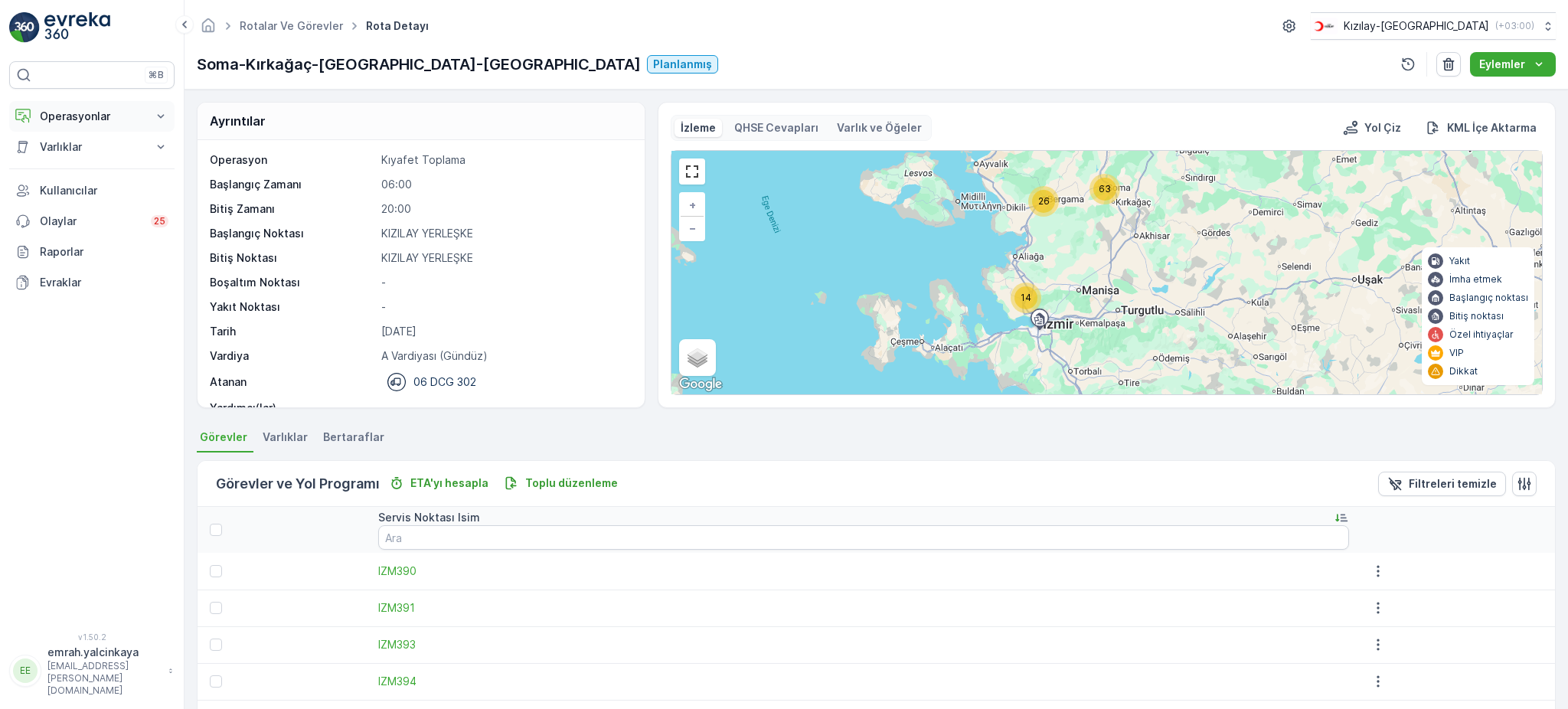
click at [131, 119] on p "Operasyonlar" at bounding box center [92, 117] width 104 height 16
click at [99, 178] on p "Rotalar & Görevler" at bounding box center [86, 185] width 95 height 16
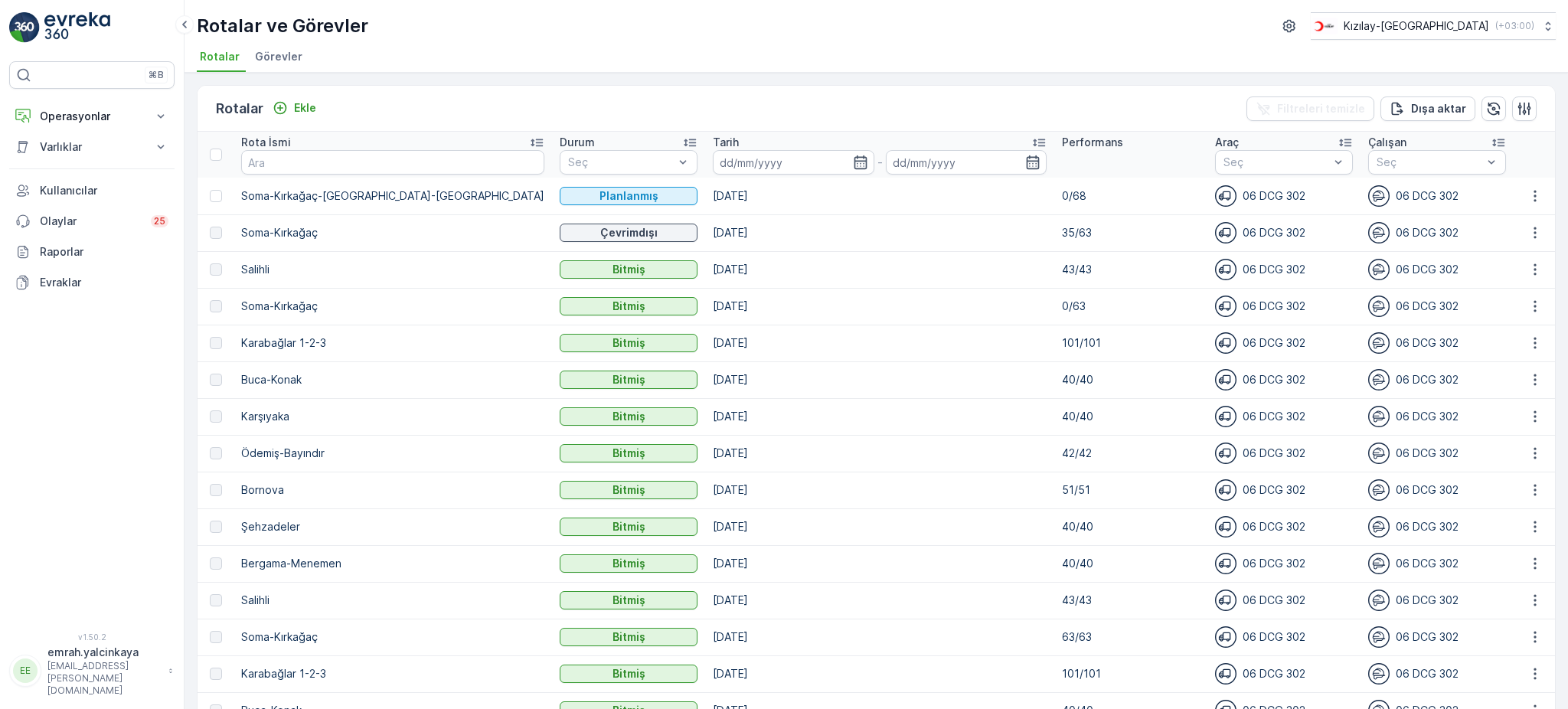
click at [1005, 79] on div "Rotalar Ekle Filtreleri temizle Dışa aktar Rota İsmi Durum Seç Tarih - Performa…" at bounding box center [876, 390] width 1383 height 637
click at [732, 29] on div "Rotalar ve Görevler Kızılay-[GEOGRAPHIC_DATA] ( +03:00 )" at bounding box center [876, 26] width 1359 height 27
click at [1495, 26] on p "( +03:00 )" at bounding box center [1514, 26] width 39 height 12
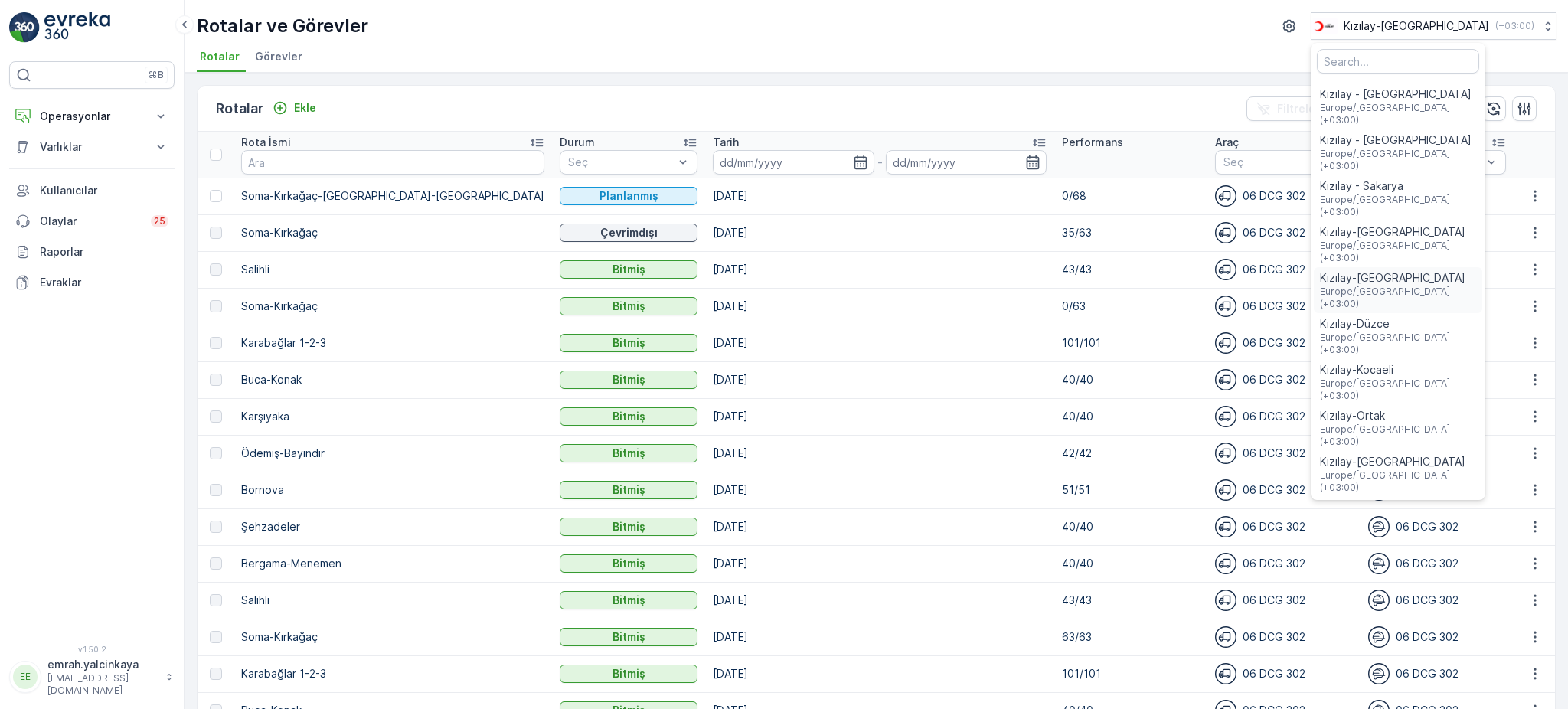
click at [1470, 270] on span "Kızılay-[GEOGRAPHIC_DATA]" at bounding box center [1398, 278] width 157 height 16
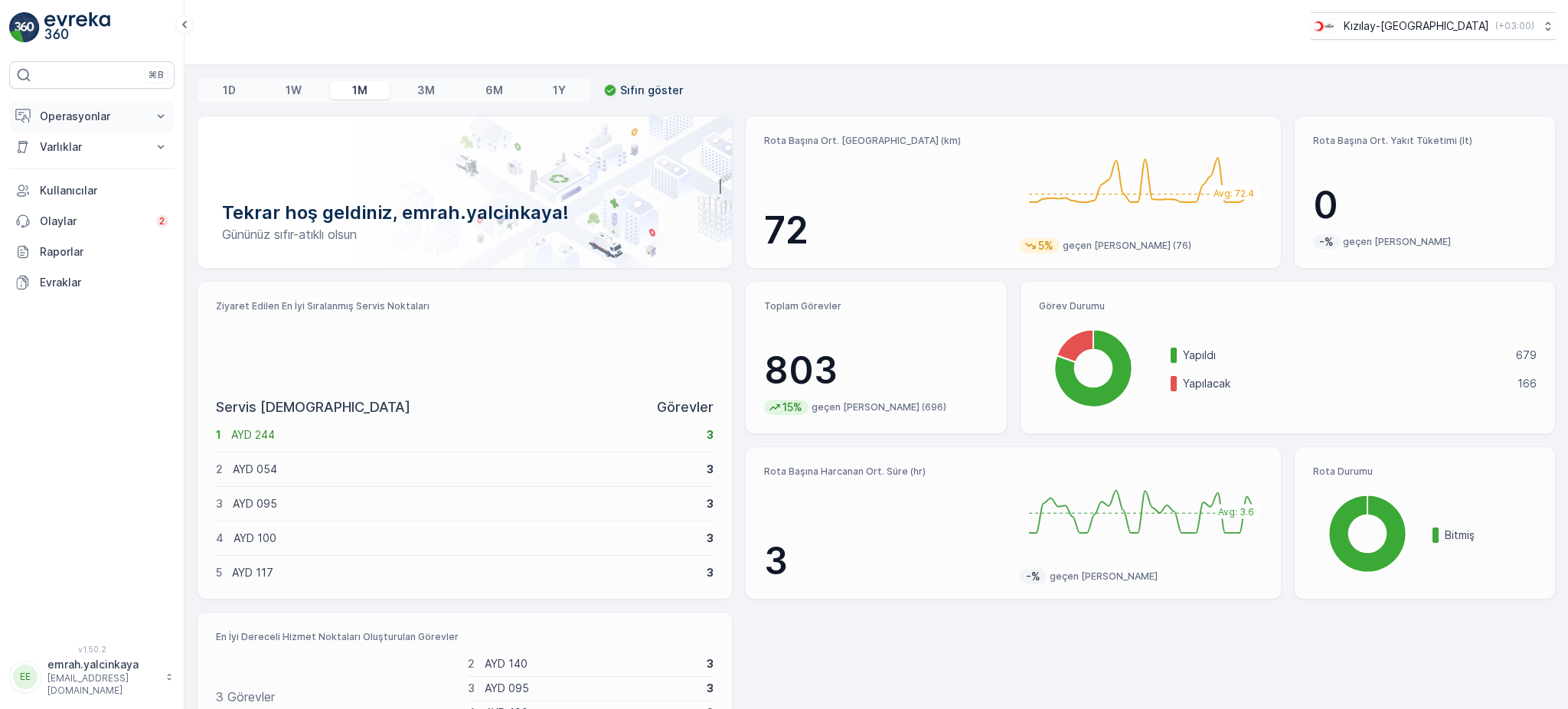
click at [102, 116] on p "Operasyonlar" at bounding box center [92, 117] width 104 height 16
click at [67, 189] on p "Rotalar & Görevler" at bounding box center [86, 185] width 95 height 16
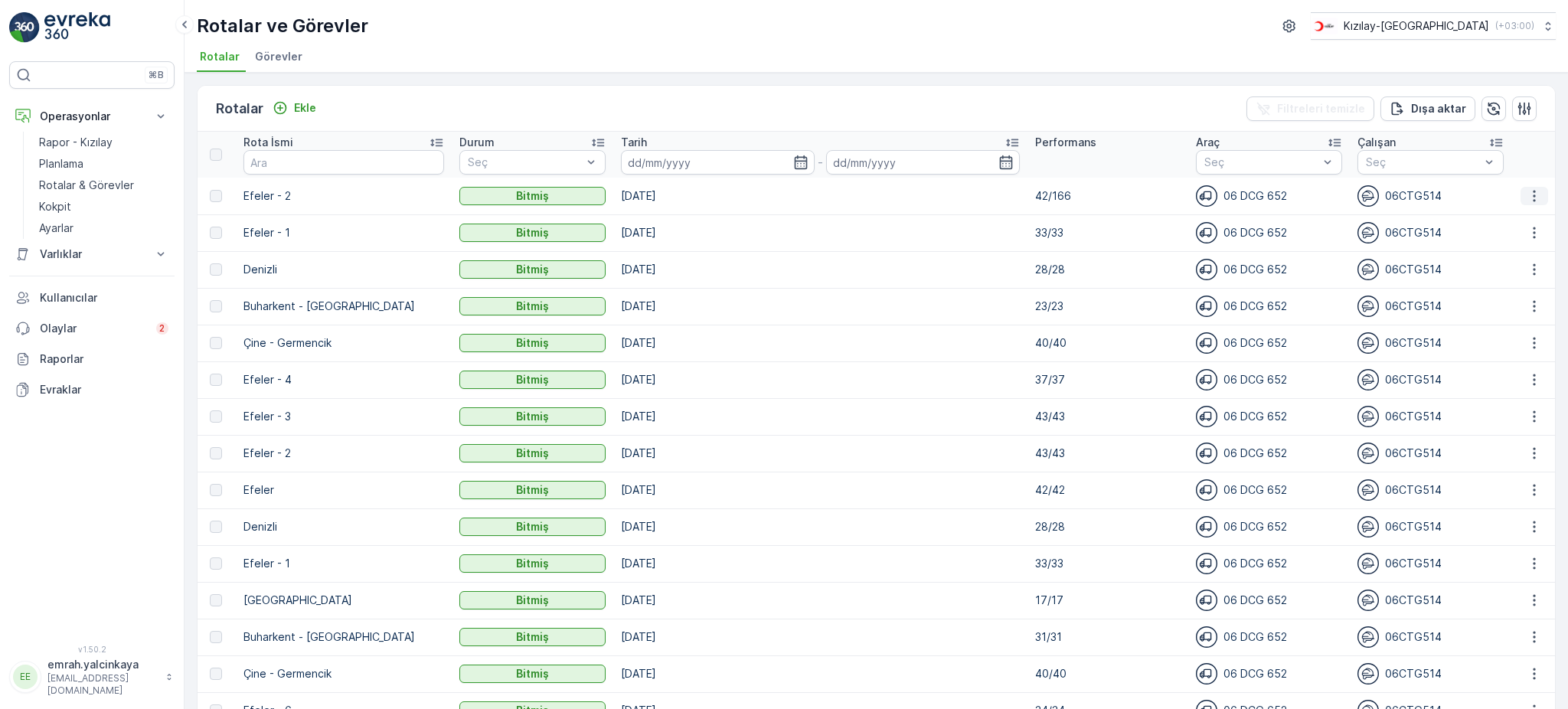
click at [1532, 202] on icon "button" at bounding box center [1535, 196] width 16 height 16
click at [1536, 168] on th at bounding box center [1533, 154] width 44 height 46
click at [1527, 195] on icon "button" at bounding box center [1535, 196] width 16 height 16
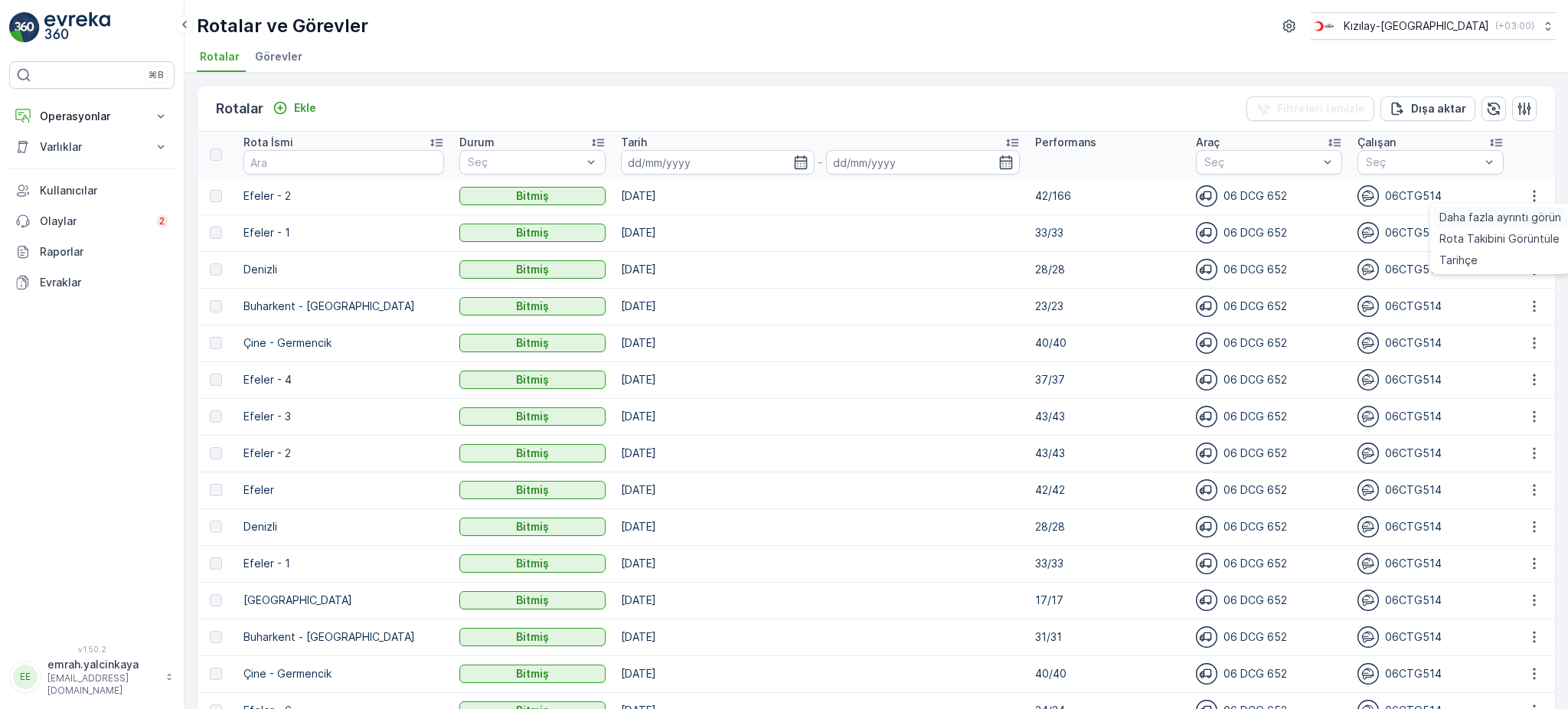
click at [1534, 222] on span "Daha fazla ayrıntı görün" at bounding box center [1500, 217] width 122 height 16
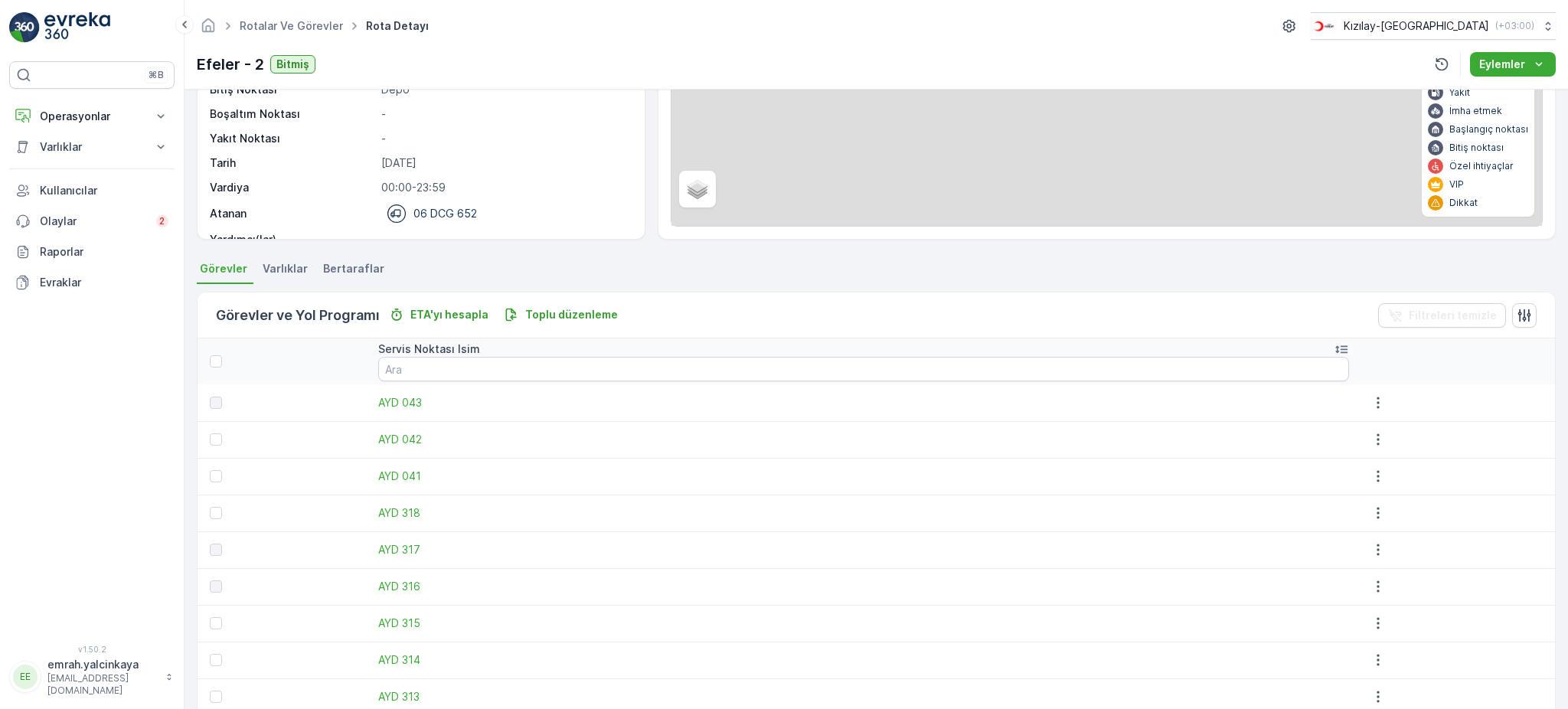
scroll to position [306, 0]
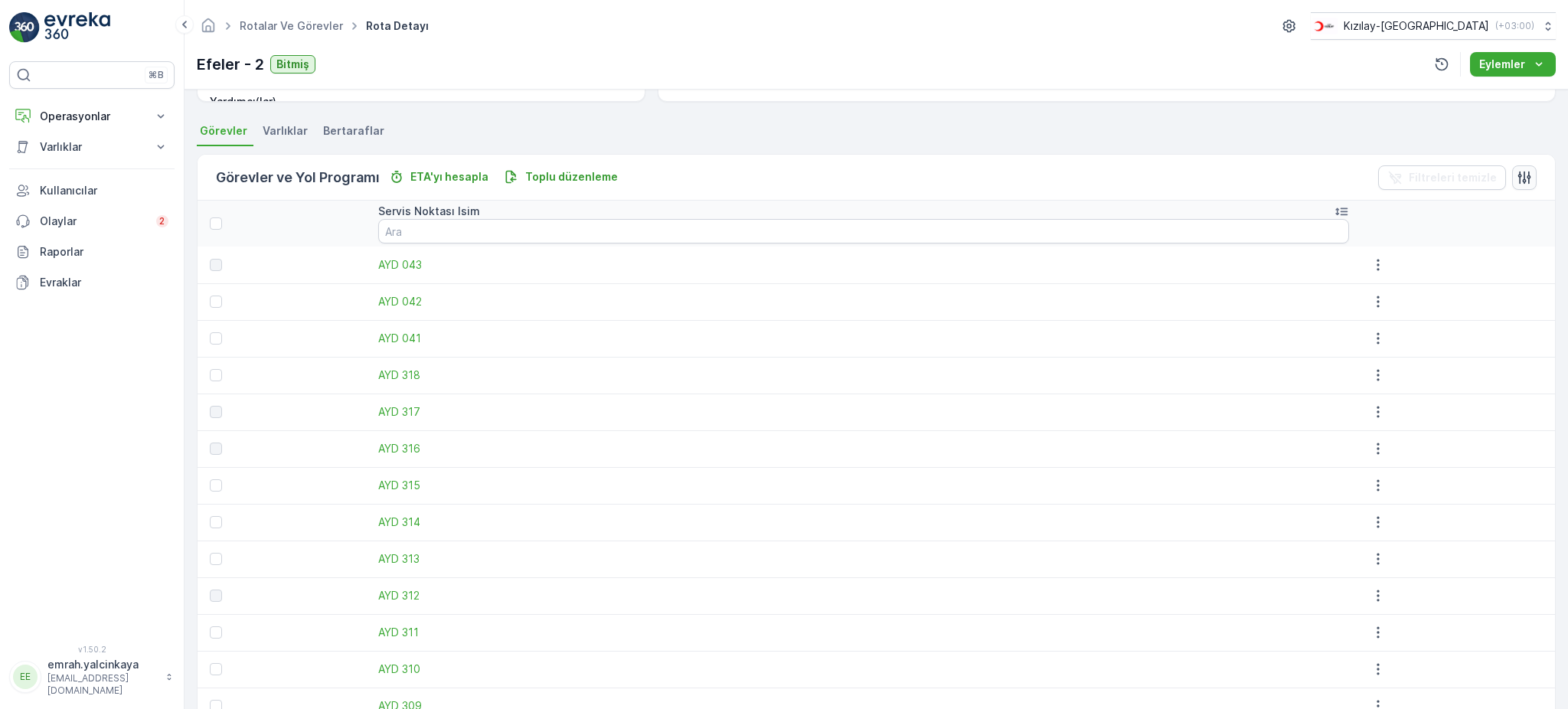
click at [1523, 176] on icon "button" at bounding box center [1524, 178] width 16 height 16
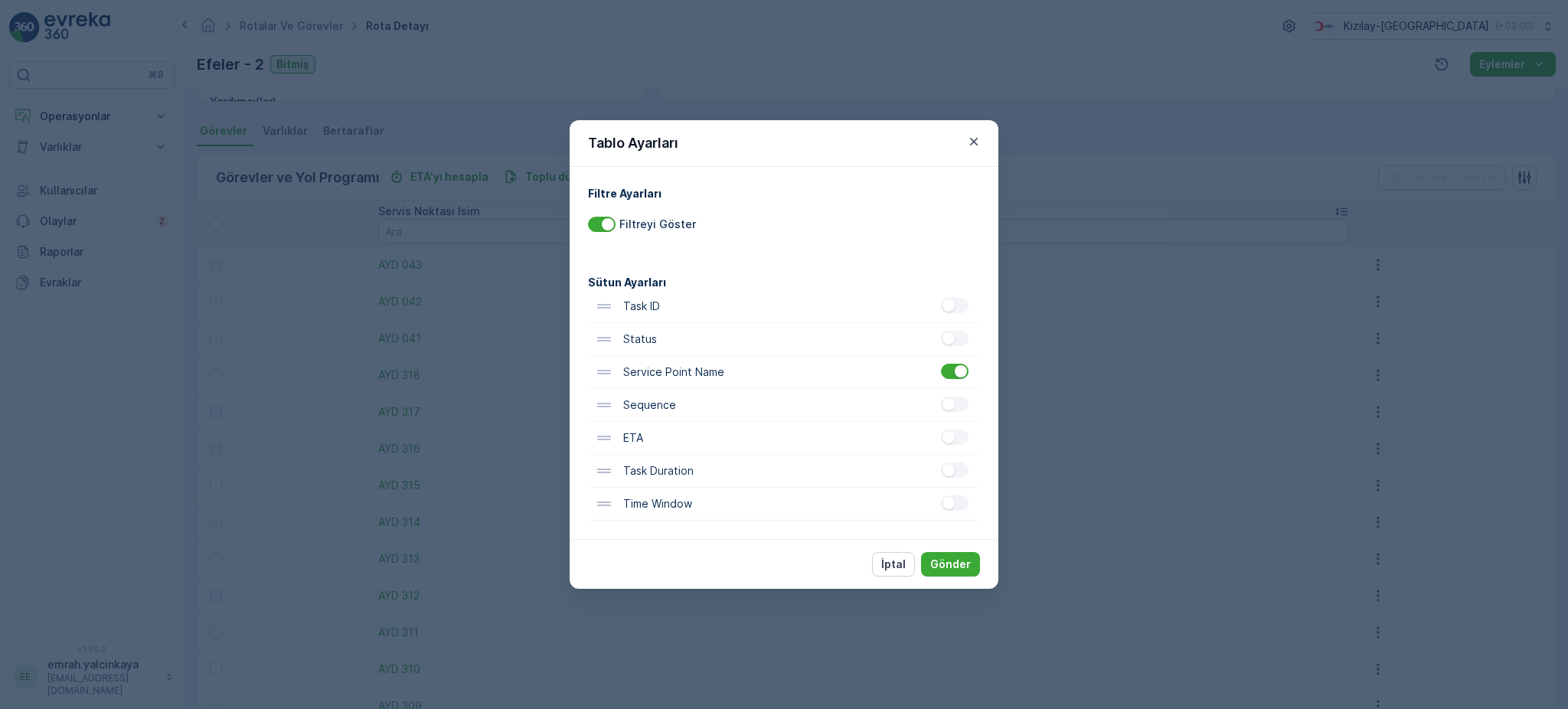
click at [703, 350] on div "Status" at bounding box center [784, 340] width 392 height 33
click at [962, 346] on div at bounding box center [957, 340] width 31 height 17
click at [960, 342] on div at bounding box center [954, 339] width 27 height 16
click at [941, 331] on input "checkbox" at bounding box center [941, 331] width 0 height 0
drag, startPoint x: 937, startPoint y: 563, endPoint x: 975, endPoint y: 552, distance: 39.6
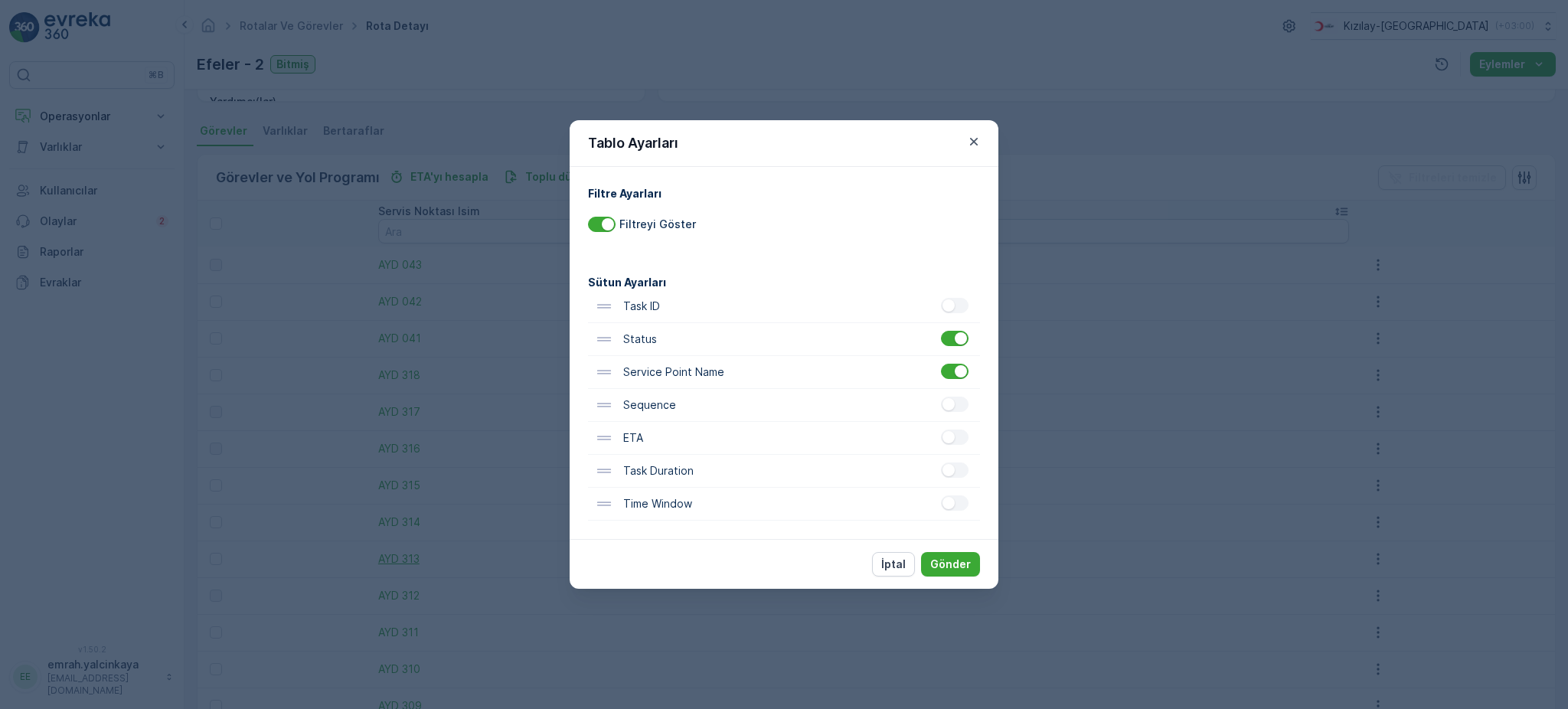
click at [938, 563] on p "Gönder" at bounding box center [950, 565] width 41 height 16
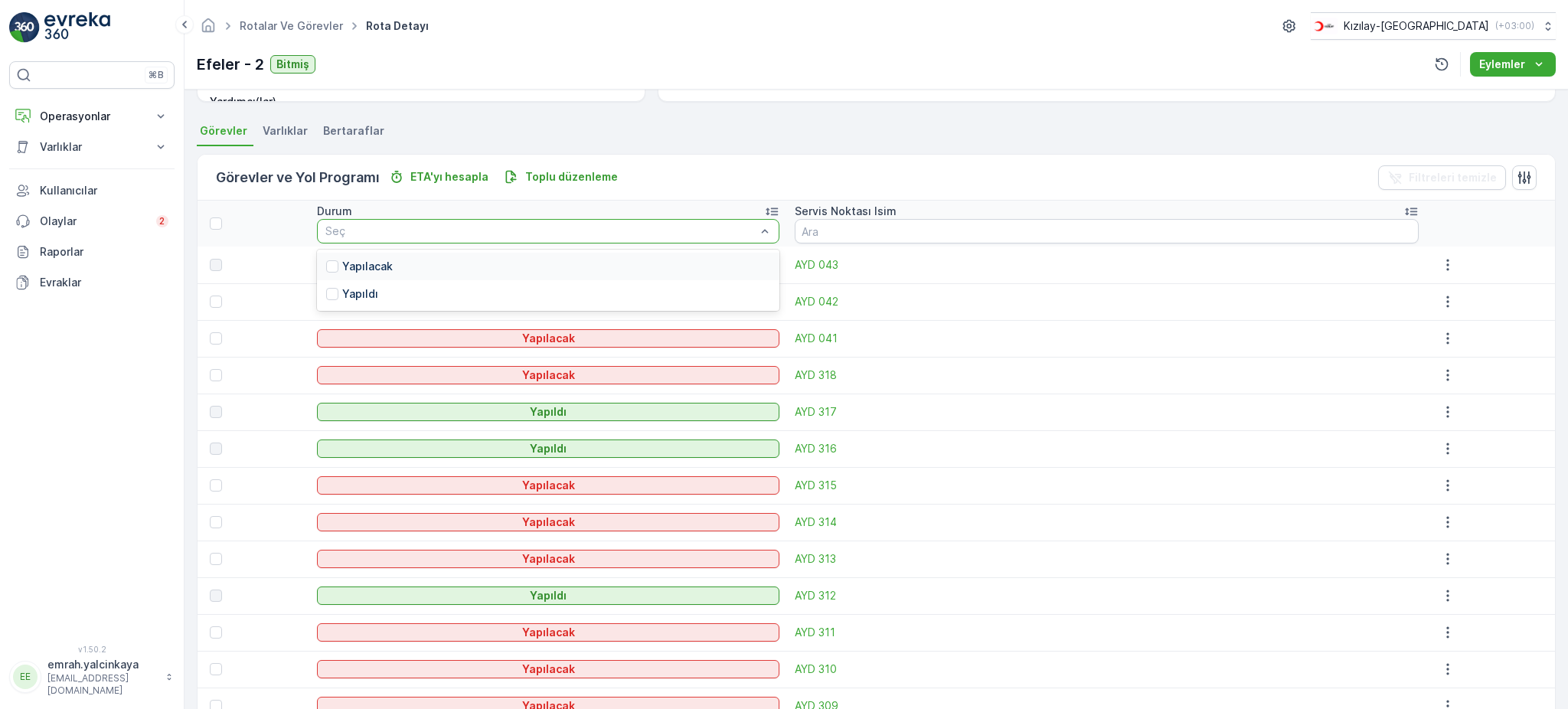
click at [393, 265] on p "Yapılacak" at bounding box center [367, 266] width 51 height 16
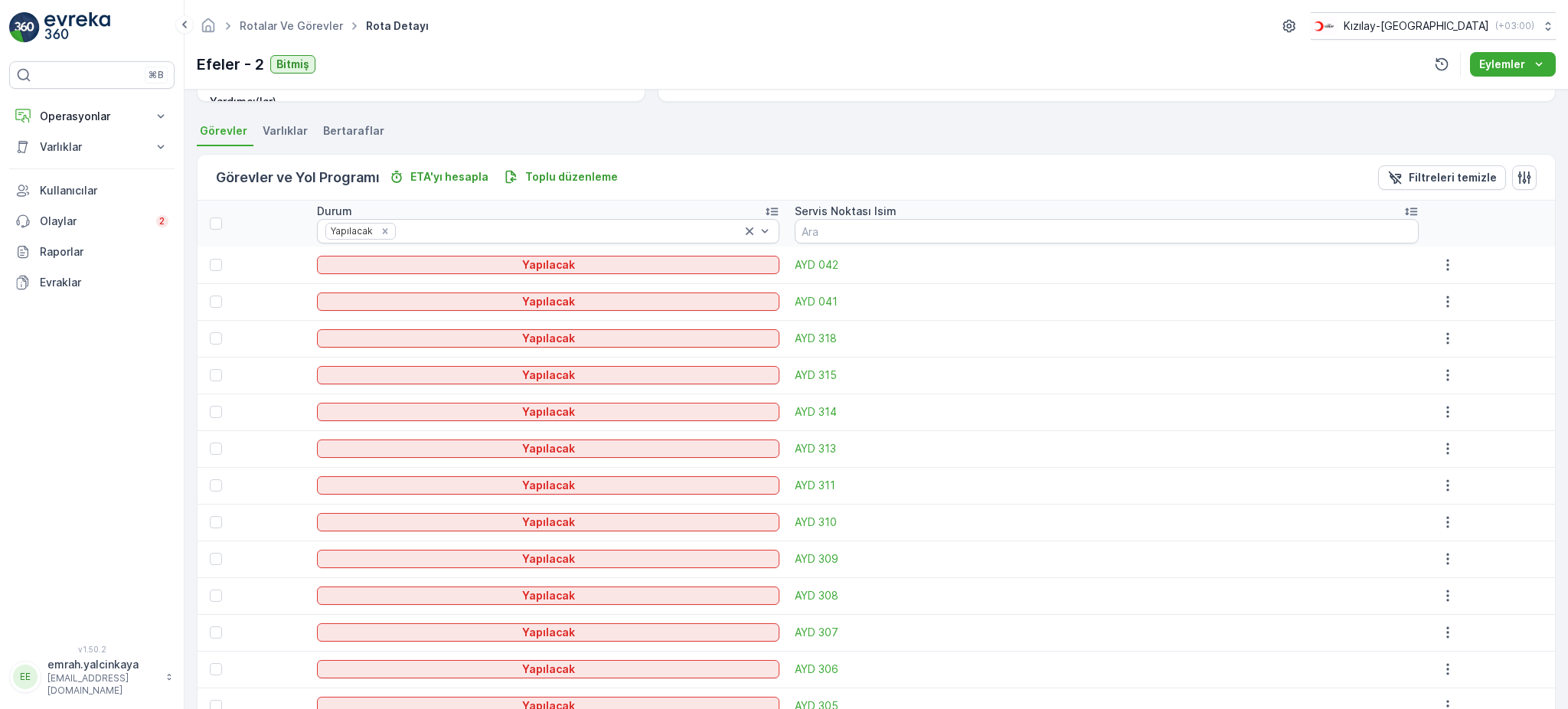
click at [213, 230] on th at bounding box center [254, 224] width 112 height 46
click at [217, 222] on div at bounding box center [216, 224] width 12 height 12
click at [218, 217] on input "checkbox" at bounding box center [218, 217] width 0 height 0
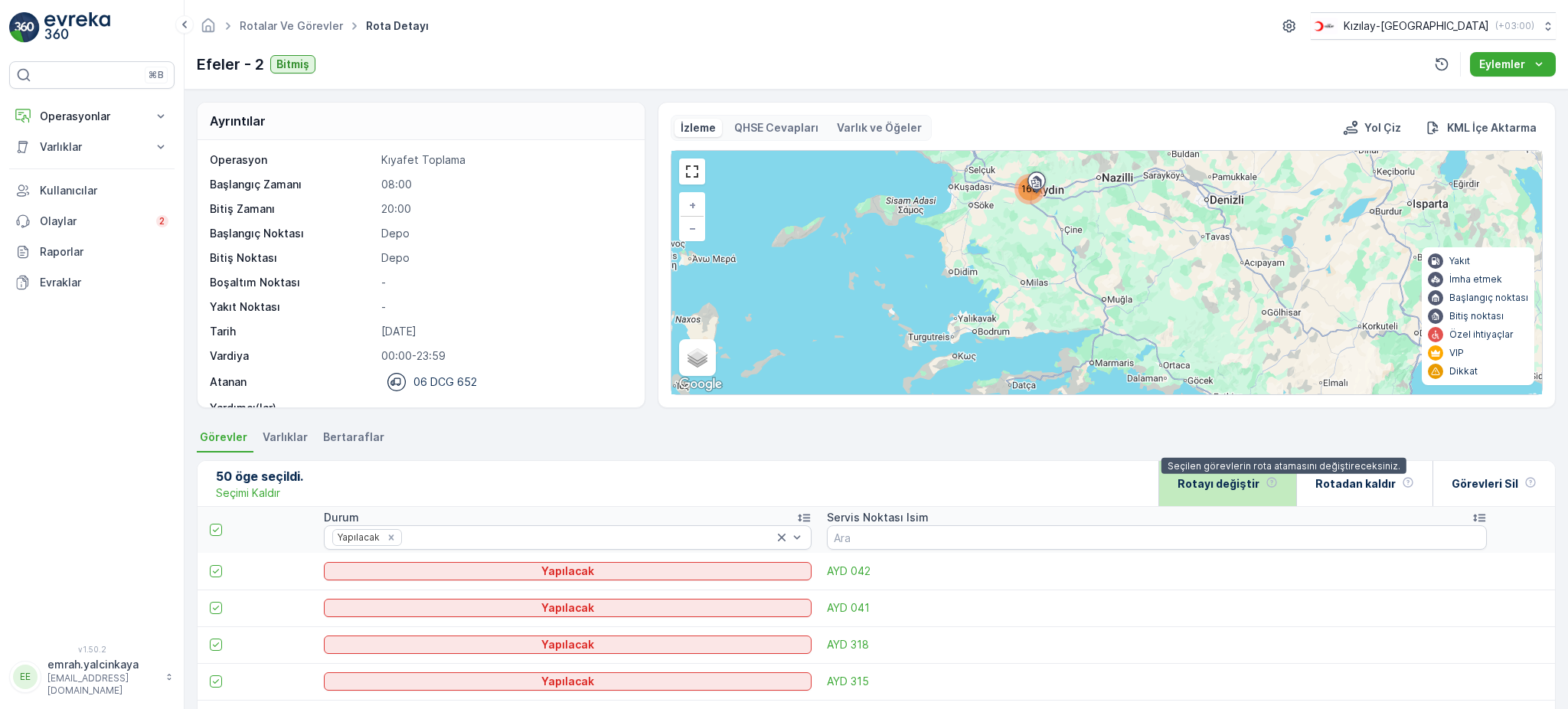
click at [1277, 476] on icon at bounding box center [1272, 482] width 12 height 12
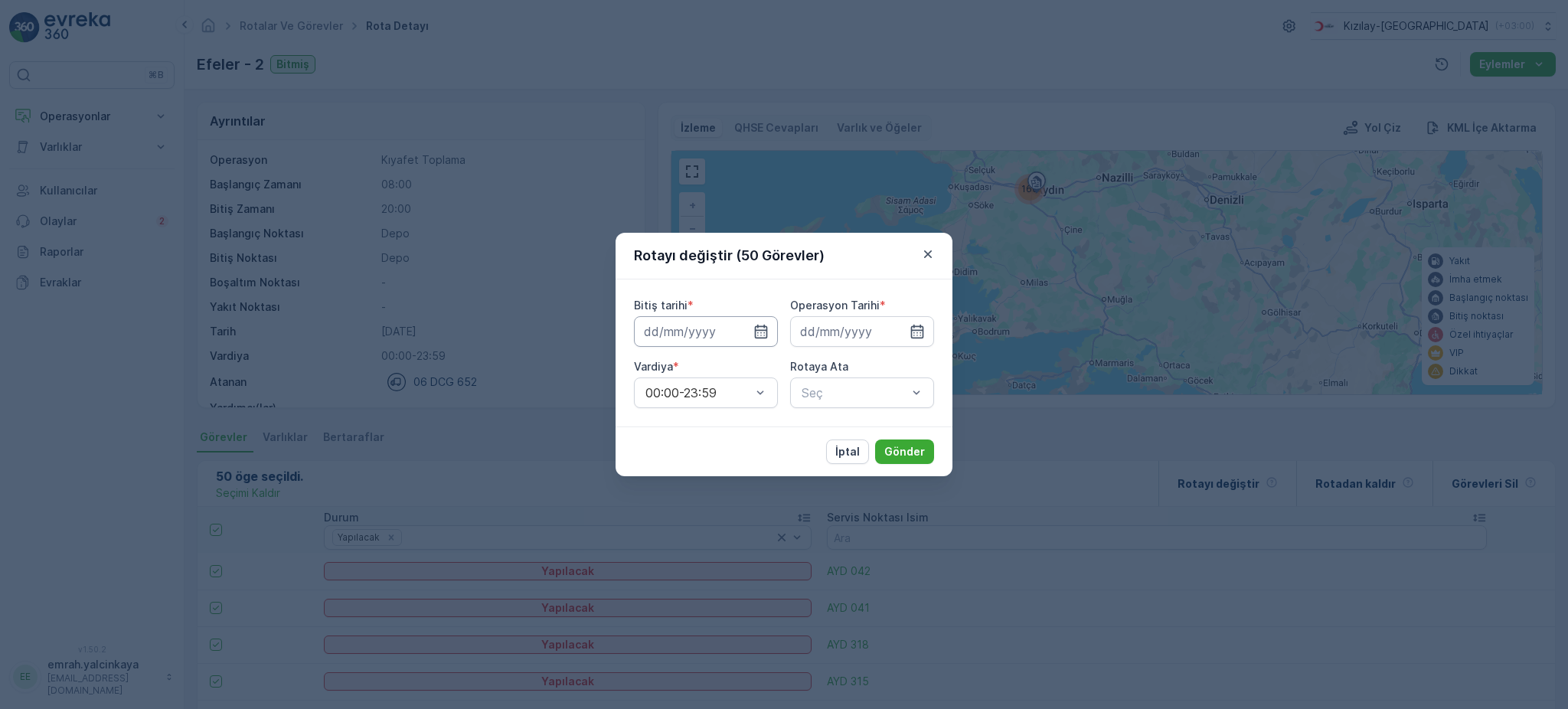
click at [709, 333] on input at bounding box center [706, 331] width 144 height 30
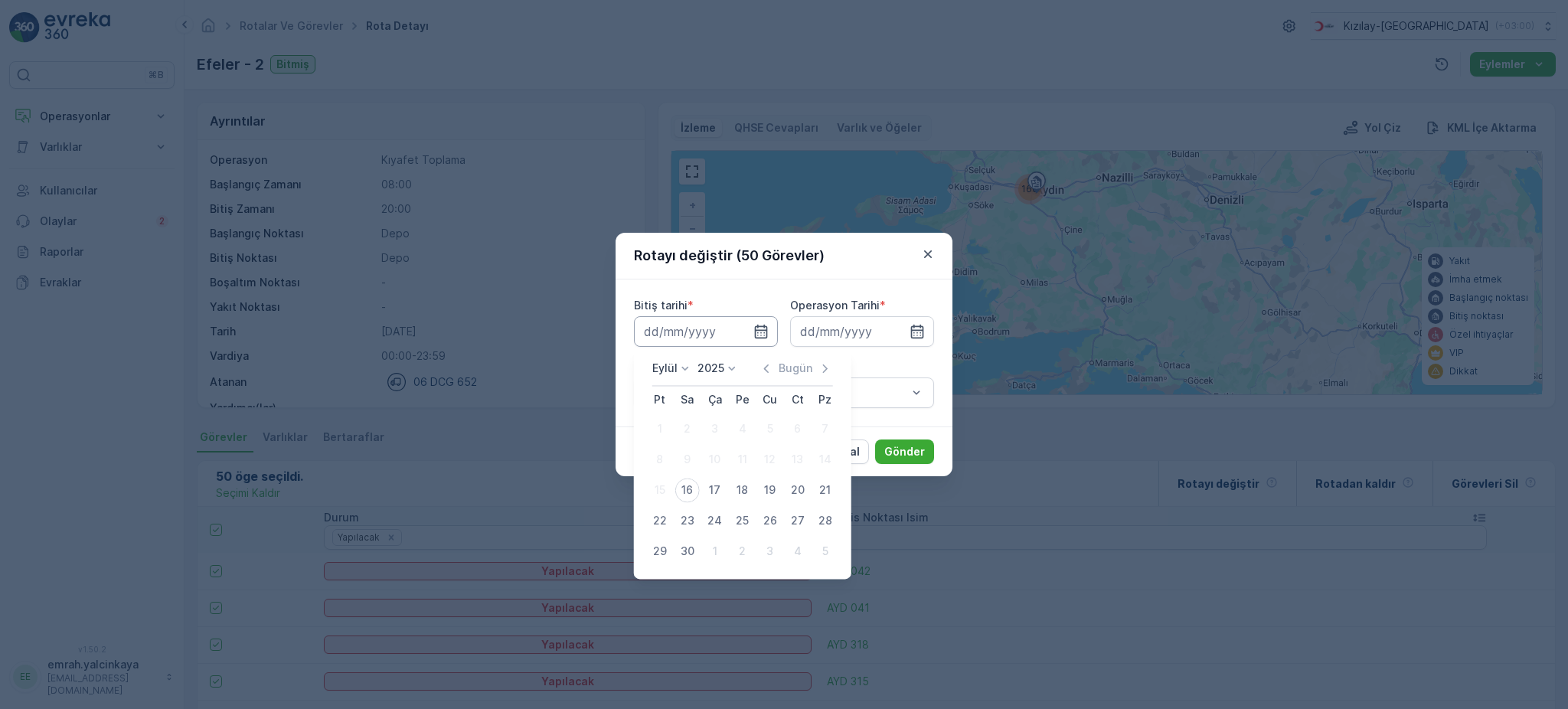
click at [709, 333] on input at bounding box center [706, 331] width 144 height 30
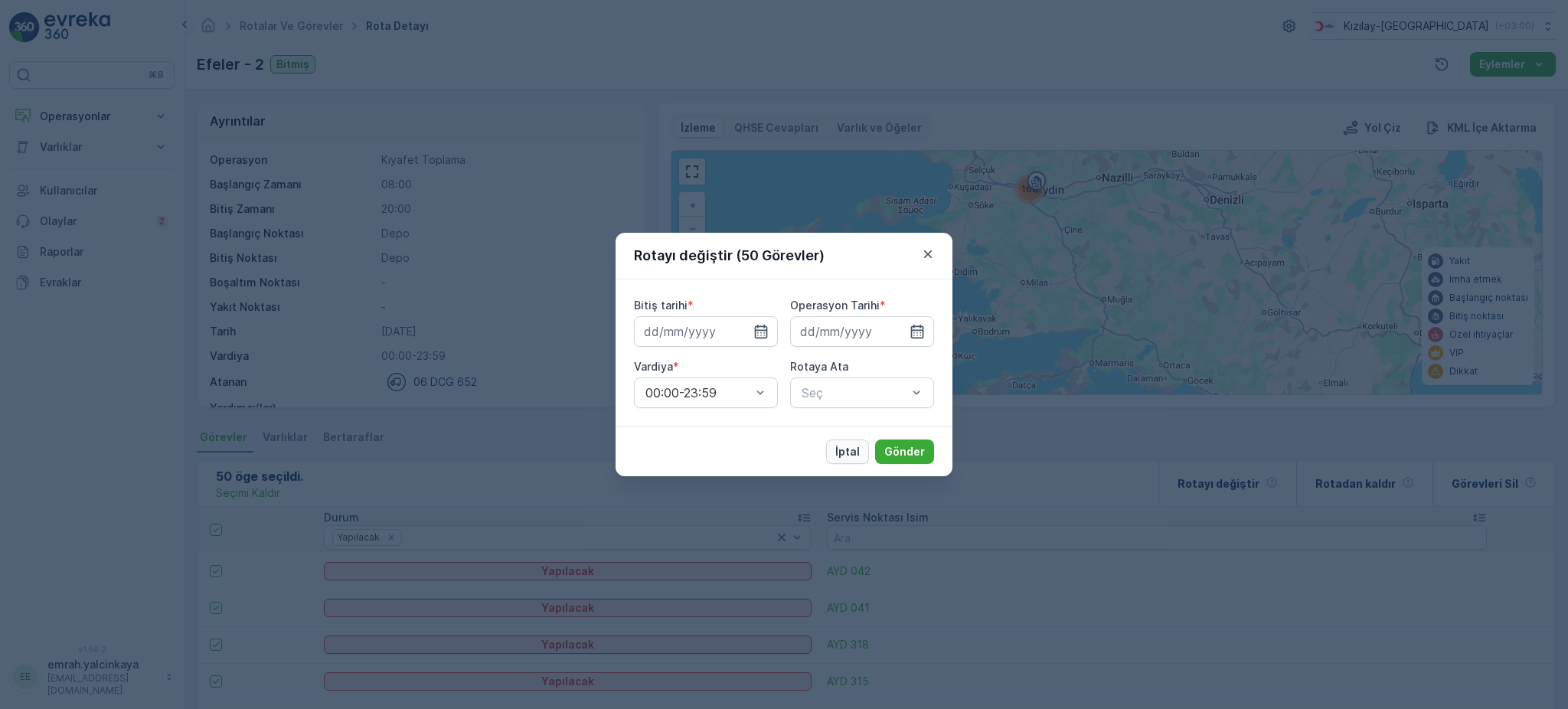
click at [842, 455] on p "İptal" at bounding box center [847, 452] width 24 height 16
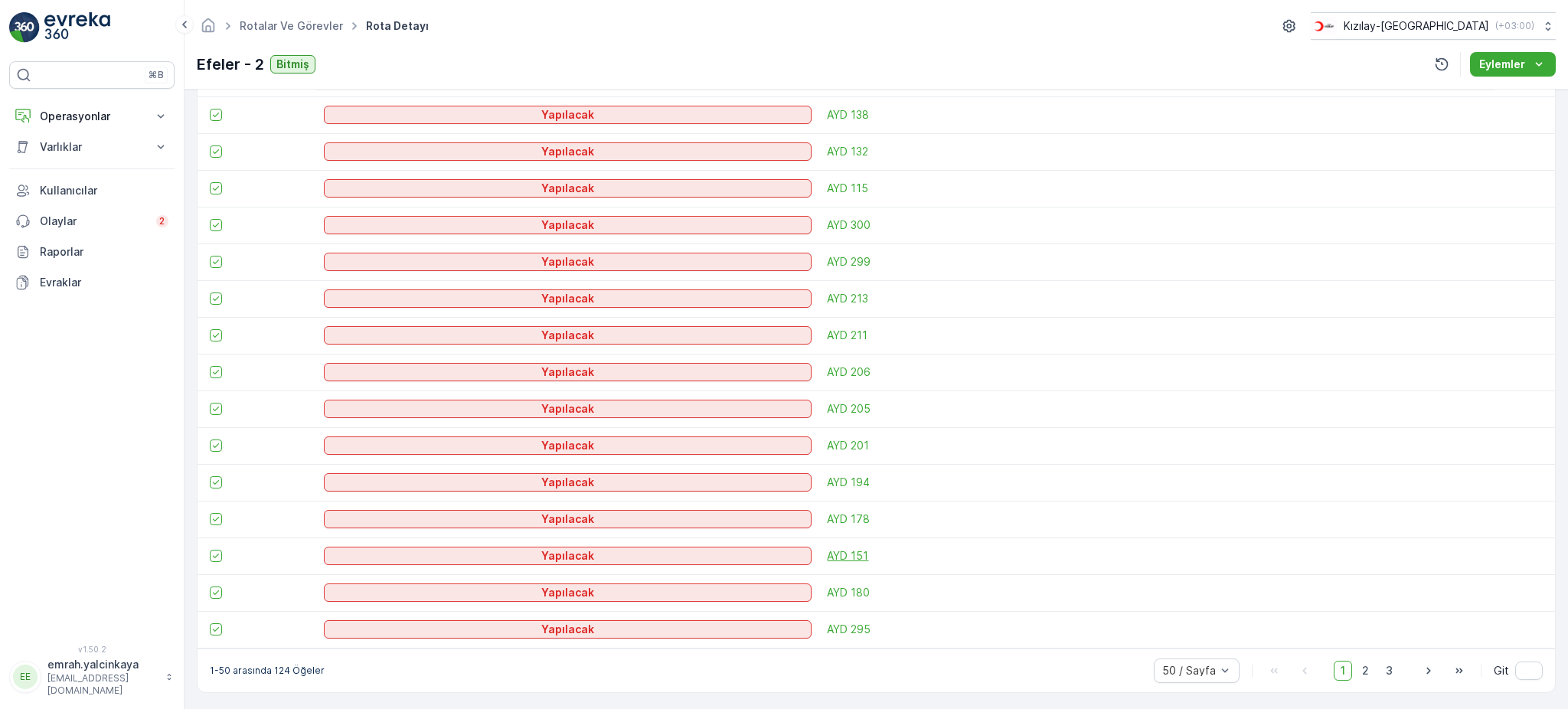
scroll to position [1745, 0]
click at [1368, 668] on span "2" at bounding box center [1365, 668] width 21 height 20
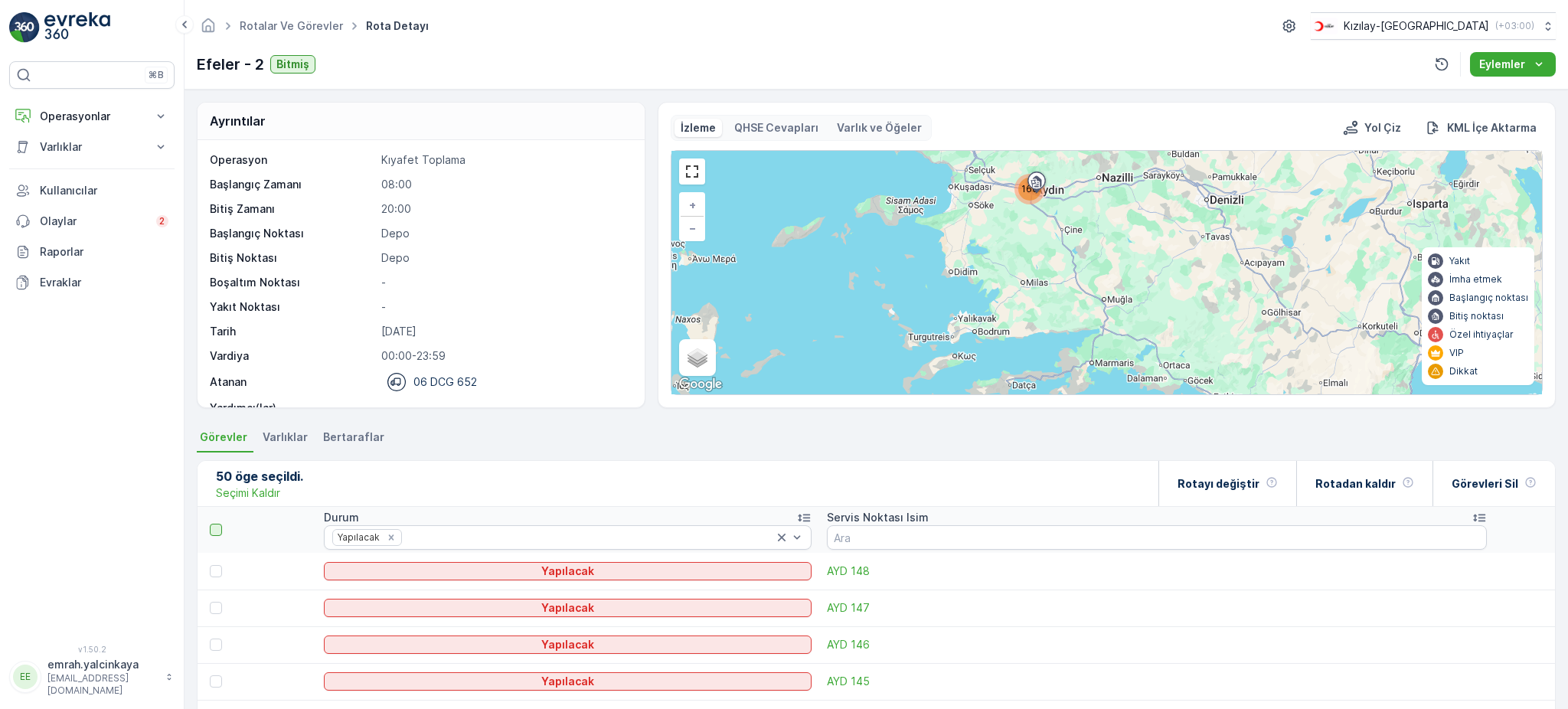
click at [217, 531] on div at bounding box center [216, 530] width 12 height 12
click at [218, 524] on input "checkbox" at bounding box center [218, 524] width 0 height 0
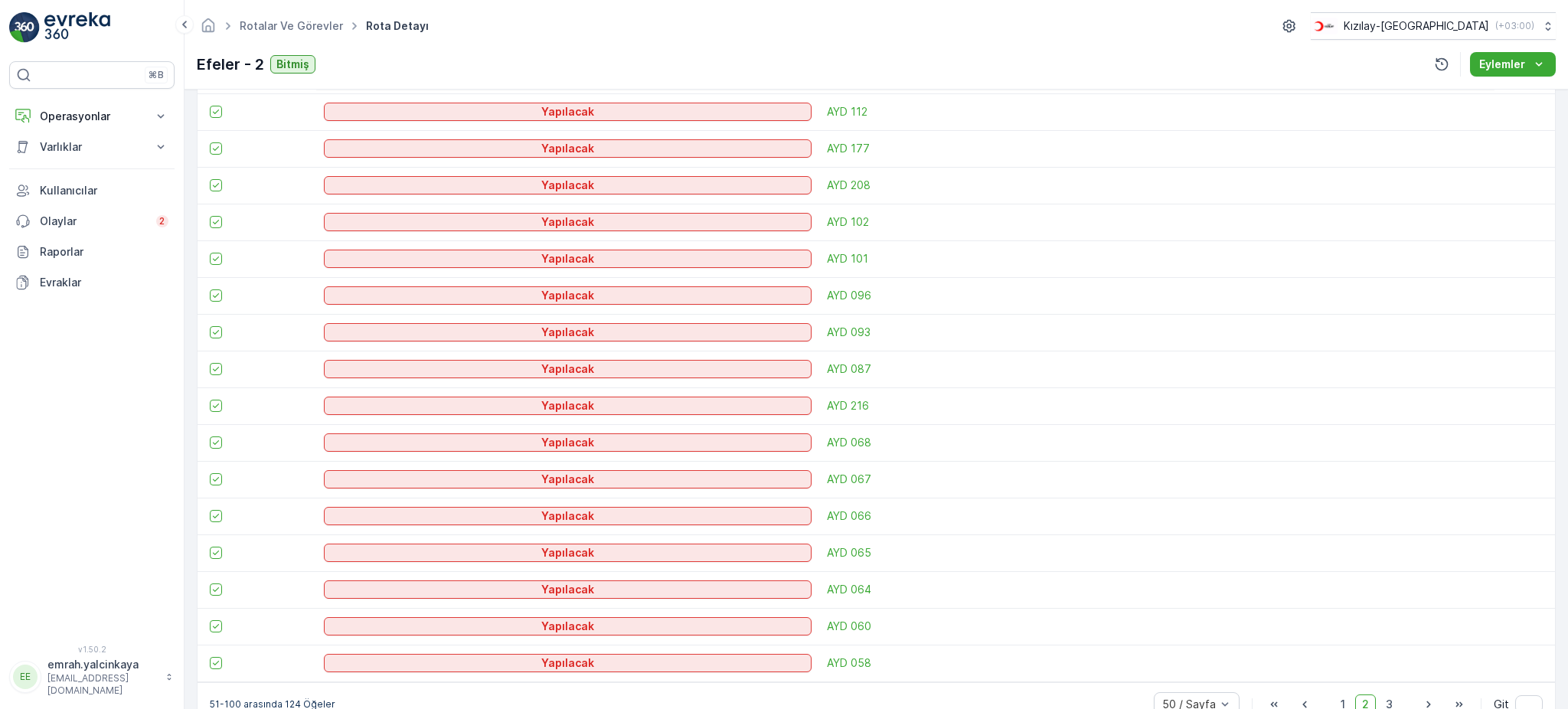
scroll to position [1745, 0]
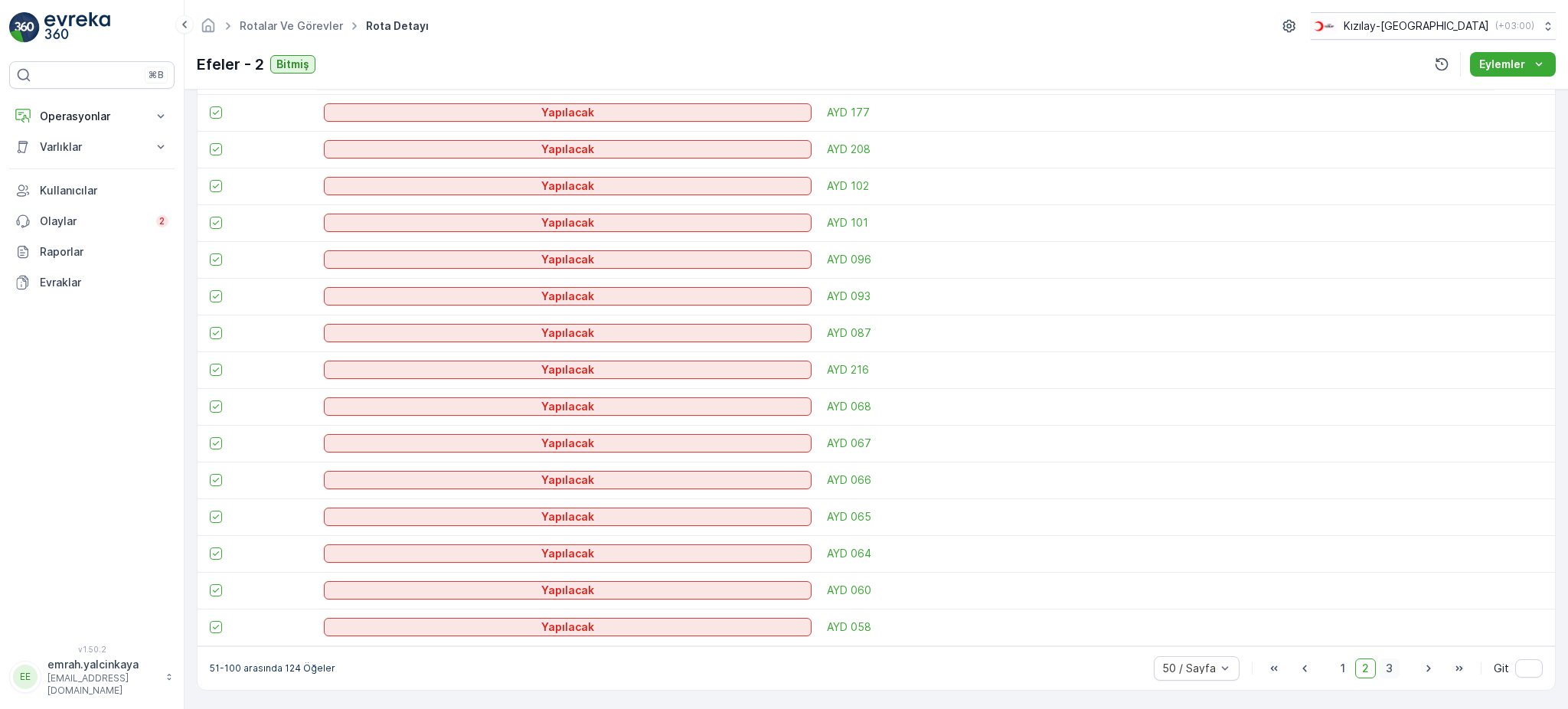
click at [1388, 666] on span "3" at bounding box center [1389, 668] width 21 height 20
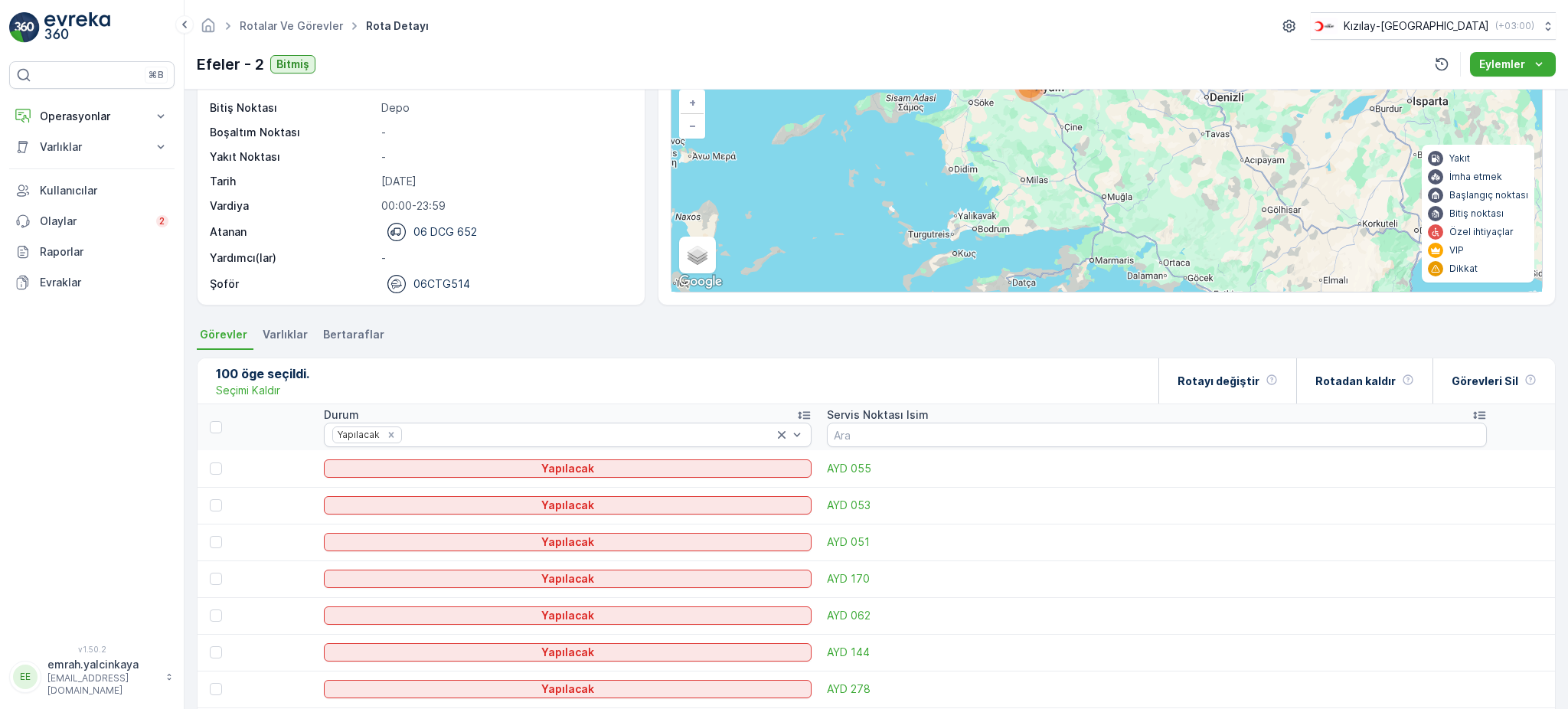
scroll to position [203, 0]
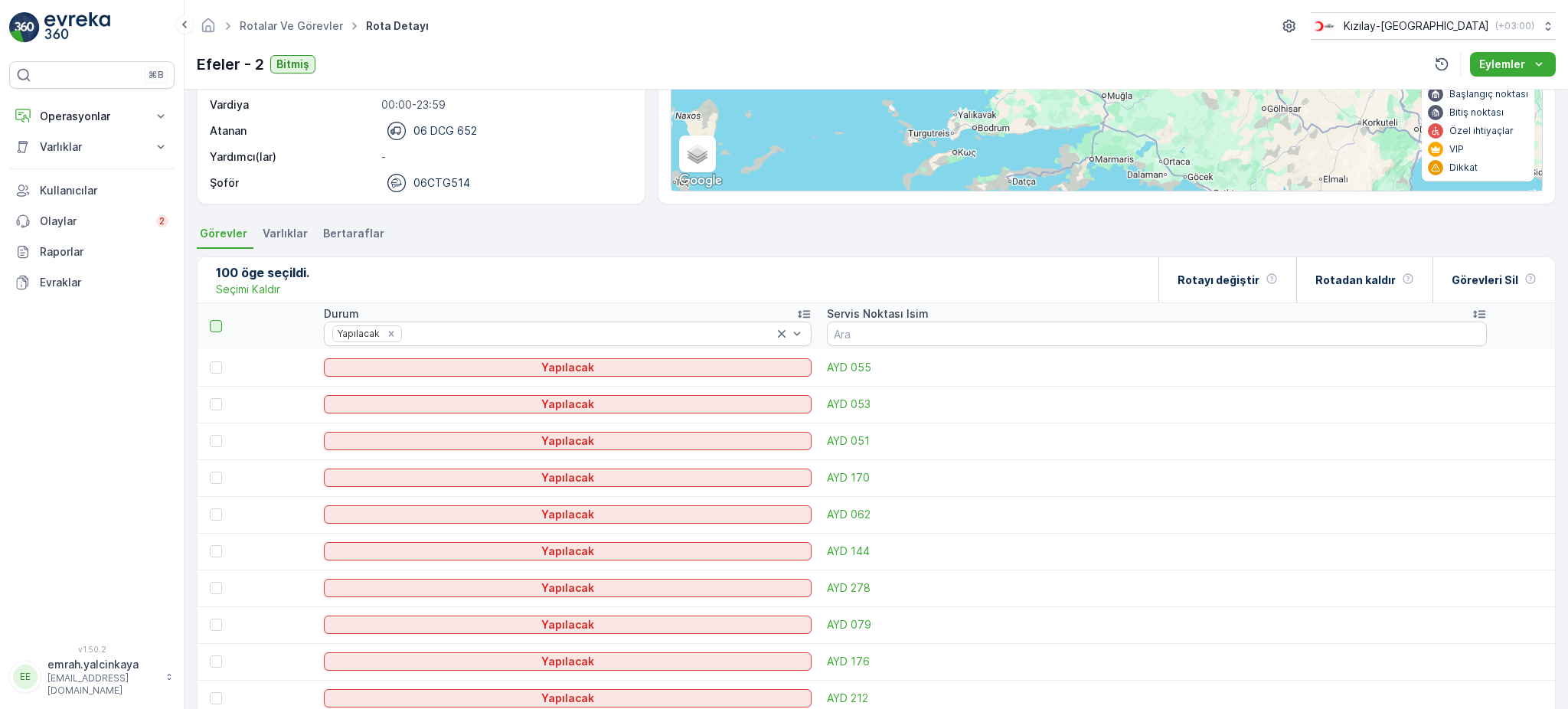
click at [211, 325] on div at bounding box center [216, 326] width 12 height 12
click at [218, 320] on input "checkbox" at bounding box center [218, 320] width 0 height 0
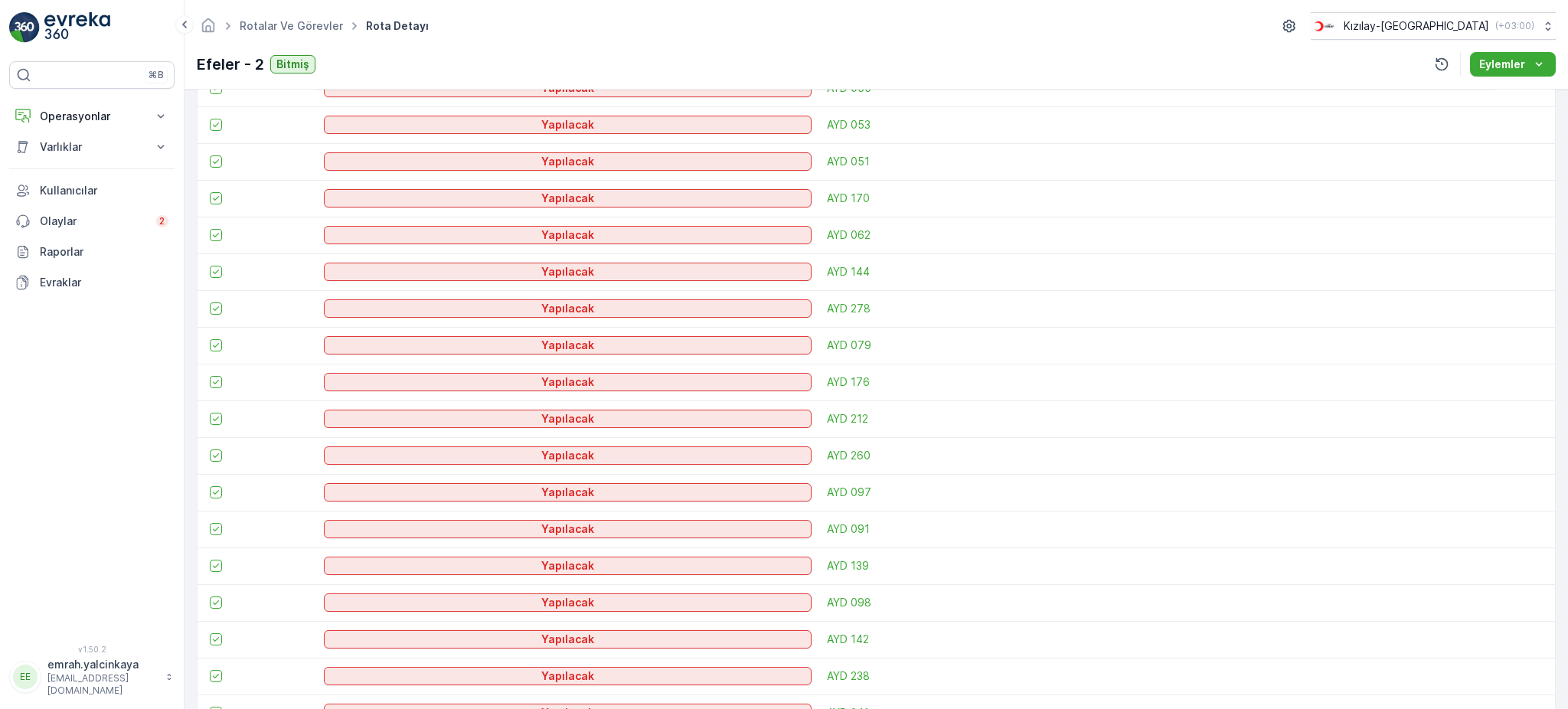
scroll to position [0, 0]
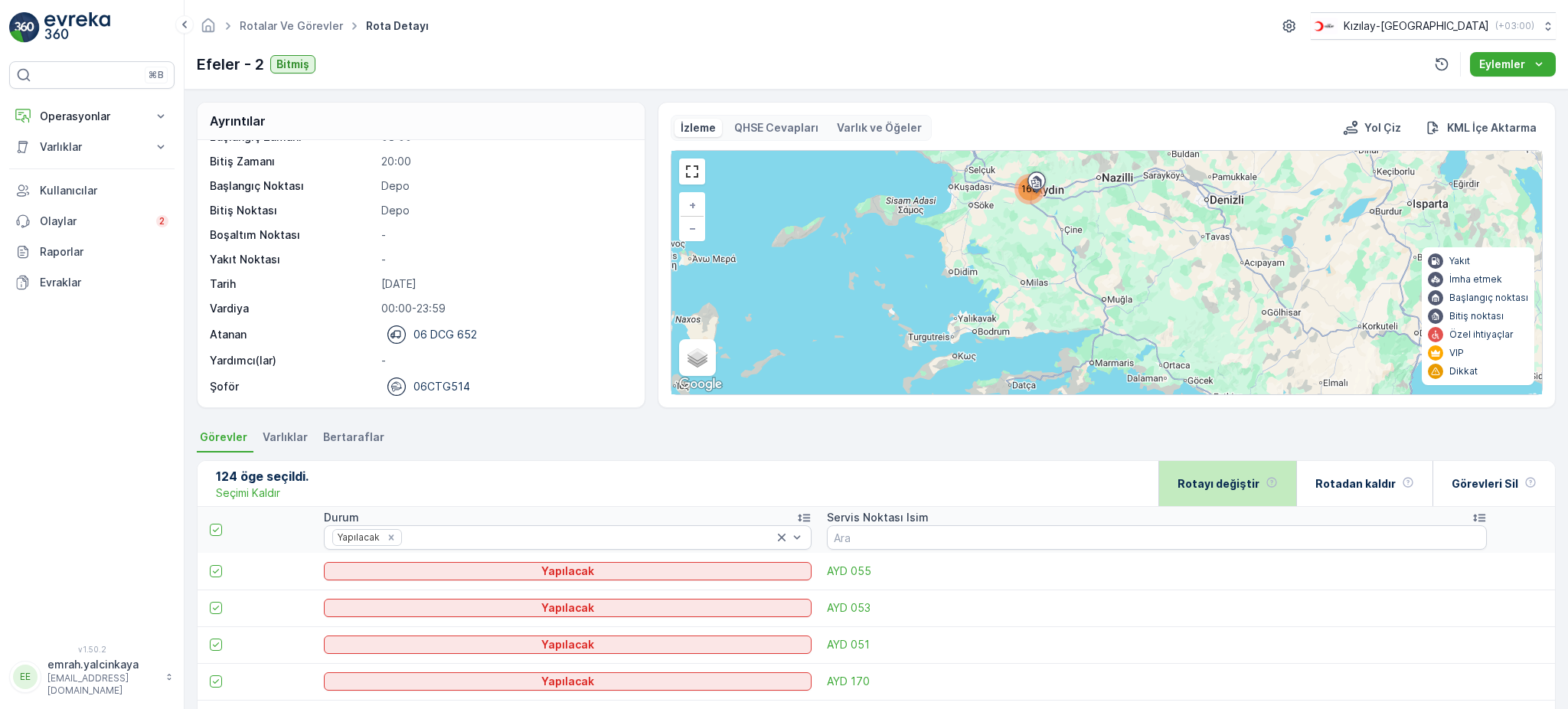
click at [1252, 487] on p "Rotayı değiştir" at bounding box center [1218, 484] width 82 height 16
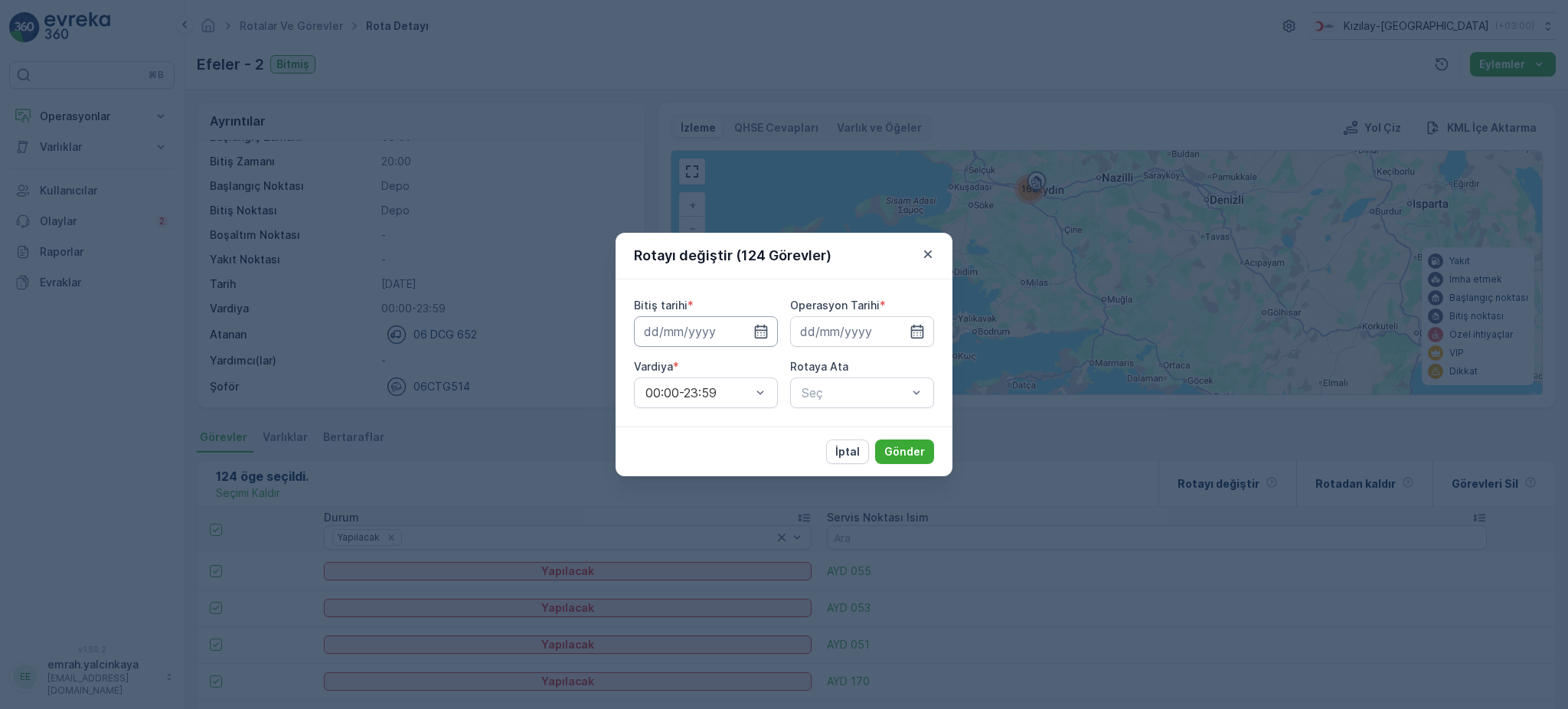
click at [717, 336] on input at bounding box center [706, 331] width 144 height 30
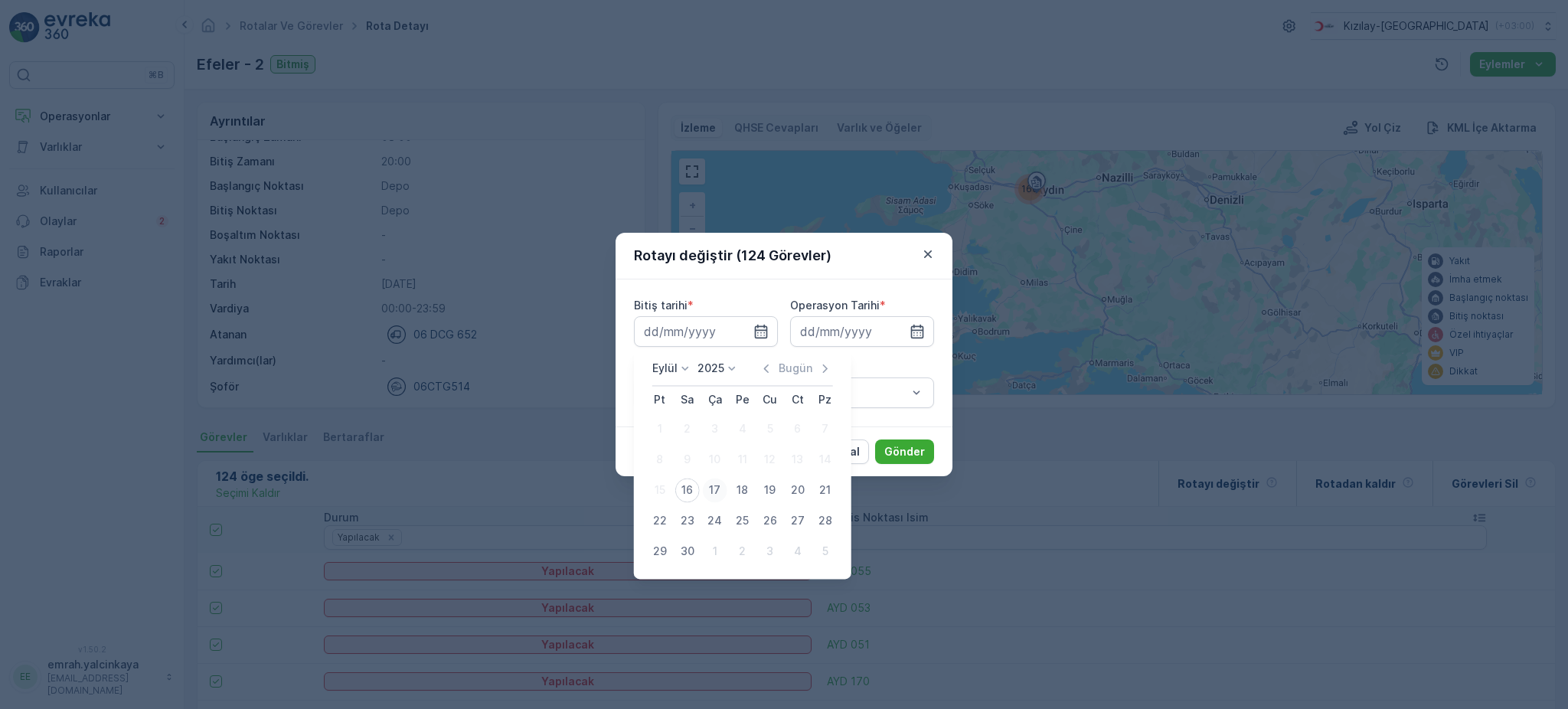
click at [717, 491] on div "17" at bounding box center [714, 489] width 24 height 24
type input "[DATE]"
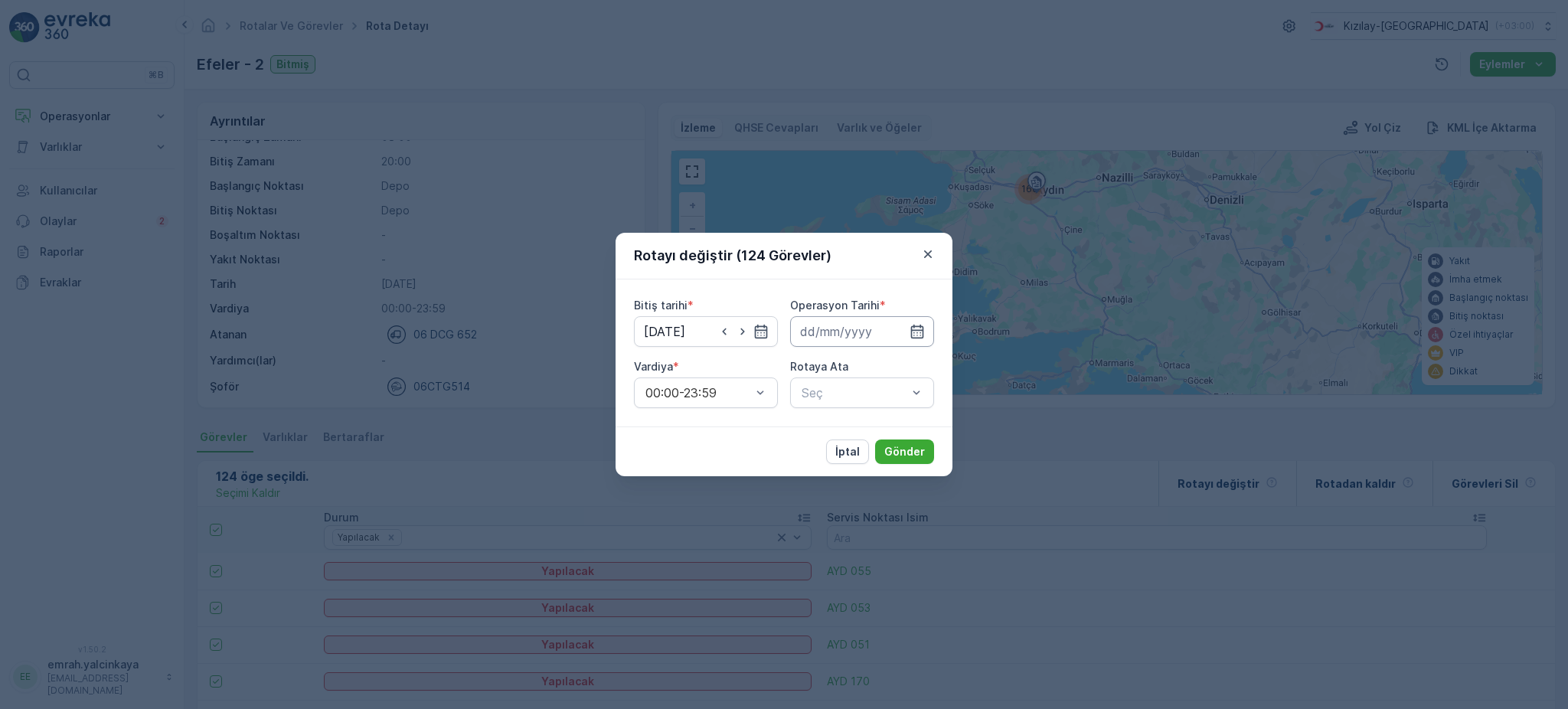
click at [884, 336] on input at bounding box center [862, 331] width 144 height 30
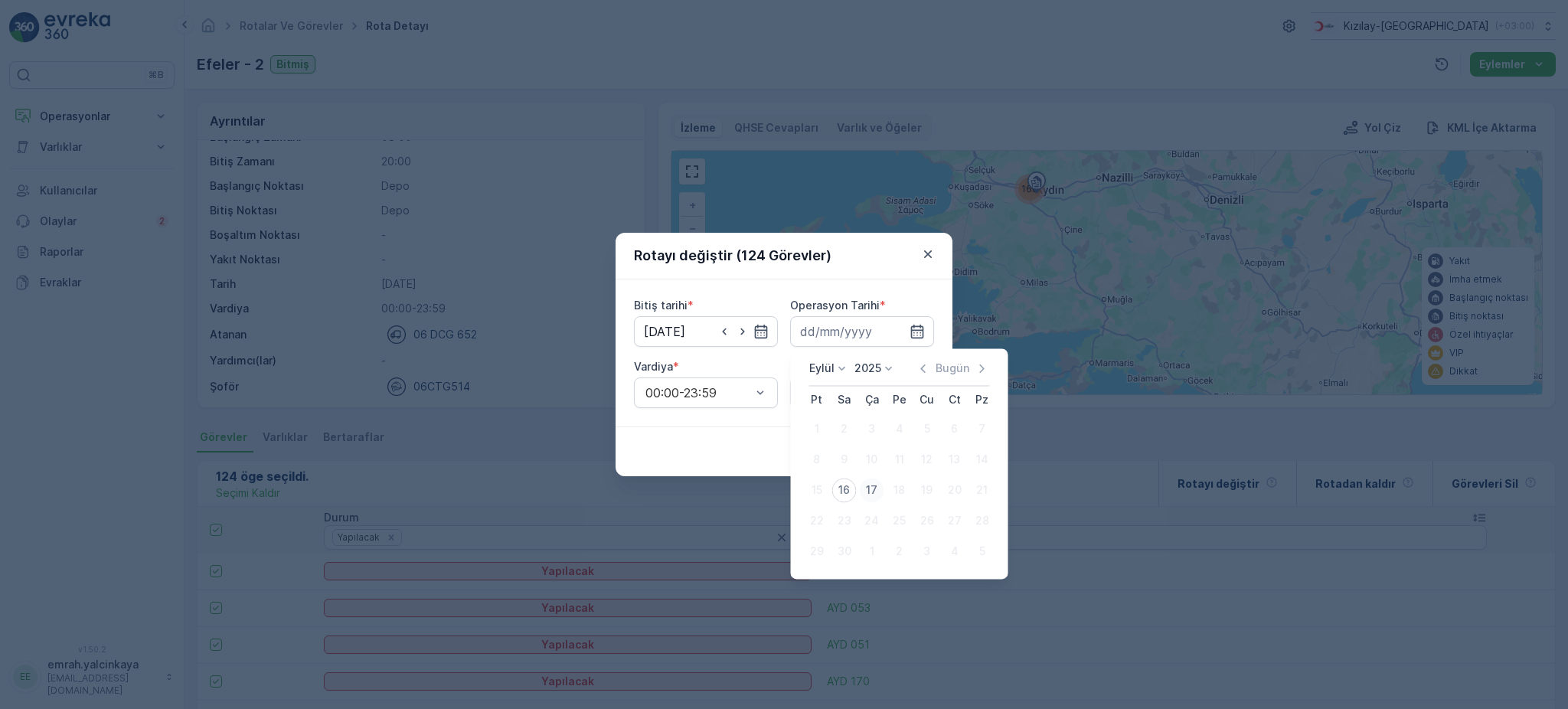
click at [869, 487] on div "17" at bounding box center [872, 489] width 24 height 24
type input "[DATE]"
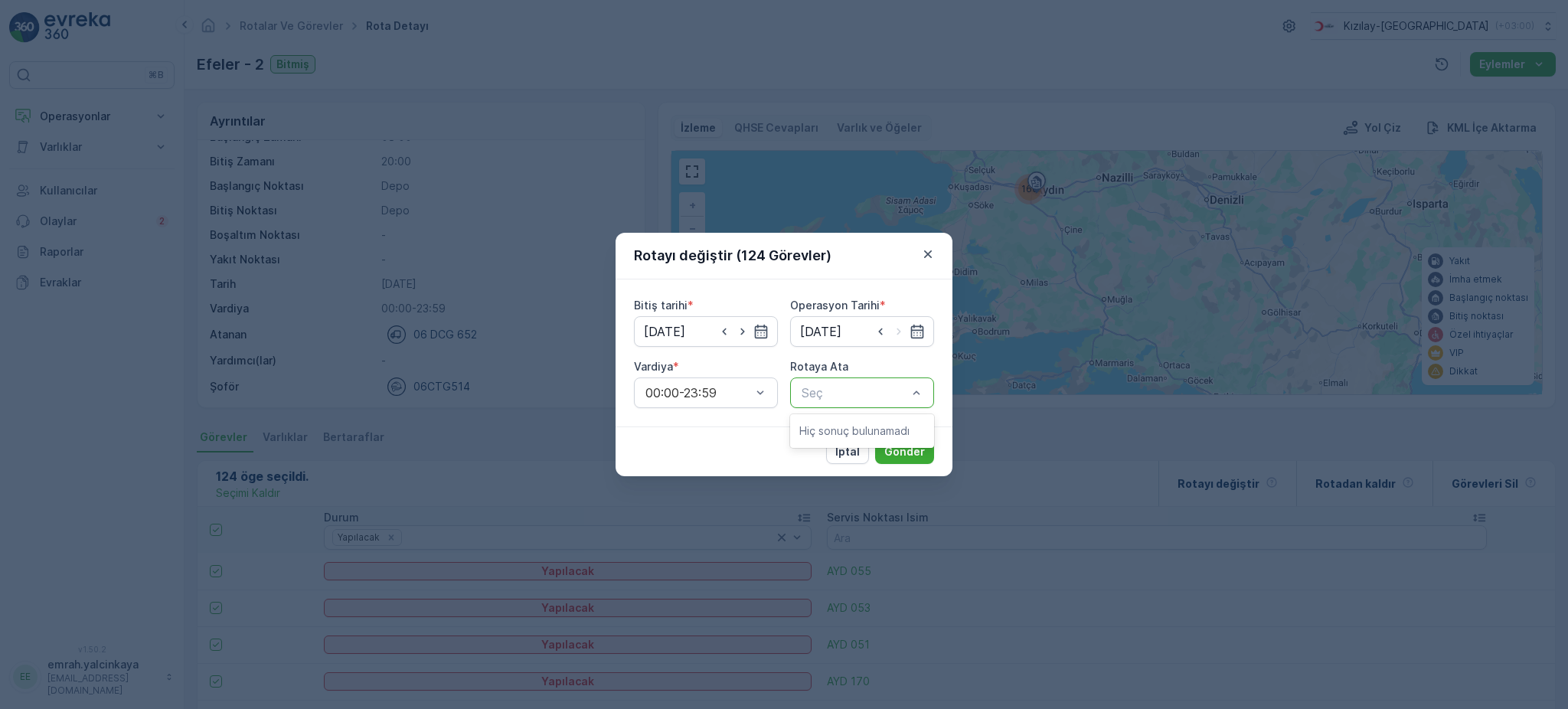
click at [856, 429] on p "Hiç sonuç bulunamadı" at bounding box center [862, 432] width 125 height 16
click at [862, 460] on button "İptal" at bounding box center [847, 451] width 43 height 24
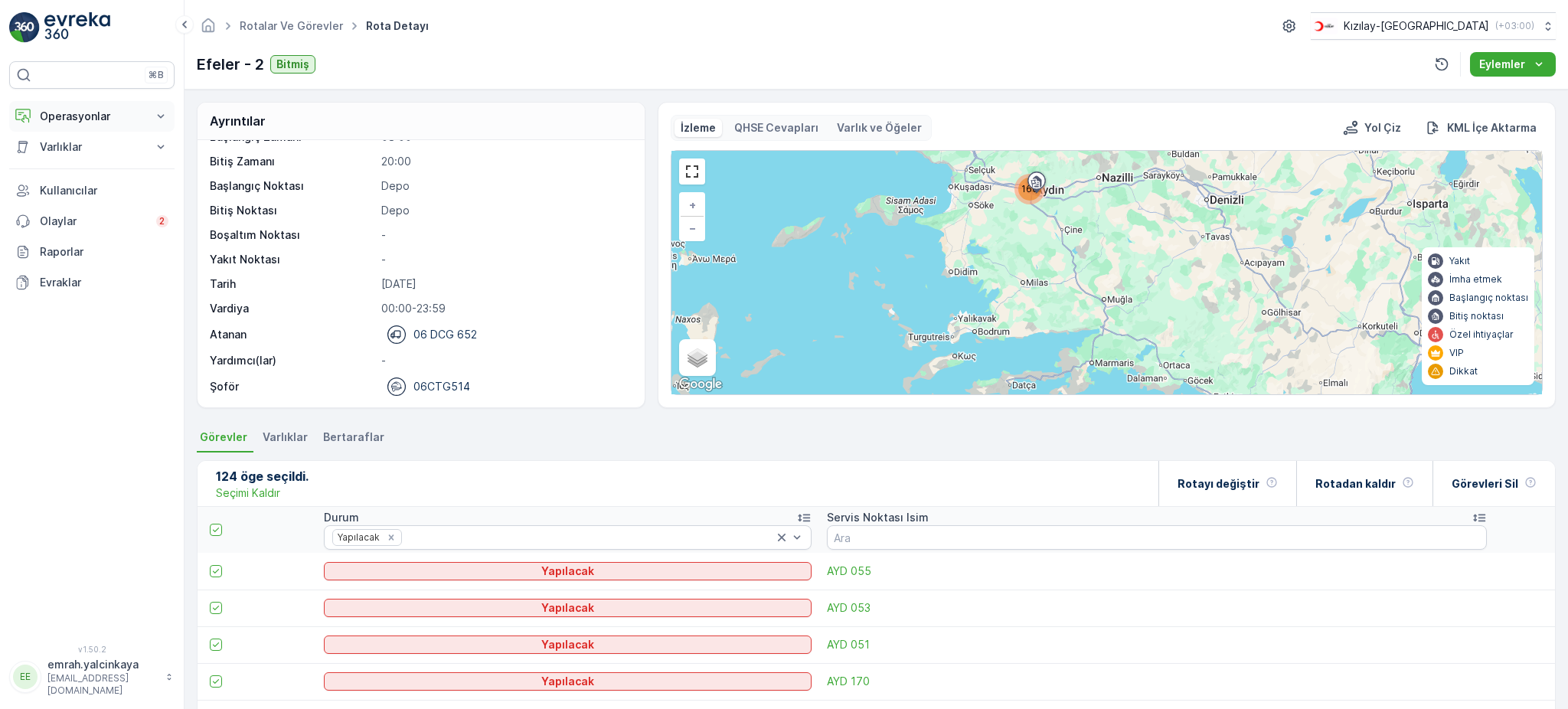
click at [69, 112] on p "Operasyonlar" at bounding box center [92, 117] width 104 height 16
click at [79, 188] on p "Rotalar & Görevler" at bounding box center [86, 185] width 95 height 16
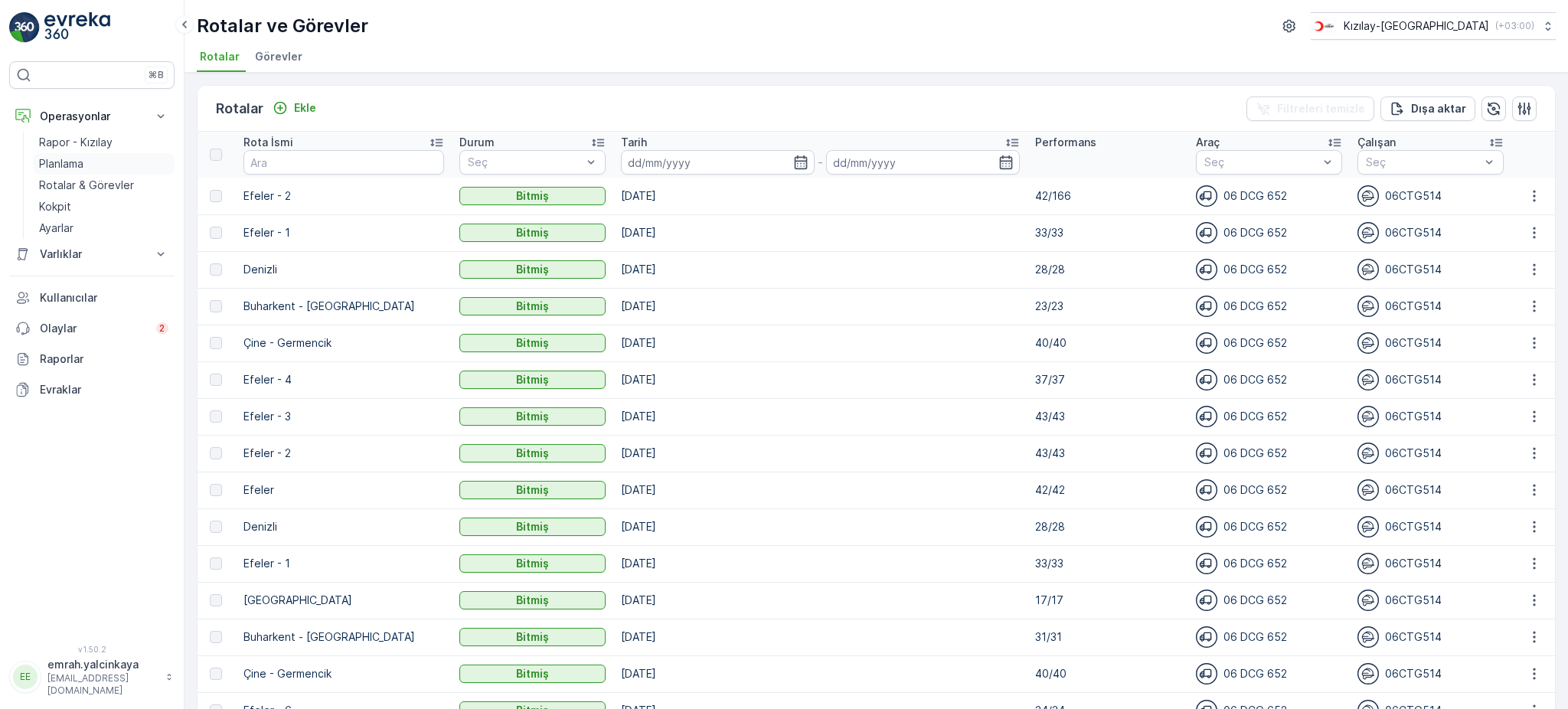
click at [67, 158] on p "Planlama" at bounding box center [61, 164] width 44 height 16
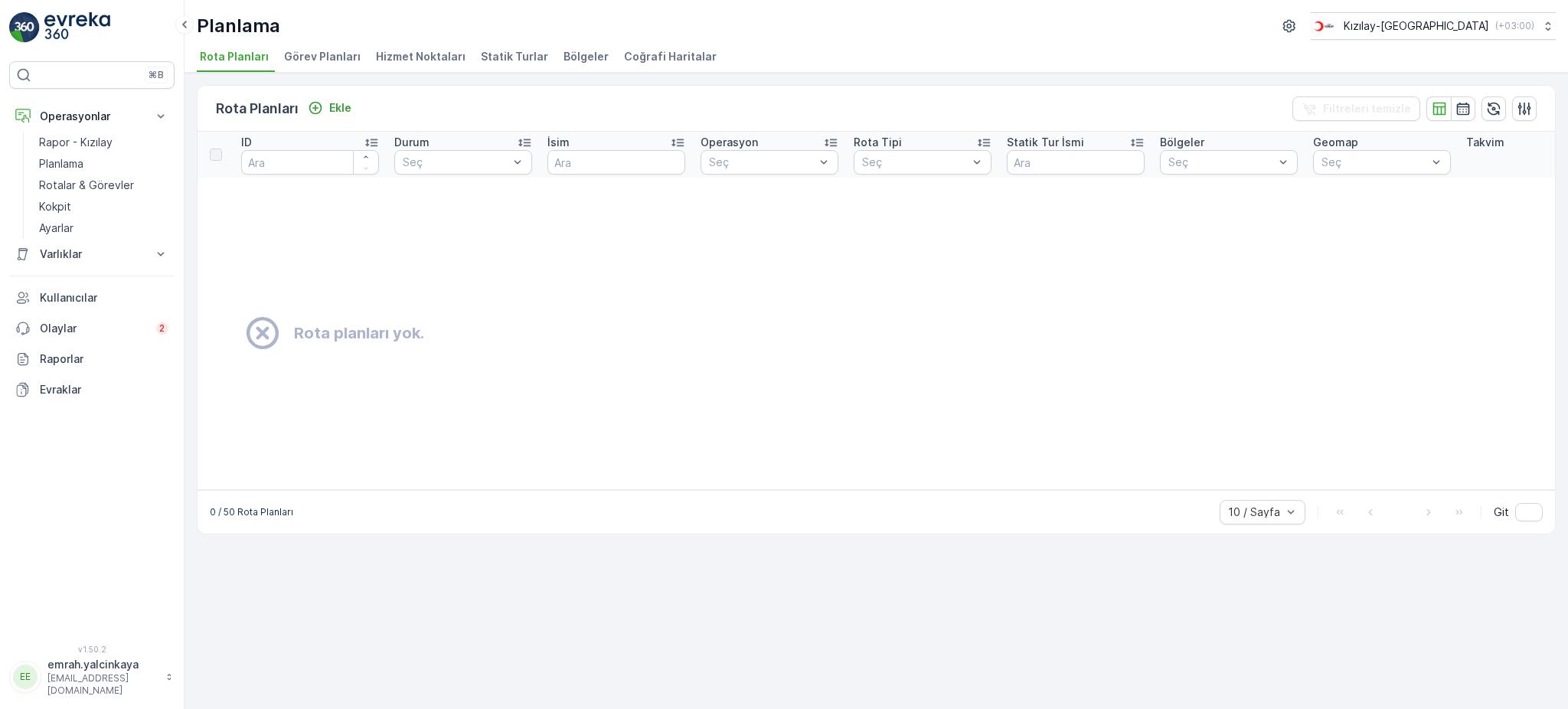
click at [424, 62] on span "Hizmet Noktaları" at bounding box center [421, 57] width 90 height 16
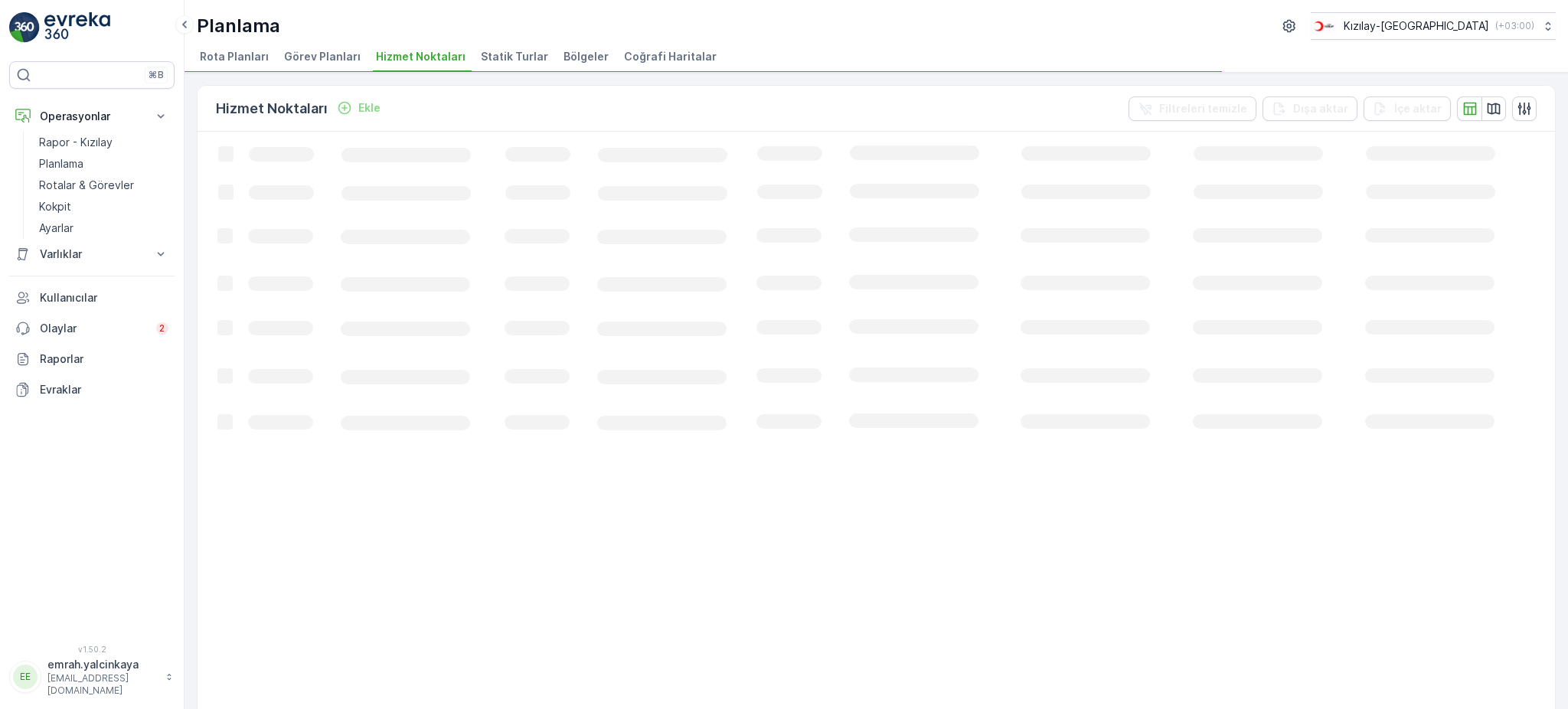
click at [510, 58] on span "Statik Turlar" at bounding box center [514, 57] width 67 height 16
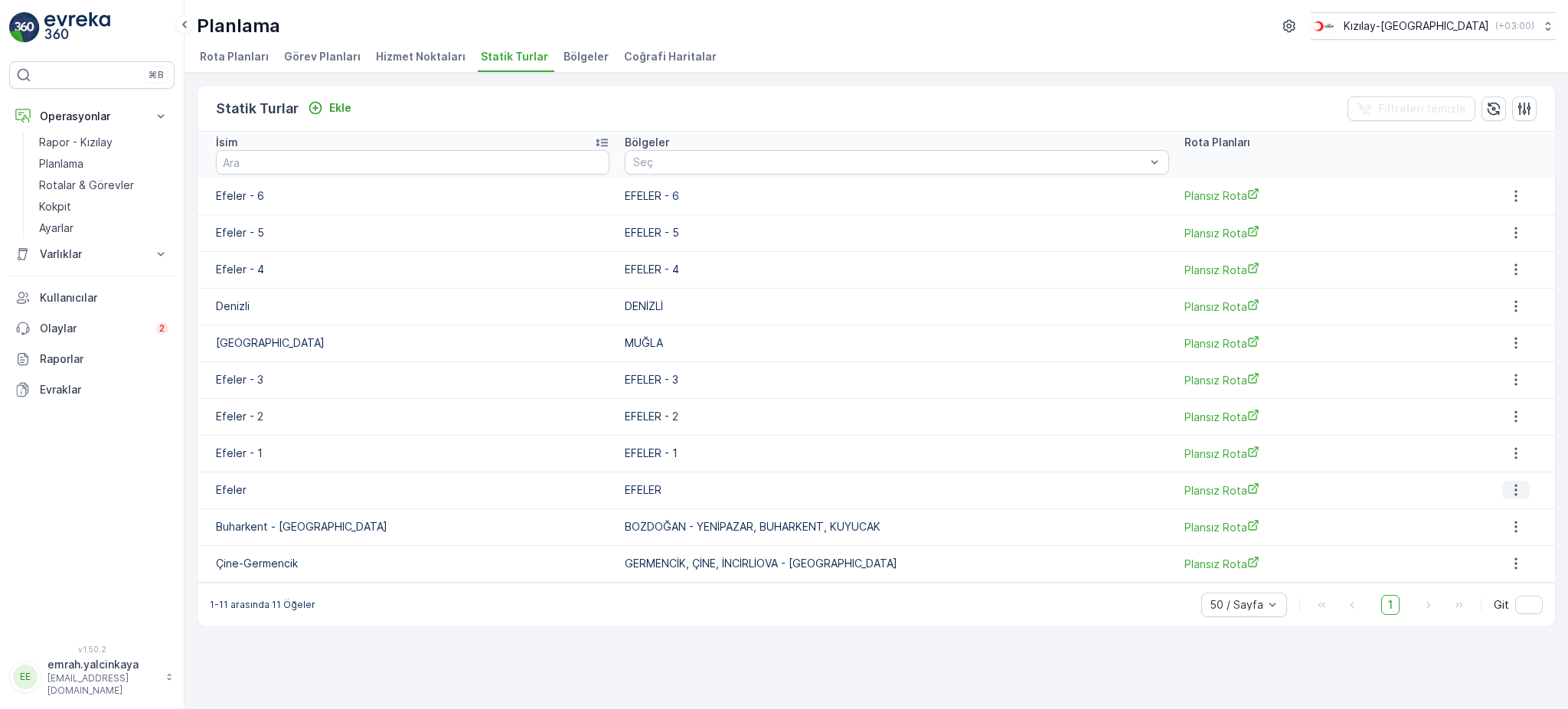
click at [1516, 493] on icon "button" at bounding box center [1516, 490] width 16 height 16
click at [1527, 506] on span "Daha fazla ayrıntı görün" at bounding box center [1500, 512] width 122 height 16
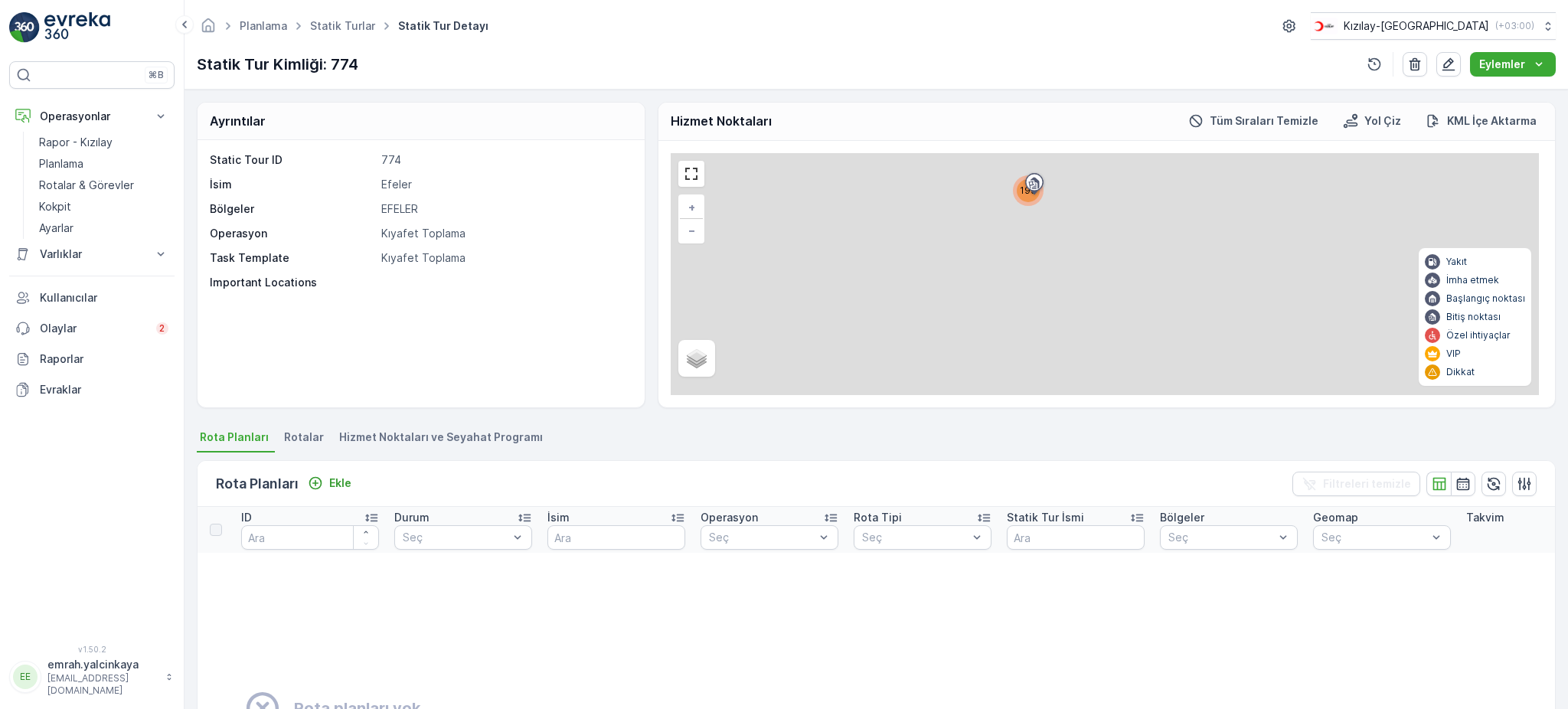
scroll to position [182, 0]
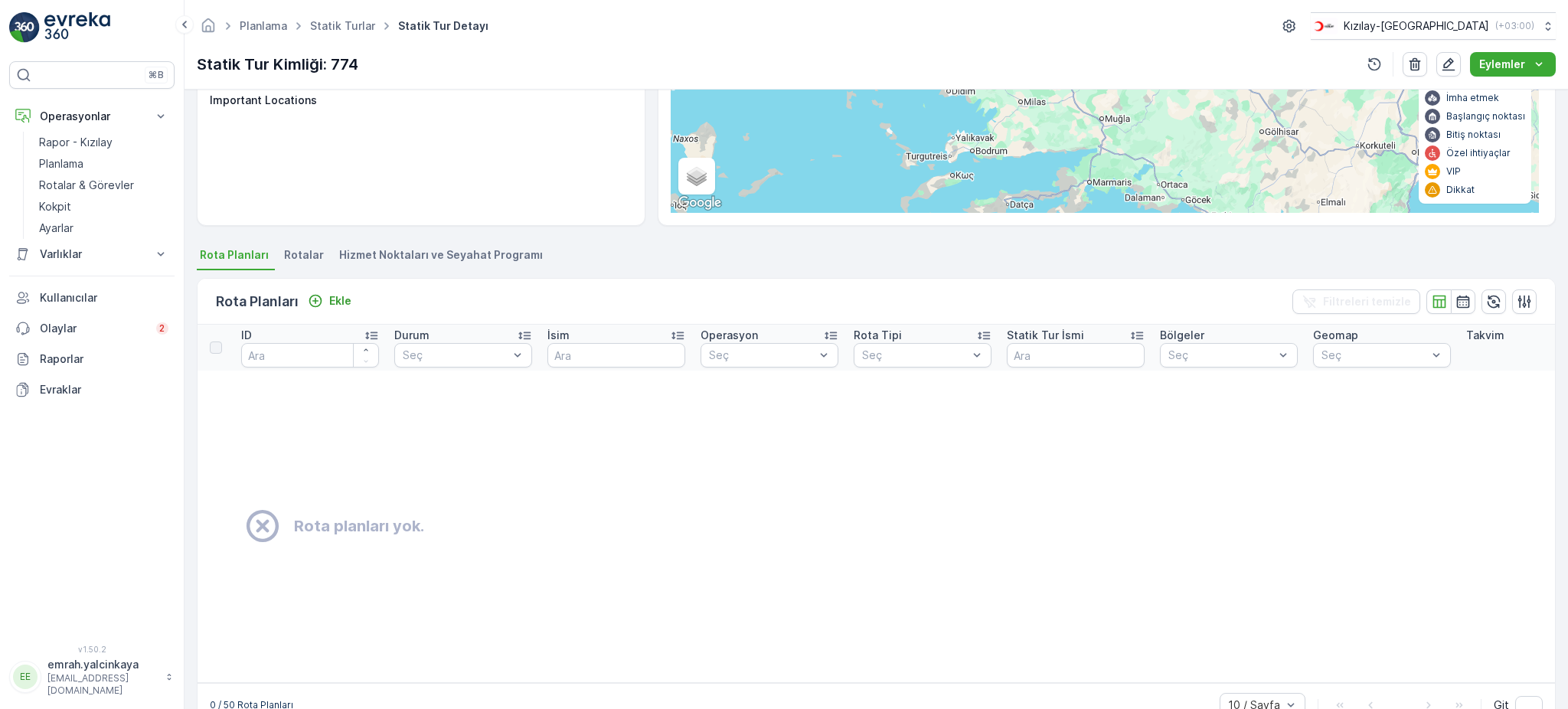
click at [395, 250] on span "Hizmet Noktaları ve Seyahat Programı" at bounding box center [440, 255] width 203 height 16
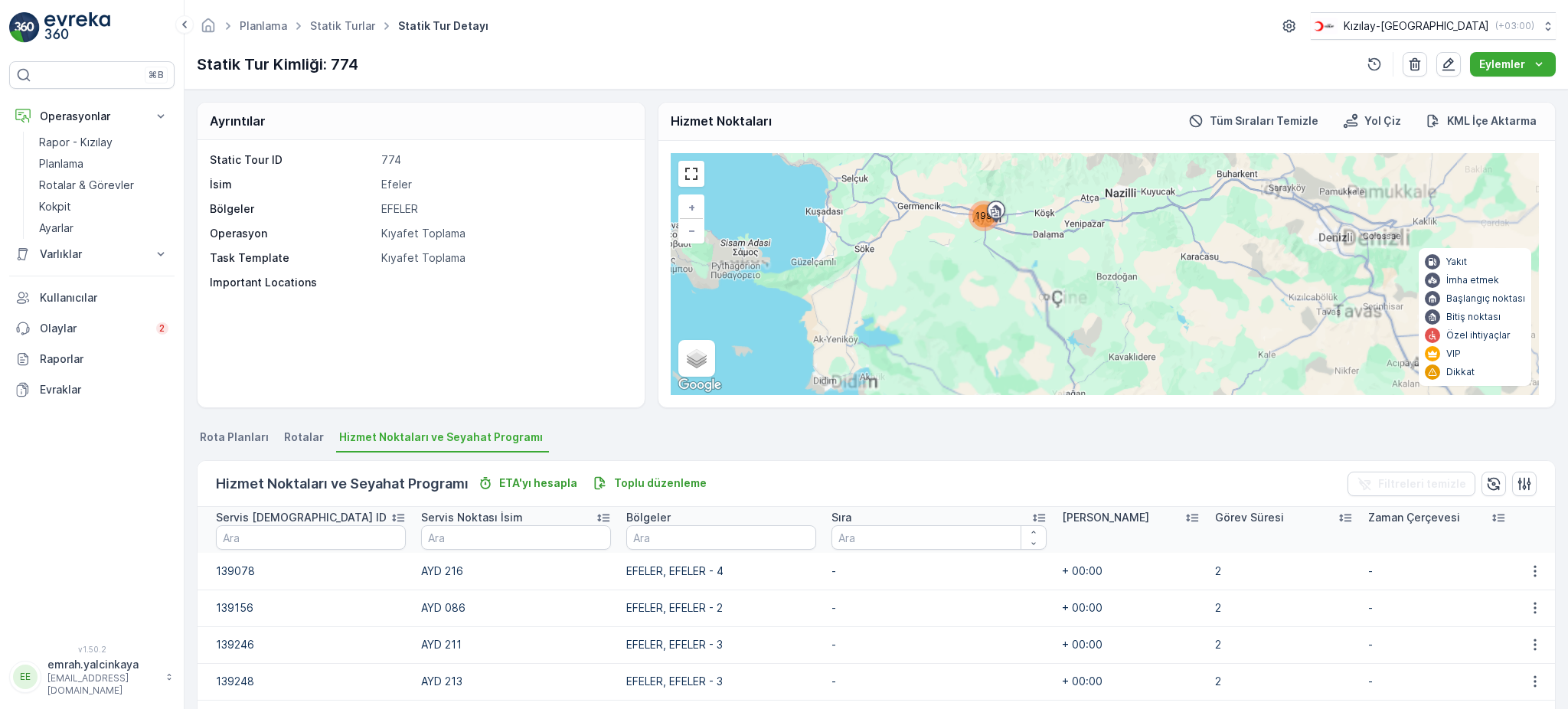
click at [1018, 289] on div "199 + − Uydu Yol haritası Arazi Karışık Leaflet Klavye kısayolları Harita Veril…" at bounding box center [1105, 274] width 869 height 242
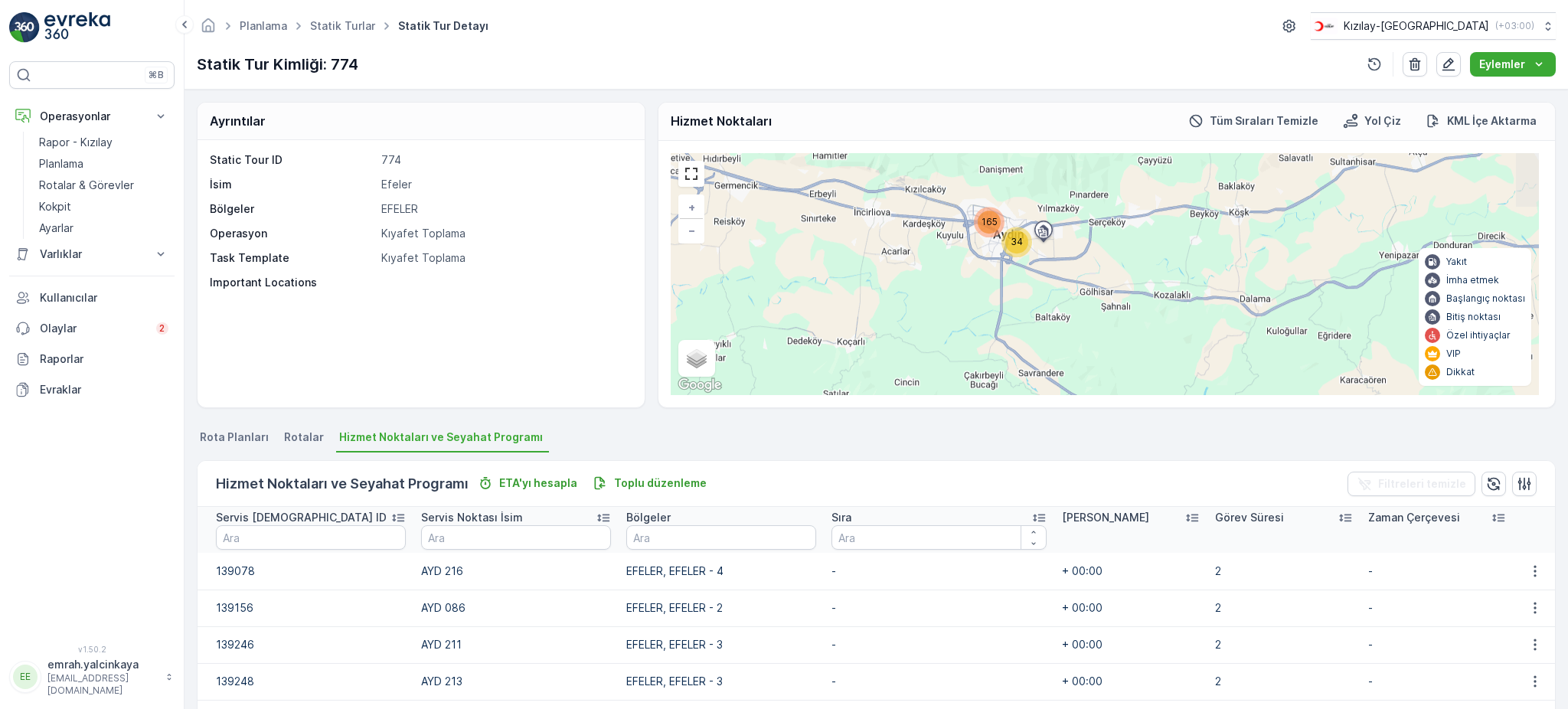
drag, startPoint x: 995, startPoint y: 276, endPoint x: 1020, endPoint y: 353, distance: 81.0
click at [1020, 353] on div "34 165 + − Uydu Yol haritası Arazi Karışık Leaflet Klavye kısayolları Harita Ve…" at bounding box center [1105, 274] width 869 height 242
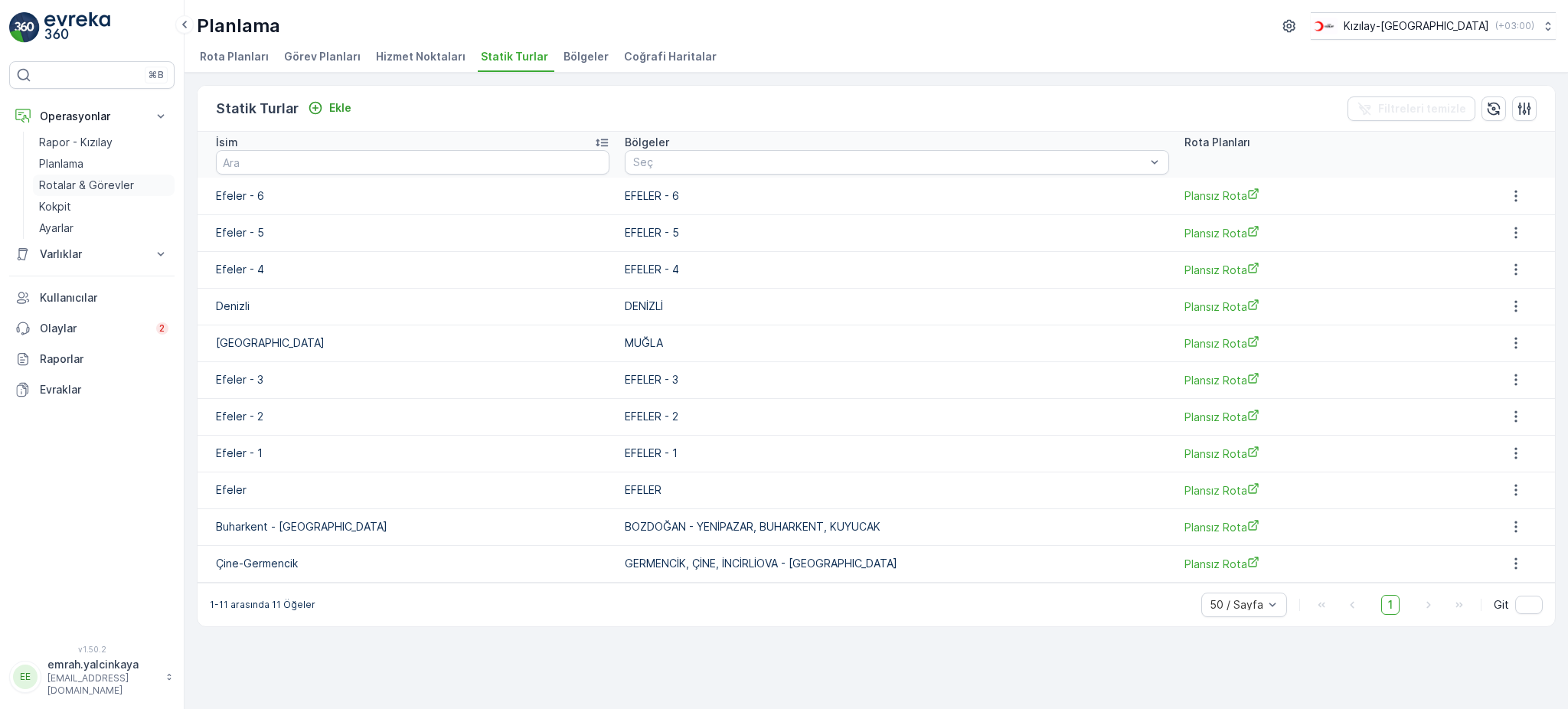
click at [70, 182] on p "Rotalar & Görevler" at bounding box center [86, 185] width 95 height 16
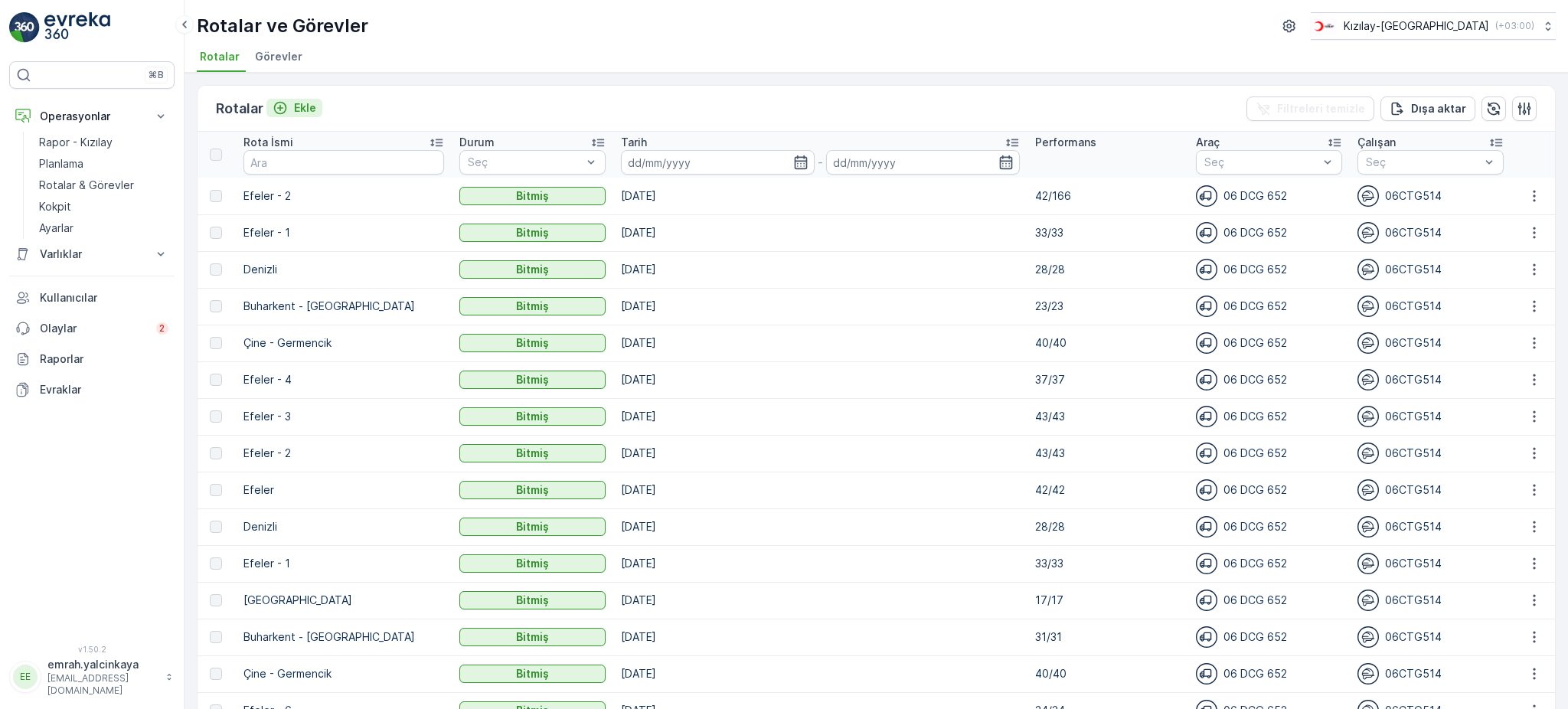
click at [303, 111] on p "Ekle" at bounding box center [305, 108] width 23 height 16
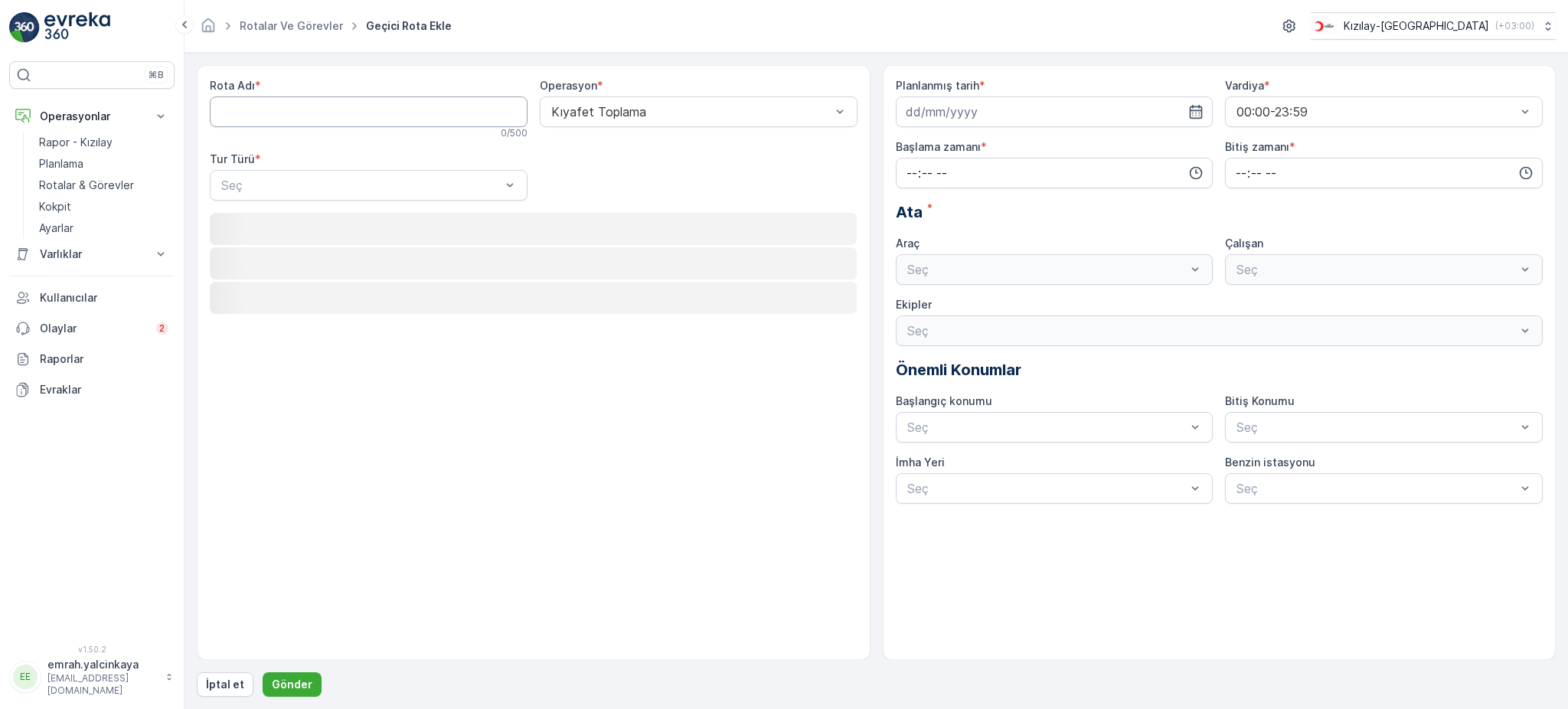
click at [329, 120] on Adı "Rota Adı" at bounding box center [368, 111] width 318 height 30
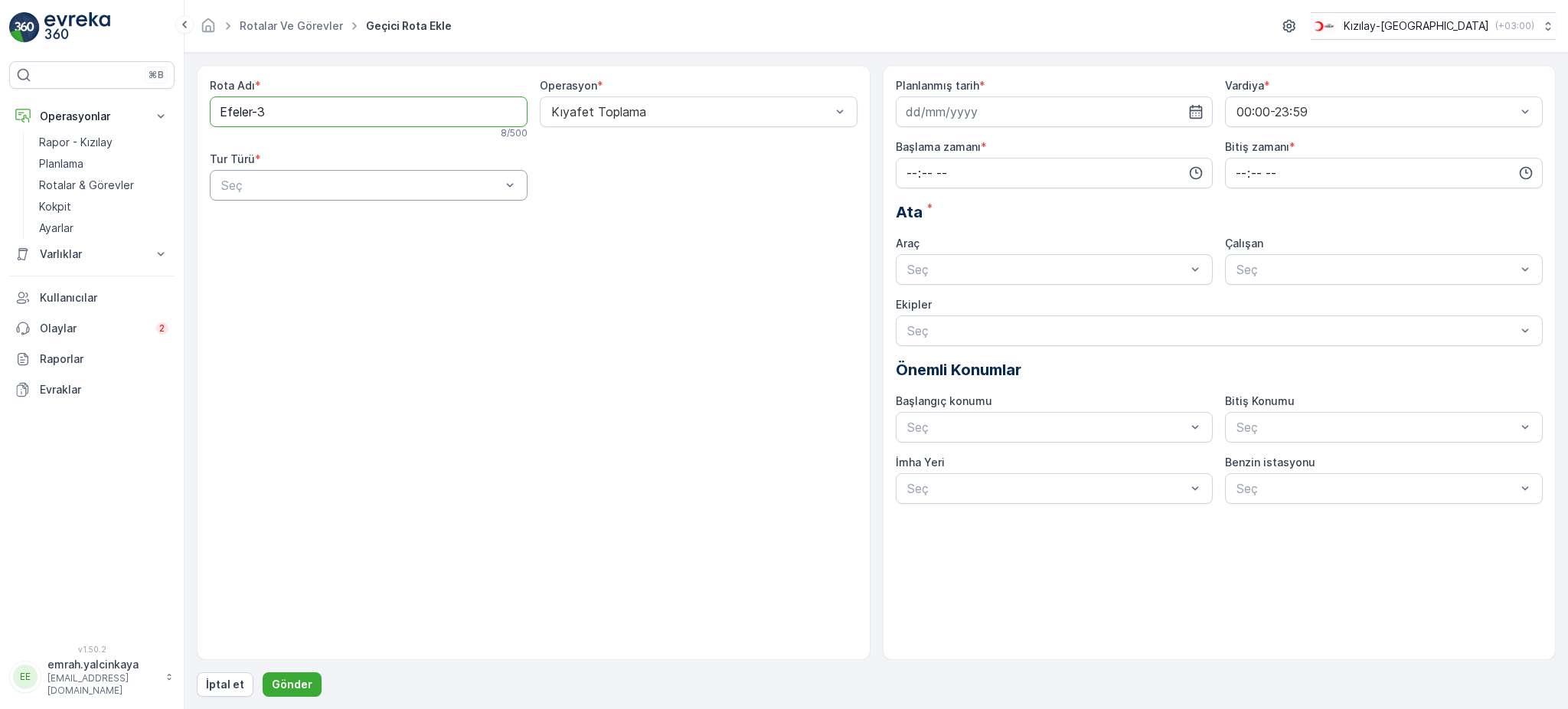
type Adı "Efeler-3"
click at [361, 221] on div "Statik" at bounding box center [368, 223] width 299 height 14
click at [351, 194] on div "Statik" at bounding box center [368, 185] width 318 height 30
click at [321, 245] on div "Dinamik" at bounding box center [368, 249] width 299 height 14
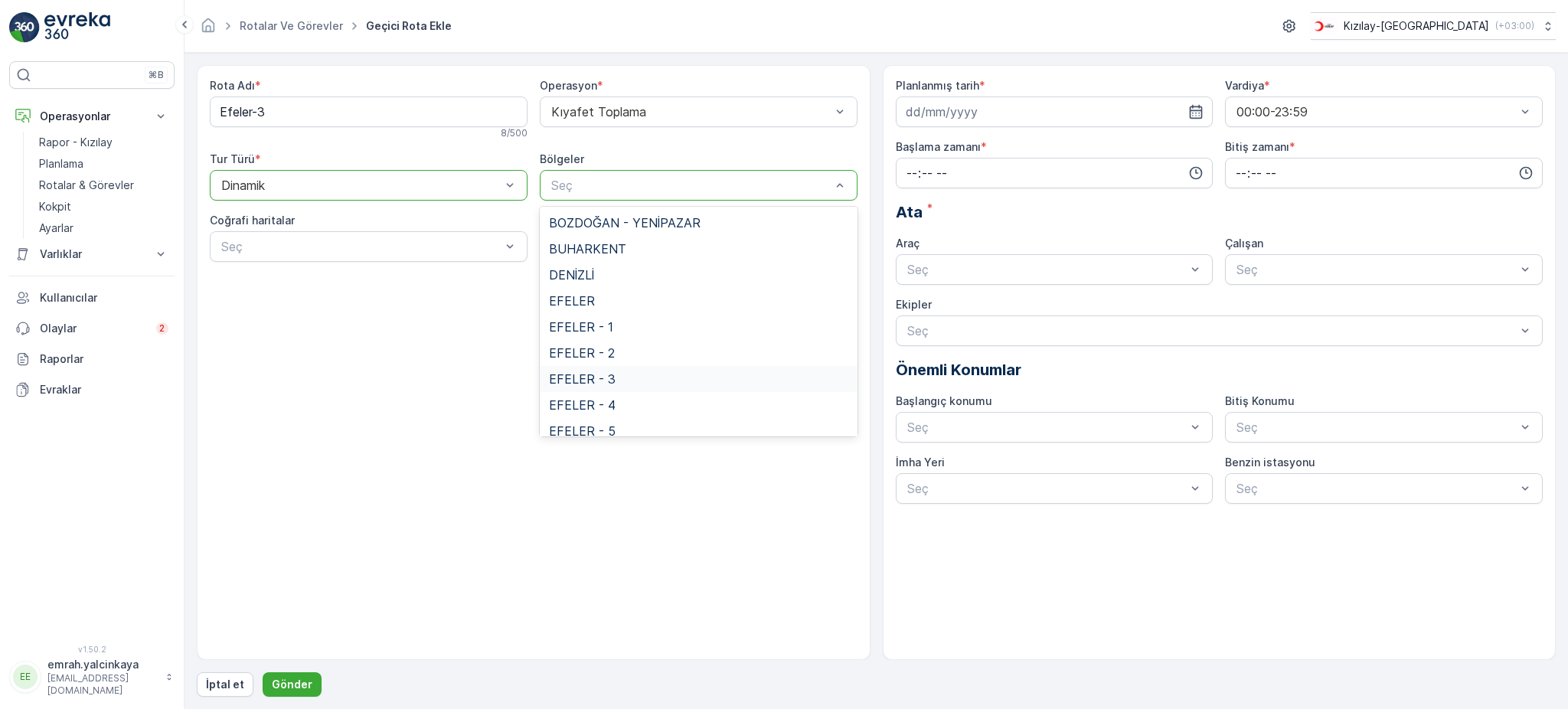
click at [658, 373] on div "EFELER - 3" at bounding box center [699, 379] width 299 height 14
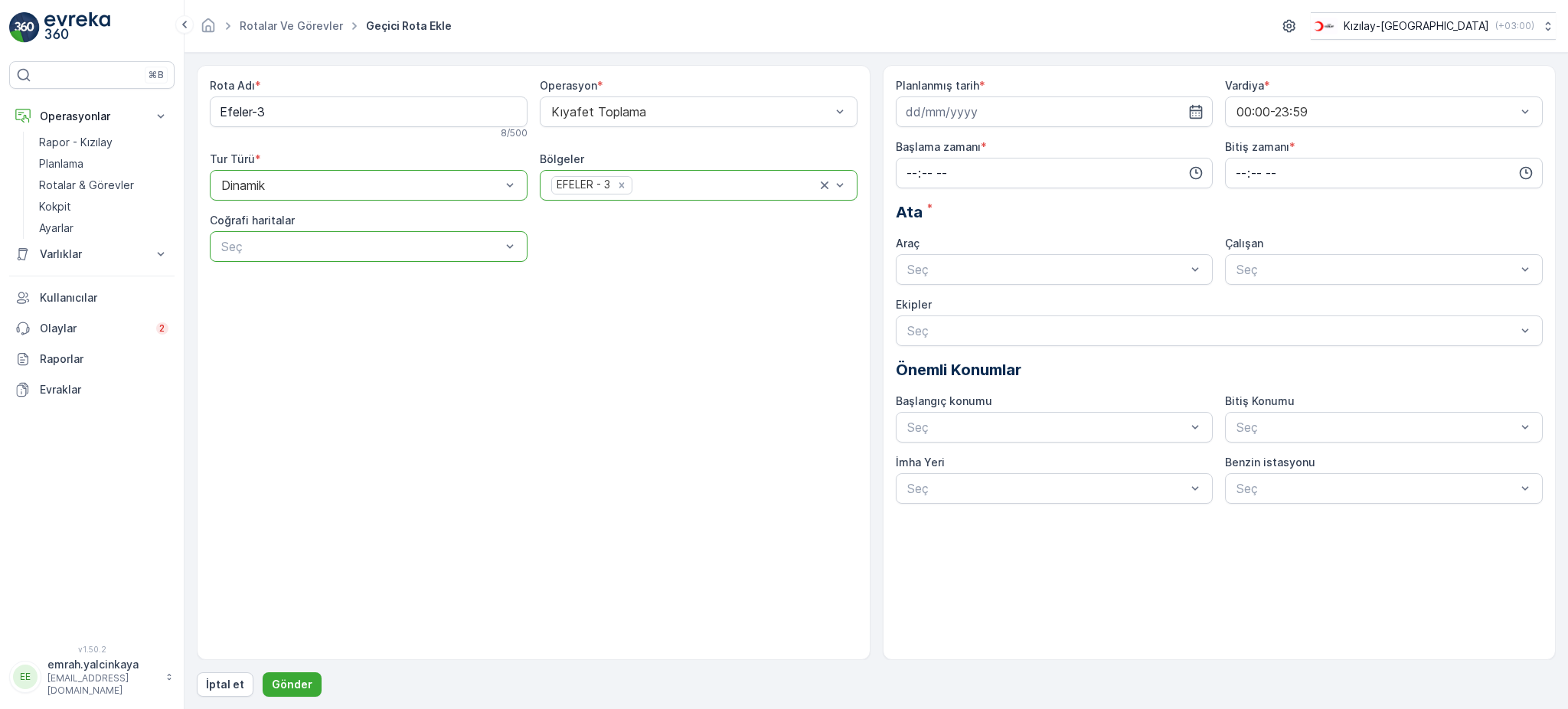
click at [363, 251] on div at bounding box center [361, 247] width 283 height 14
click at [962, 113] on input at bounding box center [1055, 111] width 318 height 30
click at [972, 270] on div "17" at bounding box center [976, 270] width 24 height 24
type input "[DATE]"
click at [1085, 180] on input "time" at bounding box center [1055, 172] width 318 height 30
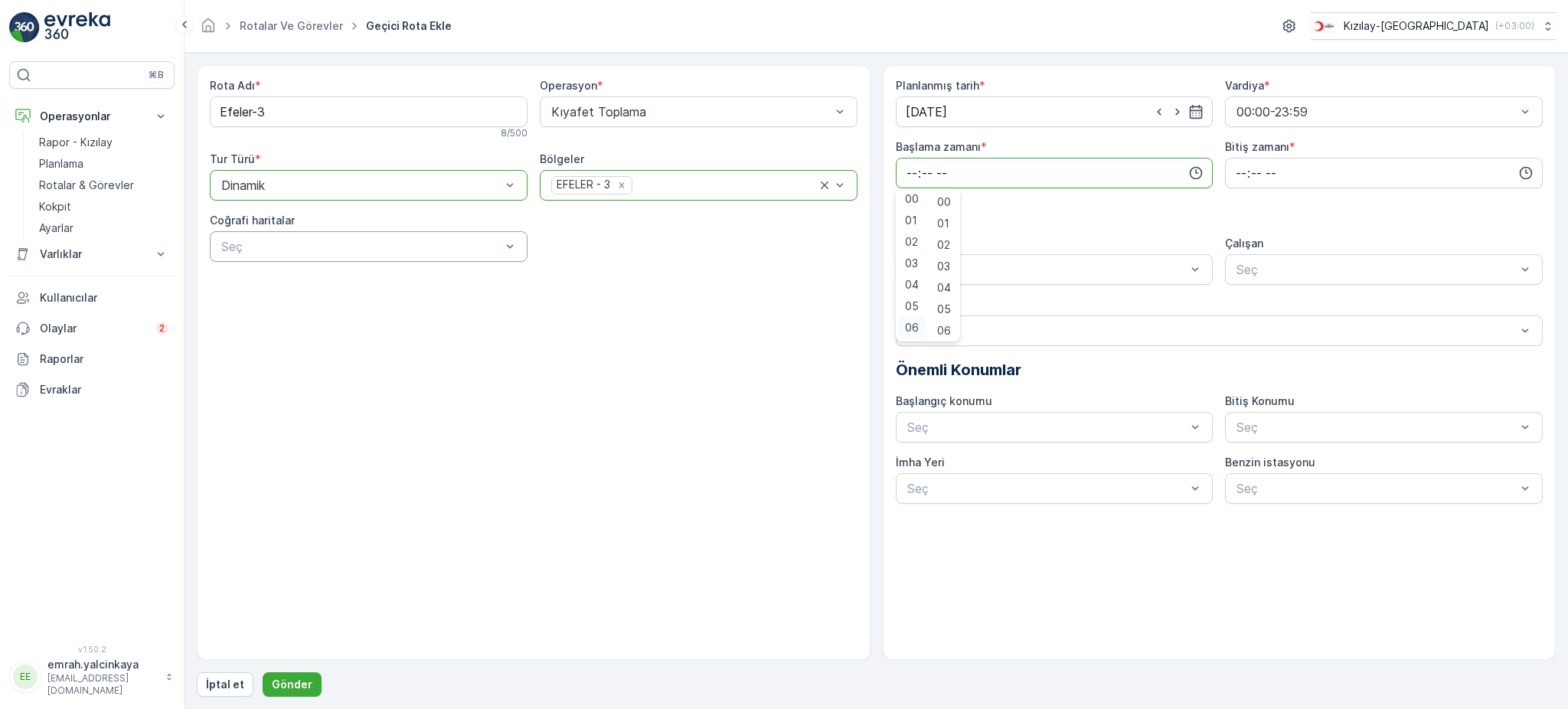
scroll to position [105, 0]
click at [910, 266] on span "08" at bounding box center [912, 269] width 14 height 16
type input "08:00"
click at [1229, 162] on input "time" at bounding box center [1384, 172] width 318 height 30
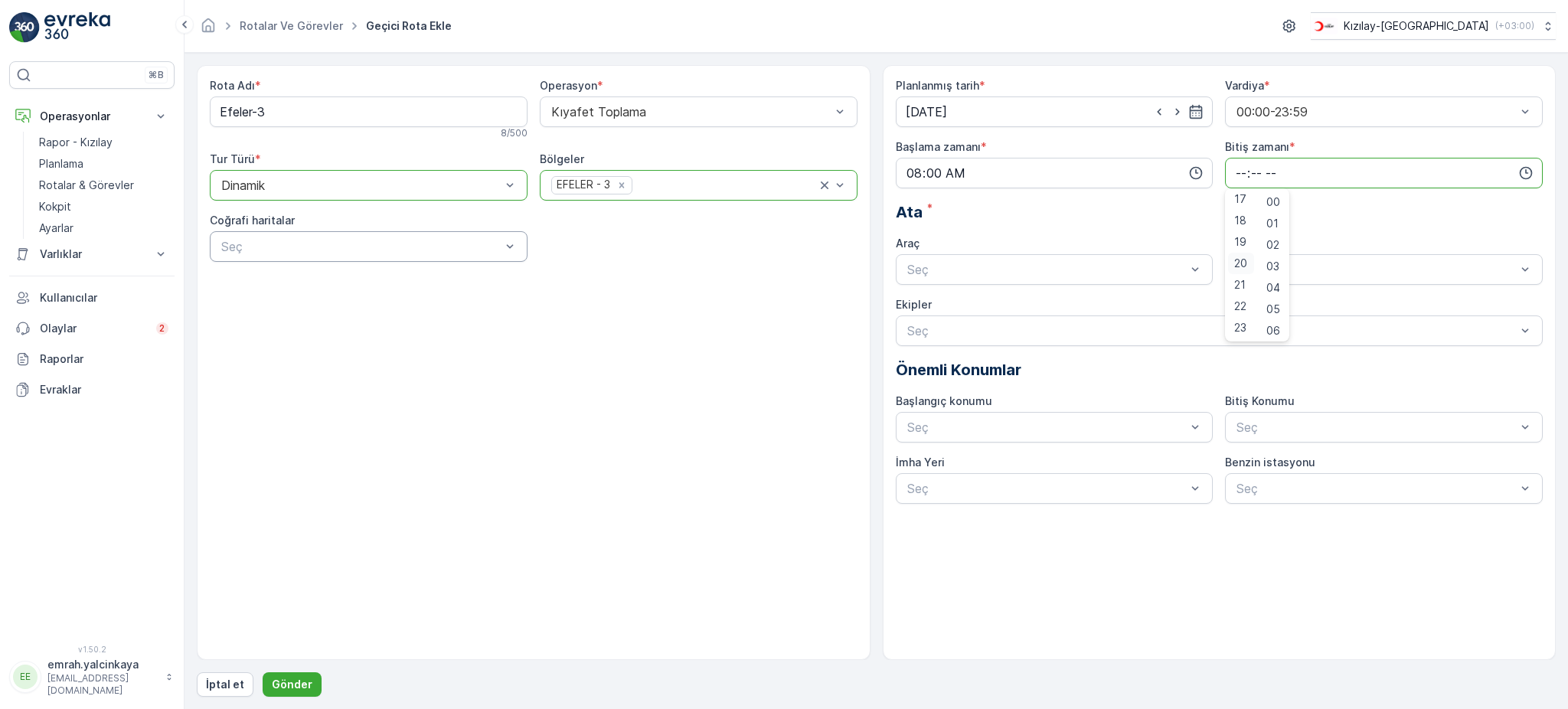
click at [1239, 264] on span "20" at bounding box center [1240, 263] width 13 height 16
type input "20:00"
click at [1141, 300] on div "06 DCG 652" at bounding box center [1055, 307] width 299 height 14
click at [1286, 300] on span "06CTG514" at bounding box center [1265, 307] width 62 height 14
click at [286, 679] on p "Gönder" at bounding box center [292, 685] width 41 height 16
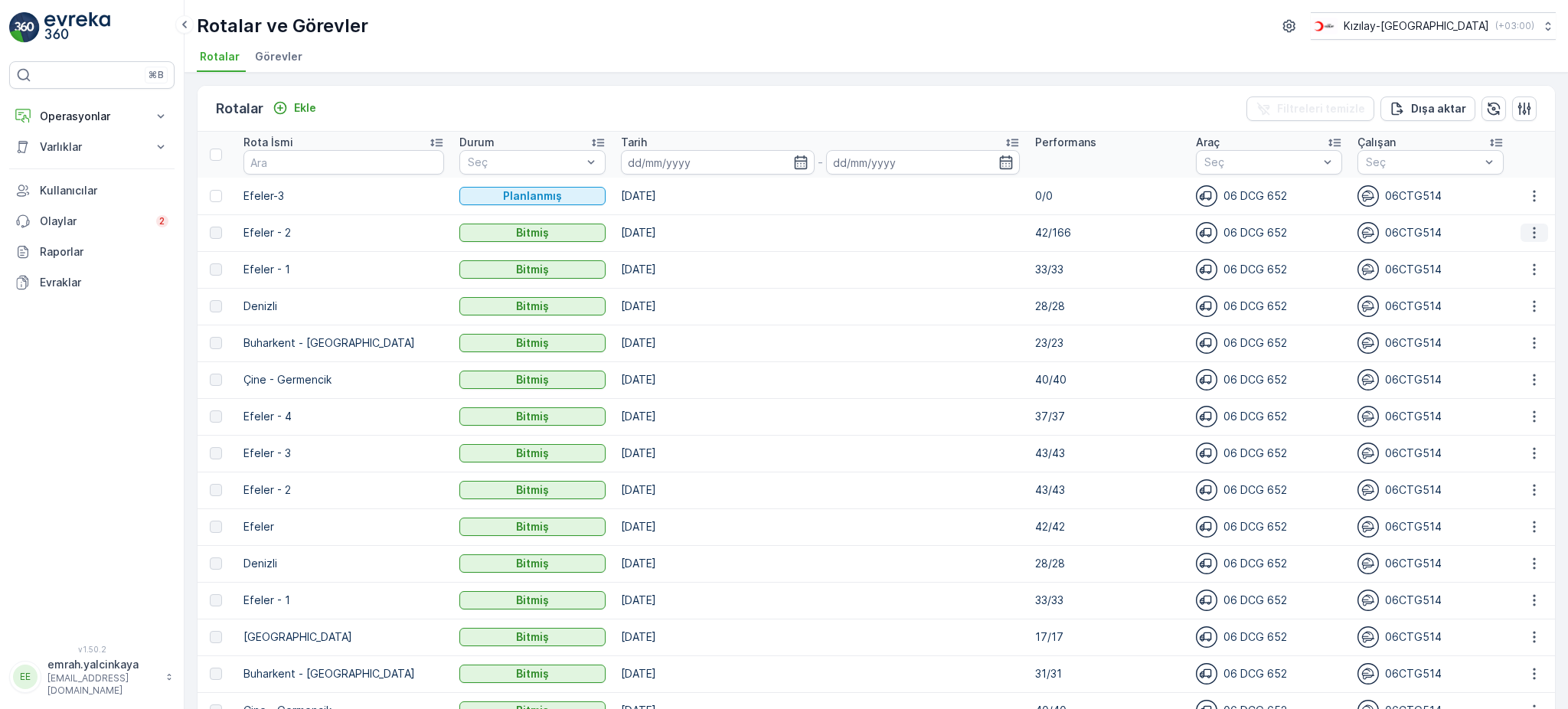
click at [1535, 235] on icon "button" at bounding box center [1535, 233] width 16 height 16
click at [1517, 259] on span "Daha fazla ayrıntı görün" at bounding box center [1500, 255] width 122 height 16
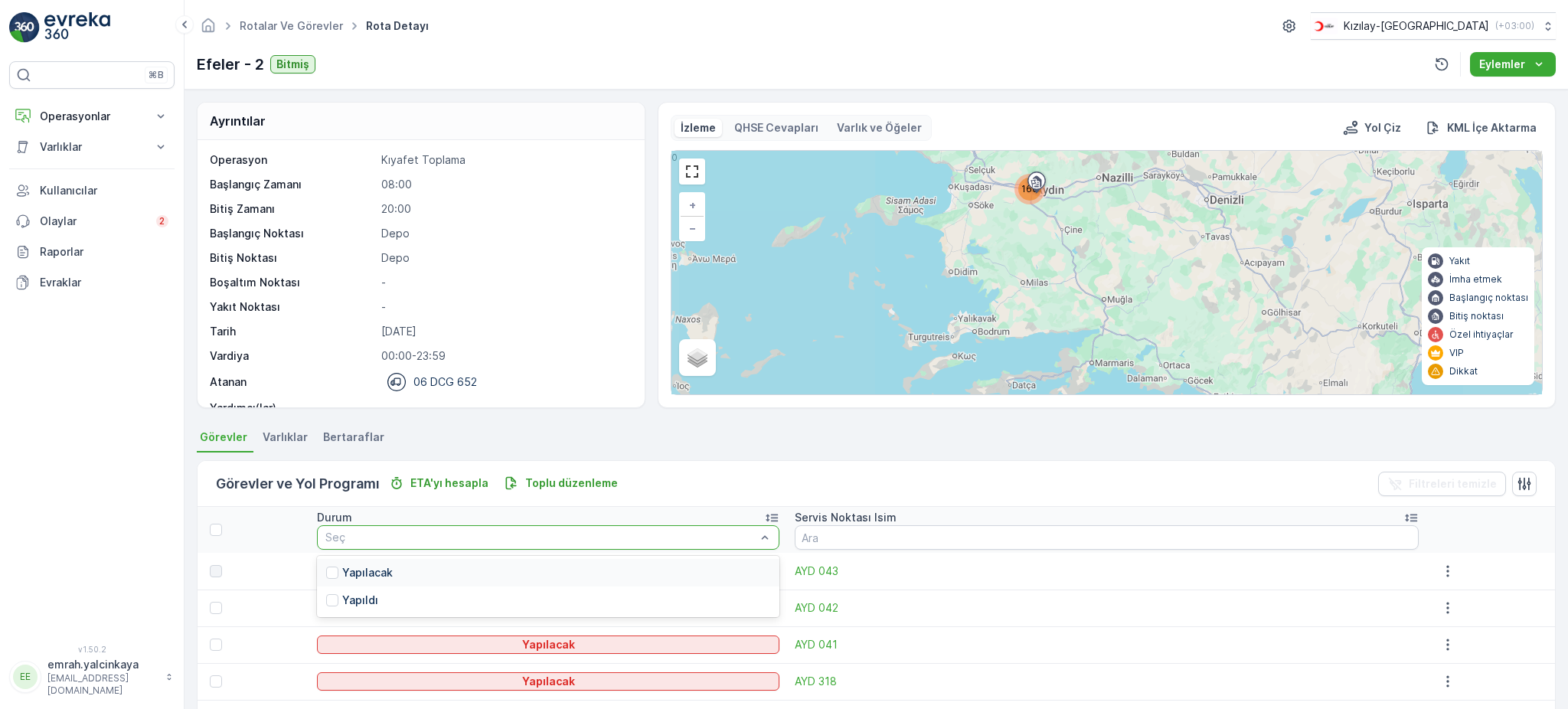
click at [750, 570] on div "Yapılacak" at bounding box center [548, 573] width 462 height 27
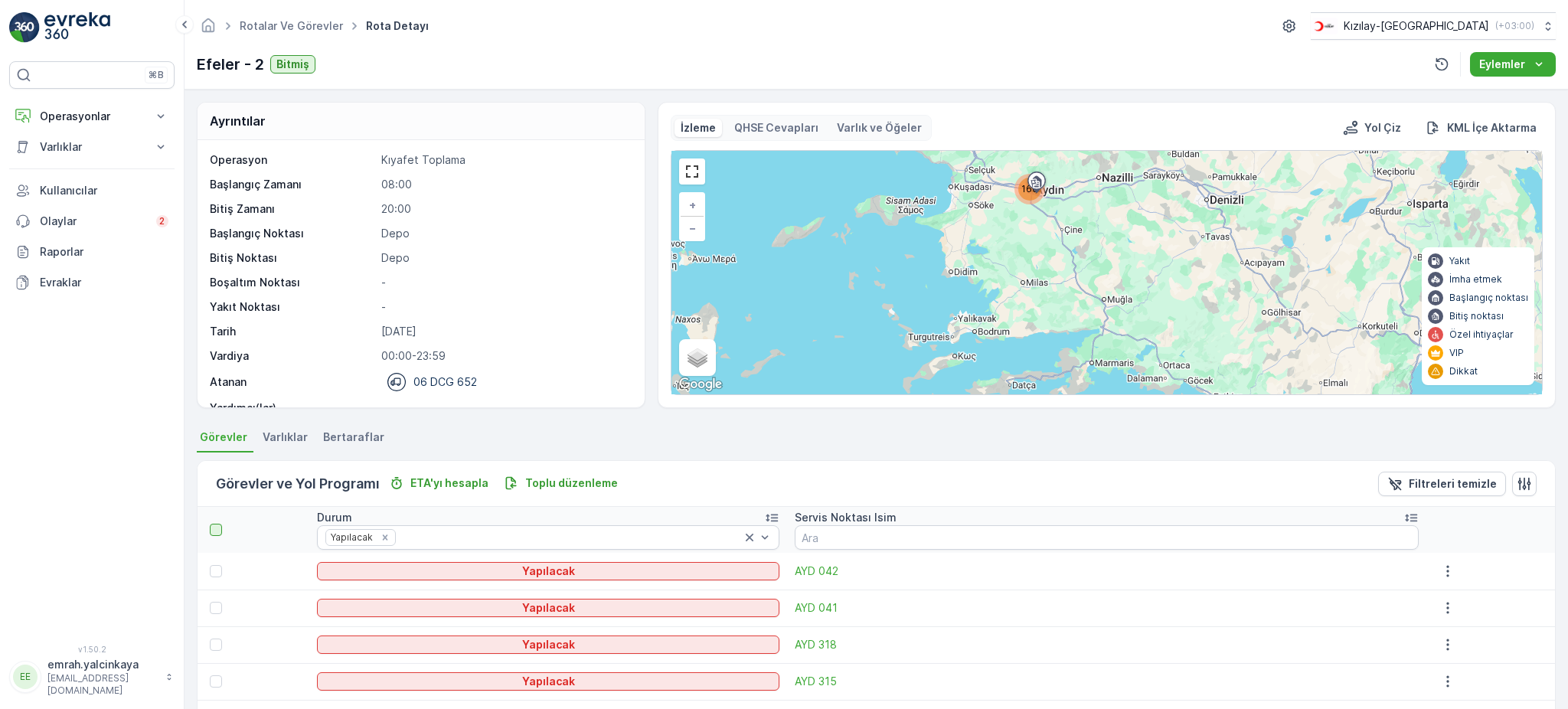
click at [213, 531] on div at bounding box center [216, 530] width 12 height 12
click at [218, 524] on input "checkbox" at bounding box center [218, 524] width 0 height 0
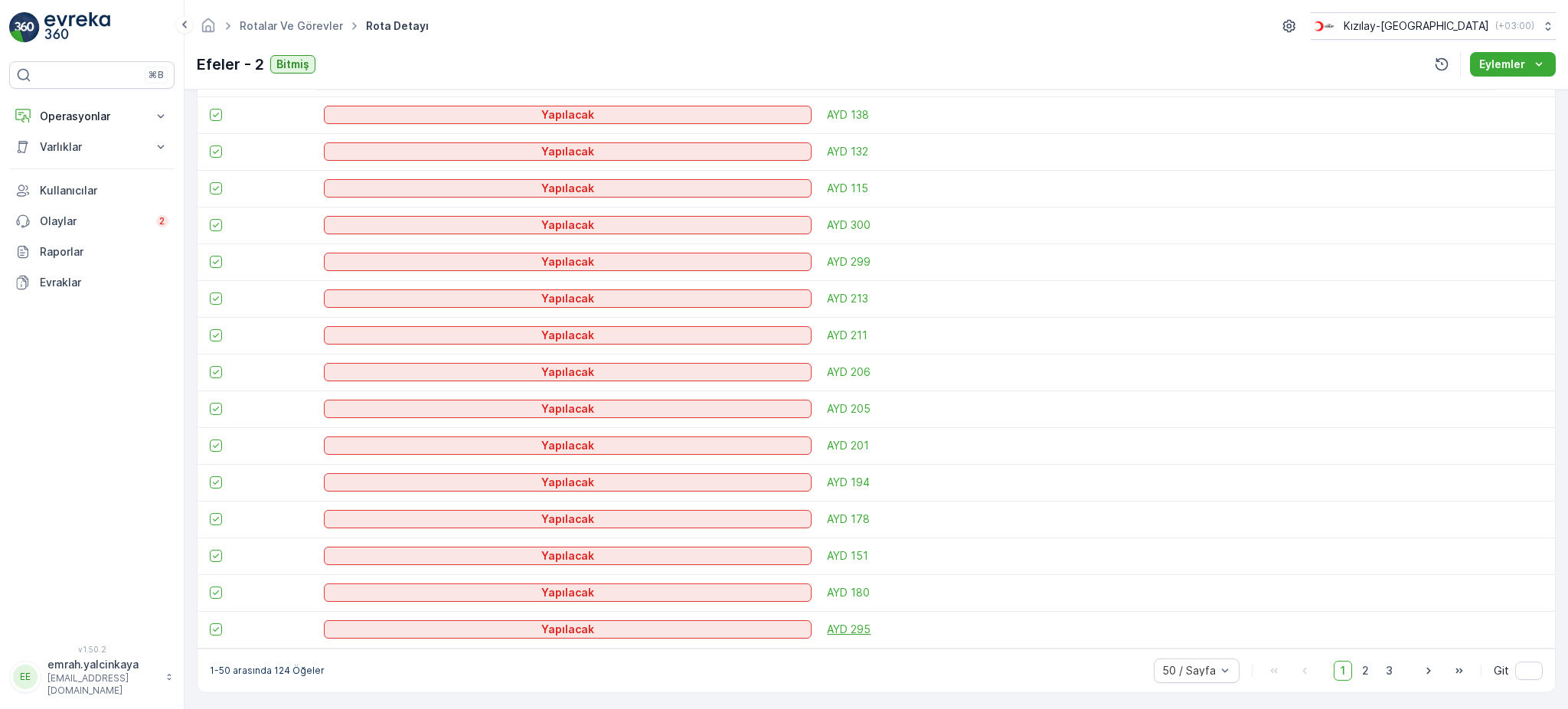
scroll to position [1745, 0]
drag, startPoint x: 1364, startPoint y: 669, endPoint x: 1423, endPoint y: 675, distance: 59.3
click at [1365, 669] on span "2" at bounding box center [1365, 668] width 21 height 20
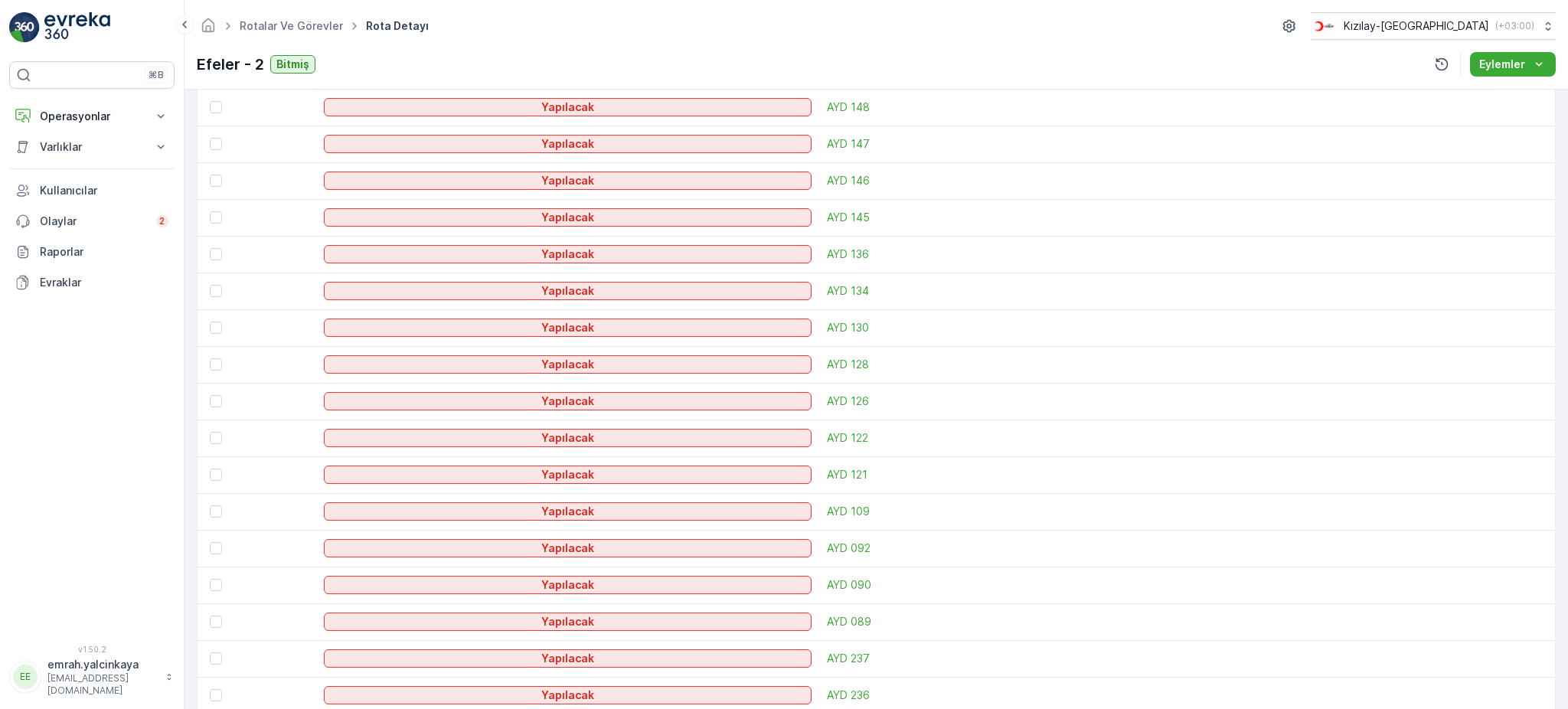
scroll to position [195, 0]
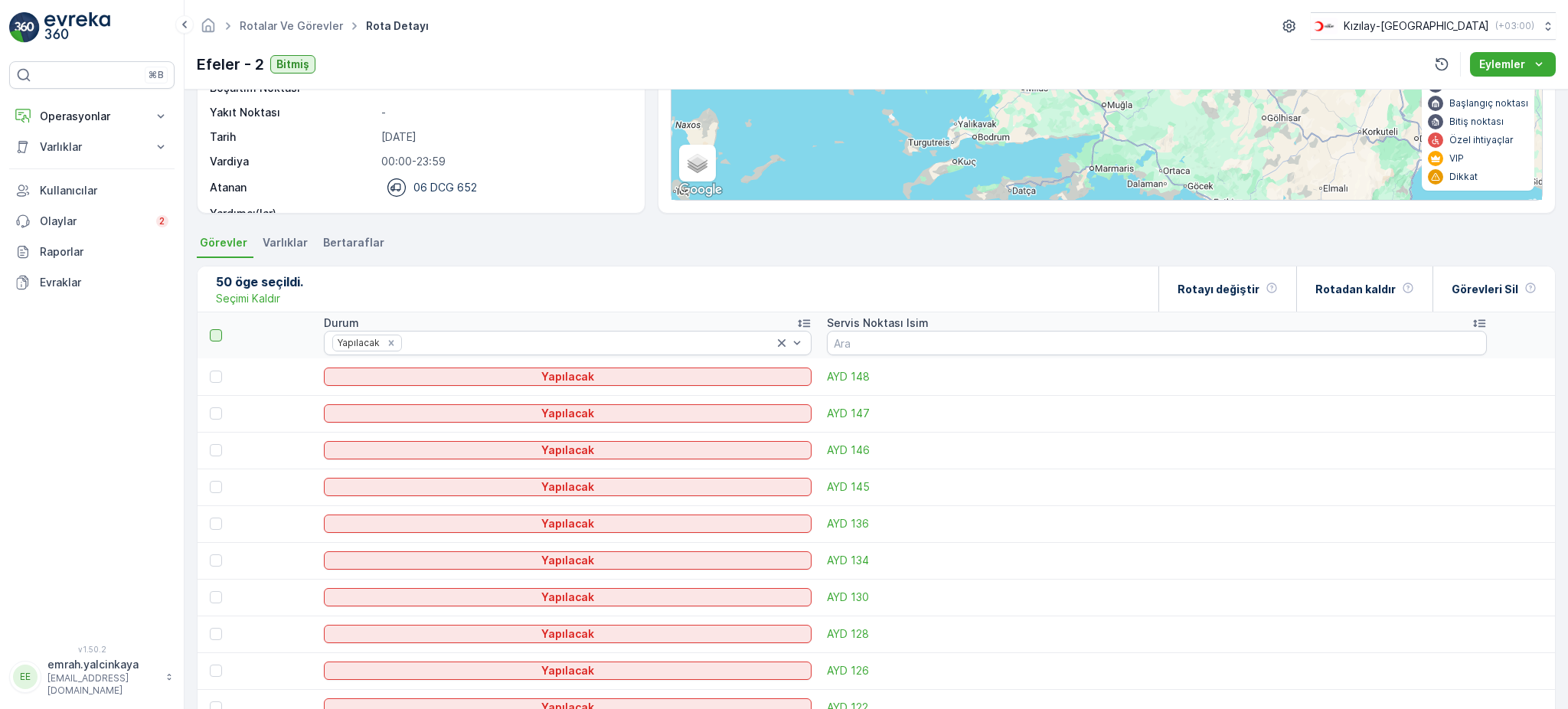
click at [215, 334] on div at bounding box center [216, 336] width 12 height 12
click at [218, 330] on input "checkbox" at bounding box center [218, 330] width 0 height 0
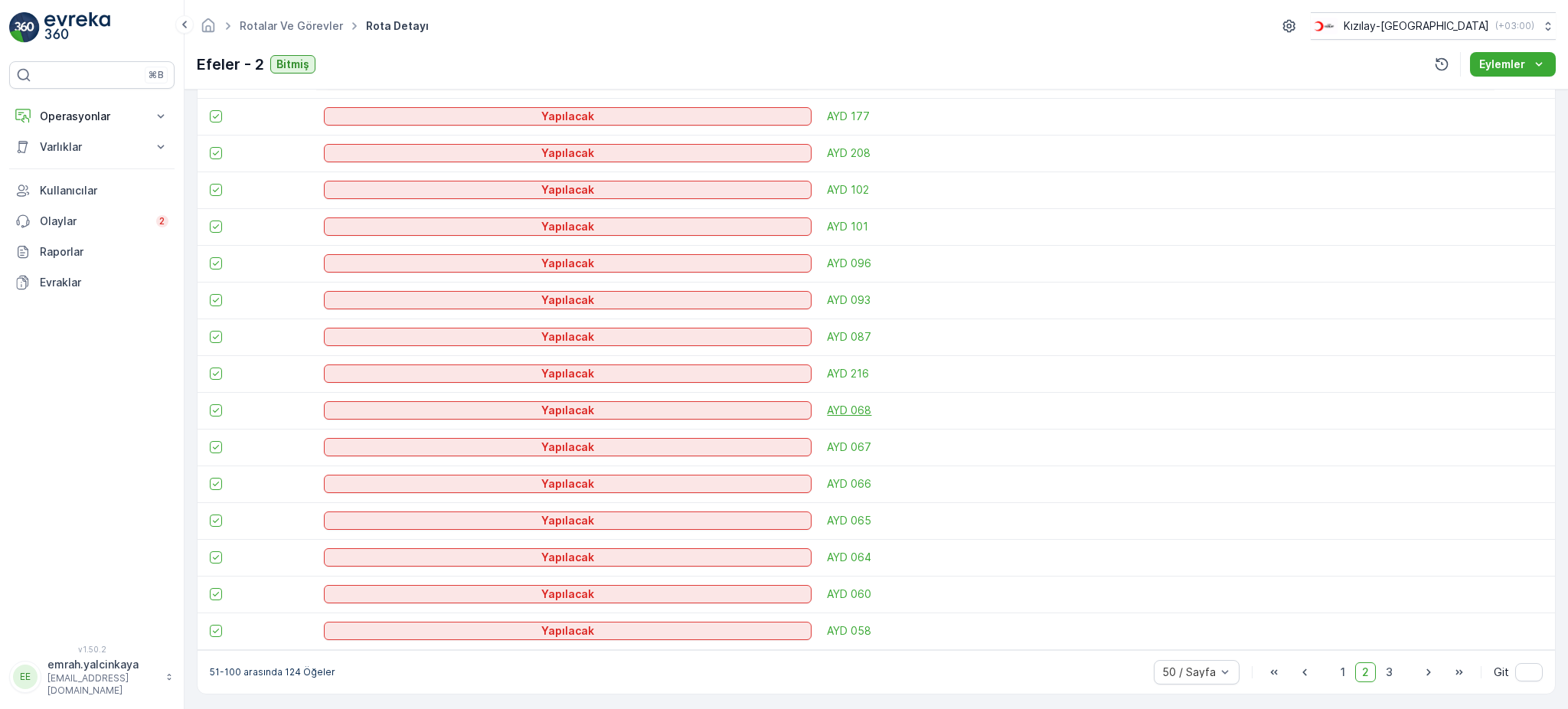
scroll to position [1745, 0]
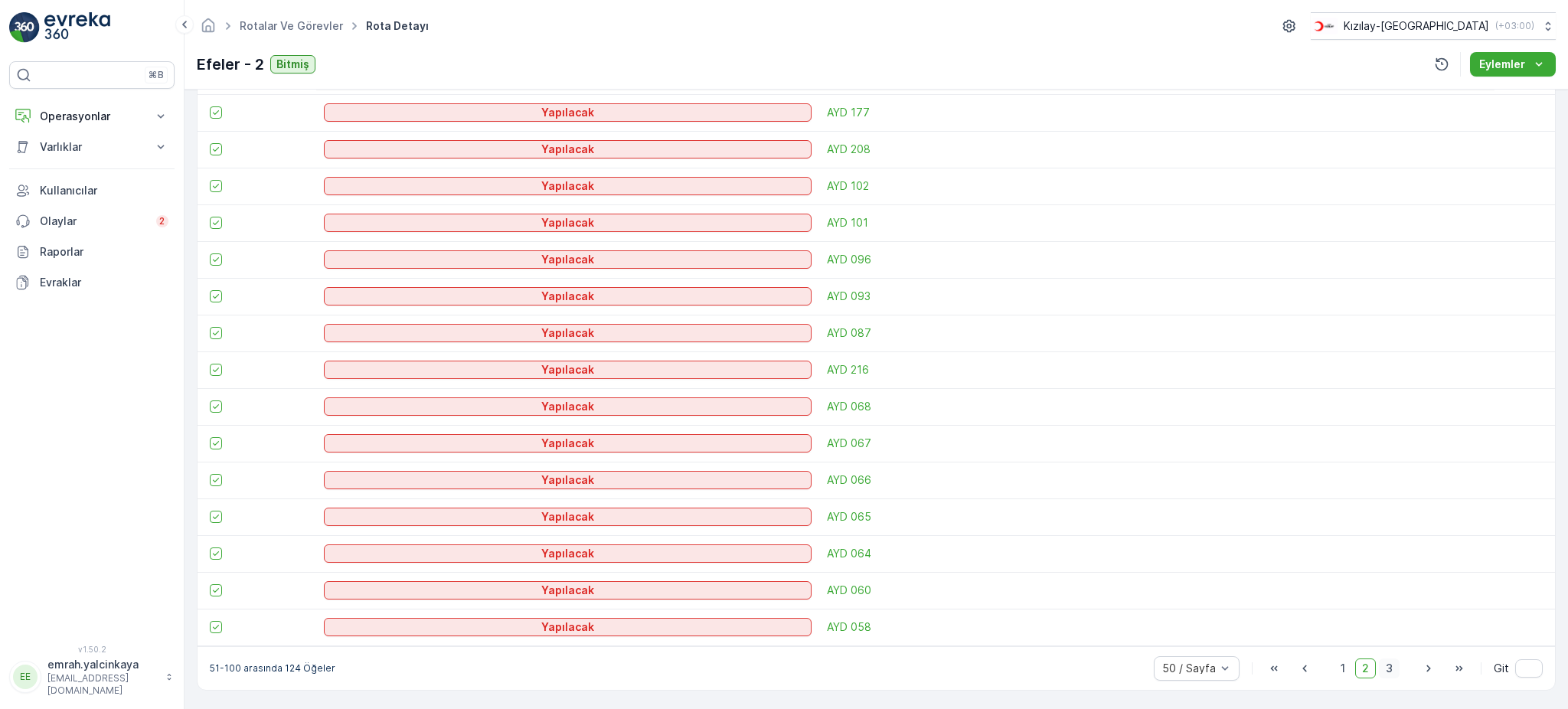
click at [1380, 672] on span "3" at bounding box center [1389, 668] width 21 height 20
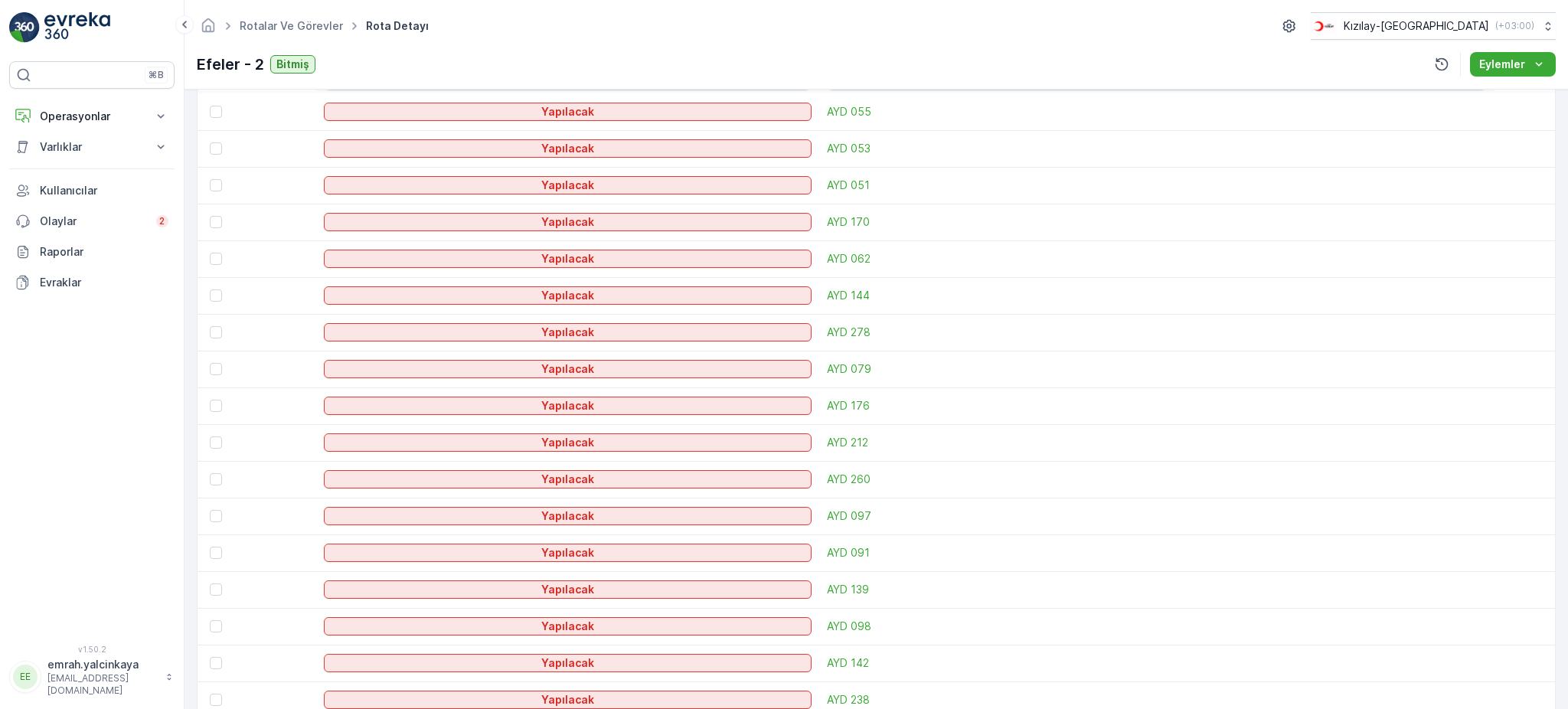
scroll to position [177, 0]
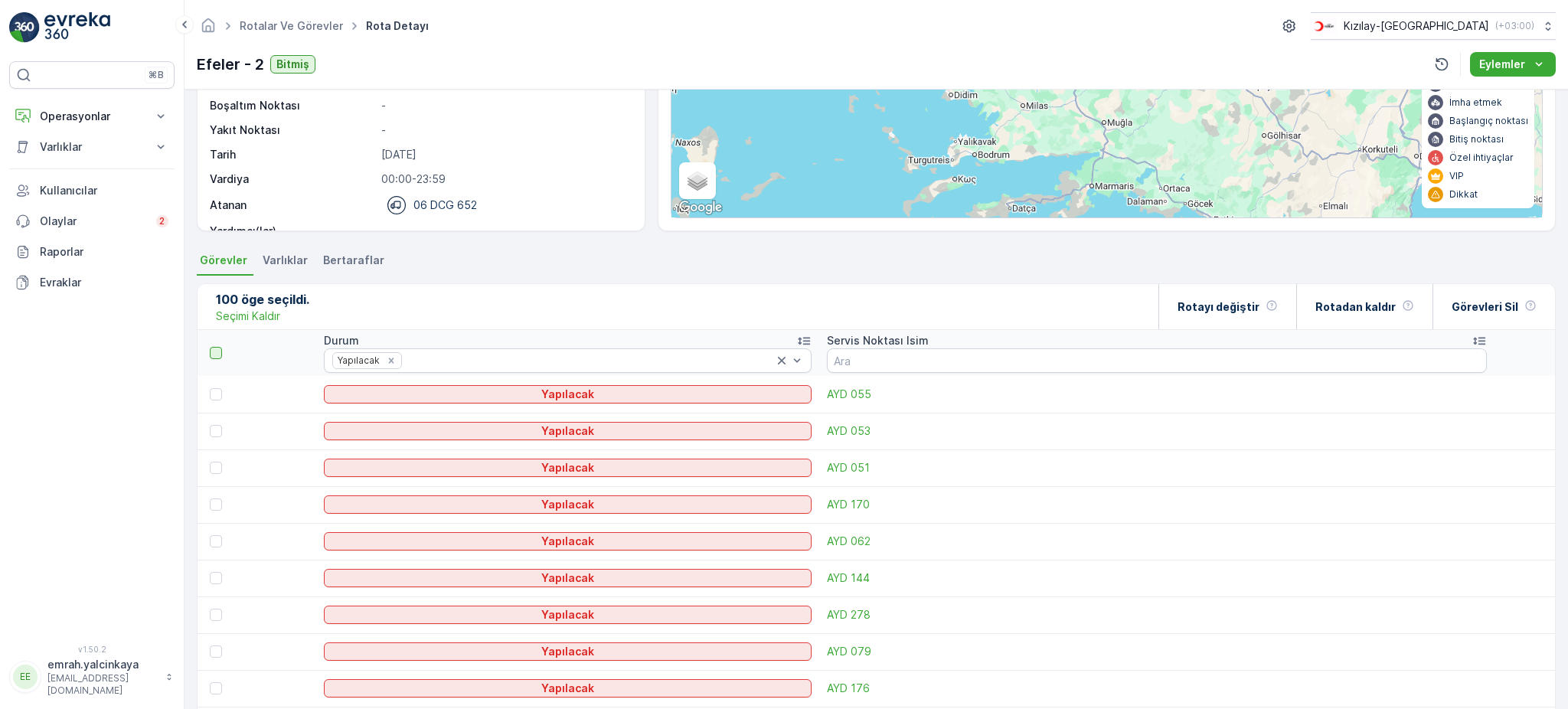
click at [210, 350] on div at bounding box center [216, 353] width 12 height 12
click at [218, 347] on input "checkbox" at bounding box center [218, 347] width 0 height 0
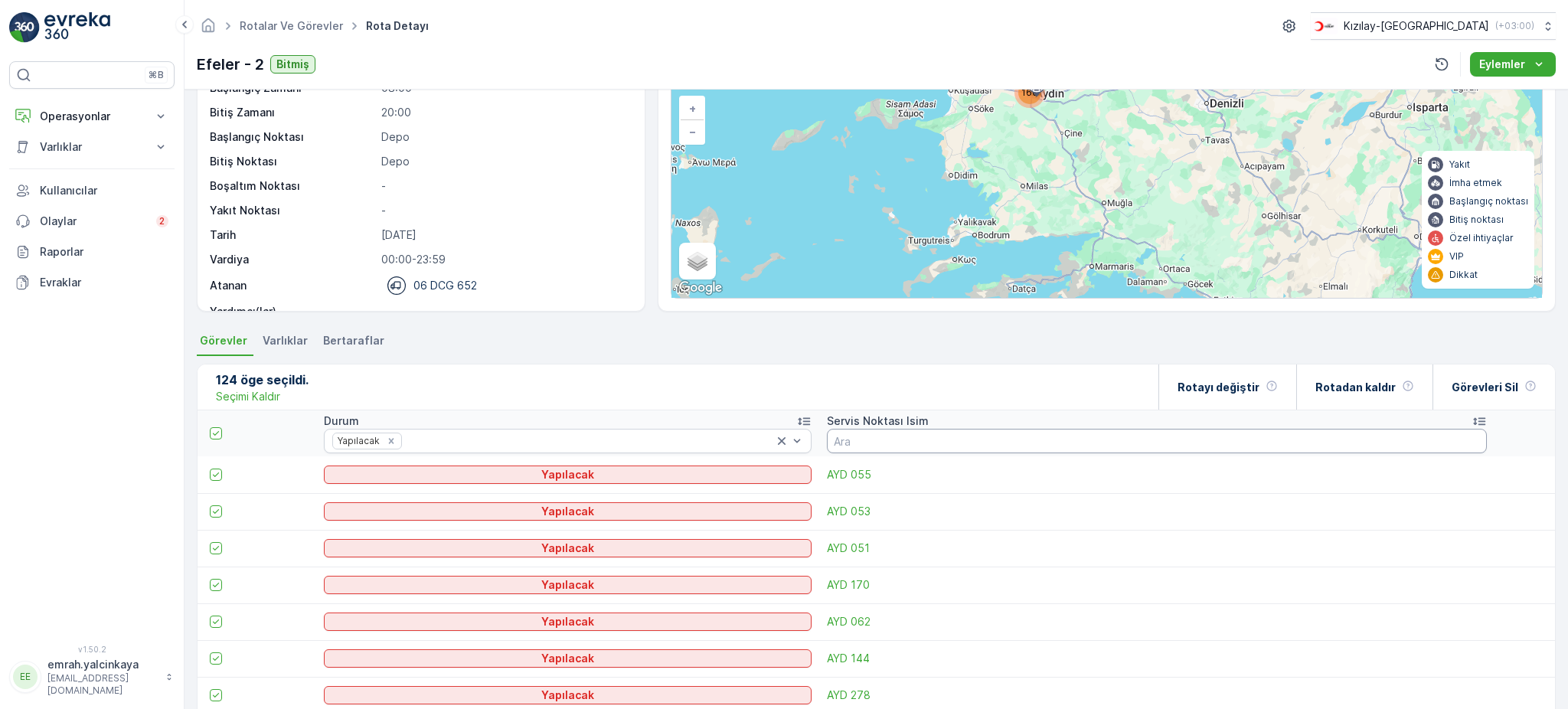
scroll to position [75, 0]
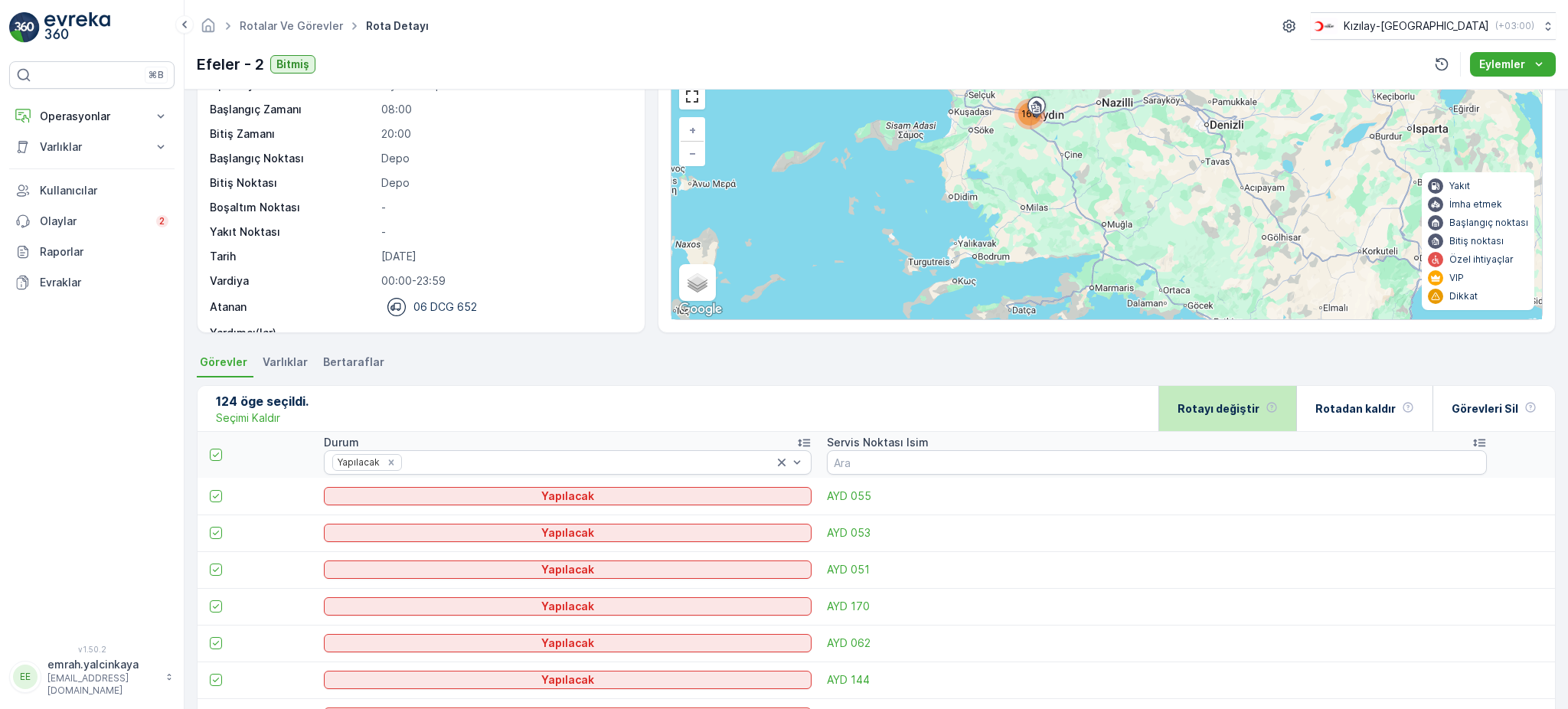
click at [1253, 410] on p "Rotayı değiştir" at bounding box center [1218, 409] width 82 height 16
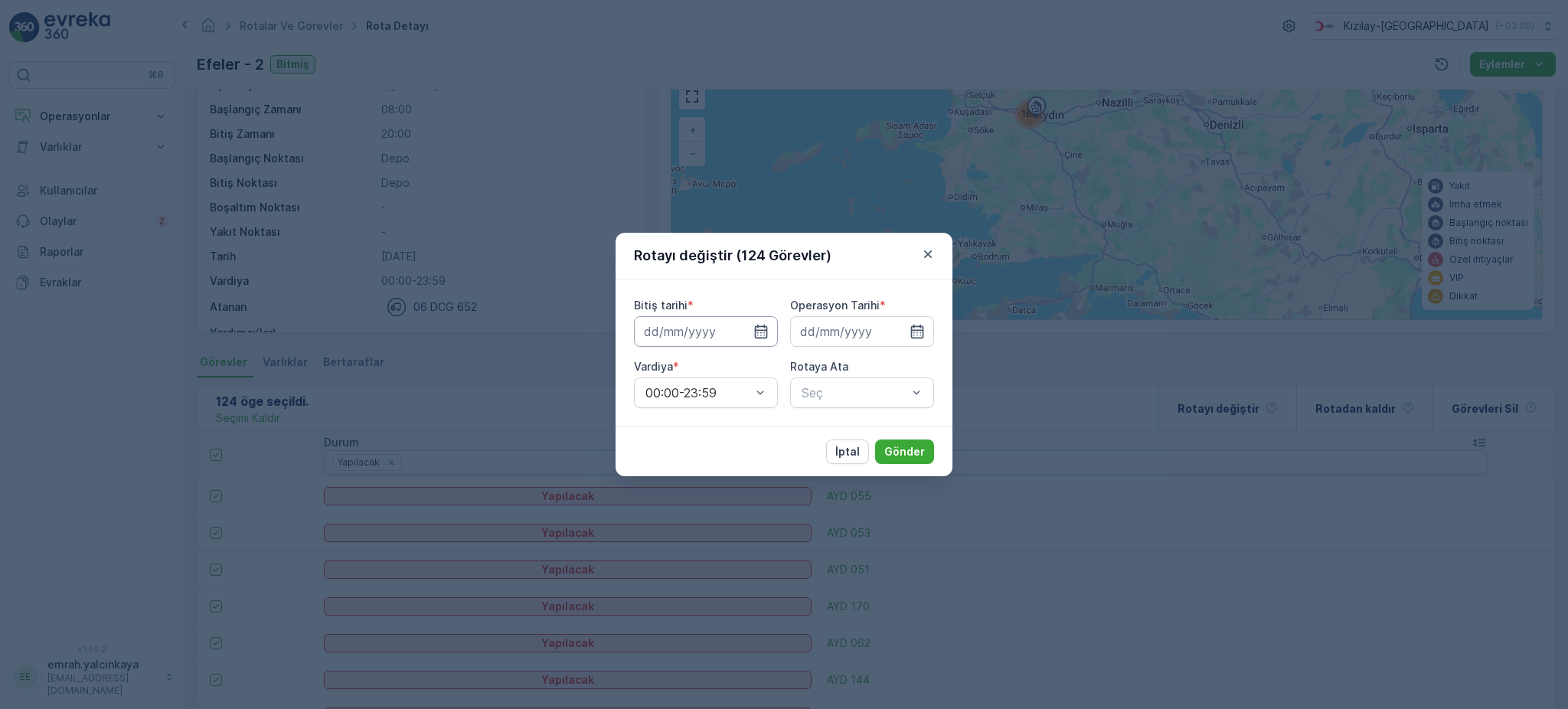
click at [761, 340] on input at bounding box center [706, 331] width 144 height 30
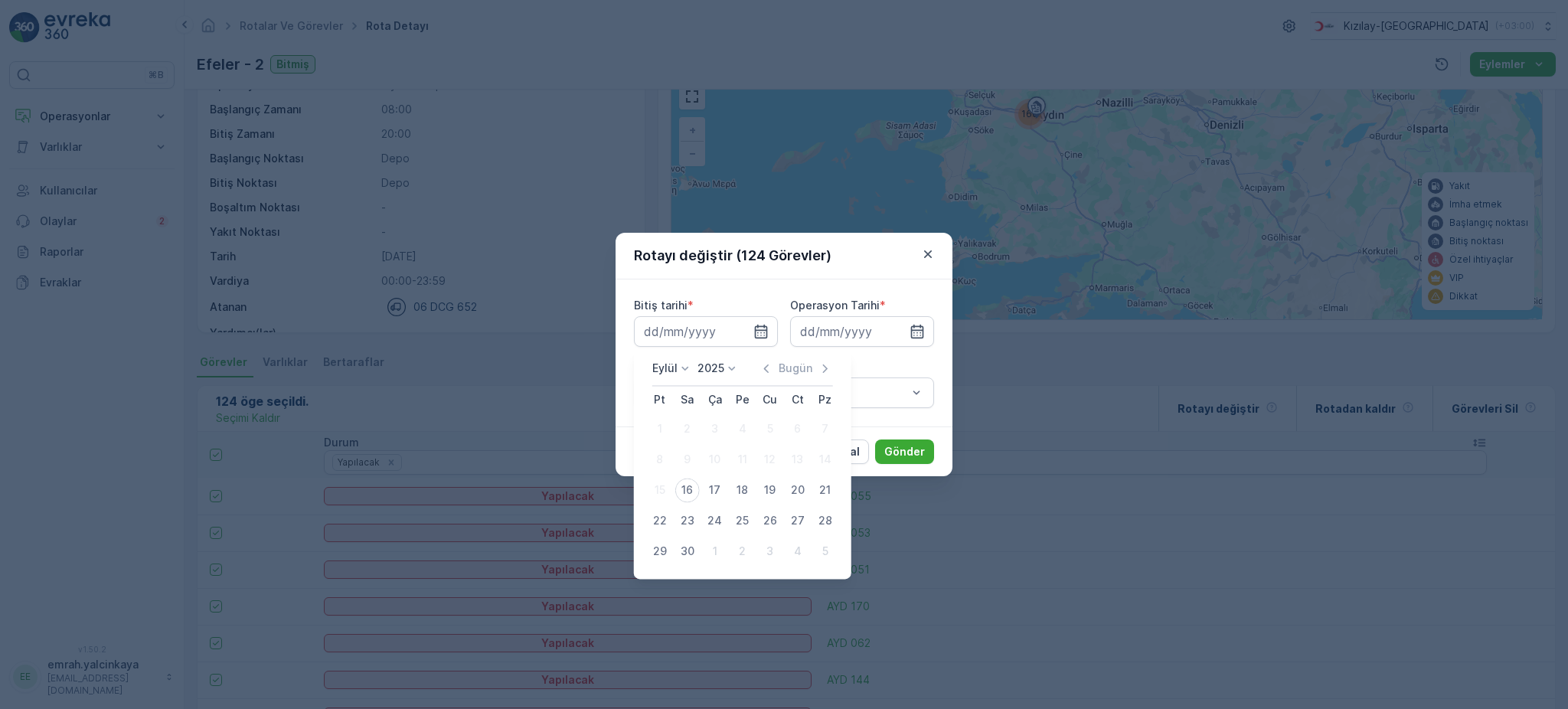
click at [711, 492] on div "17" at bounding box center [714, 489] width 24 height 24
type input "[DATE]"
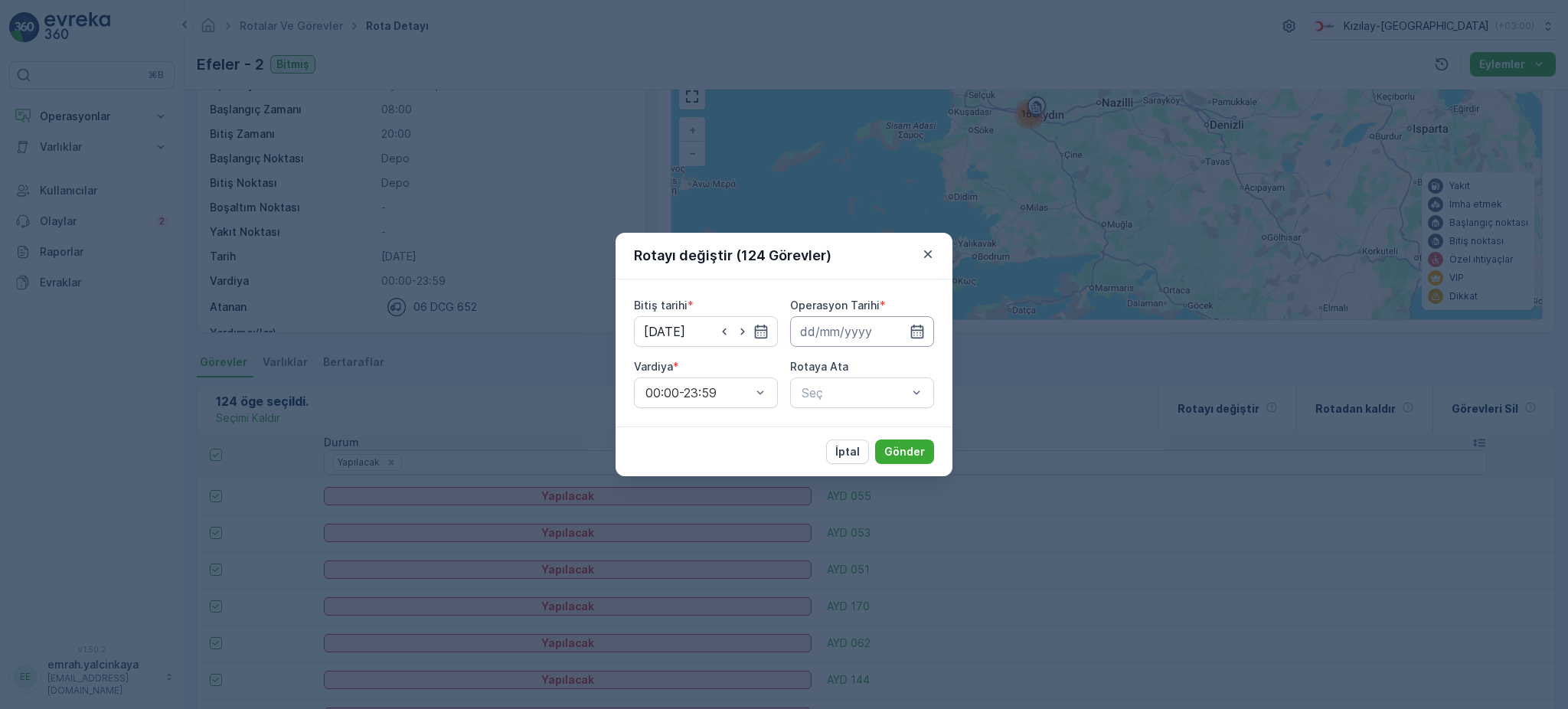
click at [830, 330] on input at bounding box center [862, 331] width 144 height 30
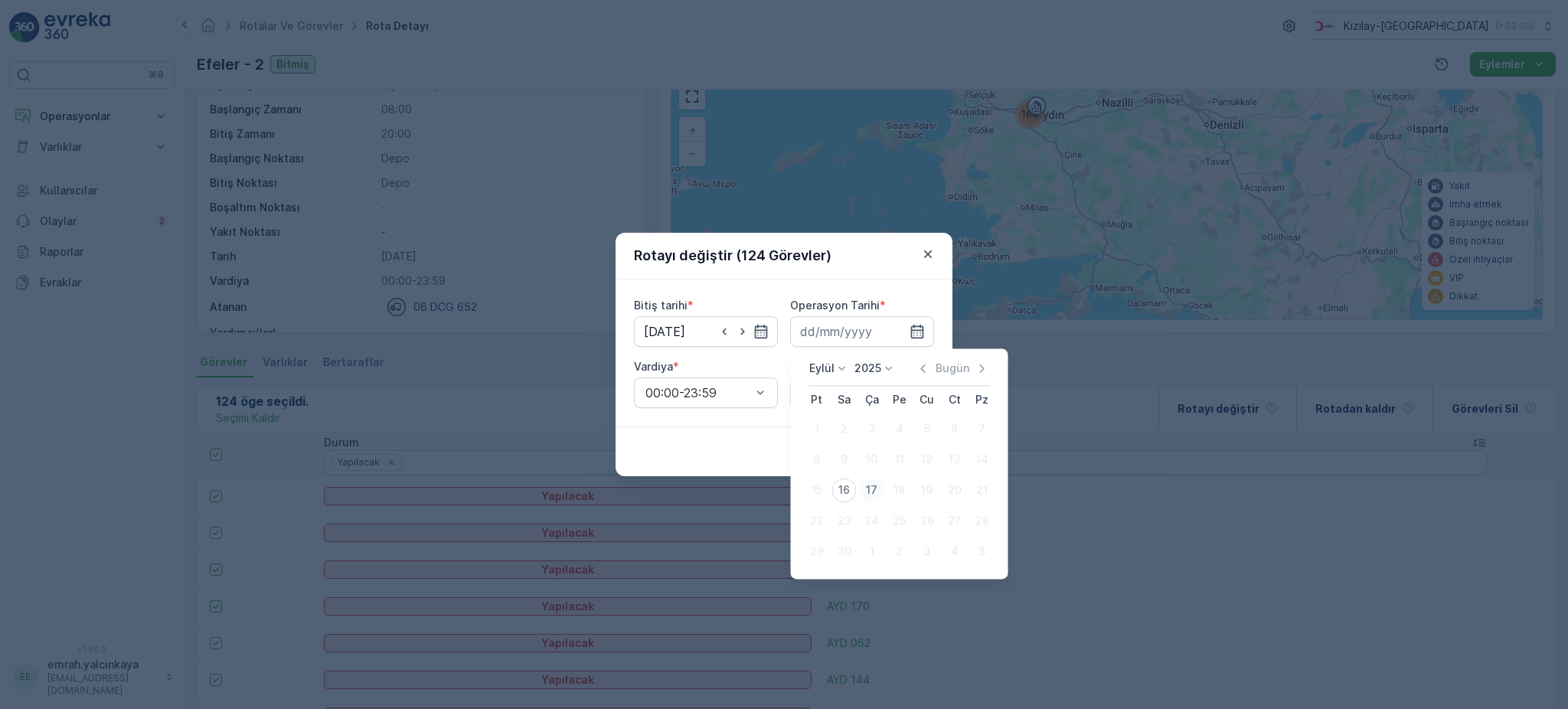
click at [863, 483] on div "17" at bounding box center [872, 489] width 24 height 24
type input "[DATE]"
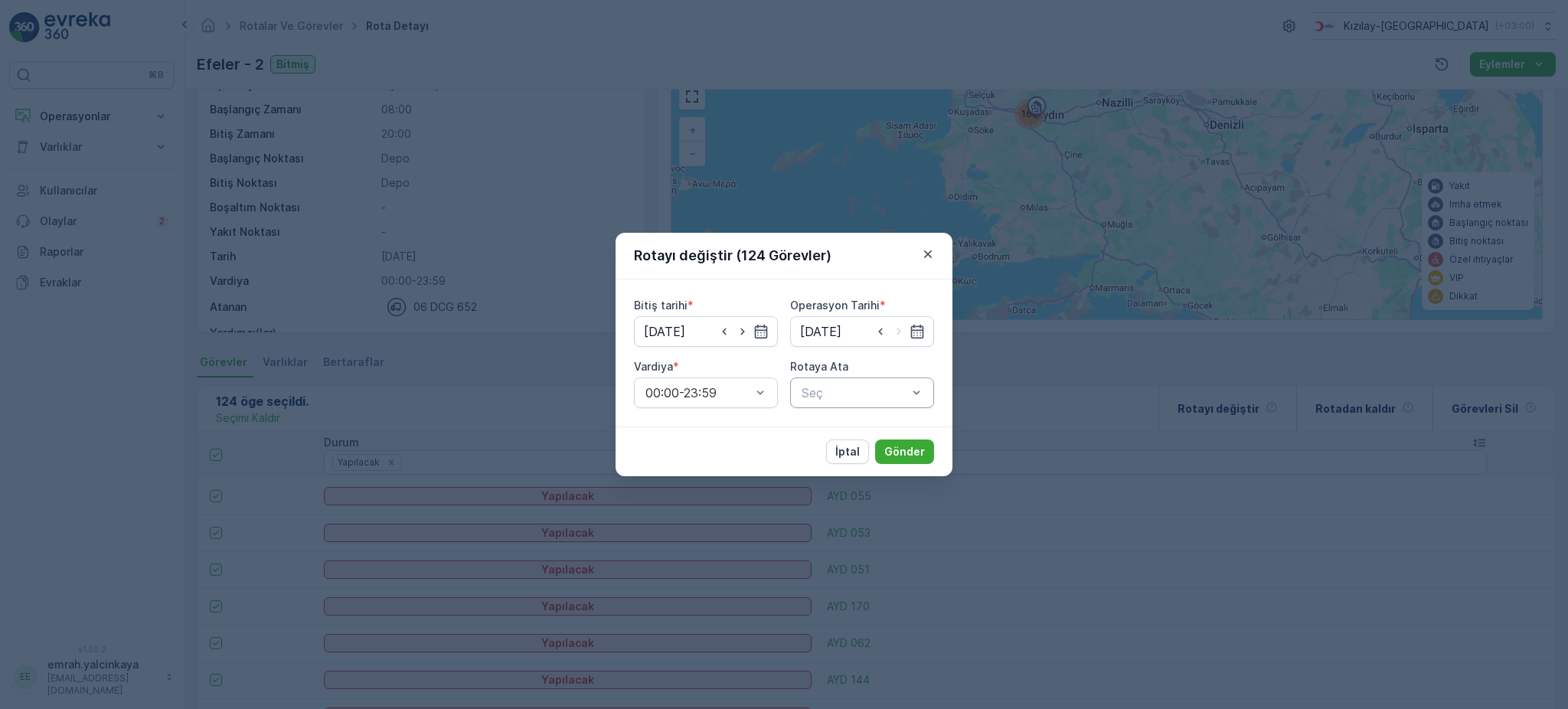
click at [835, 402] on div "Seç" at bounding box center [862, 393] width 144 height 30
click at [874, 433] on span "Efeler-3 (Planlanmış) - 06 DCG 652" at bounding box center [862, 437] width 125 height 27
click at [910, 449] on p "Gönder" at bounding box center [904, 452] width 41 height 16
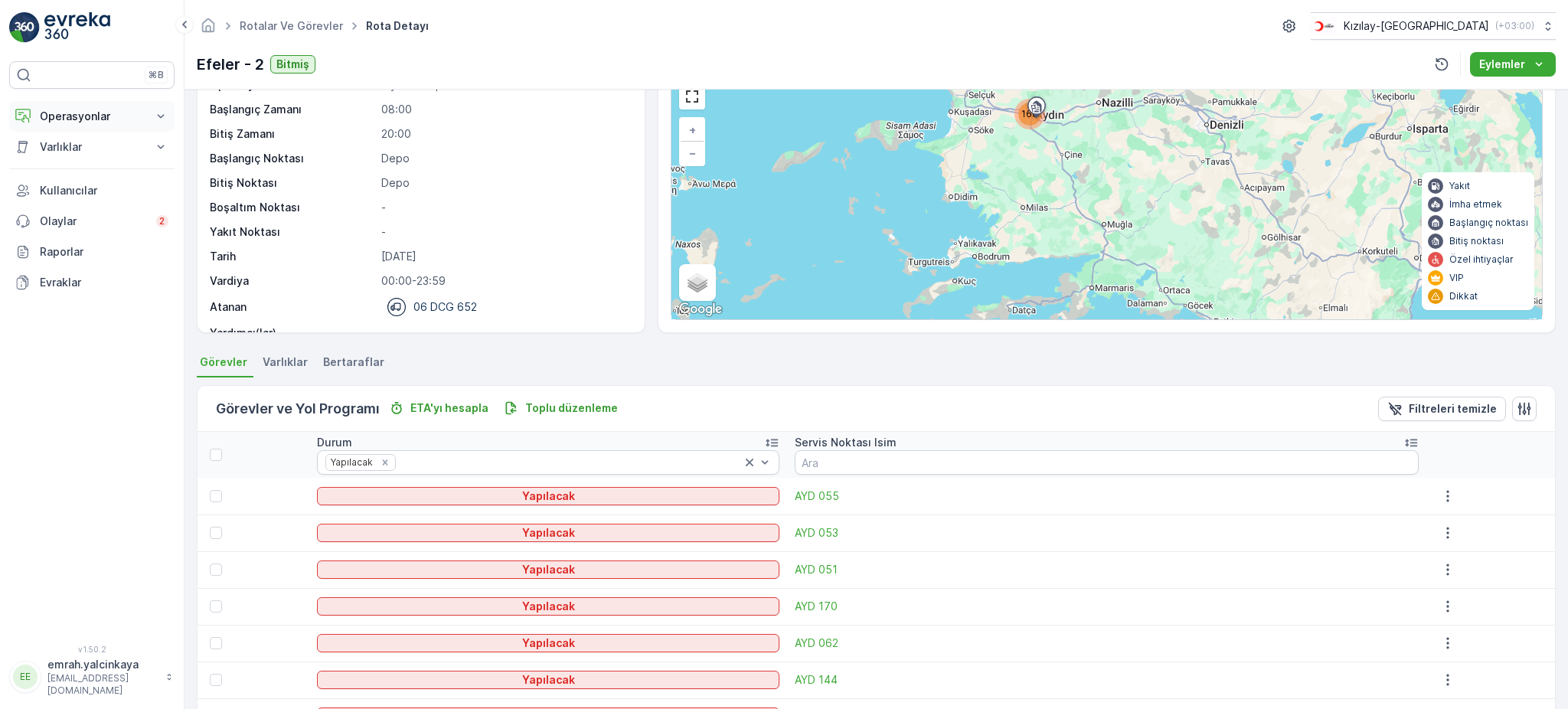
click at [50, 112] on p "Operasyonlar" at bounding box center [92, 117] width 104 height 16
drag, startPoint x: 69, startPoint y: 182, endPoint x: 58, endPoint y: 203, distance: 23.7
click at [69, 182] on p "Rotalar & Görevler" at bounding box center [86, 185] width 95 height 16
